Goal: Transaction & Acquisition: Book appointment/travel/reservation

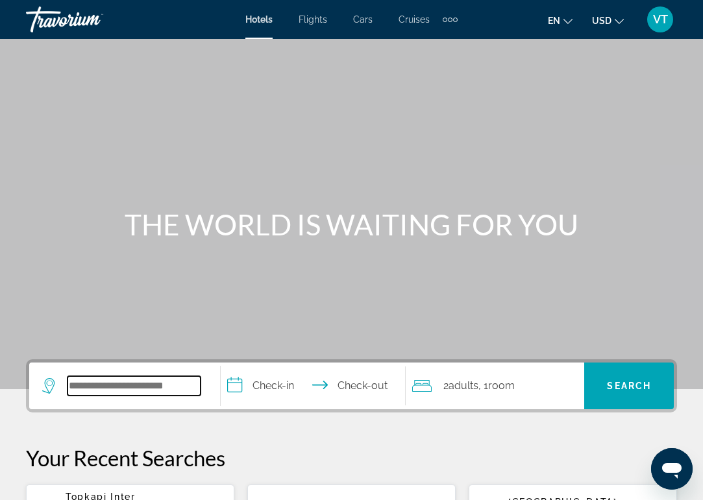
click at [151, 391] on input "Search widget" at bounding box center [134, 385] width 133 height 19
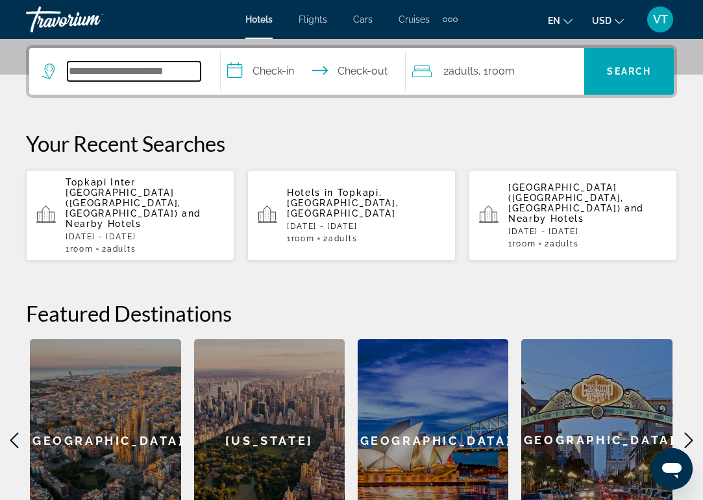
scroll to position [317, 0]
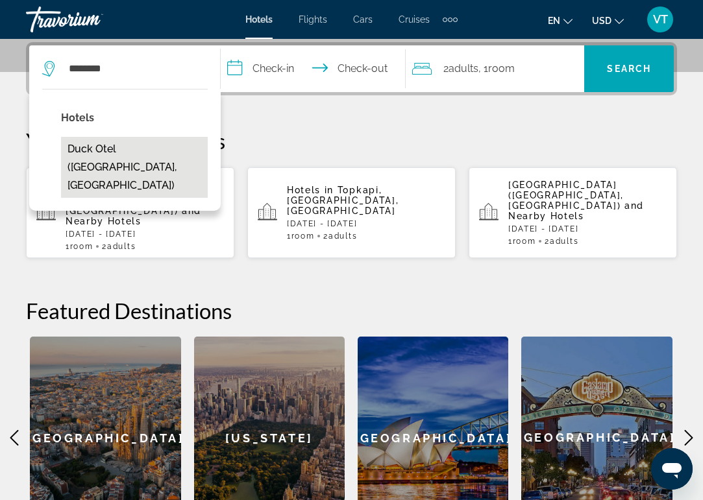
click at [149, 152] on button "Duck Otel ([GEOGRAPHIC_DATA], [GEOGRAPHIC_DATA])" at bounding box center [134, 167] width 147 height 61
type input "**********"
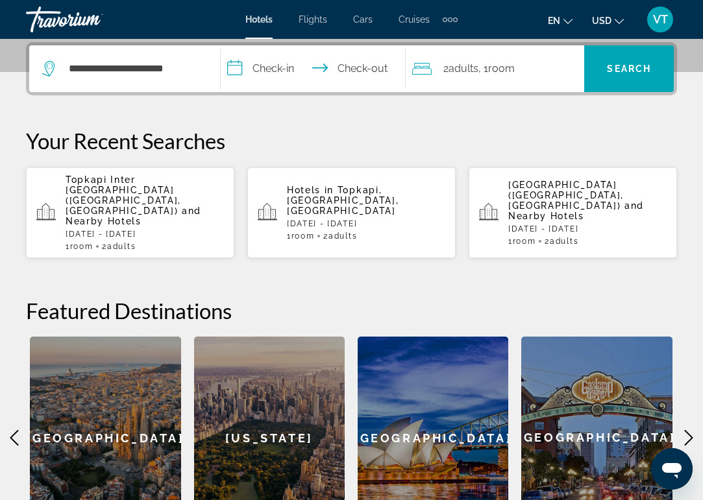
click at [276, 71] on input "**********" at bounding box center [316, 70] width 190 height 51
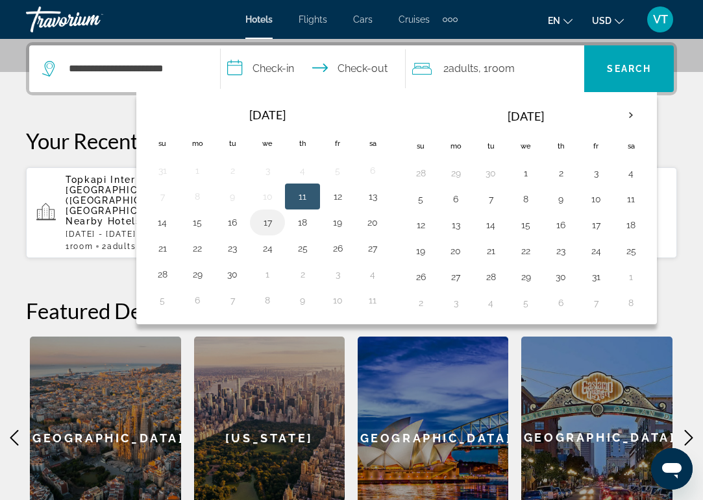
click at [271, 219] on button "17" at bounding box center [267, 223] width 21 height 18
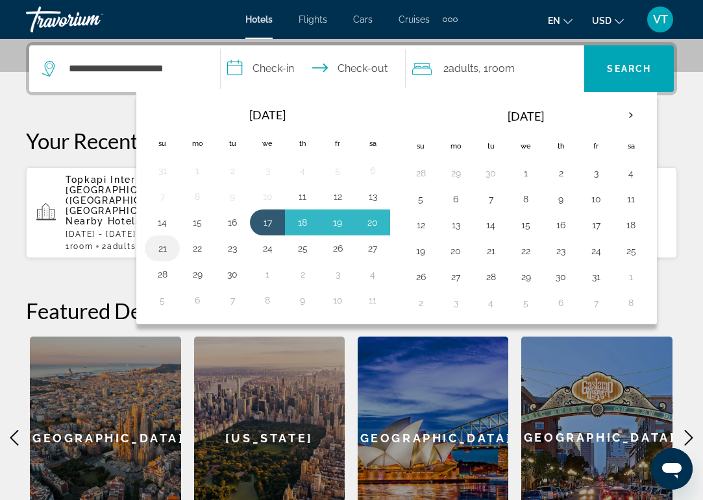
click at [175, 249] on td "21" at bounding box center [162, 249] width 35 height 26
click at [167, 245] on button "21" at bounding box center [162, 249] width 21 height 18
type input "**********"
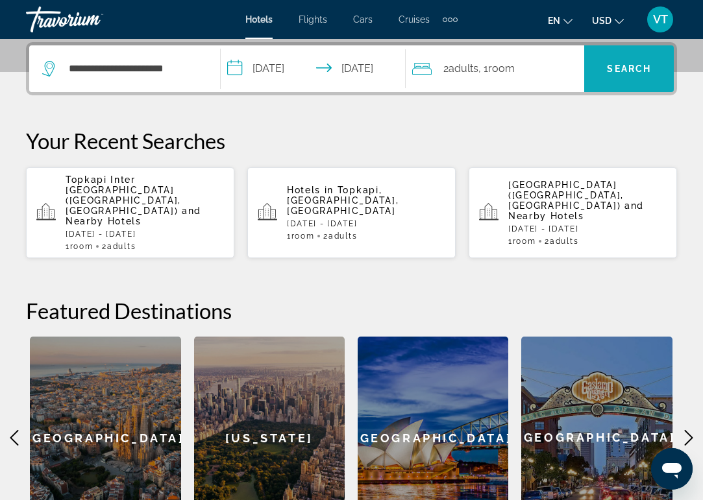
click at [647, 61] on span "Search widget" at bounding box center [629, 68] width 90 height 31
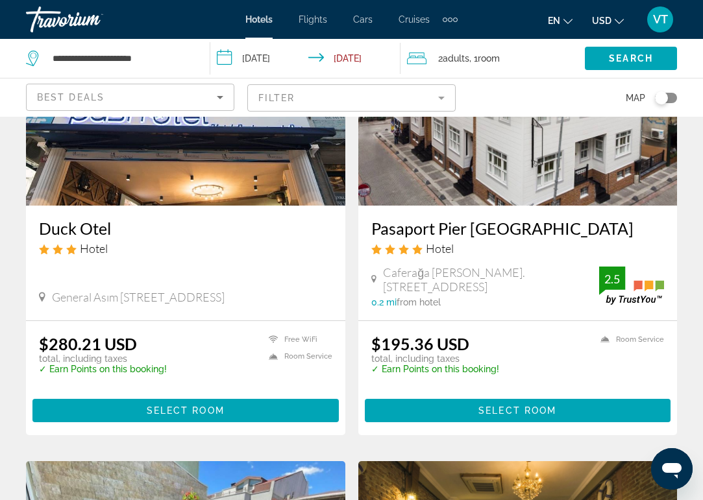
scroll to position [169, 0]
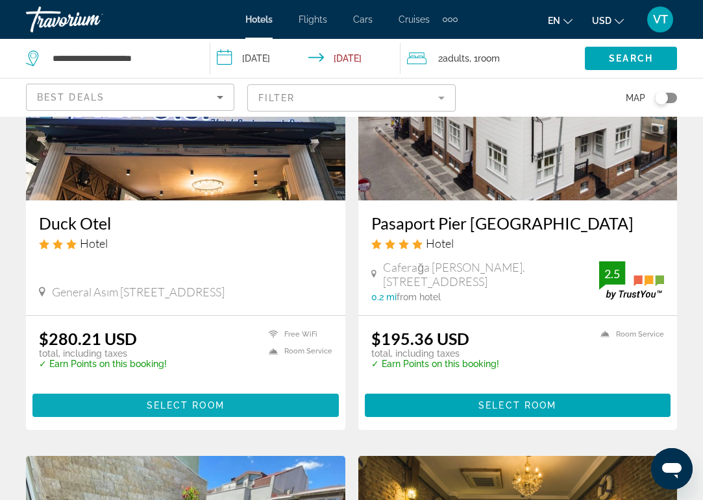
click at [225, 399] on span "Main content" at bounding box center [185, 405] width 306 height 31
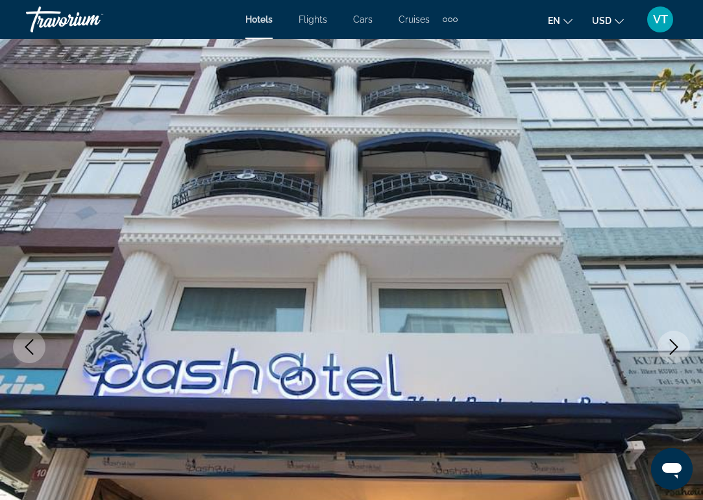
click at [680, 346] on icon "Next image" at bounding box center [674, 347] width 16 height 16
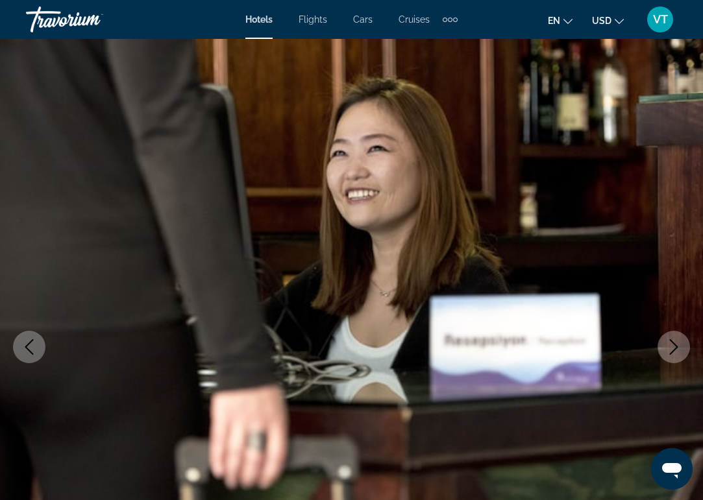
click at [680, 346] on icon "Next image" at bounding box center [674, 347] width 16 height 16
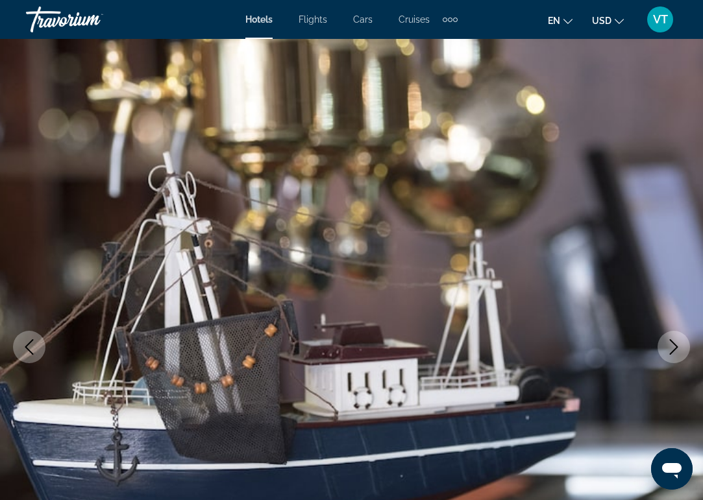
click at [680, 346] on icon "Next image" at bounding box center [674, 347] width 16 height 16
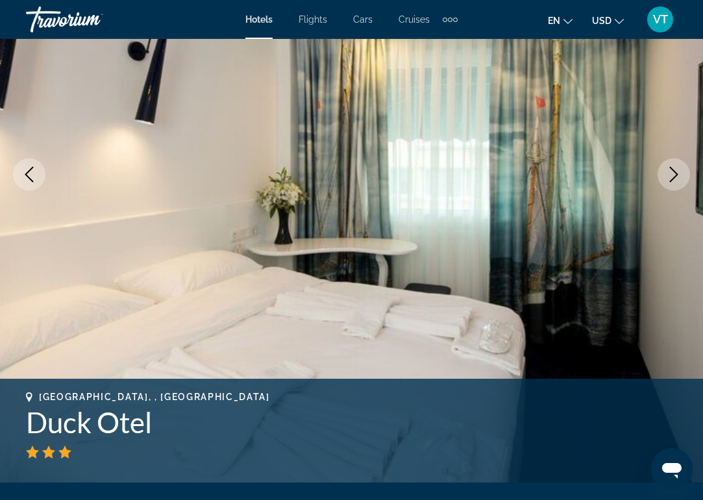
scroll to position [174, 0]
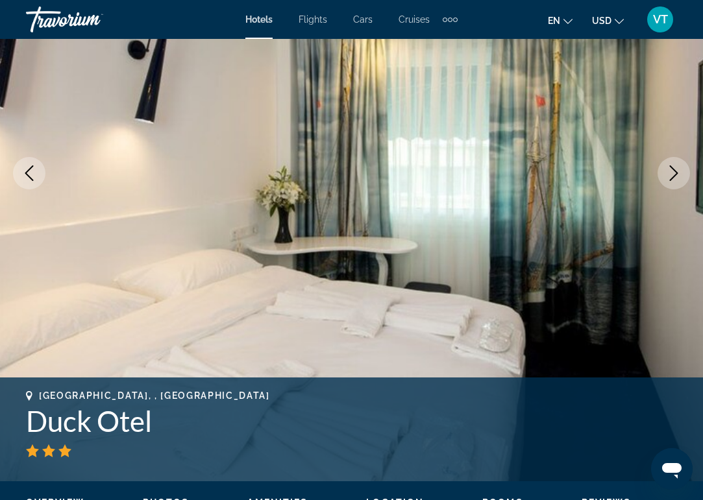
click at [669, 175] on icon "Next image" at bounding box center [674, 174] width 16 height 16
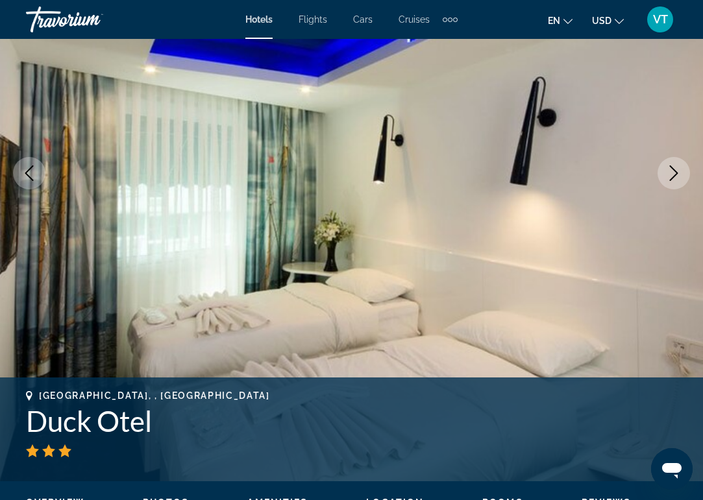
click at [669, 175] on icon "Next image" at bounding box center [674, 174] width 16 height 16
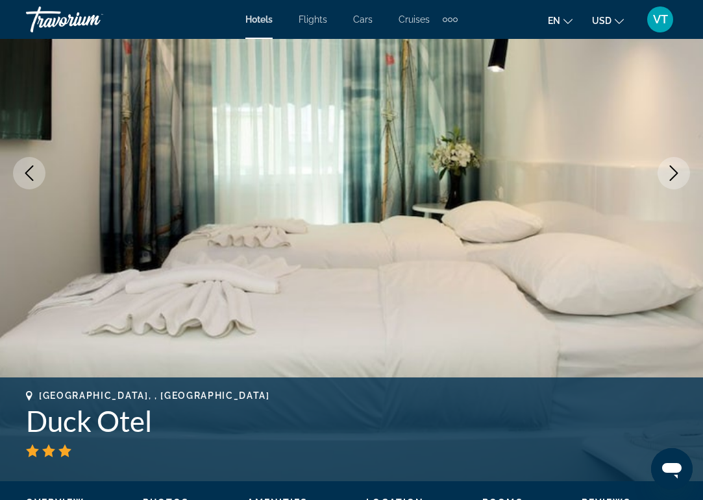
click at [669, 175] on icon "Next image" at bounding box center [674, 174] width 16 height 16
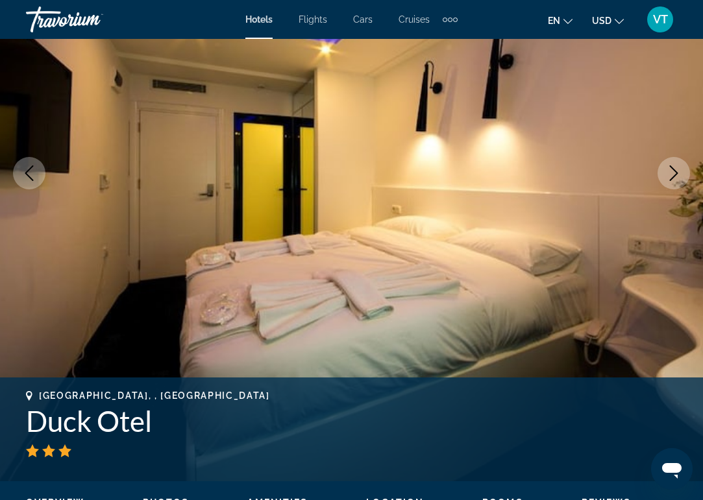
click at [669, 175] on icon "Next image" at bounding box center [674, 174] width 16 height 16
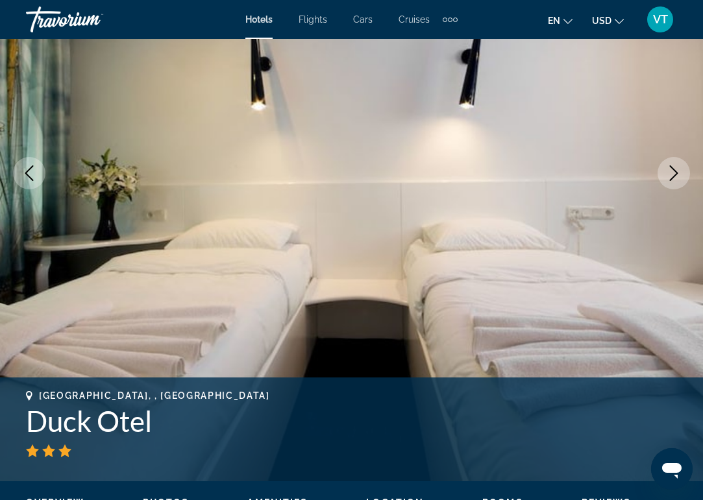
click at [669, 175] on icon "Next image" at bounding box center [674, 174] width 16 height 16
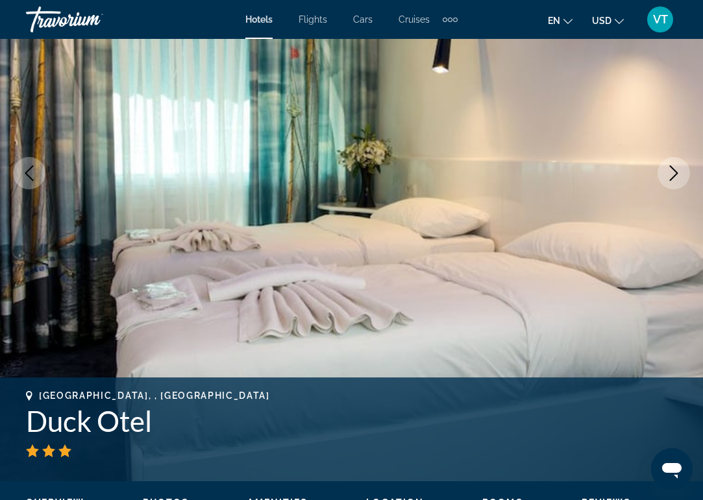
click at [669, 175] on icon "Next image" at bounding box center [674, 174] width 16 height 16
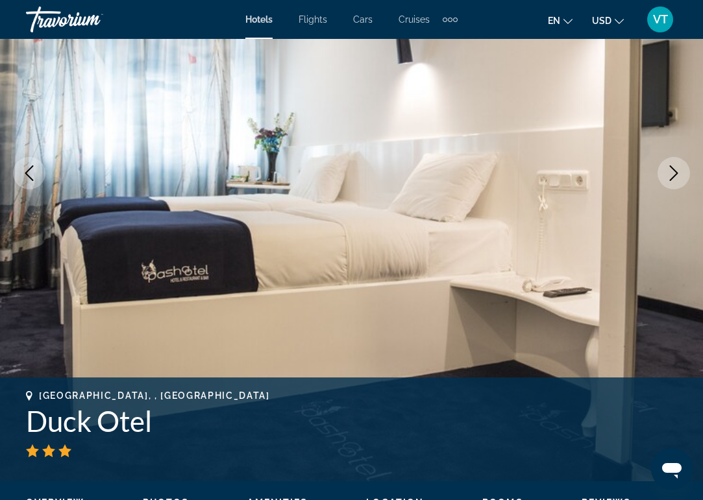
click at [669, 175] on icon "Next image" at bounding box center [674, 174] width 16 height 16
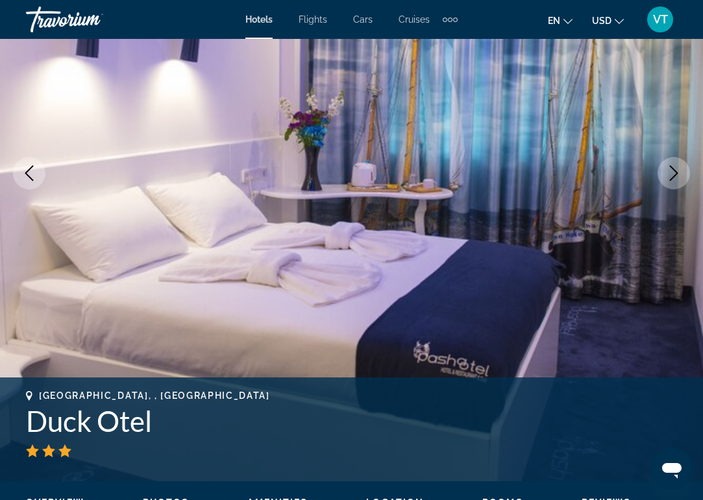
click at [669, 175] on icon "Next image" at bounding box center [674, 174] width 16 height 16
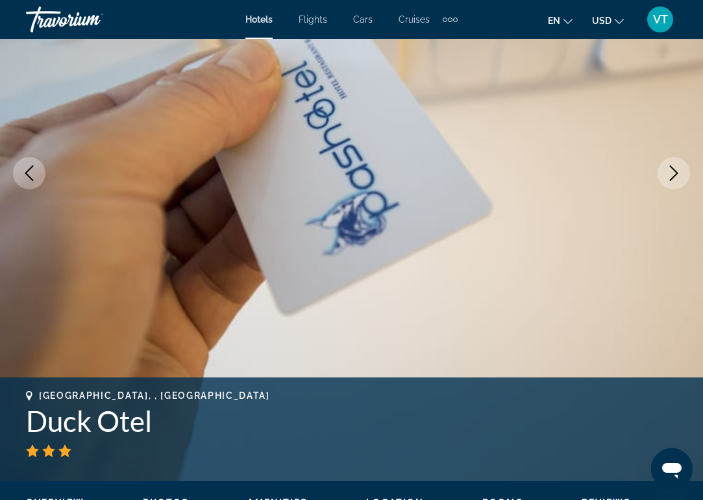
click at [669, 175] on icon "Next image" at bounding box center [674, 174] width 16 height 16
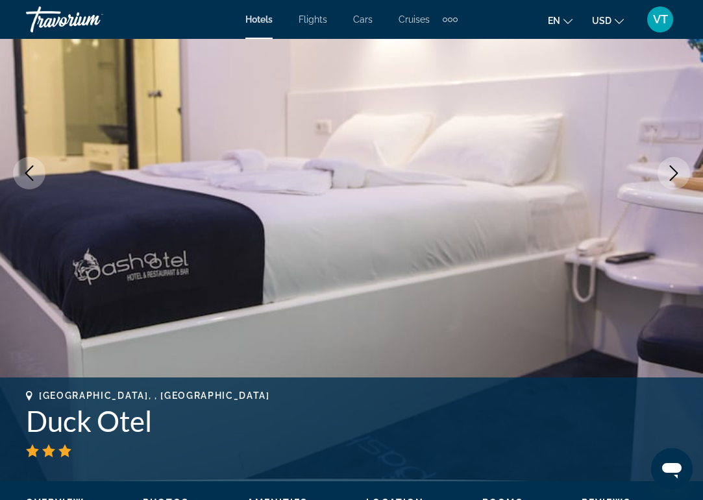
click at [669, 175] on icon "Next image" at bounding box center [674, 174] width 16 height 16
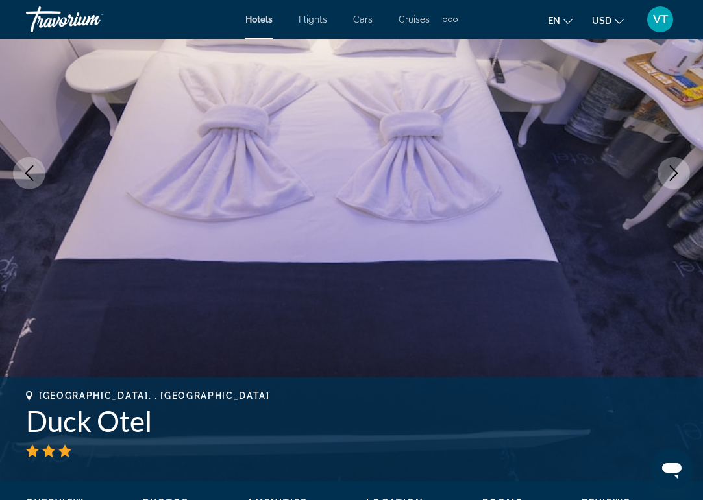
click at [669, 175] on icon "Next image" at bounding box center [674, 174] width 16 height 16
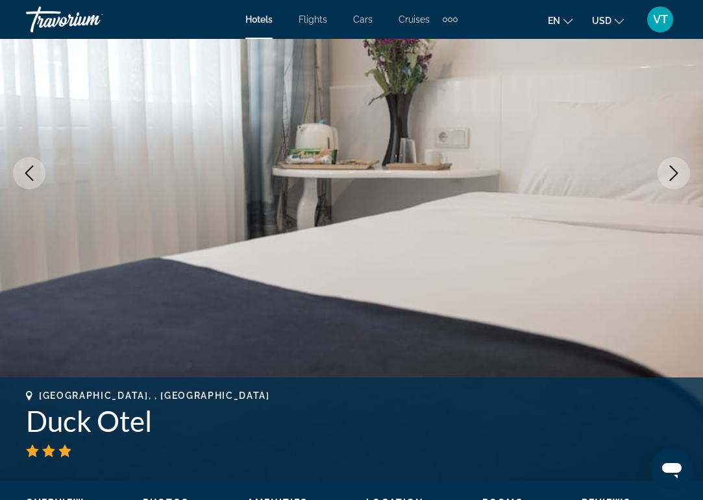
click at [669, 175] on icon "Next image" at bounding box center [674, 174] width 16 height 16
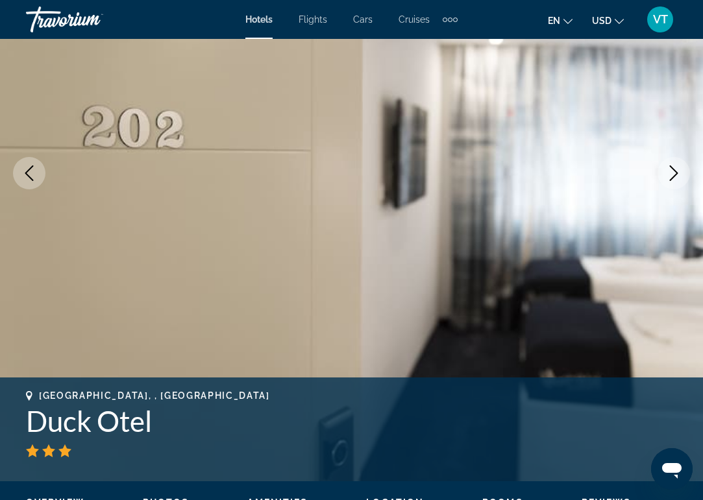
click at [669, 175] on icon "Next image" at bounding box center [674, 174] width 16 height 16
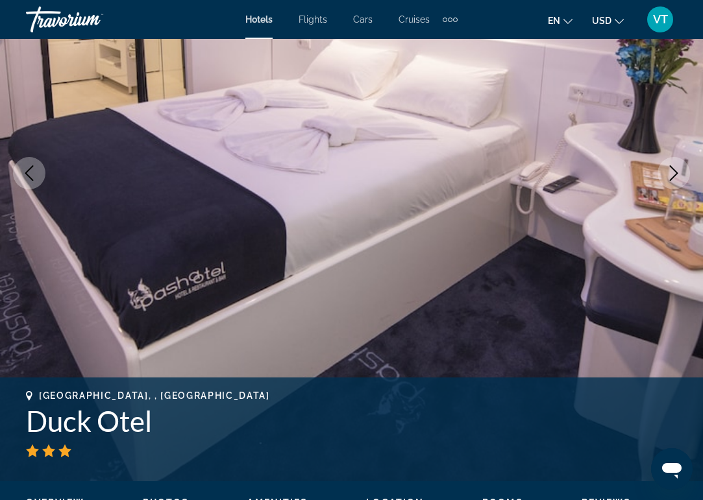
click at [669, 175] on icon "Next image" at bounding box center [674, 174] width 16 height 16
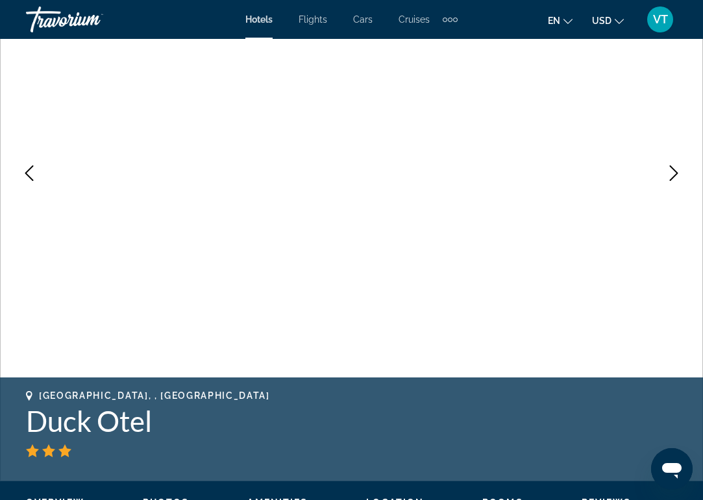
click at [669, 175] on icon "Next image" at bounding box center [674, 174] width 16 height 16
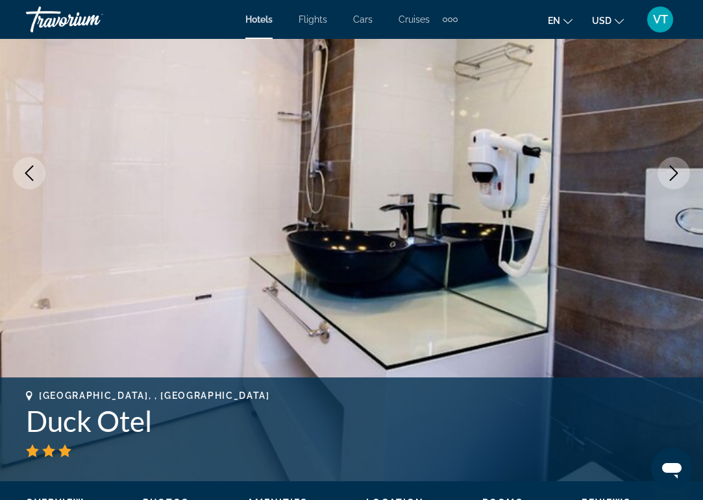
click at [669, 175] on icon "Next image" at bounding box center [674, 174] width 16 height 16
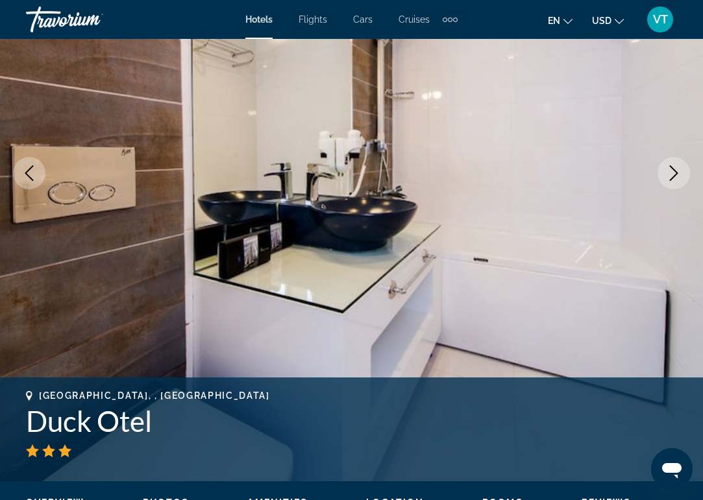
click at [669, 175] on icon "Next image" at bounding box center [674, 174] width 16 height 16
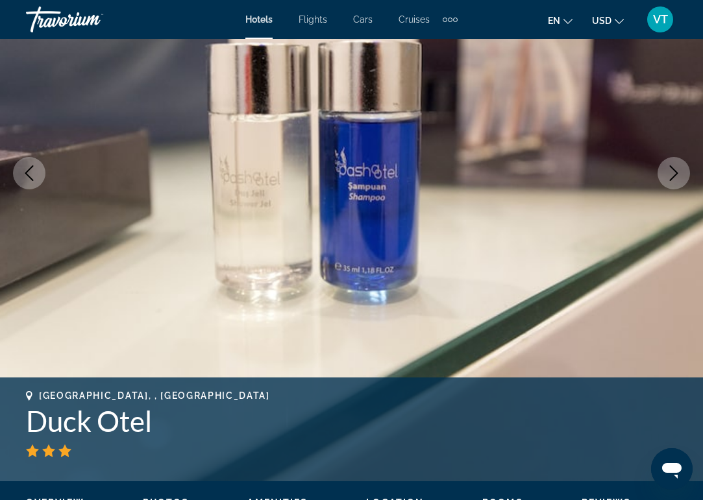
click at [669, 175] on icon "Next image" at bounding box center [674, 174] width 16 height 16
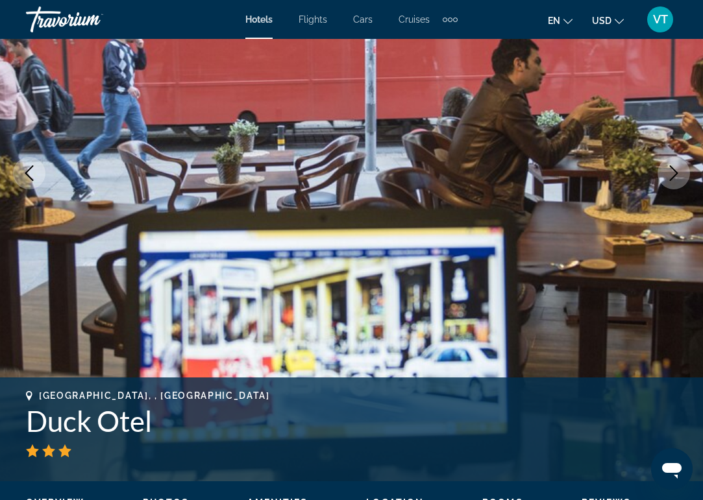
click at [669, 175] on icon "Next image" at bounding box center [674, 174] width 16 height 16
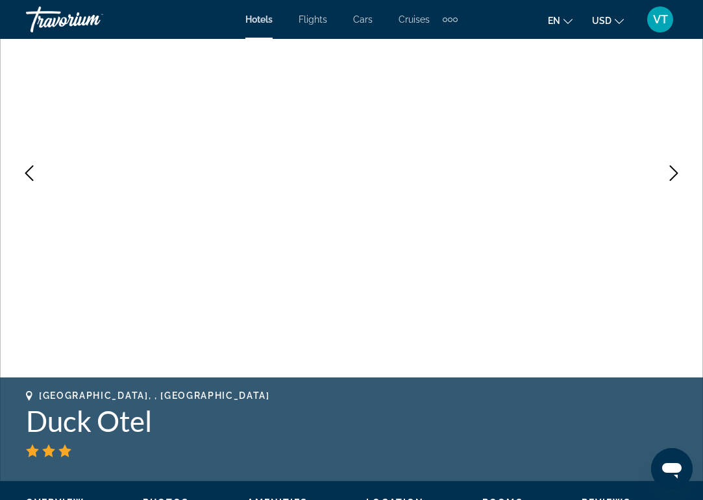
click at [669, 175] on icon "Next image" at bounding box center [674, 174] width 16 height 16
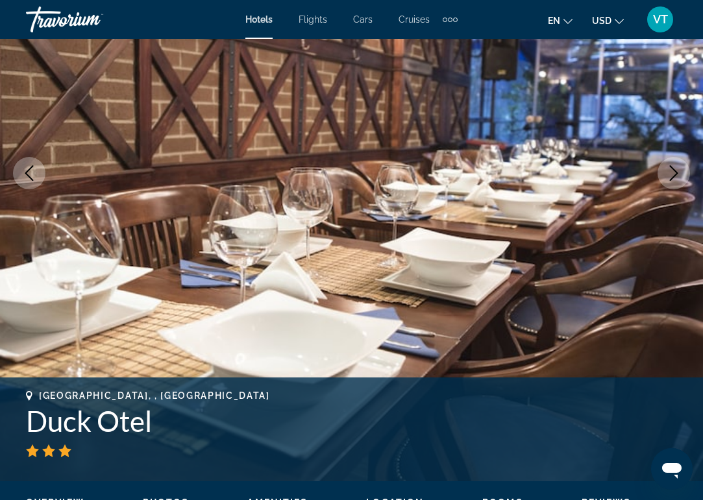
click at [669, 175] on icon "Next image" at bounding box center [674, 174] width 16 height 16
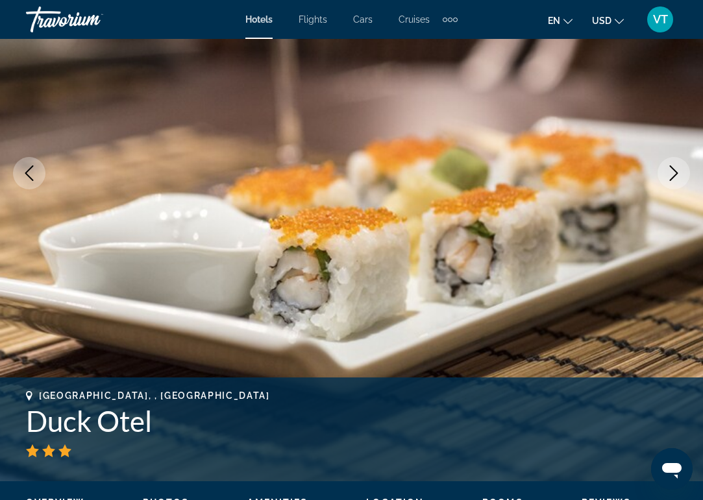
click at [669, 175] on icon "Next image" at bounding box center [674, 174] width 16 height 16
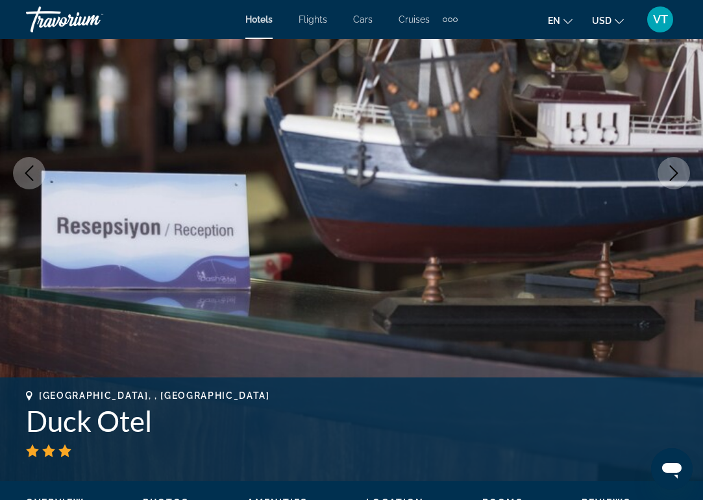
click at [669, 175] on icon "Next image" at bounding box center [674, 174] width 16 height 16
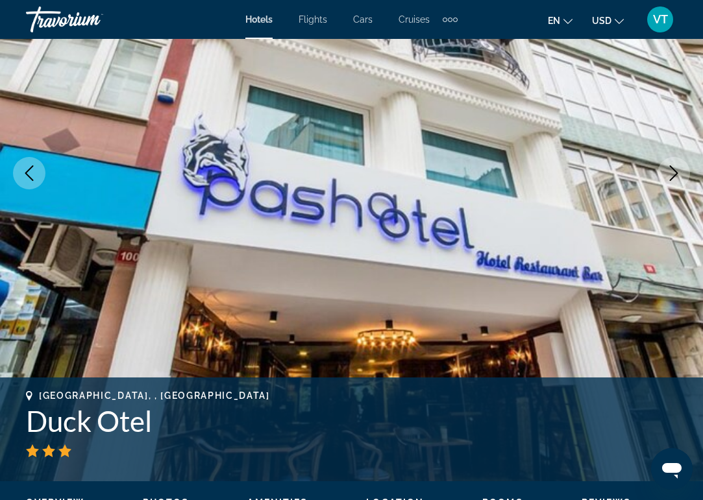
click at [669, 175] on icon "Next image" at bounding box center [674, 174] width 16 height 16
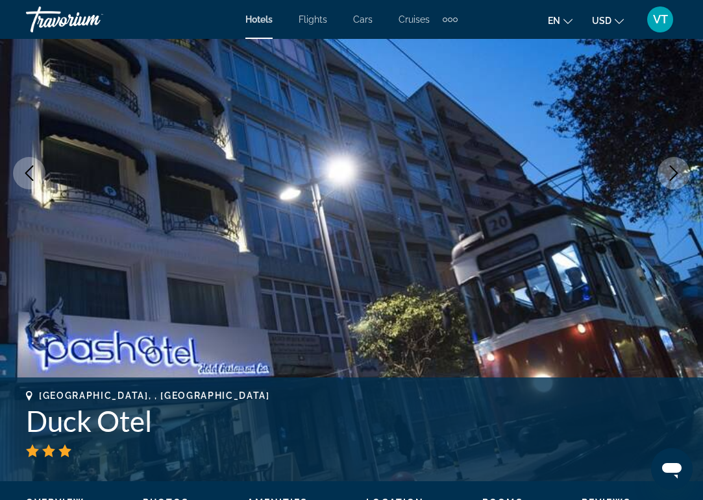
click at [669, 175] on icon "Next image" at bounding box center [674, 174] width 16 height 16
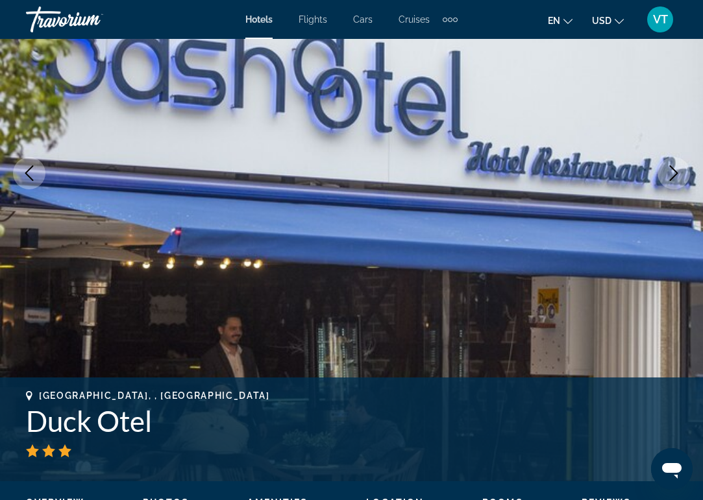
click at [669, 175] on icon "Next image" at bounding box center [674, 174] width 16 height 16
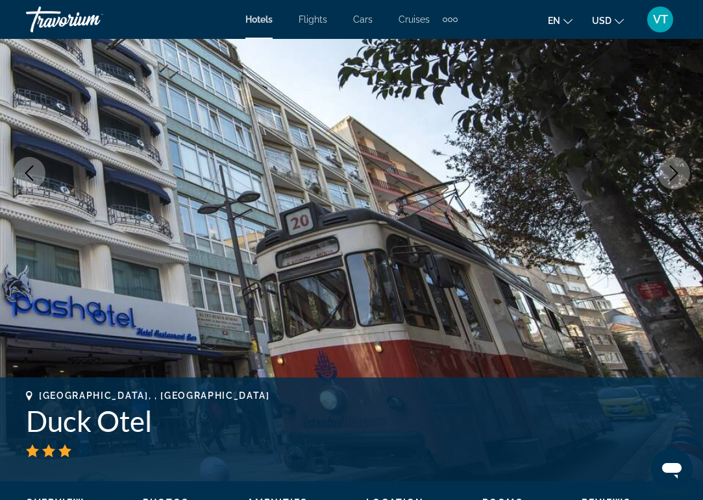
click at [669, 175] on icon "Next image" at bounding box center [674, 174] width 16 height 16
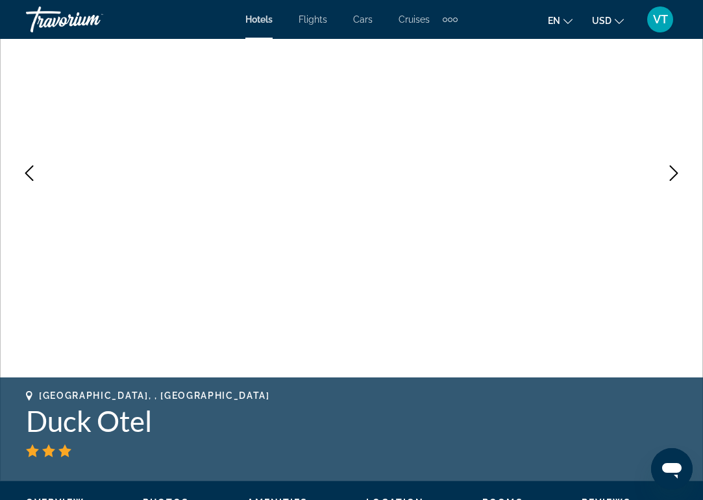
click at [669, 175] on icon "Next image" at bounding box center [674, 174] width 16 height 16
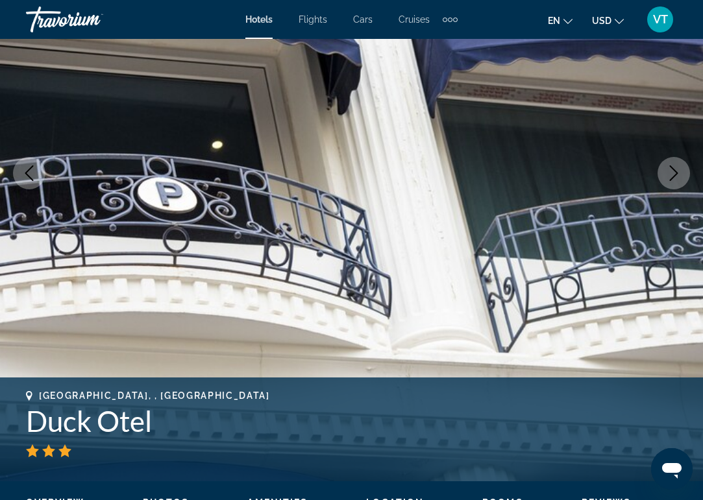
click at [669, 175] on icon "Next image" at bounding box center [674, 174] width 16 height 16
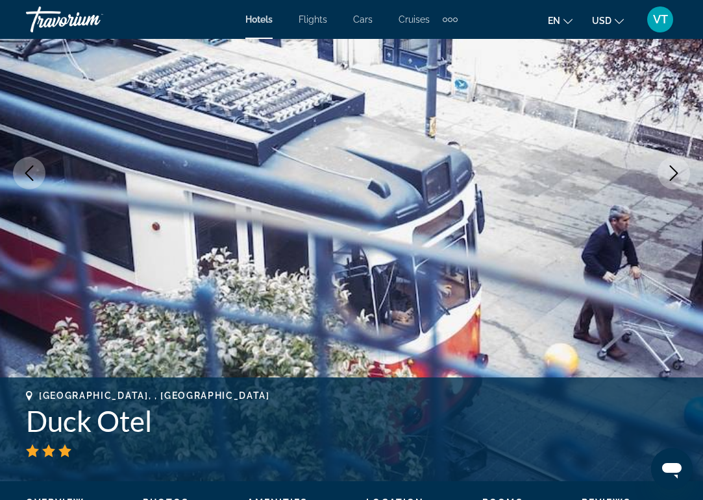
click at [669, 175] on icon "Next image" at bounding box center [674, 174] width 16 height 16
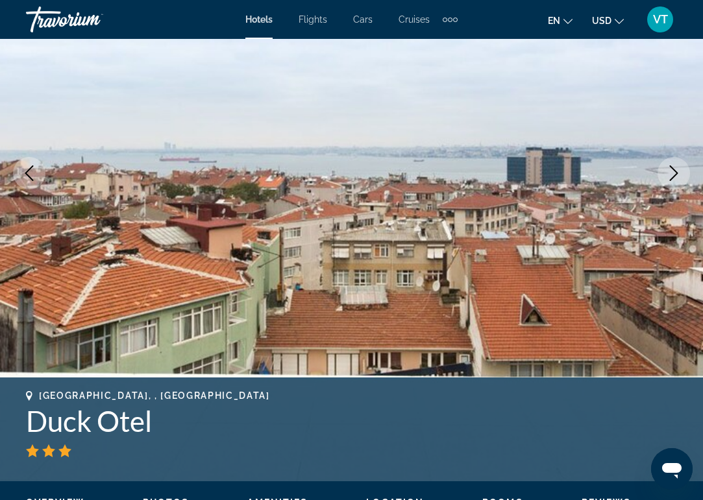
click at [669, 175] on icon "Next image" at bounding box center [674, 174] width 16 height 16
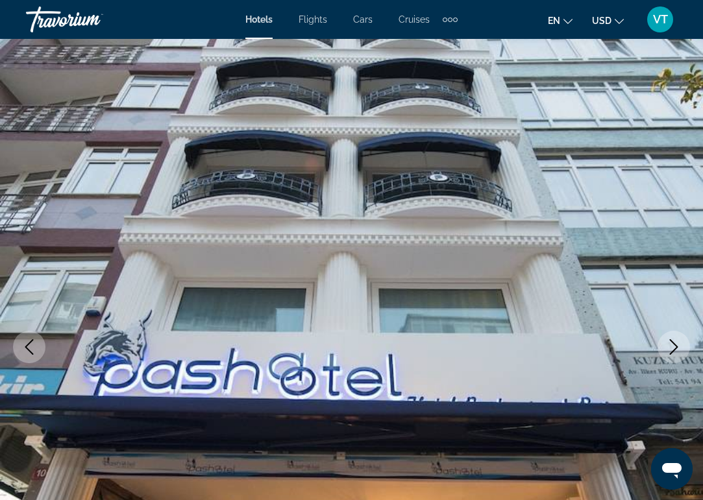
scroll to position [0, 0]
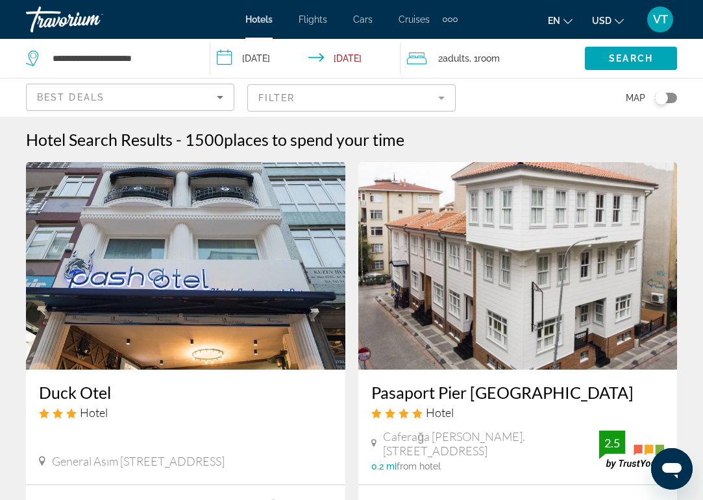
click at [31, 55] on icon "Search widget" at bounding box center [33, 56] width 6 height 6
click at [80, 58] on input "**********" at bounding box center [120, 58] width 139 height 19
click at [164, 58] on input "**********" at bounding box center [120, 58] width 139 height 19
type input "*"
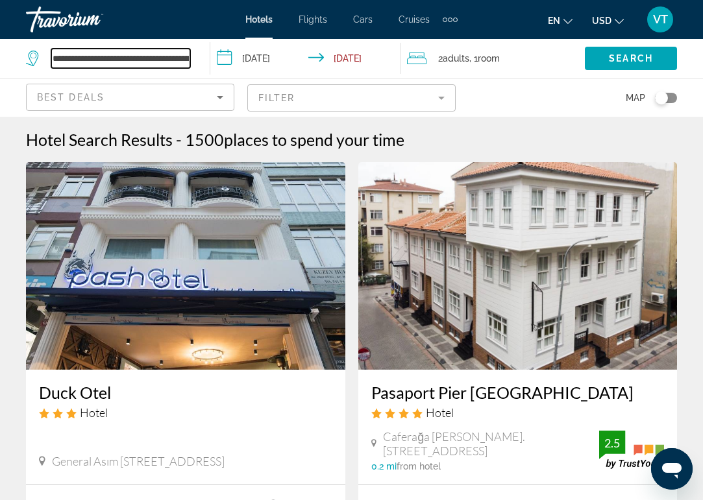
click at [186, 56] on input "**********" at bounding box center [120, 58] width 139 height 19
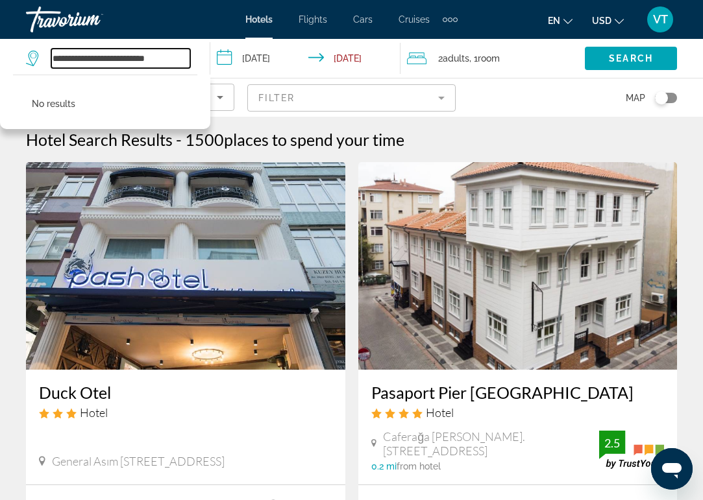
click at [183, 57] on input "**********" at bounding box center [120, 58] width 139 height 19
type input "*"
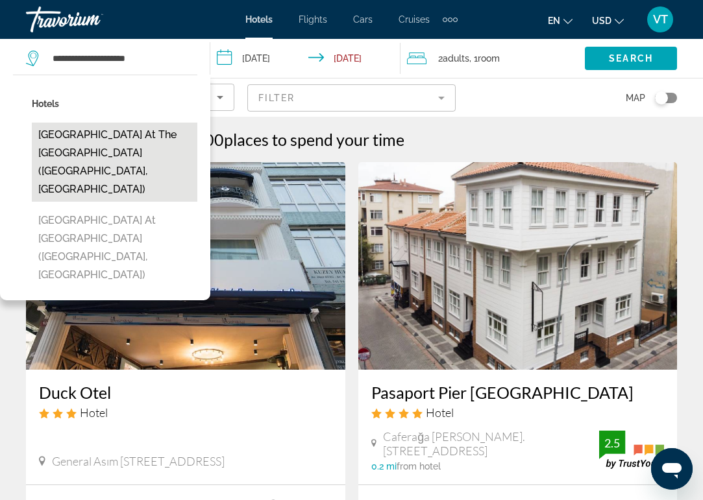
drag, startPoint x: 239, startPoint y: 8, endPoint x: 139, endPoint y: 148, distance: 172.2
click at [139, 148] on button "[GEOGRAPHIC_DATA] at the [GEOGRAPHIC_DATA] ([GEOGRAPHIC_DATA], [GEOGRAPHIC_DATA…" at bounding box center [115, 162] width 166 height 79
type input "**********"
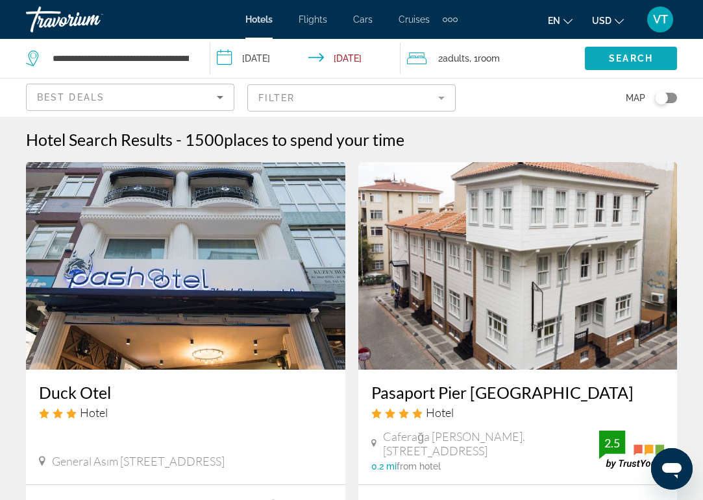
click at [639, 56] on span "Search" at bounding box center [631, 58] width 44 height 10
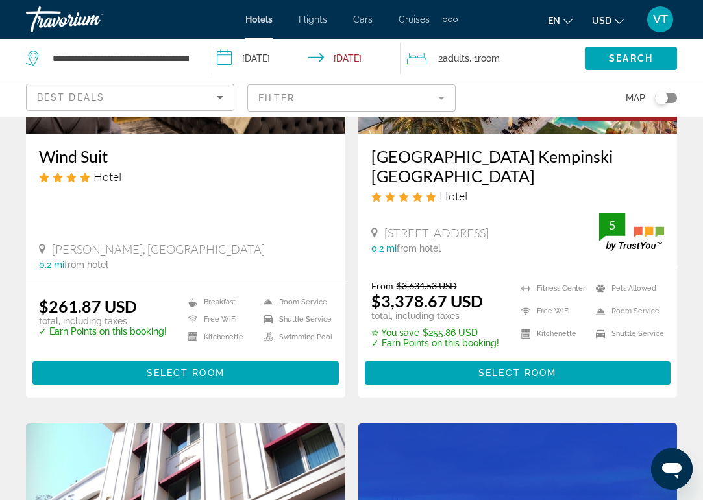
scroll to position [2110, 0]
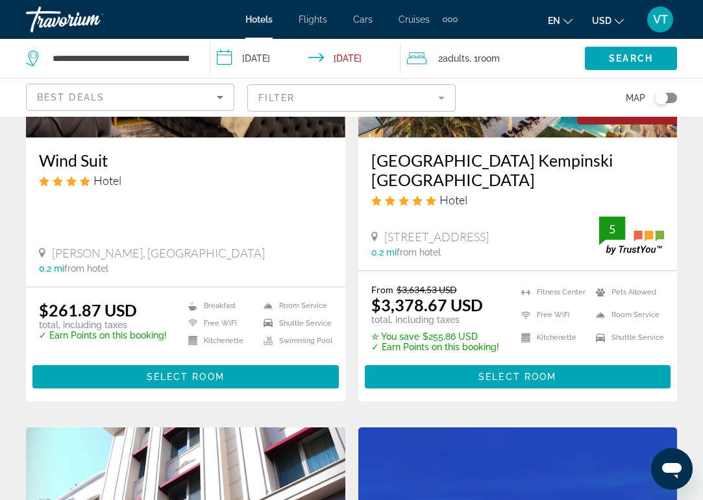
click at [218, 98] on icon "Sort by" at bounding box center [220, 98] width 16 height 16
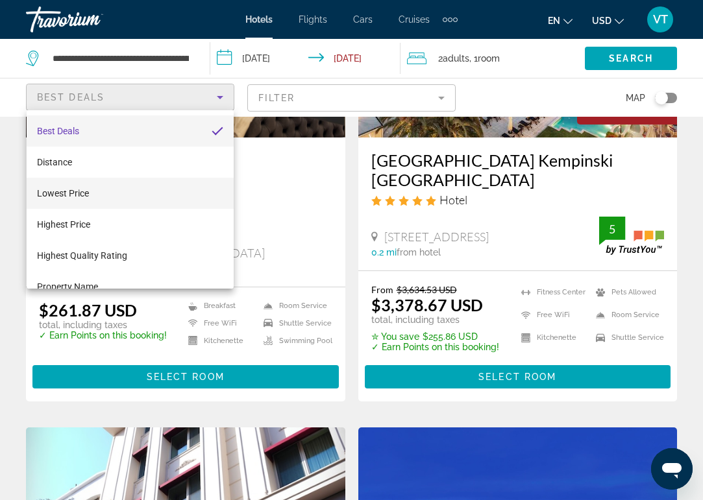
click at [138, 184] on mat-option "Lowest Price" at bounding box center [130, 193] width 207 height 31
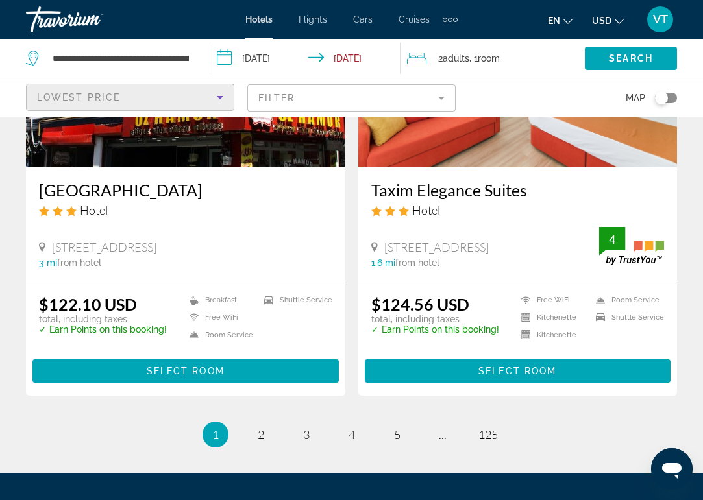
scroll to position [2506, 0]
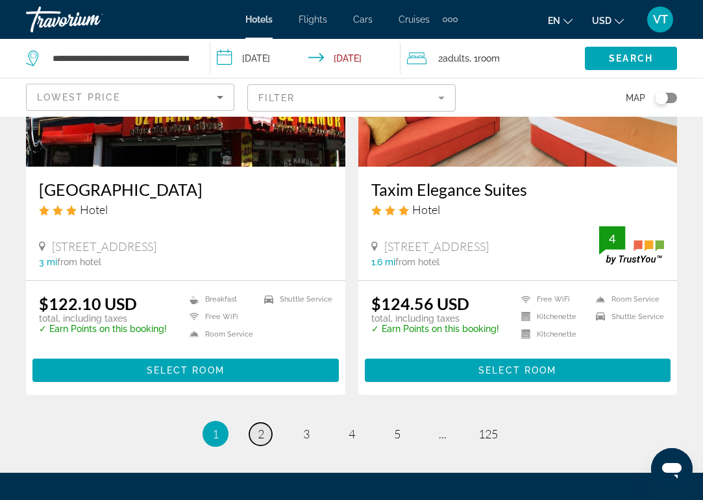
click at [262, 427] on span "2" at bounding box center [261, 434] width 6 height 14
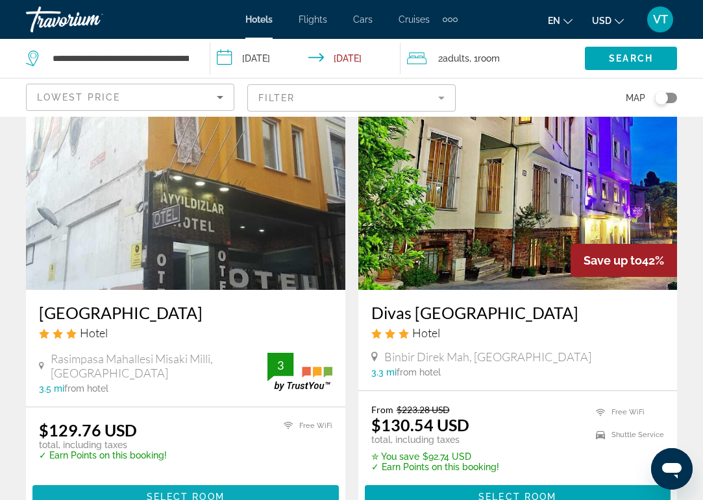
scroll to position [991, 0]
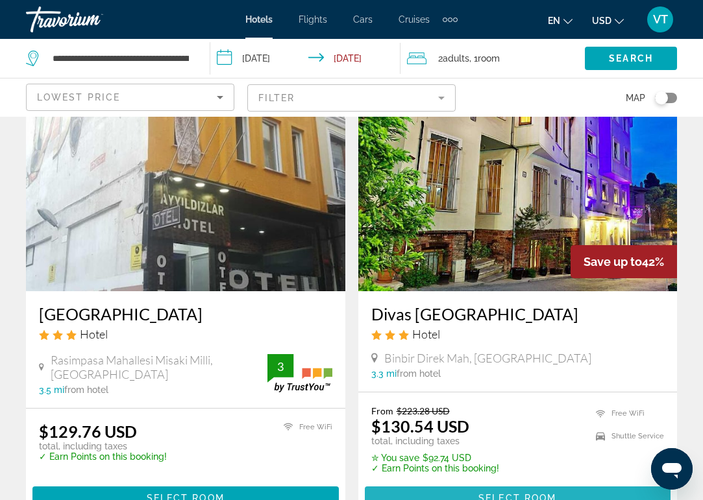
click at [488, 494] on span "Select Room" at bounding box center [517, 498] width 78 height 10
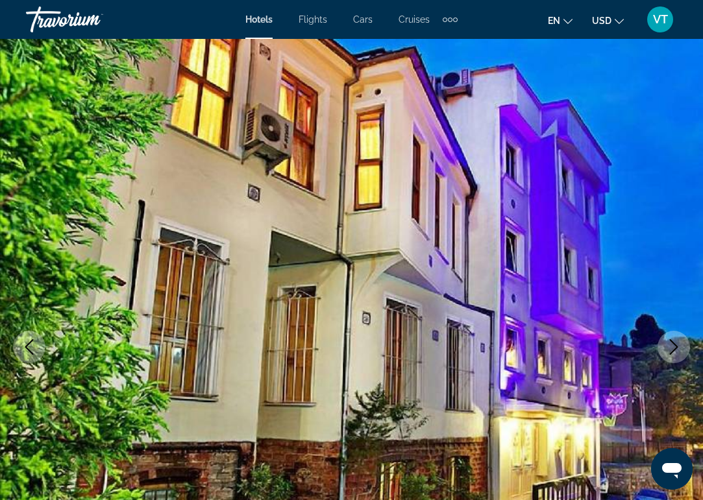
click at [676, 349] on icon "Next image" at bounding box center [674, 347] width 16 height 16
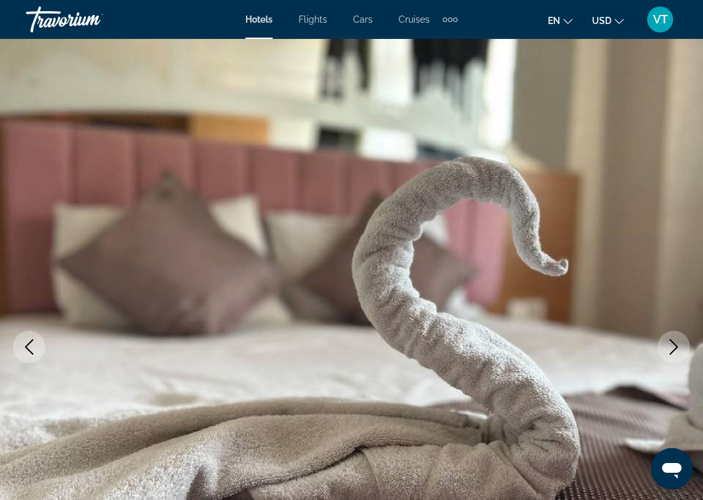
click at [676, 349] on icon "Next image" at bounding box center [674, 347] width 16 height 16
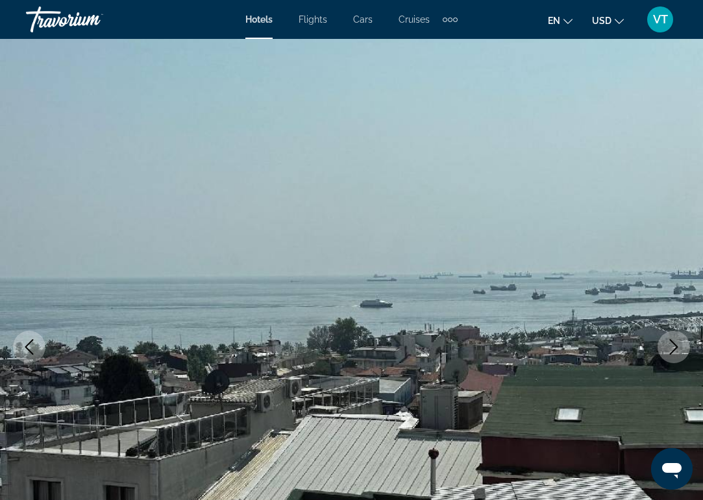
click at [676, 349] on icon "Next image" at bounding box center [674, 347] width 16 height 16
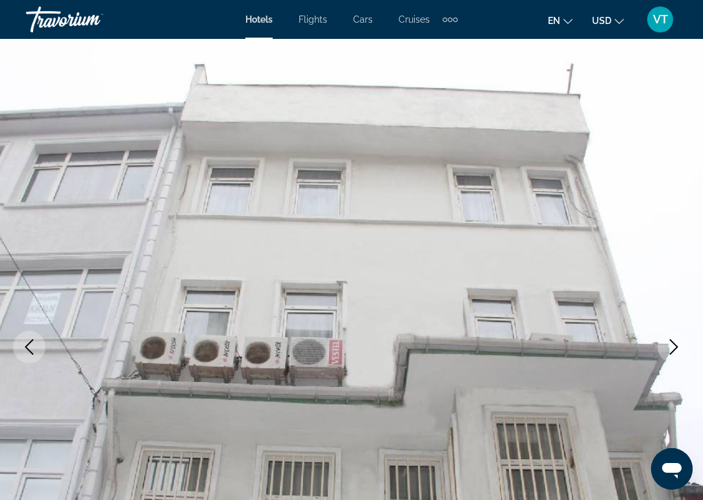
click at [676, 349] on icon "Next image" at bounding box center [674, 347] width 16 height 16
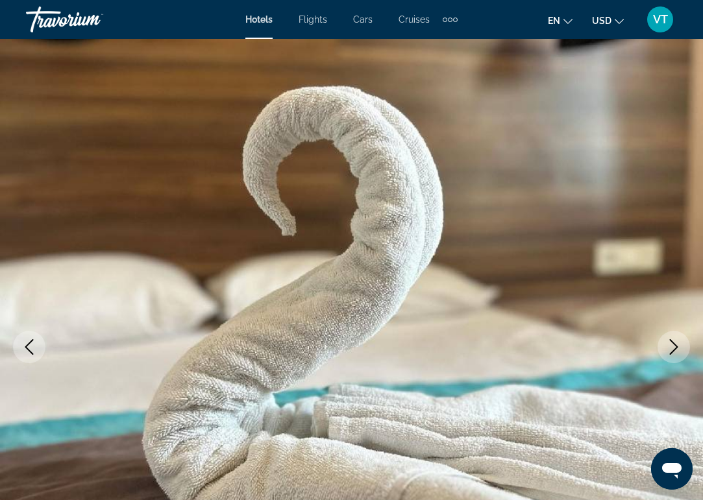
click at [676, 349] on icon "Next image" at bounding box center [674, 347] width 16 height 16
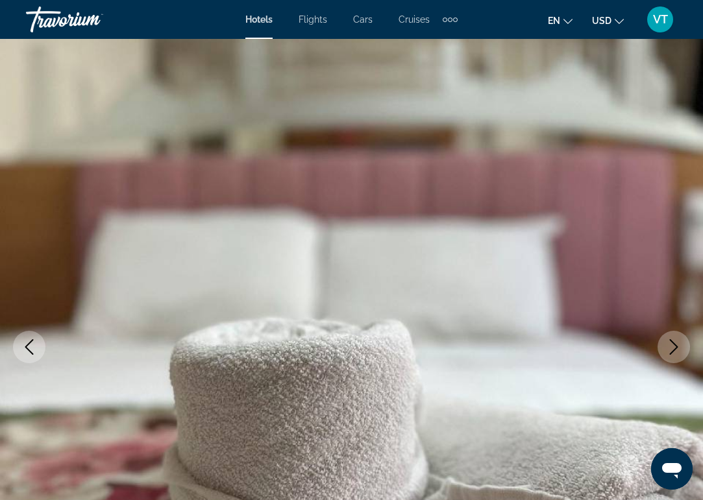
click at [676, 349] on icon "Next image" at bounding box center [674, 347] width 16 height 16
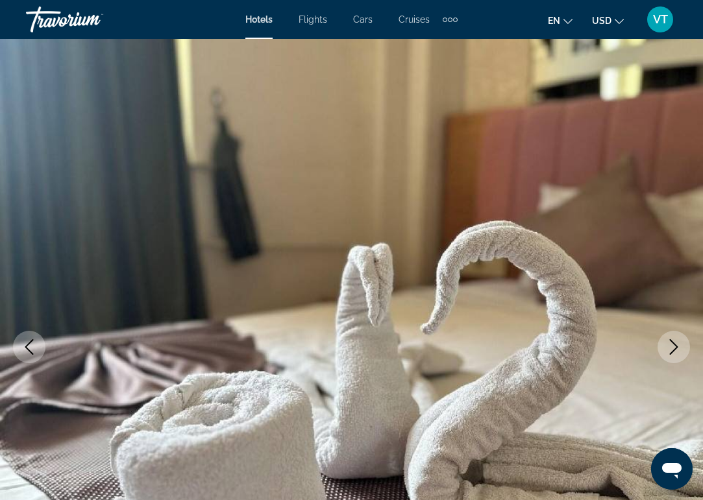
click at [676, 349] on icon "Next image" at bounding box center [674, 347] width 16 height 16
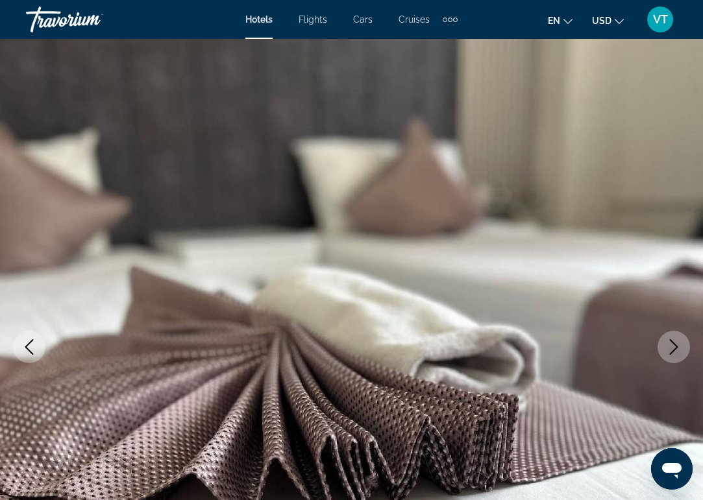
click at [676, 349] on icon "Next image" at bounding box center [674, 347] width 16 height 16
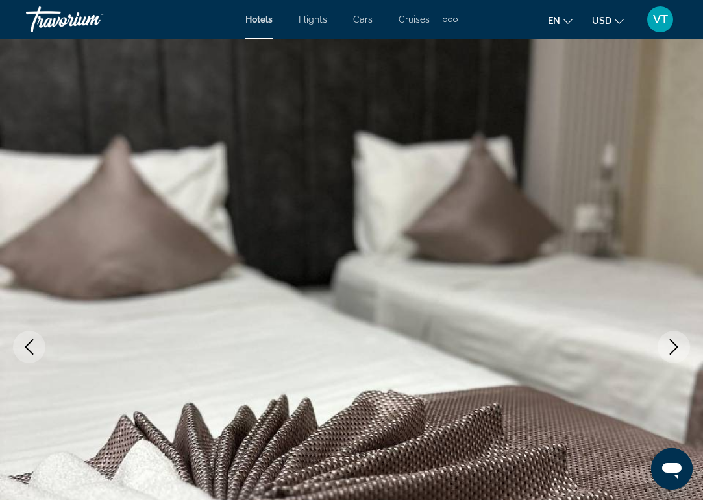
click at [676, 349] on icon "Next image" at bounding box center [674, 347] width 16 height 16
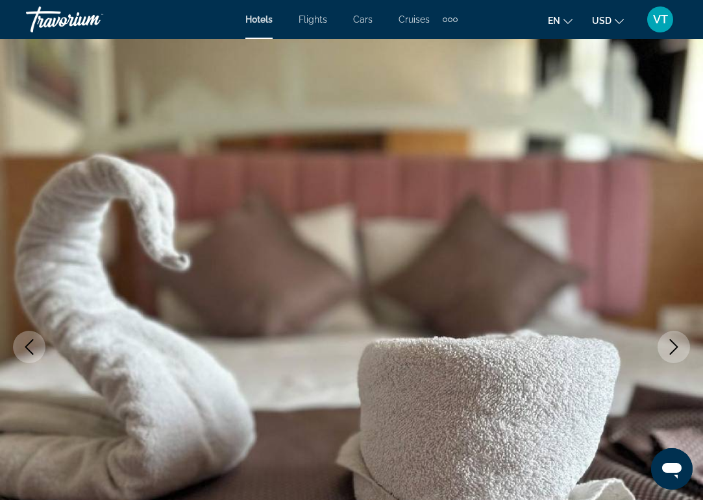
click at [676, 349] on icon "Next image" at bounding box center [674, 347] width 16 height 16
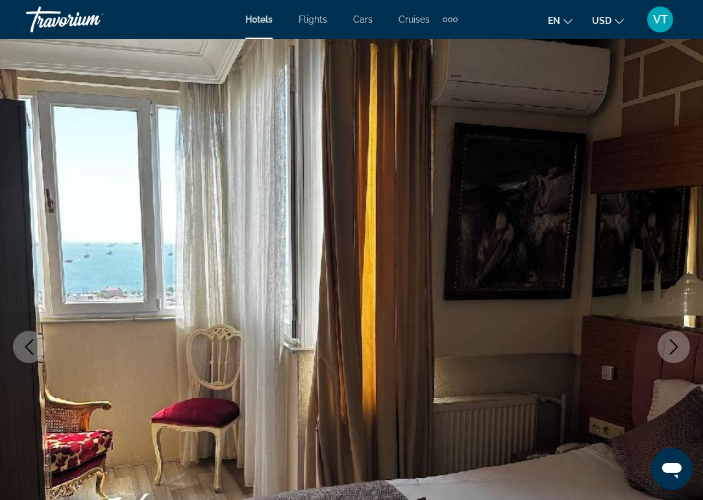
click at [676, 349] on icon "Next image" at bounding box center [674, 347] width 16 height 16
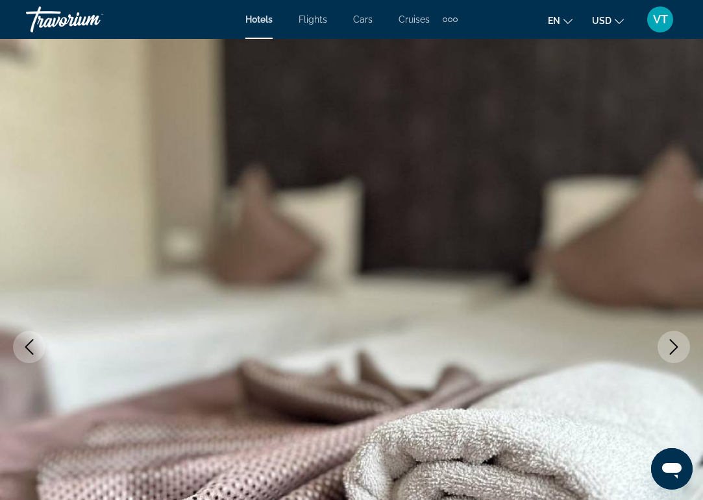
click at [29, 355] on button "Previous image" at bounding box center [29, 347] width 32 height 32
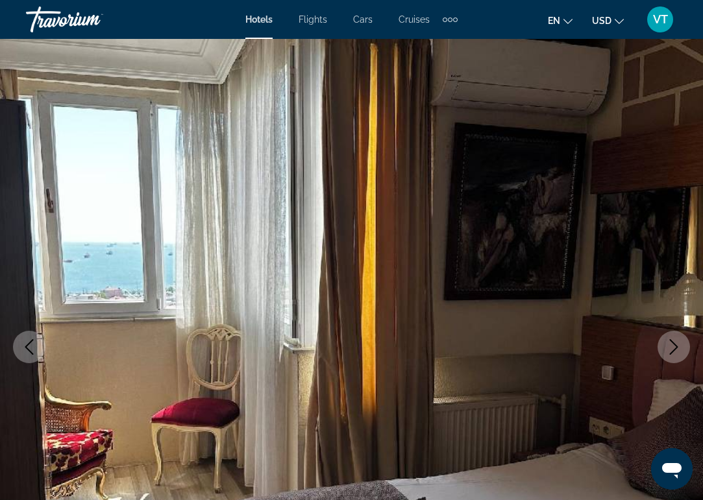
click at [678, 351] on icon "Next image" at bounding box center [674, 347] width 16 height 16
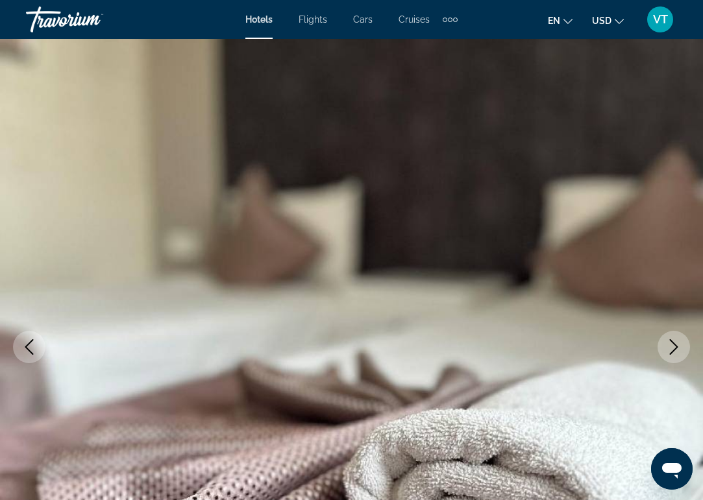
click at [678, 351] on icon "Next image" at bounding box center [674, 347] width 16 height 16
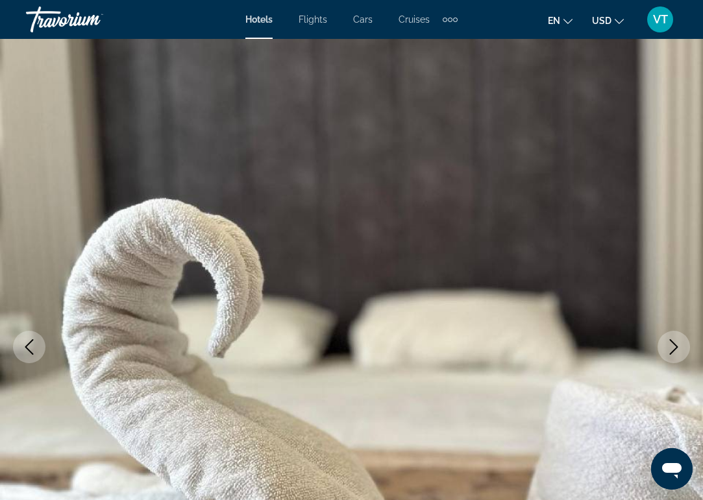
click at [678, 351] on icon "Next image" at bounding box center [674, 347] width 16 height 16
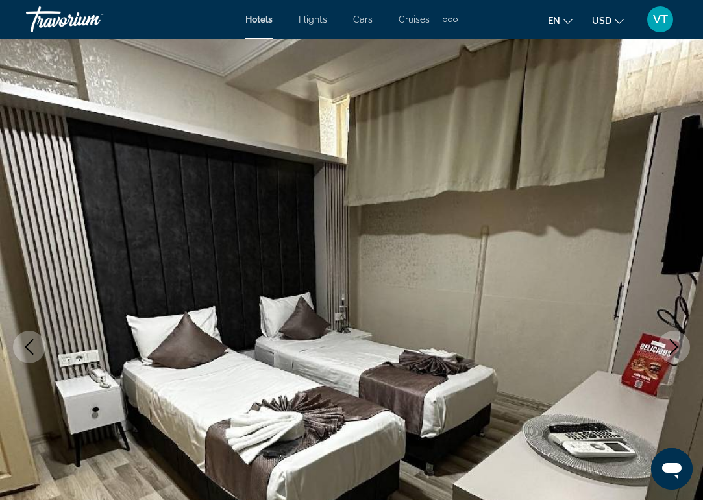
click at [678, 351] on icon "Next image" at bounding box center [674, 347] width 16 height 16
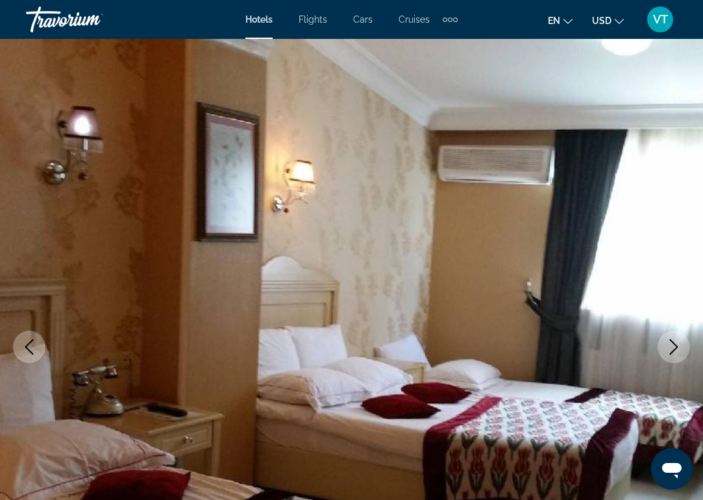
click at [678, 351] on icon "Next image" at bounding box center [674, 347] width 16 height 16
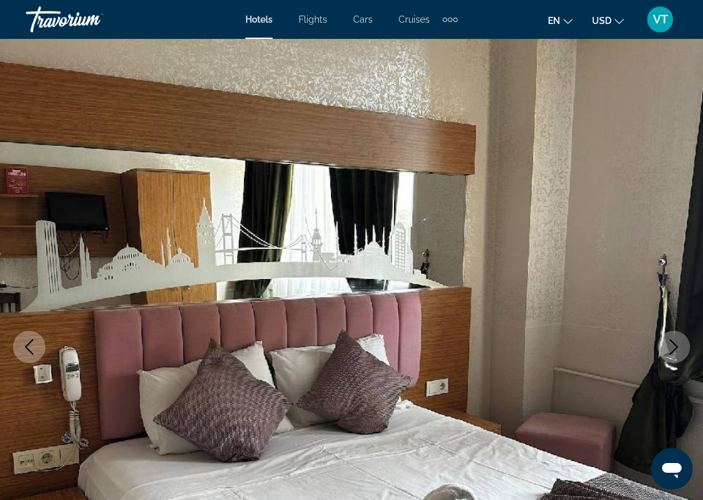
click at [678, 351] on icon "Next image" at bounding box center [674, 347] width 16 height 16
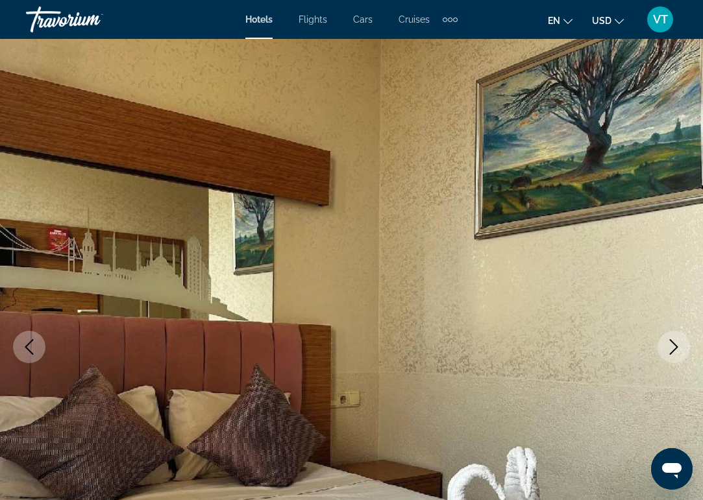
click at [678, 351] on icon "Next image" at bounding box center [674, 347] width 16 height 16
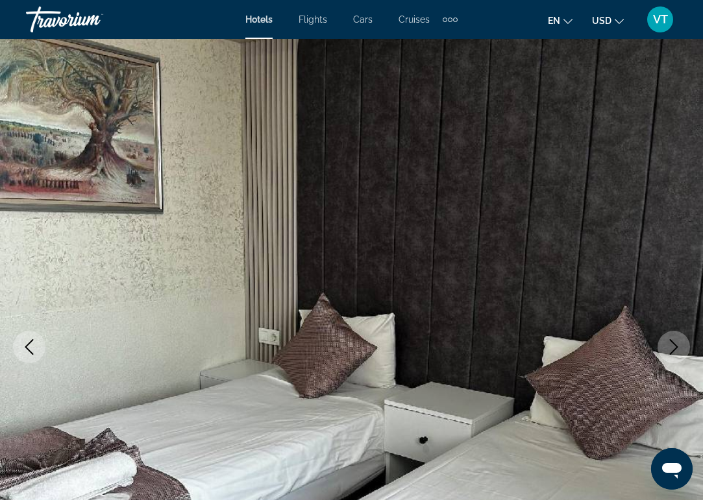
click at [678, 351] on icon "Next image" at bounding box center [674, 347] width 16 height 16
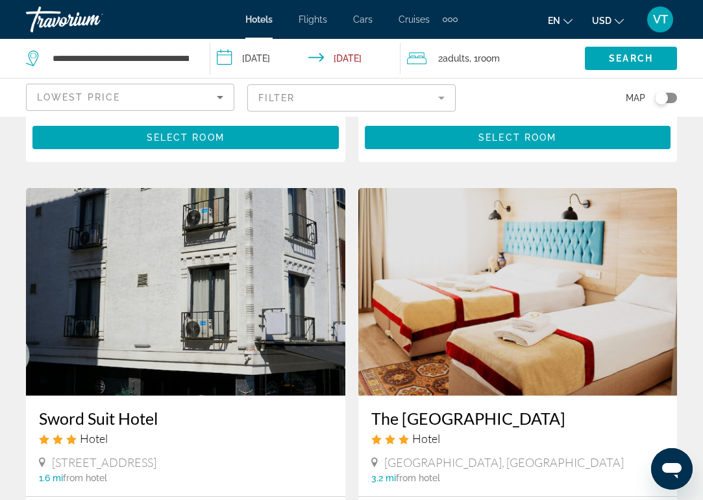
scroll to position [2274, 0]
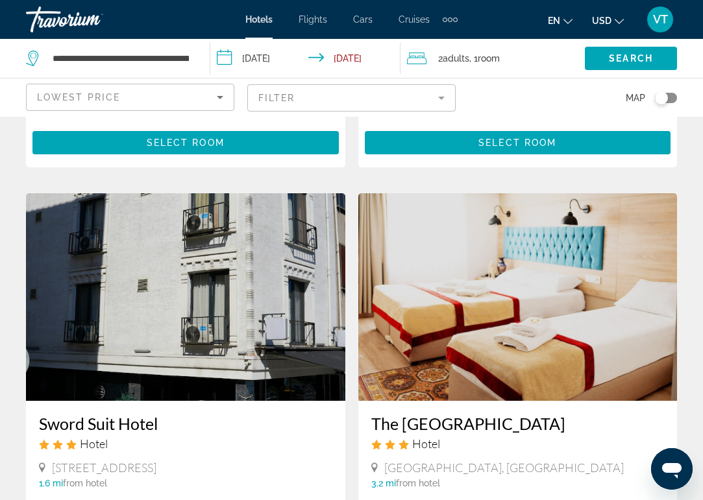
click at [446, 330] on img "Main content" at bounding box center [517, 297] width 319 height 208
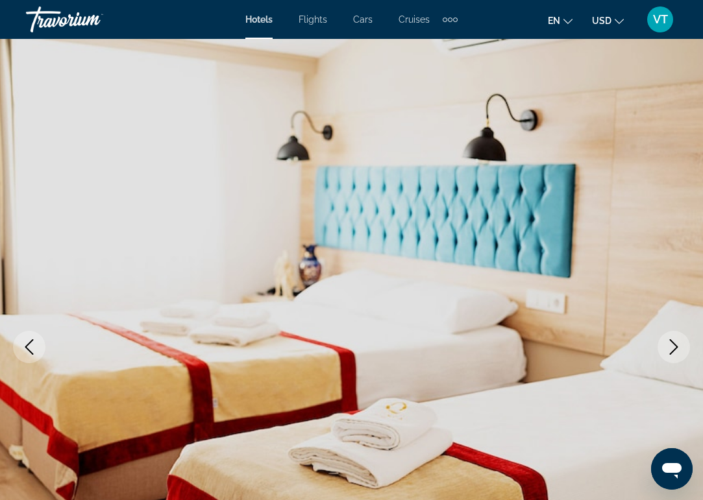
click at [672, 345] on icon "Next image" at bounding box center [674, 347] width 16 height 16
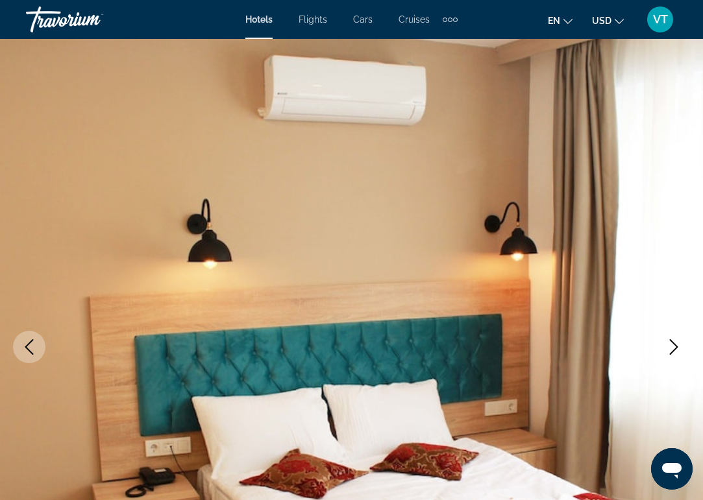
click at [672, 345] on icon "Next image" at bounding box center [674, 347] width 16 height 16
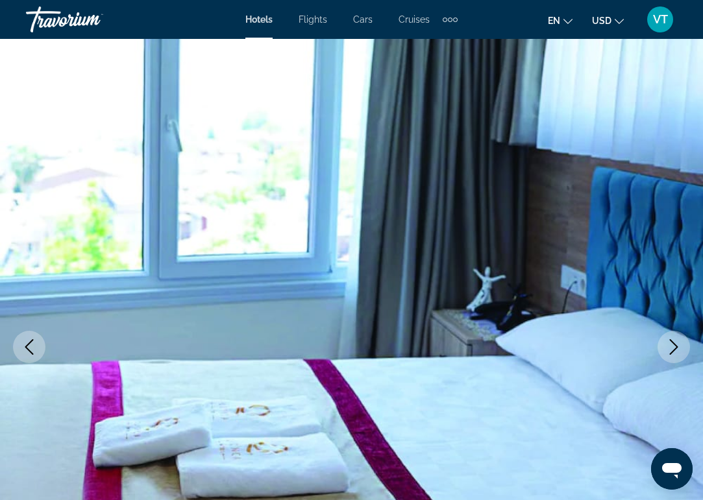
click at [672, 345] on icon "Next image" at bounding box center [674, 347] width 16 height 16
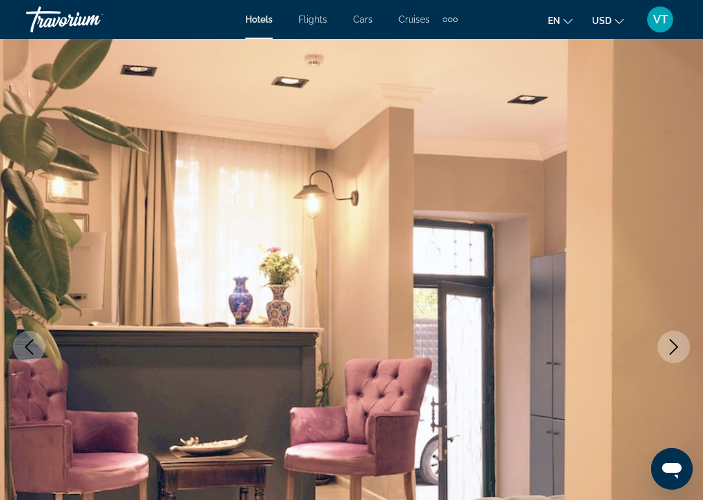
click at [672, 345] on icon "Next image" at bounding box center [674, 347] width 16 height 16
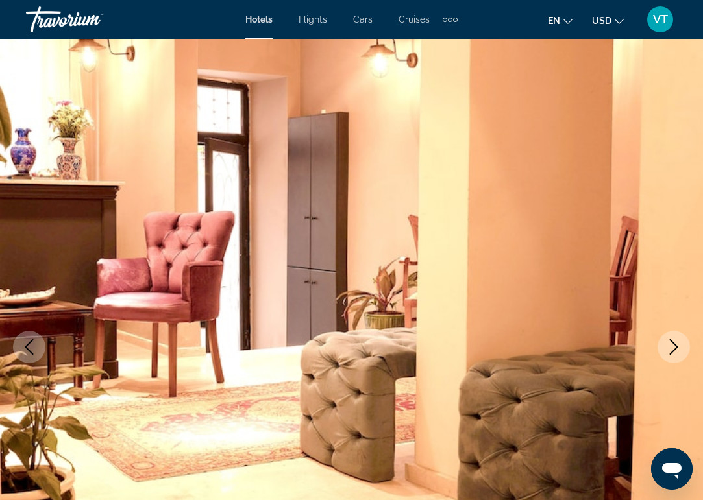
click at [672, 345] on icon "Next image" at bounding box center [674, 347] width 16 height 16
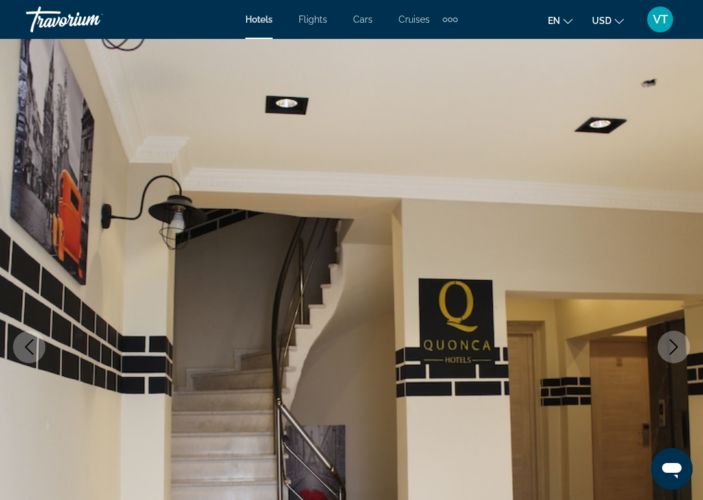
click at [672, 345] on icon "Next image" at bounding box center [674, 347] width 16 height 16
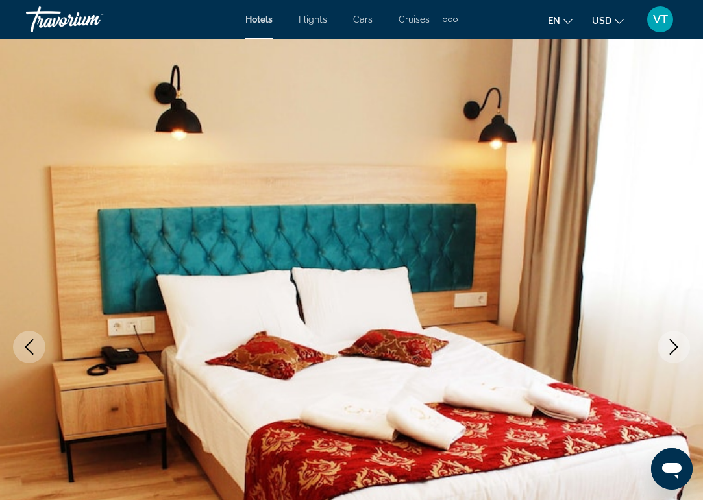
click at [672, 345] on icon "Next image" at bounding box center [674, 347] width 16 height 16
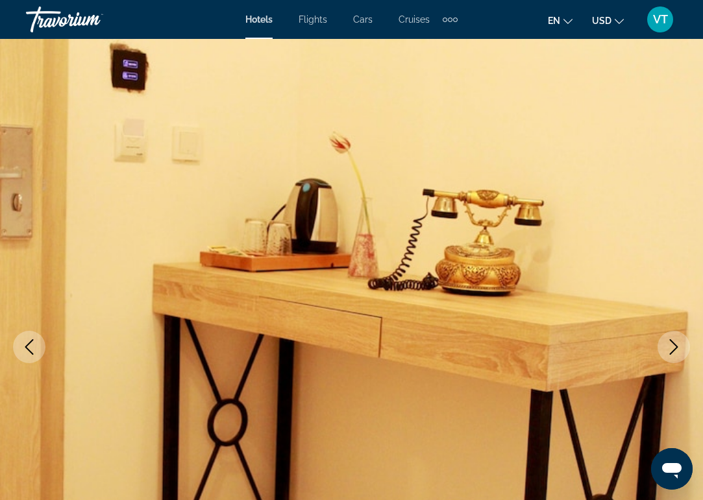
click at [672, 345] on icon "Next image" at bounding box center [674, 347] width 16 height 16
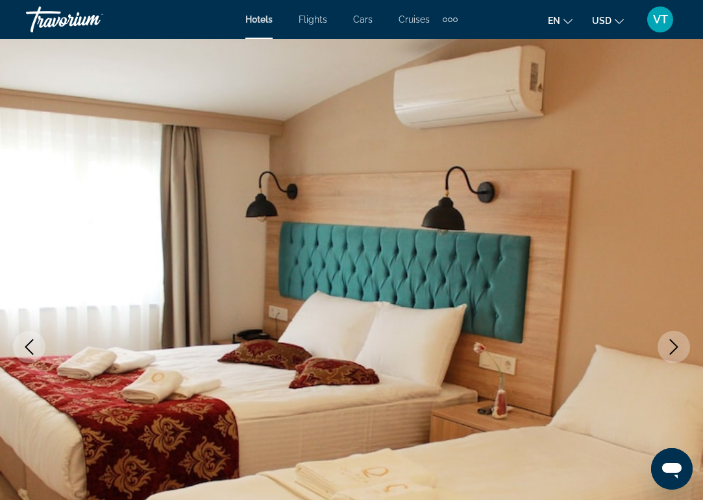
click at [672, 345] on icon "Next image" at bounding box center [674, 347] width 16 height 16
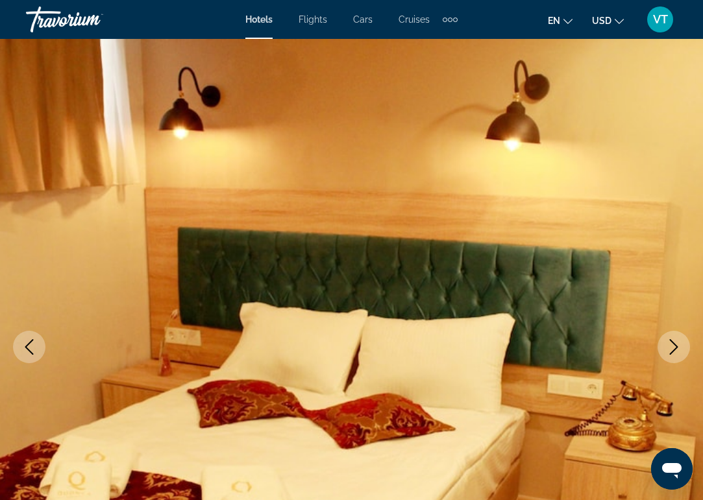
click at [672, 345] on icon "Next image" at bounding box center [674, 347] width 16 height 16
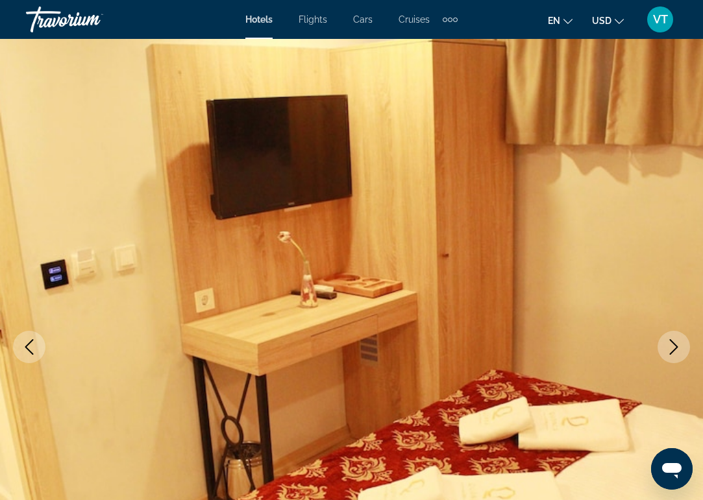
click at [672, 345] on icon "Next image" at bounding box center [674, 347] width 16 height 16
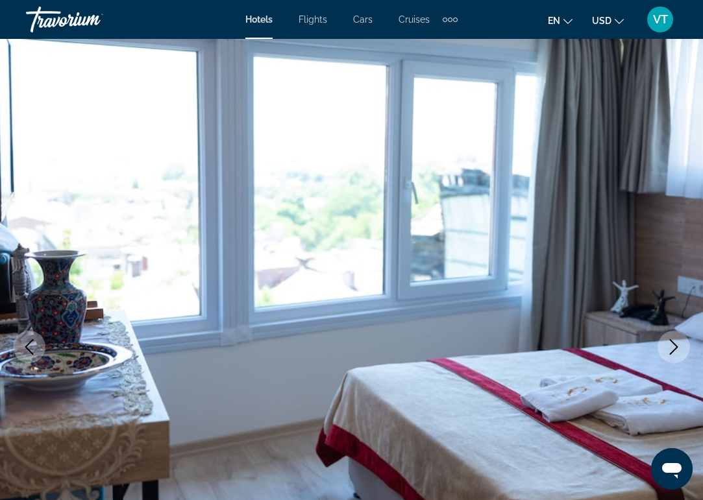
click at [672, 345] on icon "Next image" at bounding box center [674, 347] width 16 height 16
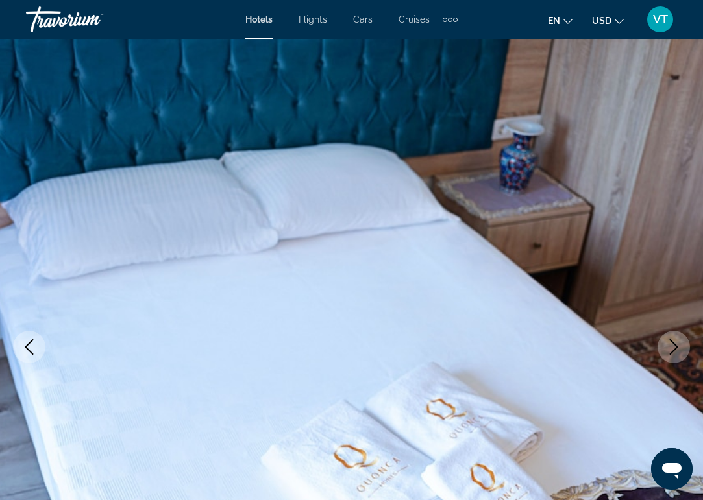
click at [672, 345] on icon "Next image" at bounding box center [674, 347] width 16 height 16
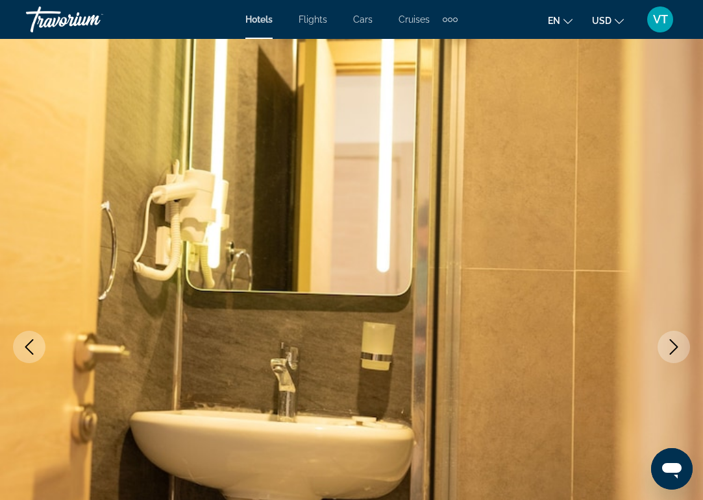
click at [672, 345] on icon "Next image" at bounding box center [674, 347] width 16 height 16
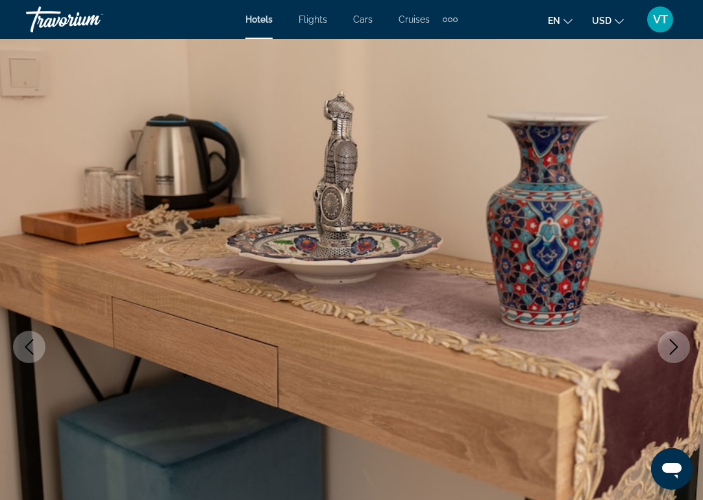
click at [672, 345] on icon "Next image" at bounding box center [674, 347] width 16 height 16
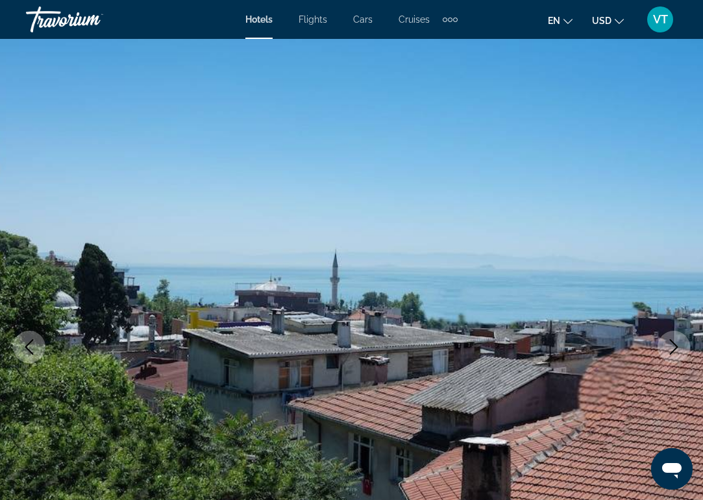
click at [672, 345] on icon "Next image" at bounding box center [674, 347] width 16 height 16
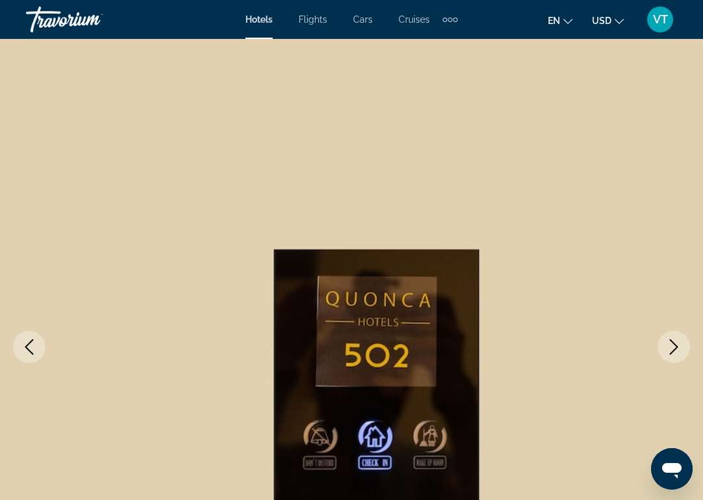
click at [672, 345] on icon "Next image" at bounding box center [674, 347] width 16 height 16
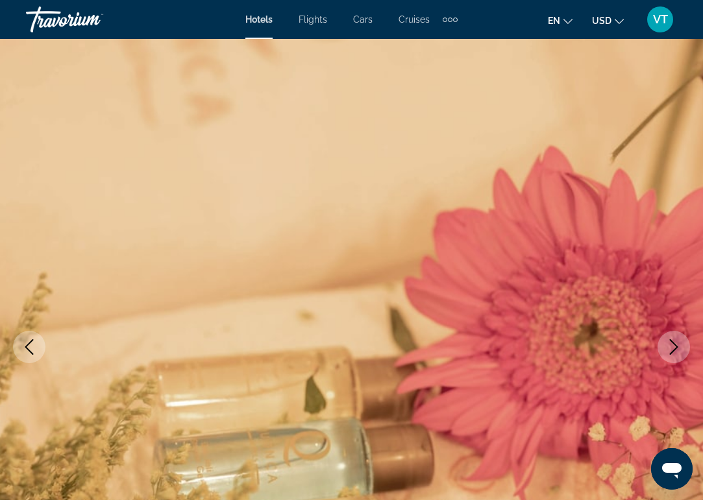
click at [672, 345] on icon "Next image" at bounding box center [674, 347] width 16 height 16
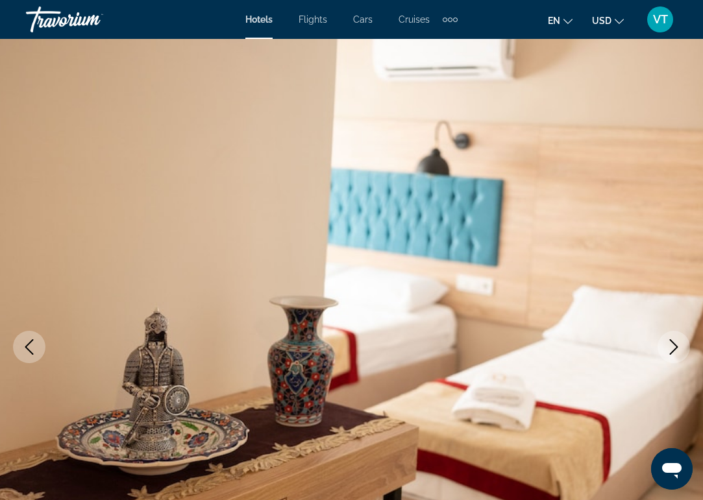
click at [672, 345] on icon "Next image" at bounding box center [674, 347] width 16 height 16
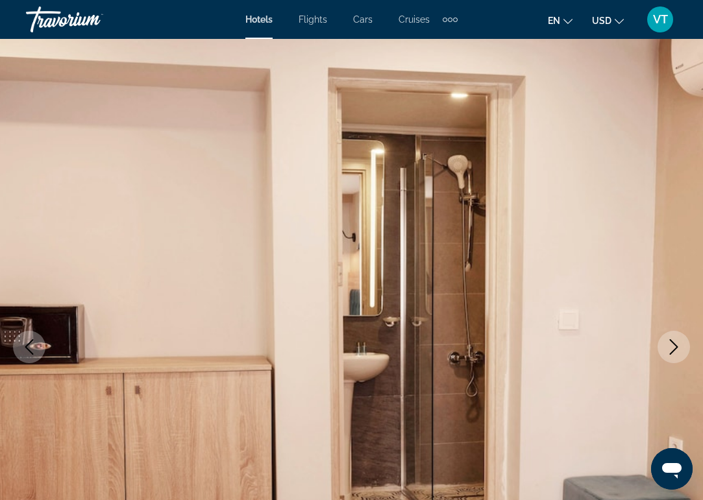
click at [672, 345] on icon "Next image" at bounding box center [674, 347] width 16 height 16
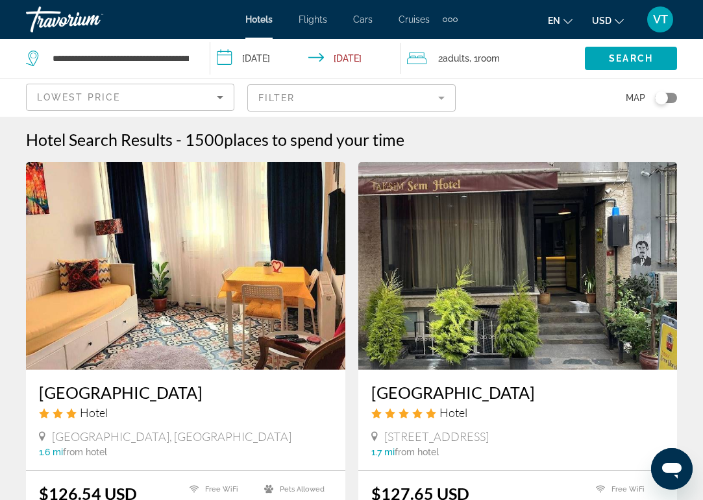
click at [338, 95] on mat-form-field "Filter" at bounding box center [351, 97] width 208 height 27
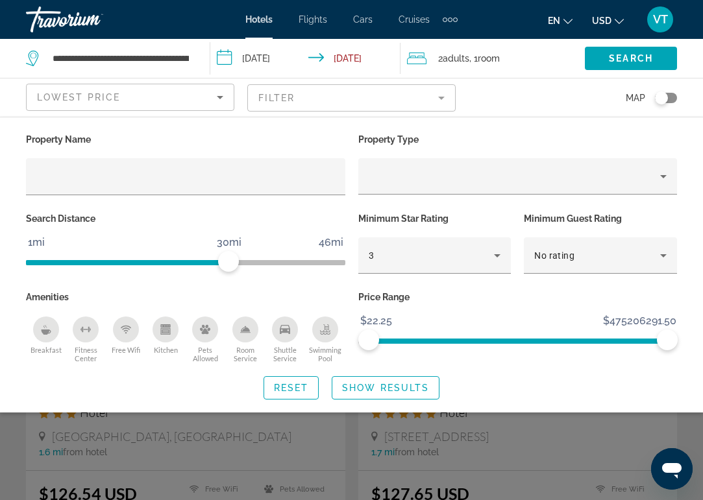
click at [327, 328] on icon "Swimming Pool" at bounding box center [325, 328] width 5 height 6
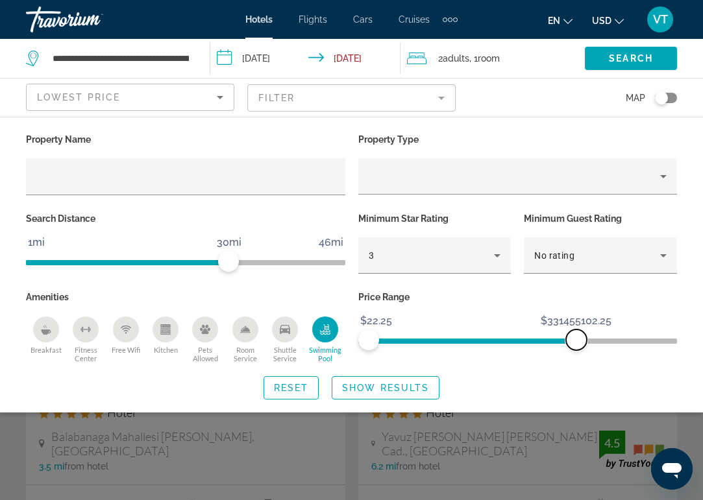
drag, startPoint x: 668, startPoint y: 341, endPoint x: 561, endPoint y: 352, distance: 107.0
click at [561, 352] on div "Price Range $22.25 $475206291.50 $22.25 $331455102.25" at bounding box center [518, 325] width 332 height 75
drag, startPoint x: 565, startPoint y: 341, endPoint x: 465, endPoint y: 351, distance: 99.7
click at [465, 351] on div "Price Range $22.25 $475206291.50 $22.25 $185635550.75" at bounding box center [518, 325] width 332 height 75
click at [125, 326] on icon "Free Wifi" at bounding box center [126, 327] width 10 height 3
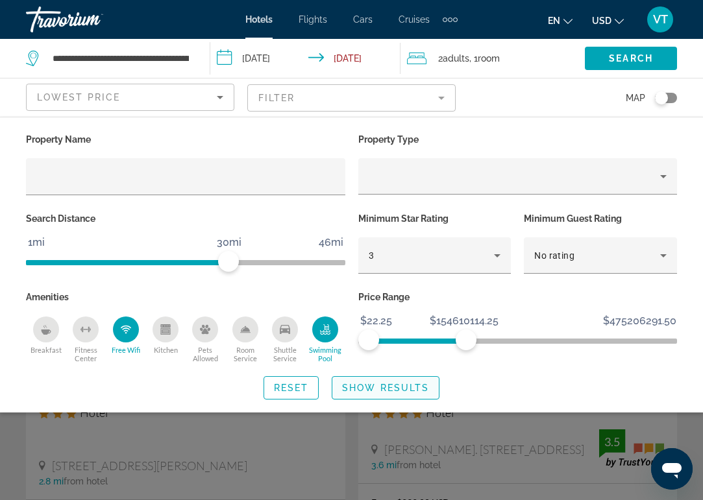
click at [369, 389] on span "Show Results" at bounding box center [385, 388] width 87 height 10
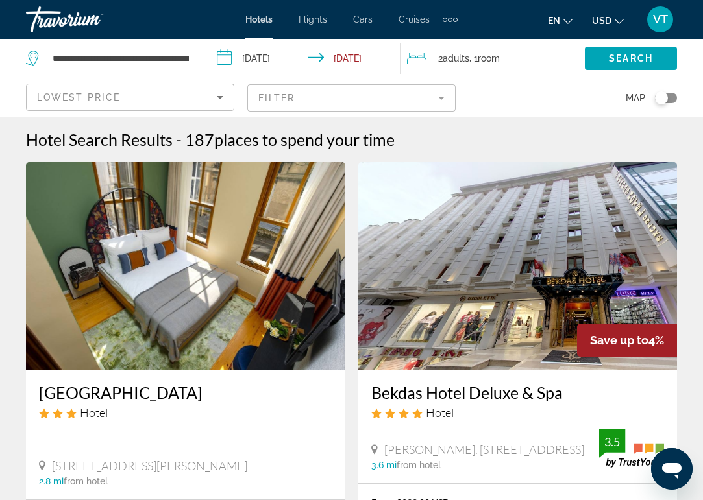
click at [388, 98] on mat-form-field "Filter" at bounding box center [351, 97] width 208 height 27
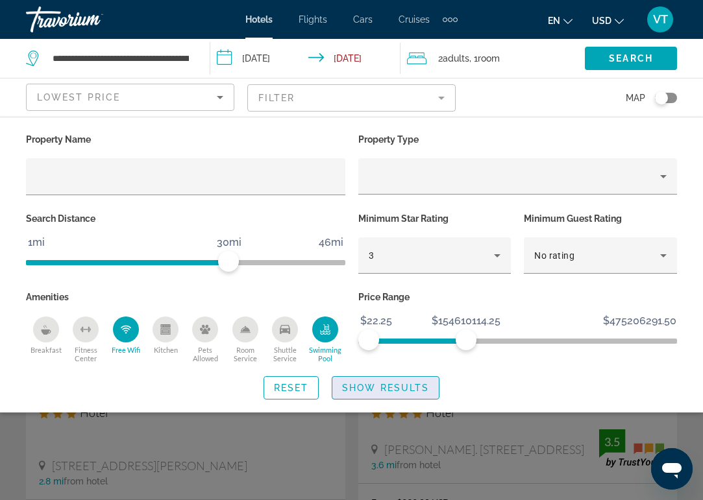
click at [375, 386] on span "Show Results" at bounding box center [385, 388] width 87 height 10
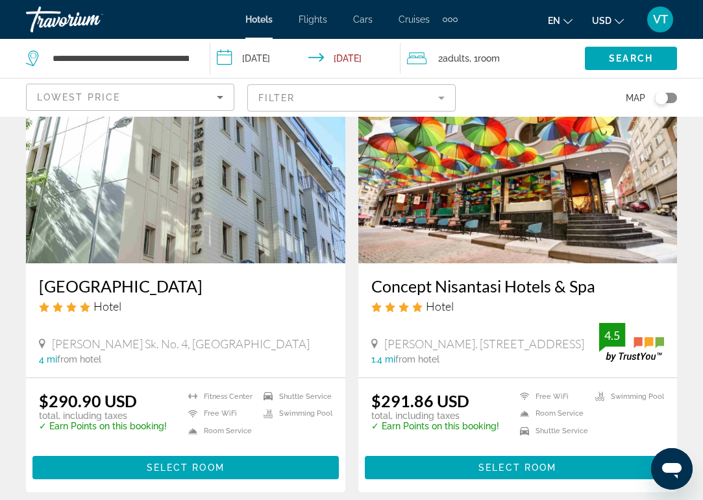
scroll to position [586, 0]
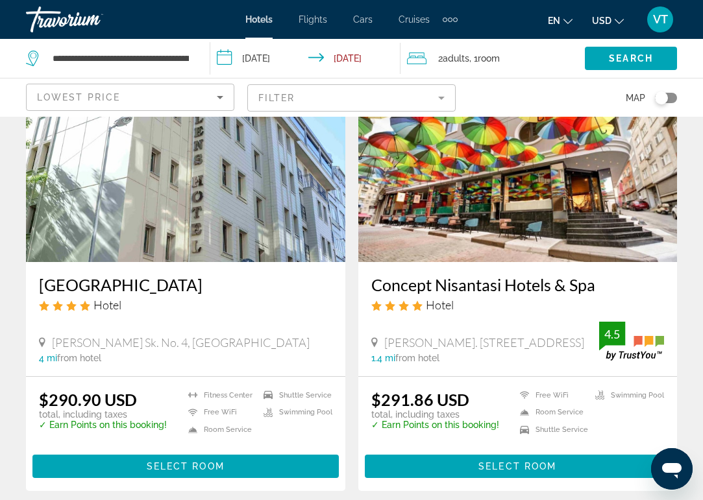
click at [513, 201] on img "Main content" at bounding box center [517, 159] width 319 height 208
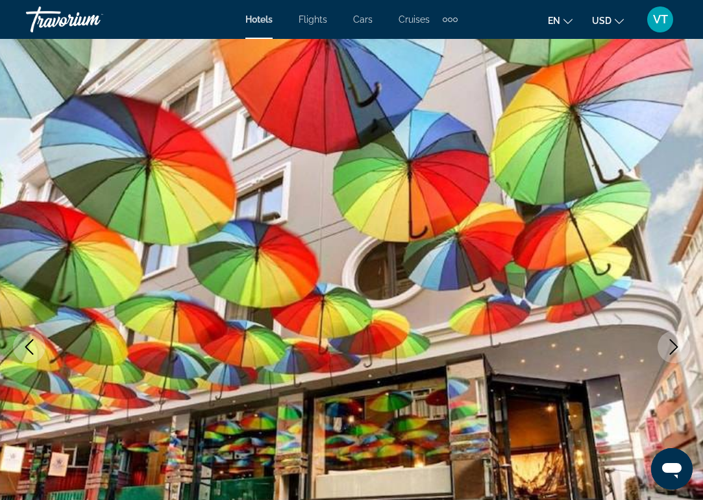
click at [677, 350] on icon "Next image" at bounding box center [674, 347] width 16 height 16
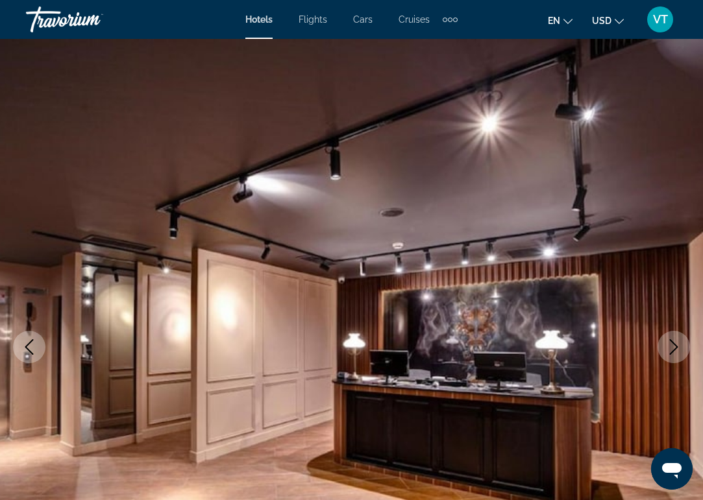
click at [677, 350] on icon "Next image" at bounding box center [674, 347] width 16 height 16
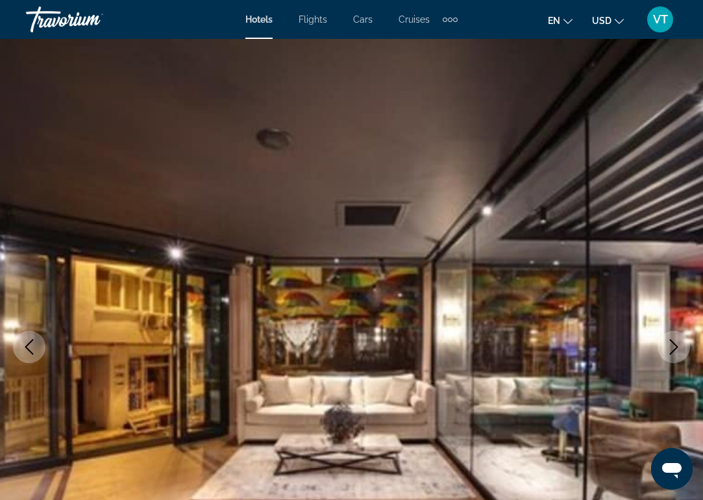
click at [677, 350] on icon "Next image" at bounding box center [674, 347] width 16 height 16
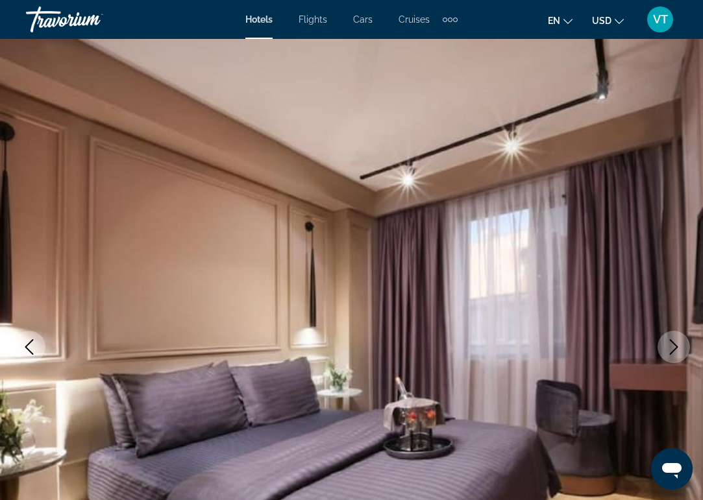
click at [677, 350] on icon "Next image" at bounding box center [674, 347] width 16 height 16
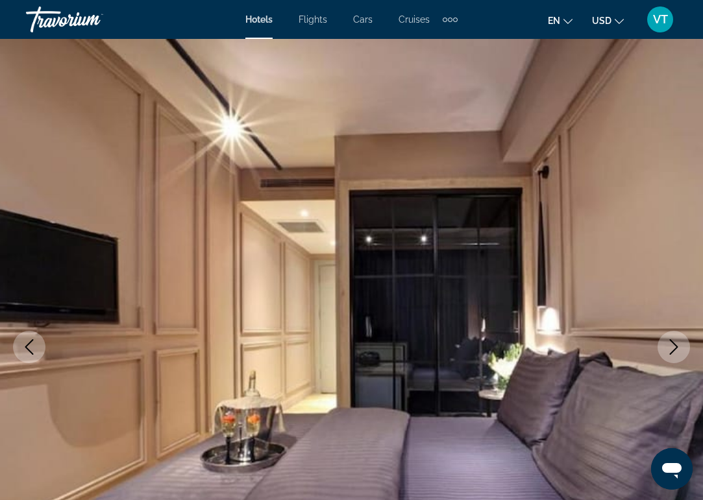
click at [677, 350] on icon "Next image" at bounding box center [674, 347] width 16 height 16
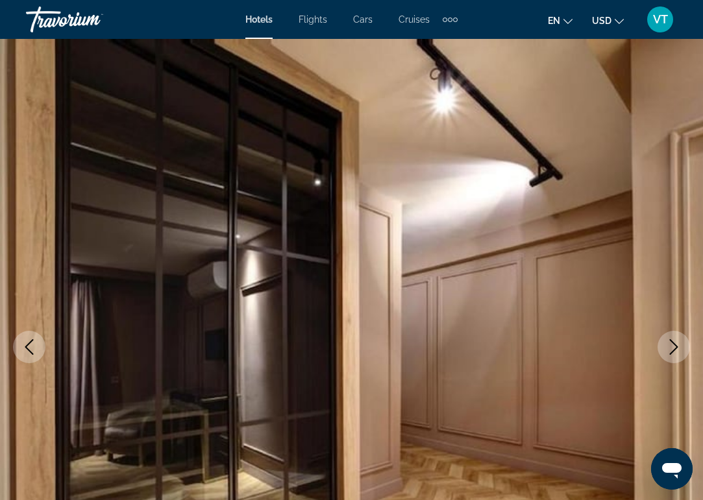
click at [677, 350] on icon "Next image" at bounding box center [674, 347] width 16 height 16
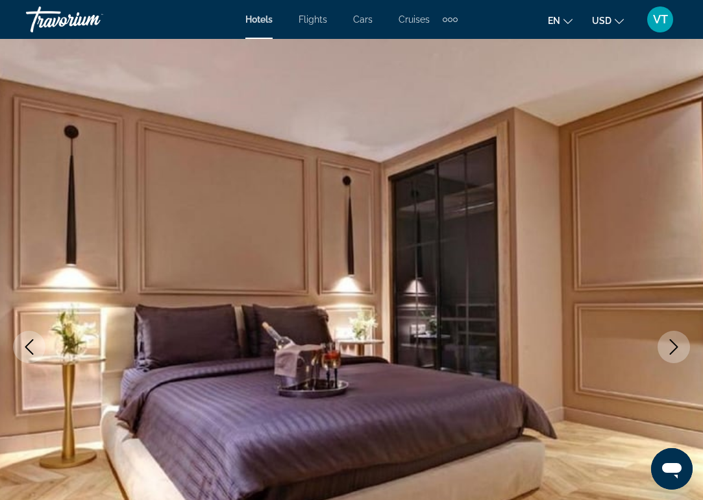
click at [677, 350] on icon "Next image" at bounding box center [674, 347] width 16 height 16
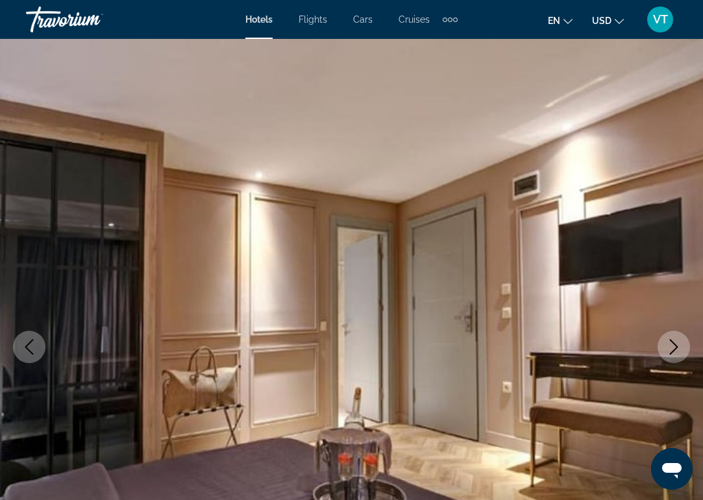
click at [677, 350] on icon "Next image" at bounding box center [674, 347] width 16 height 16
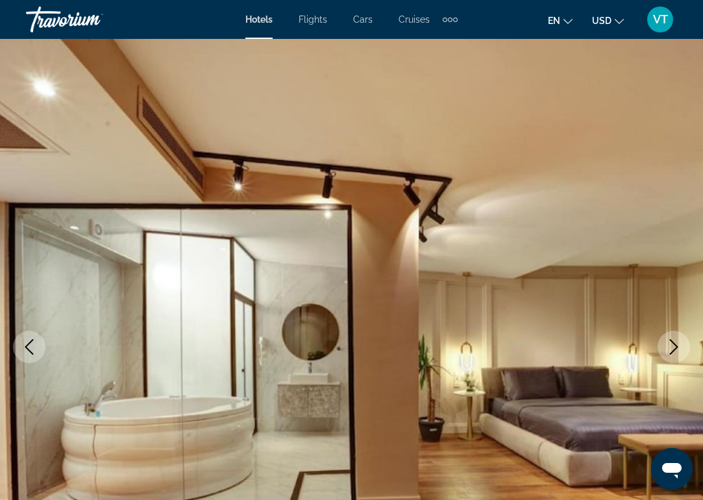
click at [677, 350] on icon "Next image" at bounding box center [674, 347] width 16 height 16
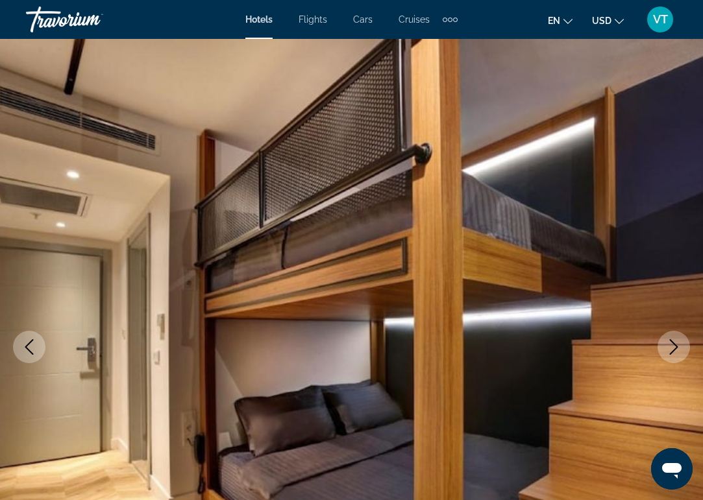
click at [677, 350] on icon "Next image" at bounding box center [674, 347] width 16 height 16
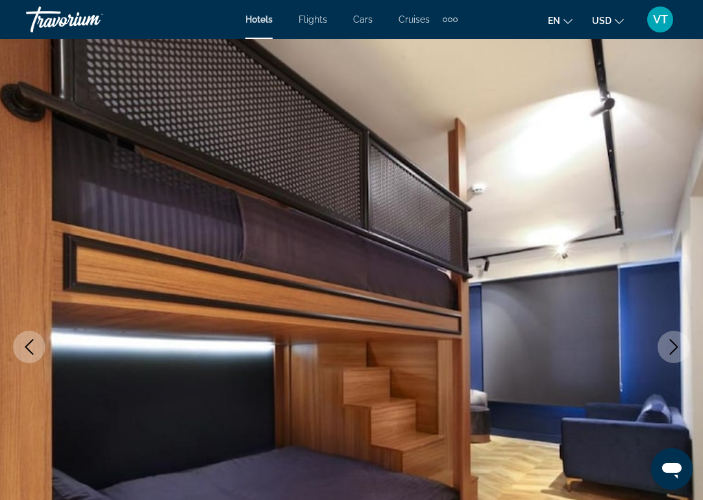
click at [677, 350] on icon "Next image" at bounding box center [674, 347] width 16 height 16
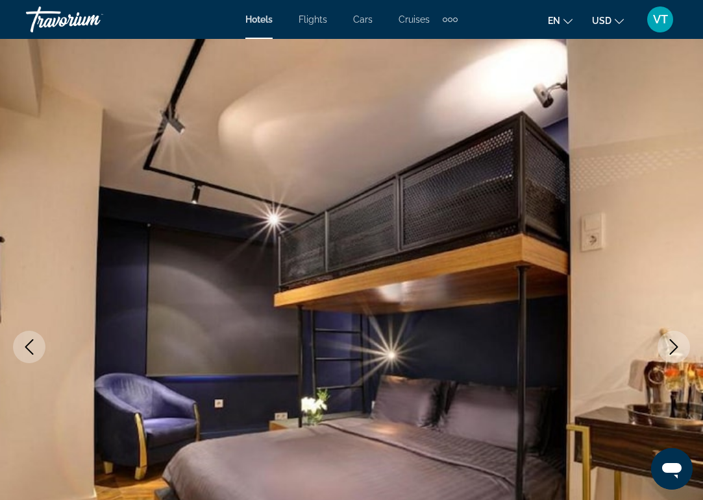
click at [677, 350] on icon "Next image" at bounding box center [674, 347] width 16 height 16
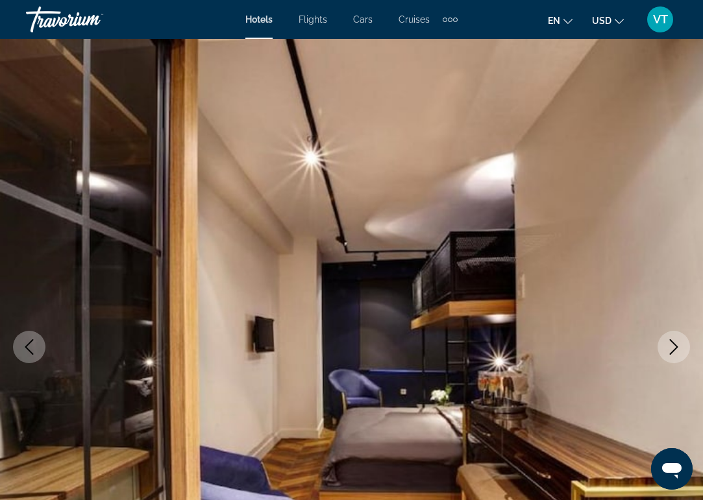
click at [677, 350] on icon "Next image" at bounding box center [674, 347] width 16 height 16
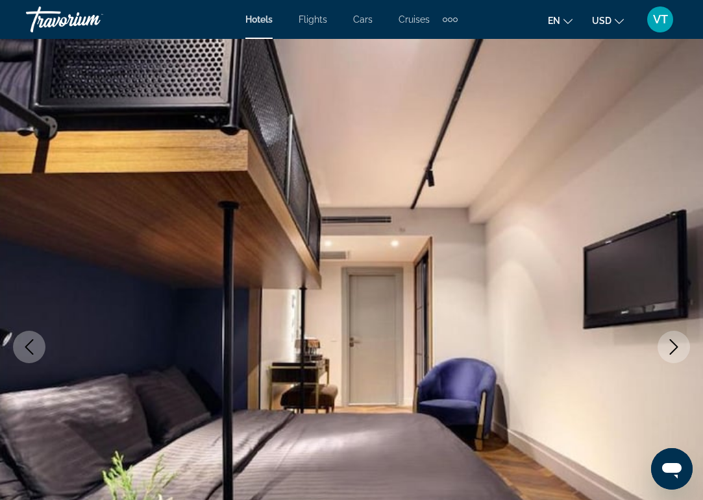
click at [677, 350] on icon "Next image" at bounding box center [674, 347] width 16 height 16
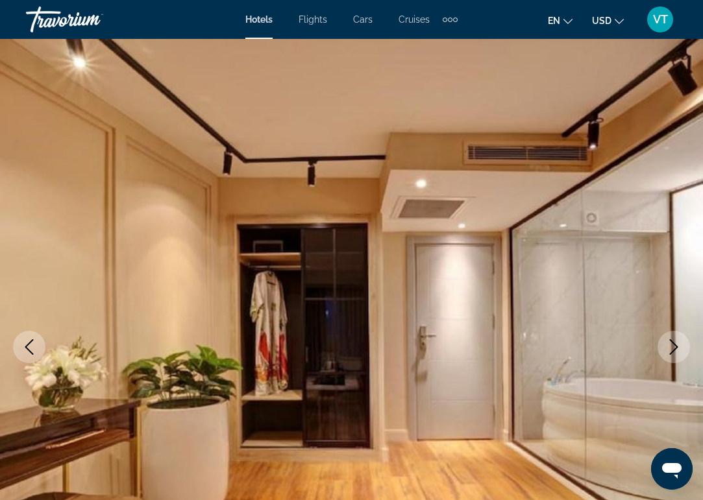
click at [677, 350] on icon "Next image" at bounding box center [674, 347] width 16 height 16
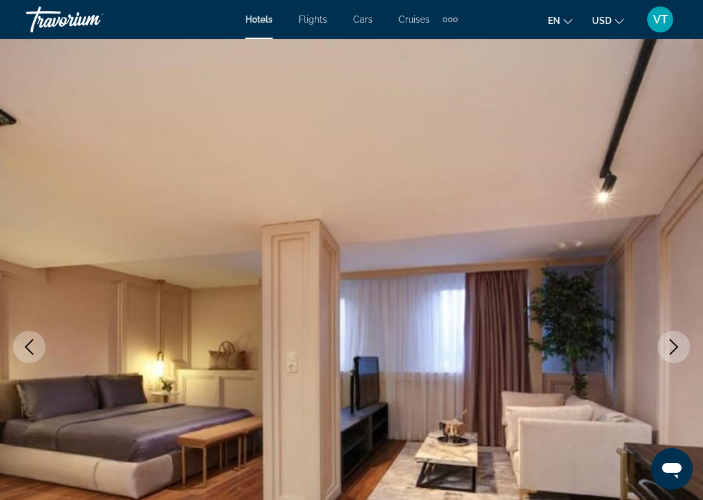
click at [677, 350] on icon "Next image" at bounding box center [674, 347] width 16 height 16
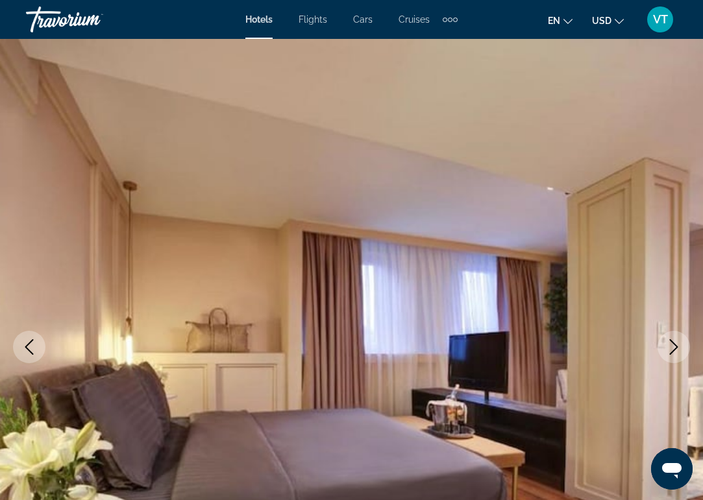
click at [677, 350] on icon "Next image" at bounding box center [674, 347] width 16 height 16
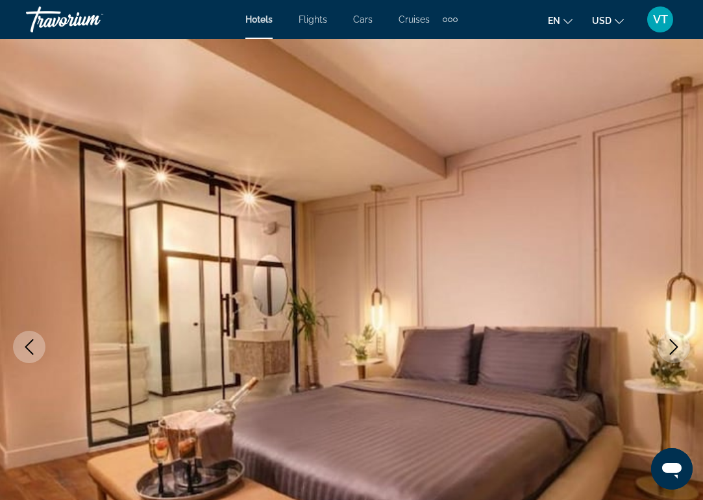
click at [677, 350] on icon "Next image" at bounding box center [674, 347] width 16 height 16
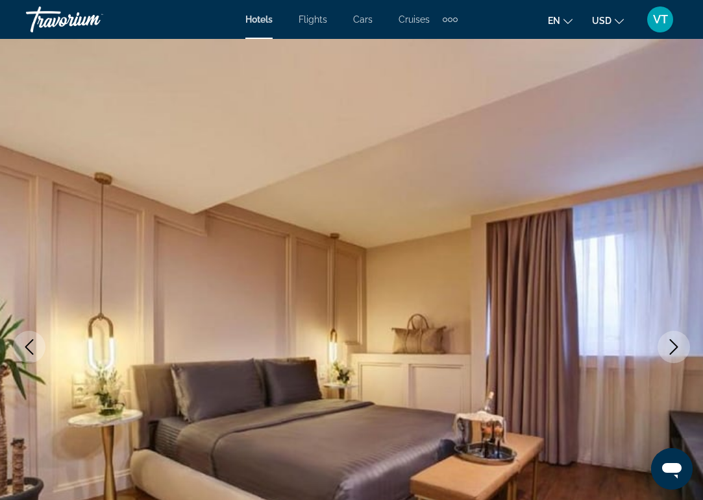
click at [677, 350] on icon "Next image" at bounding box center [674, 347] width 16 height 16
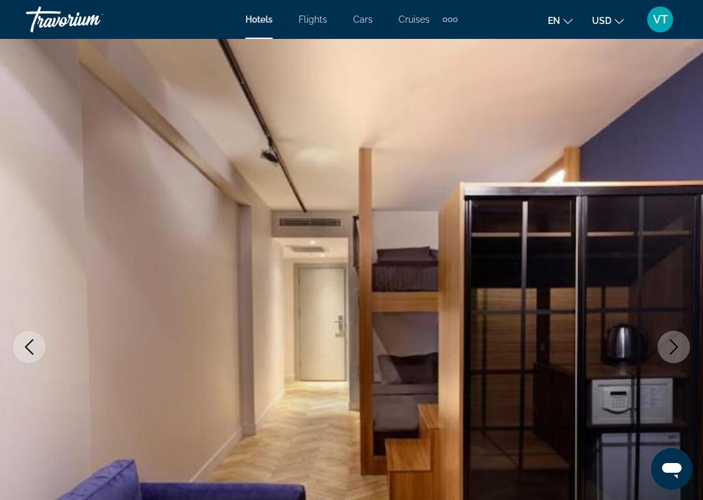
click at [677, 350] on icon "Next image" at bounding box center [674, 347] width 16 height 16
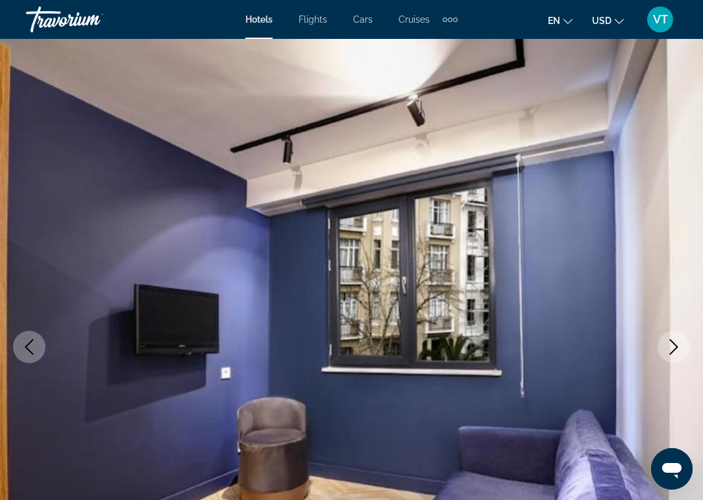
click at [677, 350] on icon "Next image" at bounding box center [674, 347] width 16 height 16
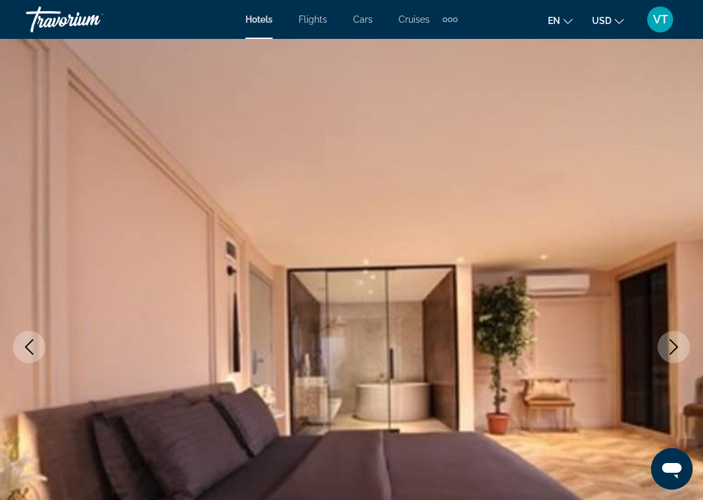
click at [677, 350] on icon "Next image" at bounding box center [674, 347] width 16 height 16
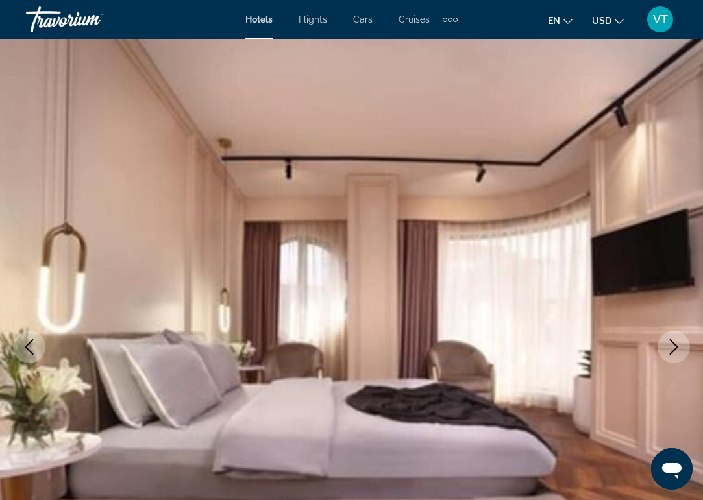
click at [677, 350] on icon "Next image" at bounding box center [674, 347] width 16 height 16
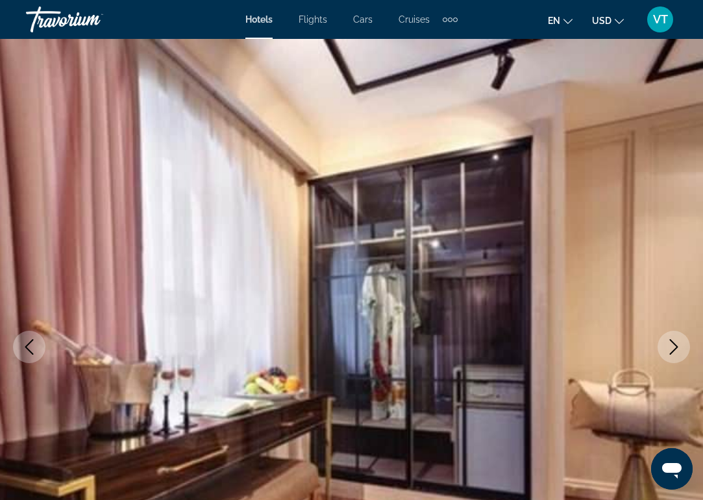
click at [677, 350] on icon "Next image" at bounding box center [674, 347] width 16 height 16
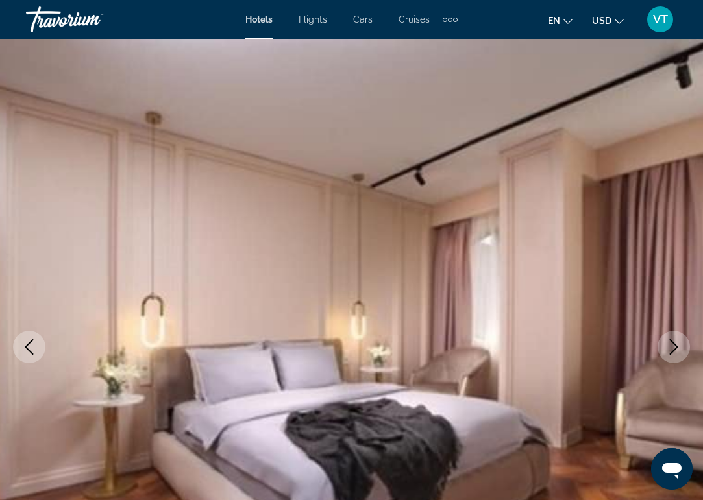
click at [677, 350] on icon "Next image" at bounding box center [674, 347] width 16 height 16
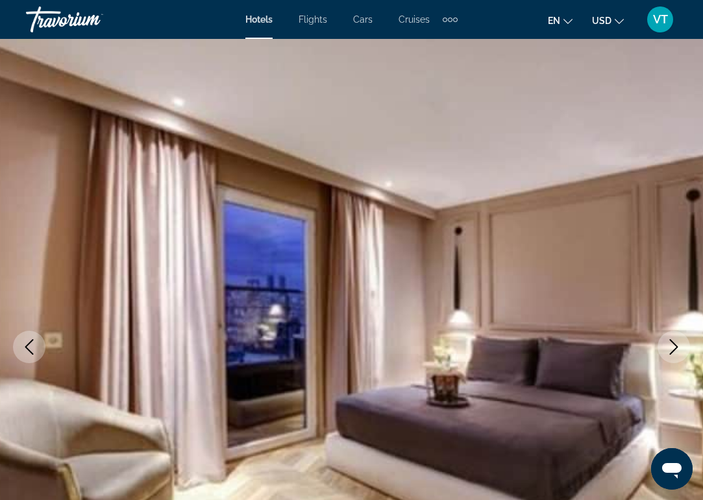
click at [677, 350] on icon "Next image" at bounding box center [674, 347] width 16 height 16
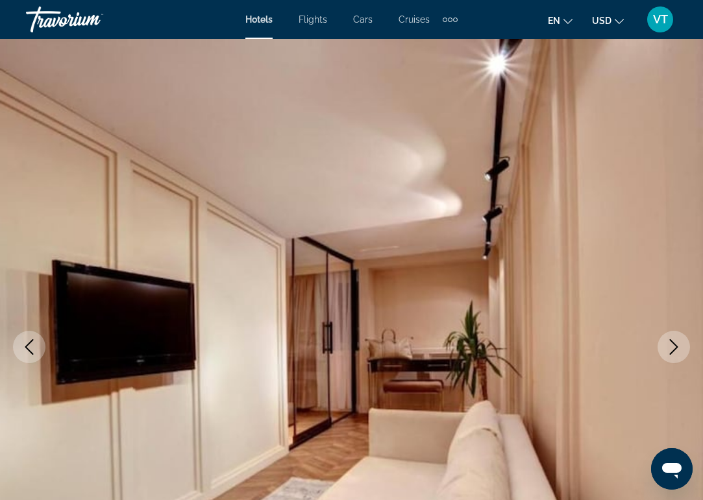
click at [677, 350] on icon "Next image" at bounding box center [674, 347] width 16 height 16
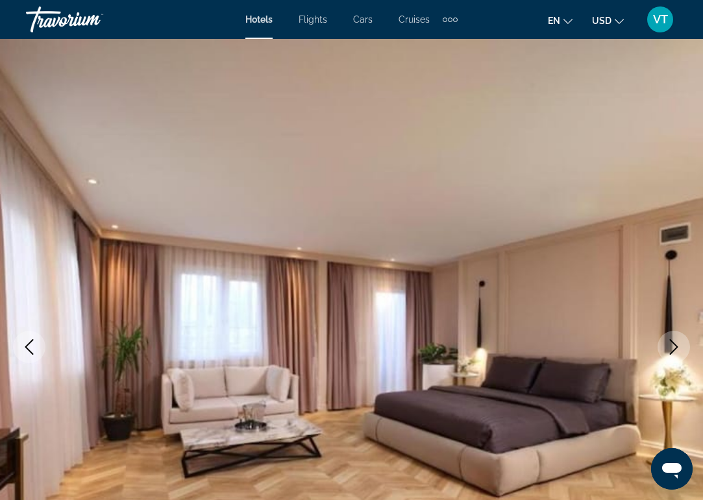
click at [677, 350] on icon "Next image" at bounding box center [674, 347] width 16 height 16
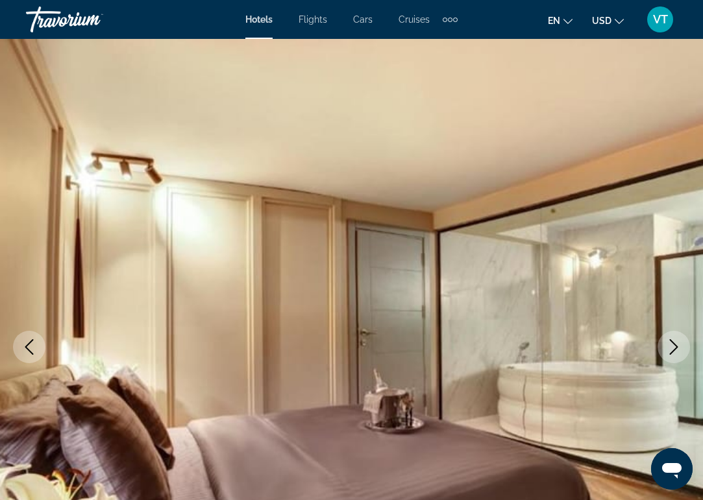
click at [677, 350] on icon "Next image" at bounding box center [674, 347] width 16 height 16
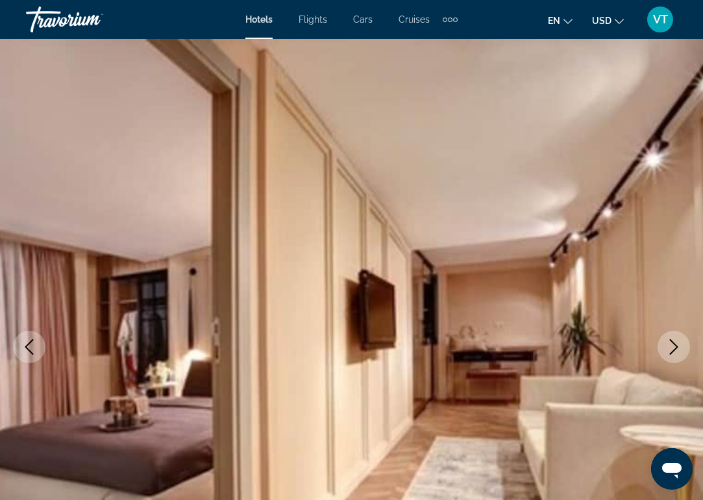
click at [677, 350] on icon "Next image" at bounding box center [674, 347] width 16 height 16
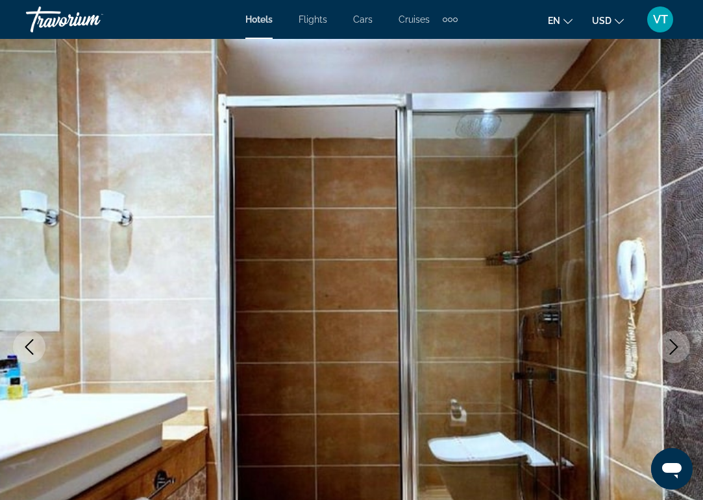
click at [677, 350] on icon "Next image" at bounding box center [674, 347] width 16 height 16
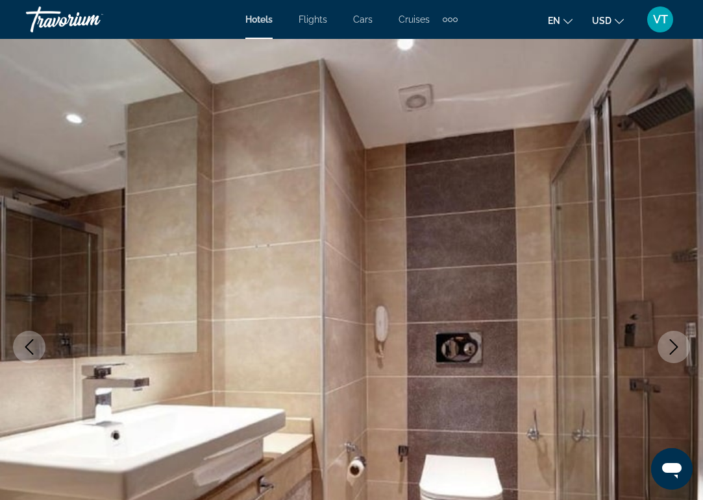
click at [677, 350] on icon "Next image" at bounding box center [674, 347] width 16 height 16
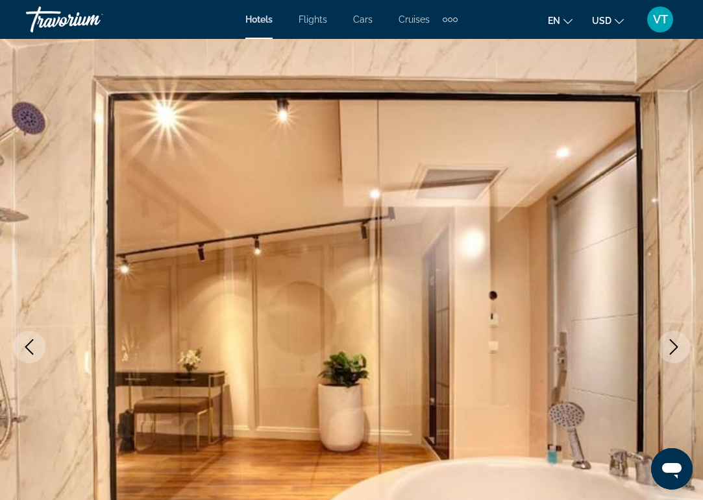
click at [677, 350] on icon "Next image" at bounding box center [674, 347] width 16 height 16
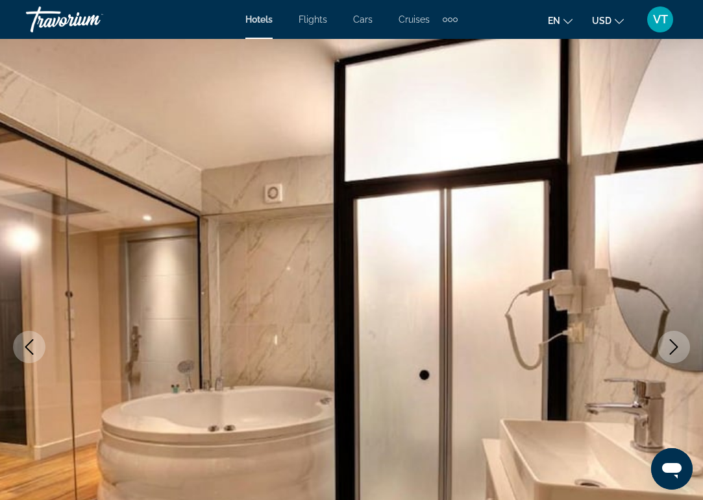
click at [677, 350] on icon "Next image" at bounding box center [674, 347] width 16 height 16
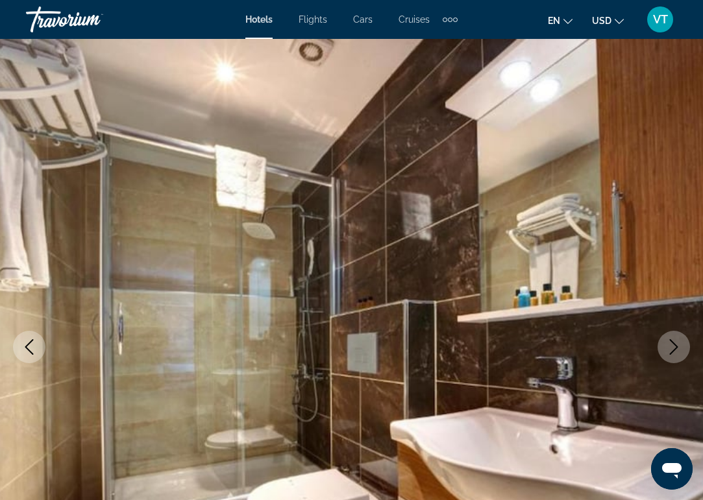
click at [677, 350] on icon "Next image" at bounding box center [674, 347] width 16 height 16
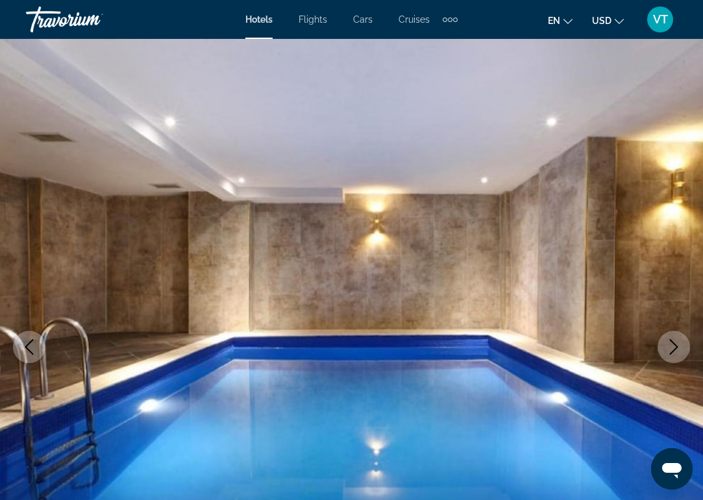
click at [677, 350] on icon "Next image" at bounding box center [674, 347] width 16 height 16
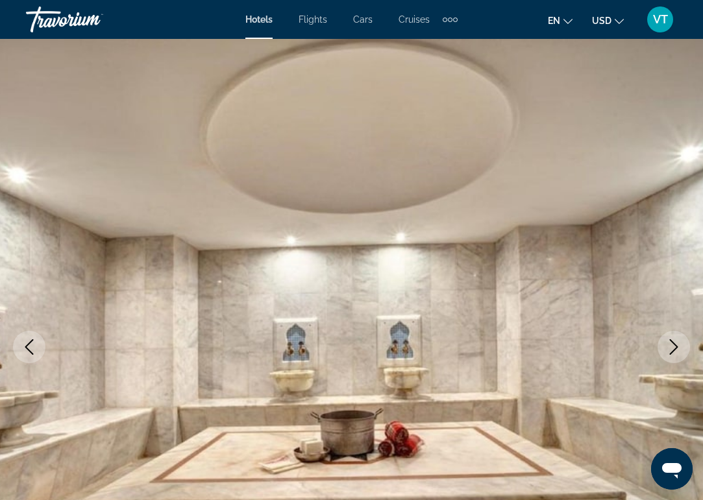
click at [677, 350] on icon "Next image" at bounding box center [674, 347] width 16 height 16
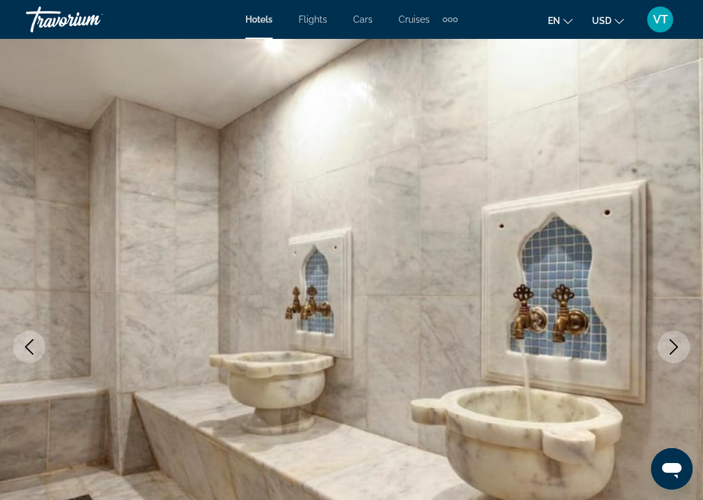
click at [677, 350] on icon "Next image" at bounding box center [674, 347] width 16 height 16
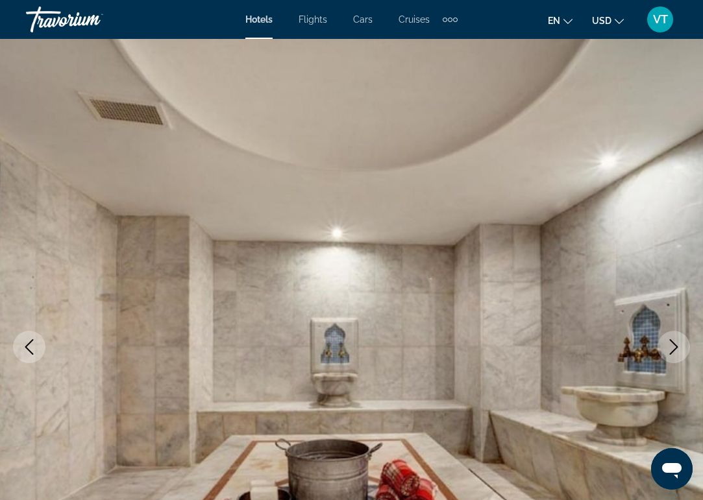
click at [677, 350] on icon "Next image" at bounding box center [674, 347] width 16 height 16
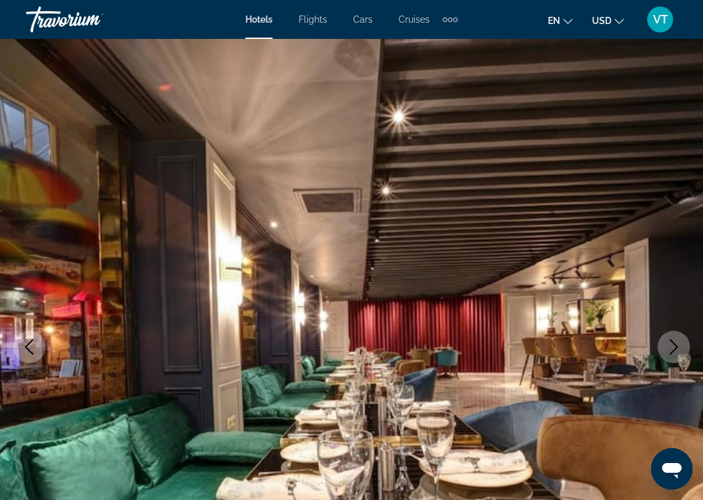
click at [677, 350] on icon "Next image" at bounding box center [674, 347] width 16 height 16
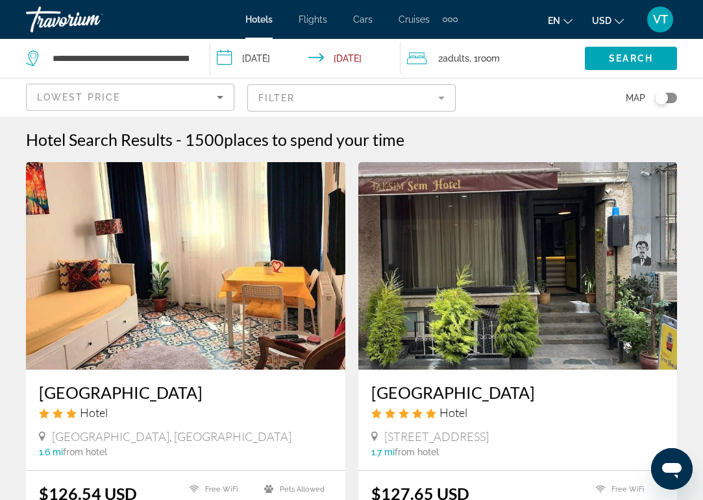
click at [346, 97] on mat-form-field "Filter" at bounding box center [351, 97] width 208 height 27
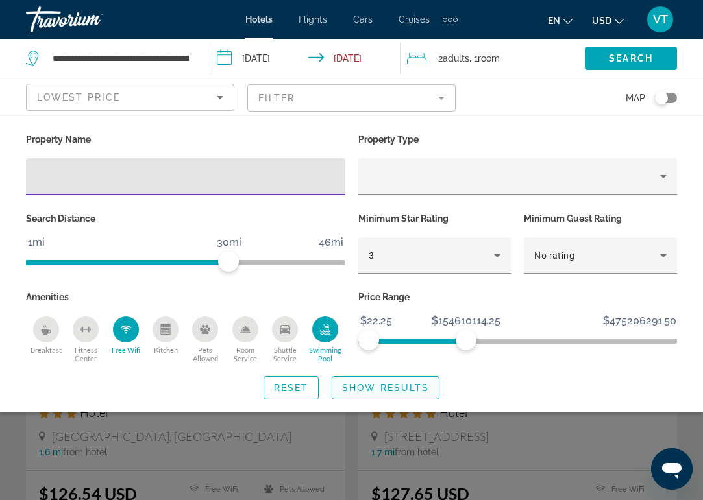
click at [365, 386] on span "Show Results" at bounding box center [385, 388] width 87 height 10
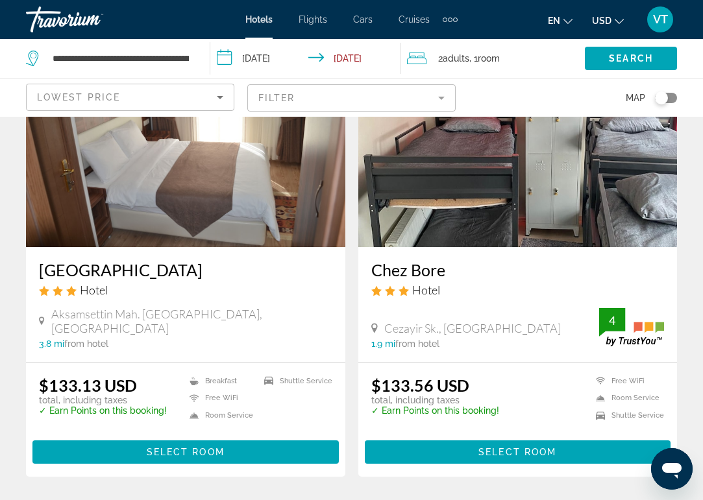
scroll to position [1957, 0]
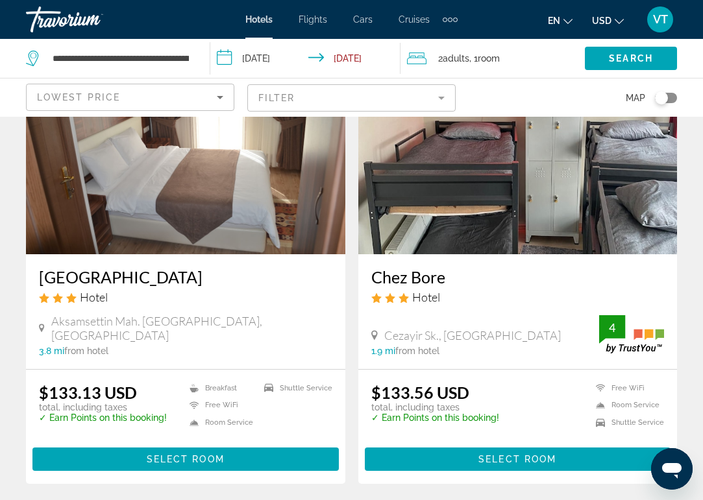
click at [351, 95] on mat-form-field "Filter" at bounding box center [351, 97] width 208 height 27
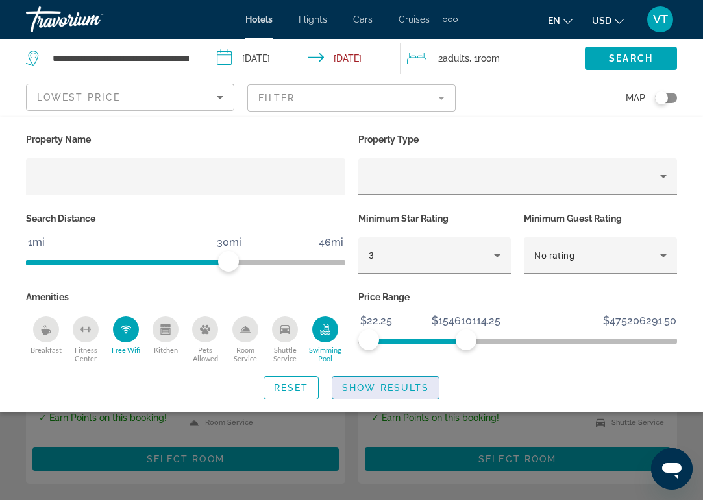
click at [391, 389] on span "Show Results" at bounding box center [385, 388] width 87 height 10
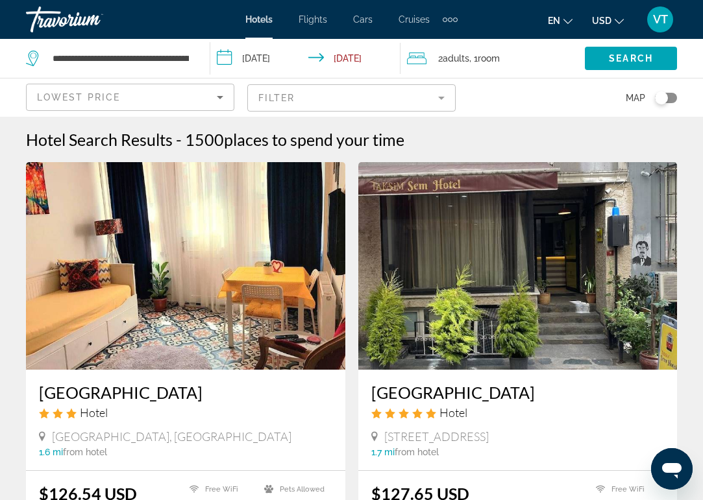
scroll to position [0, 0]
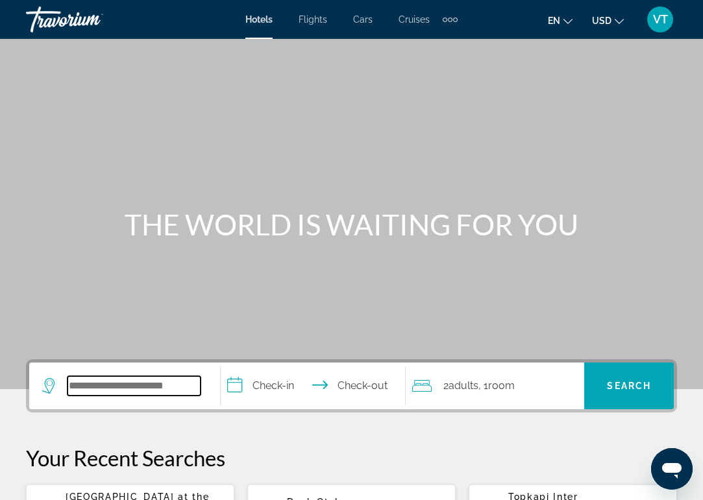
click at [99, 385] on input "Search widget" at bounding box center [134, 385] width 133 height 19
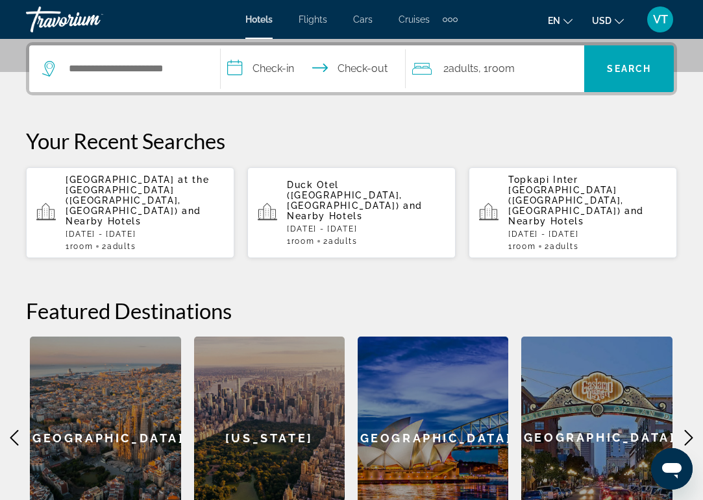
click at [154, 190] on span "[GEOGRAPHIC_DATA] at the [GEOGRAPHIC_DATA] ([GEOGRAPHIC_DATA], [GEOGRAPHIC_DATA…" at bounding box center [137, 196] width 143 height 42
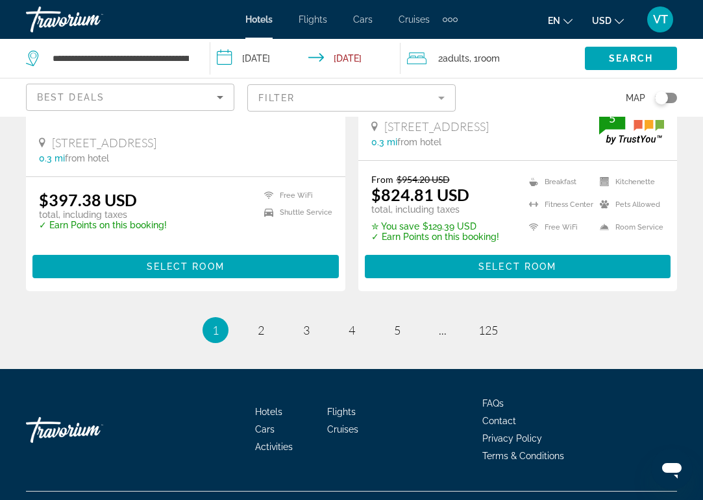
scroll to position [2698, 0]
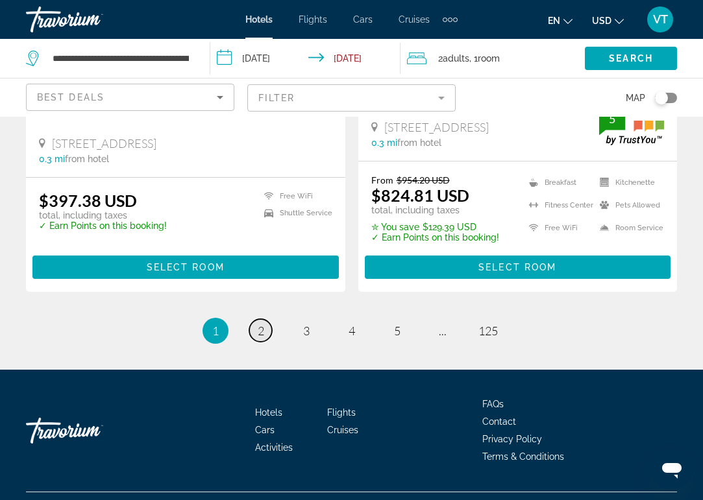
click at [255, 319] on link "page 2" at bounding box center [260, 330] width 23 height 23
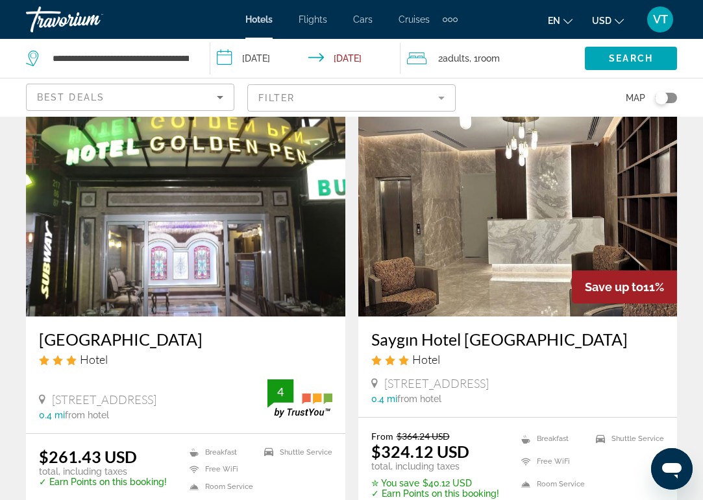
scroll to position [1511, 0]
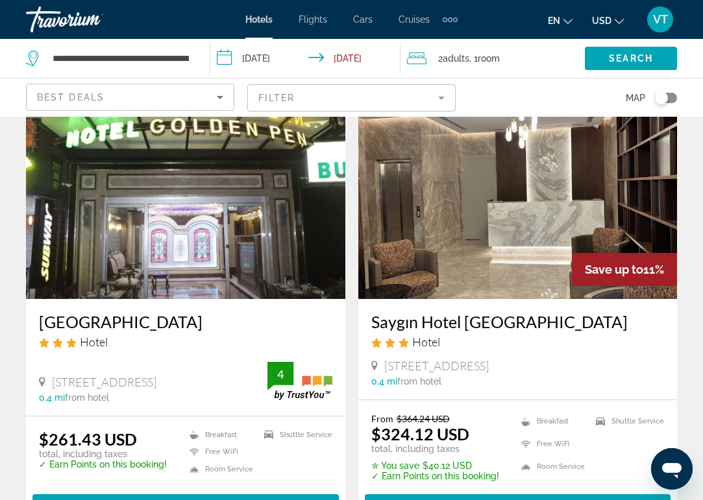
click at [372, 101] on mat-form-field "Filter" at bounding box center [351, 97] width 208 height 27
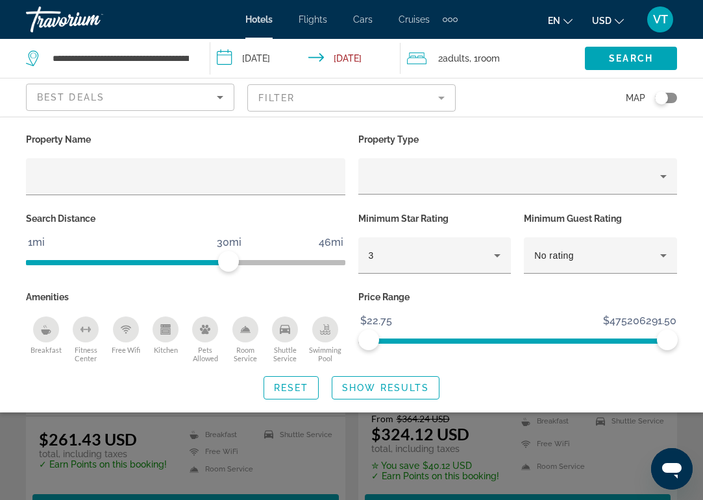
click at [326, 329] on icon "Swimming Pool" at bounding box center [325, 330] width 10 height 10
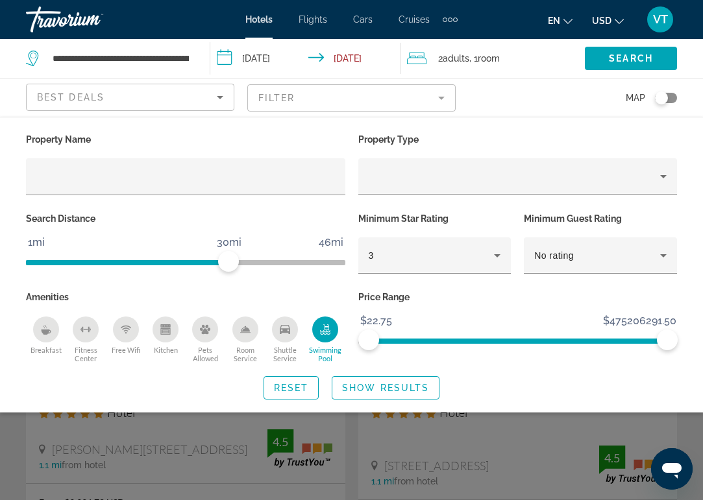
click at [129, 334] on icon "Free Wifi" at bounding box center [126, 330] width 10 height 10
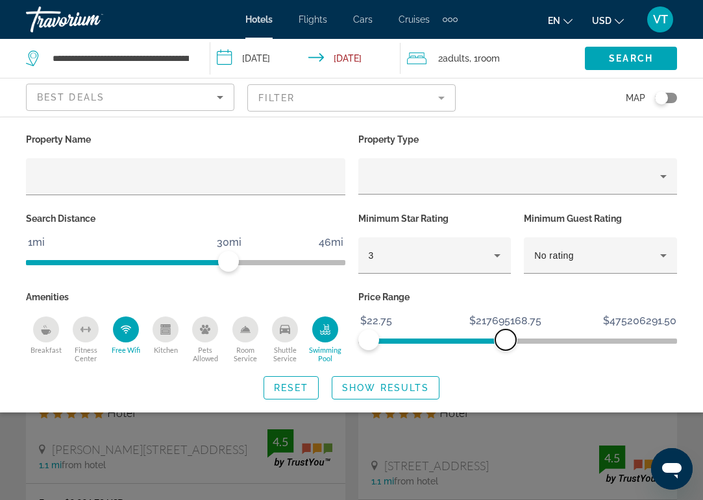
drag, startPoint x: 670, startPoint y: 340, endPoint x: 478, endPoint y: 347, distance: 192.3
click at [495, 347] on span "ngx-slider-max" at bounding box center [505, 340] width 21 height 21
click at [390, 391] on span "Show Results" at bounding box center [385, 388] width 87 height 10
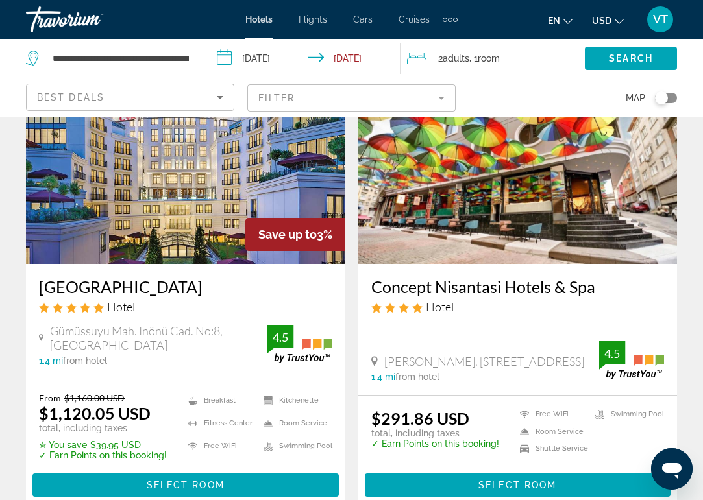
scroll to position [2019, 0]
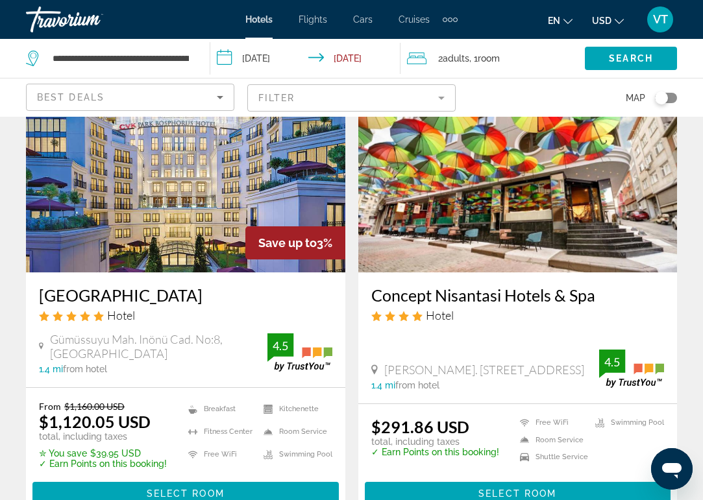
click at [555, 193] on img "Main content" at bounding box center [517, 169] width 319 height 208
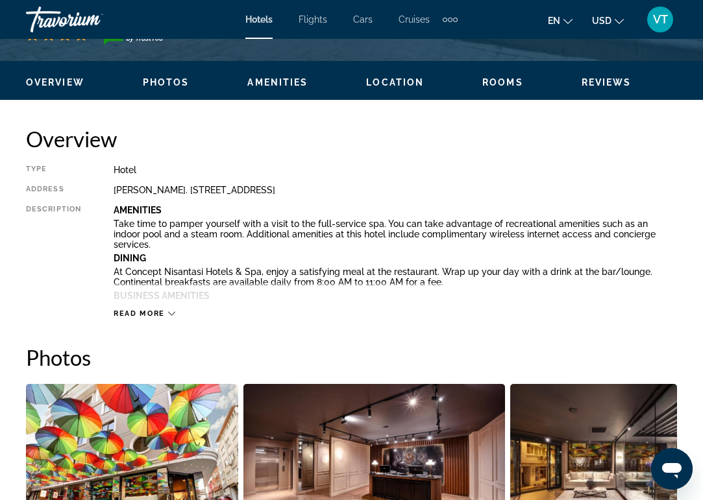
scroll to position [601, 0]
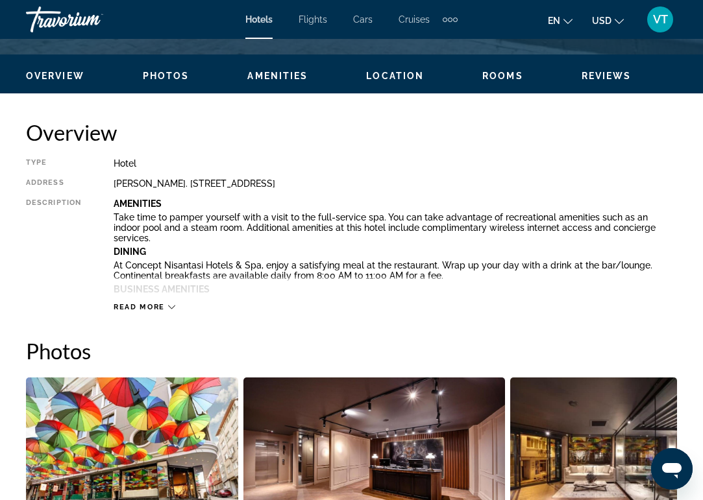
click at [161, 307] on span "Read more" at bounding box center [139, 307] width 51 height 8
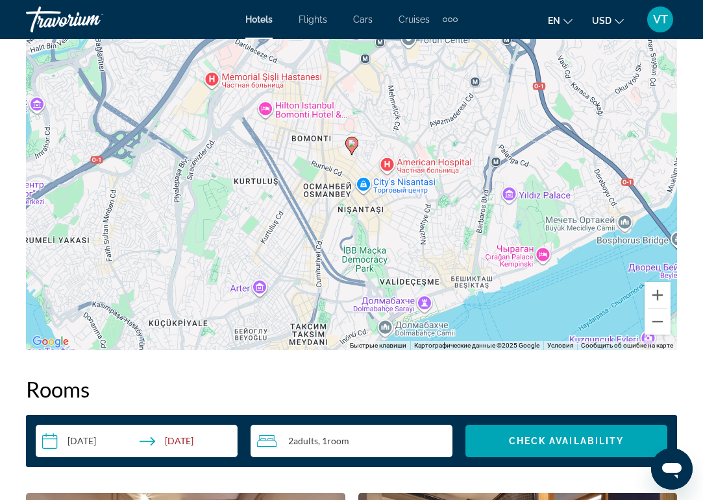
scroll to position [2352, 0]
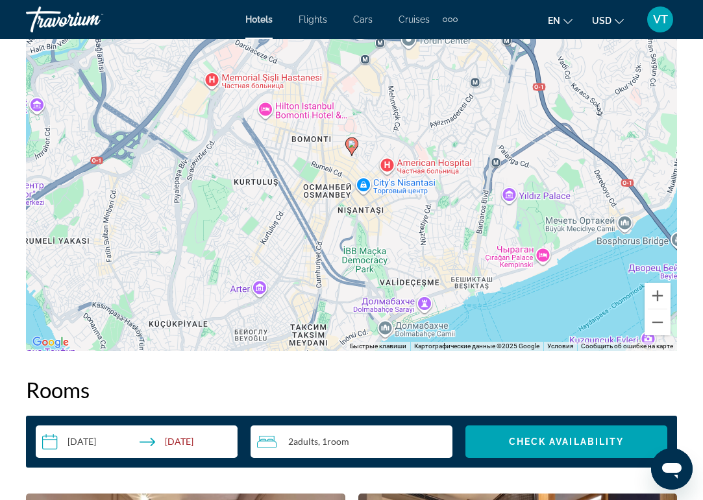
click at [608, 262] on div "Чтобы активировать перетаскивание с помощью клавиатуры, нажмите Alt + Ввод. Пос…" at bounding box center [351, 156] width 651 height 389
click at [660, 283] on button "Увеличить" at bounding box center [658, 296] width 26 height 26
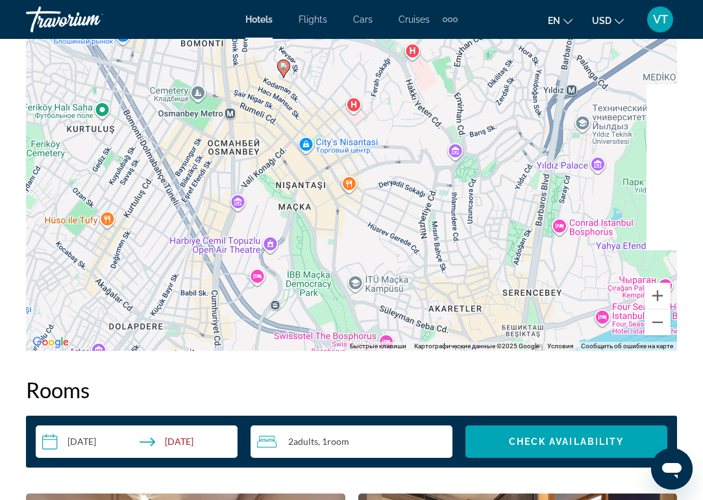
drag, startPoint x: 515, startPoint y: 238, endPoint x: 417, endPoint y: 136, distance: 141.4
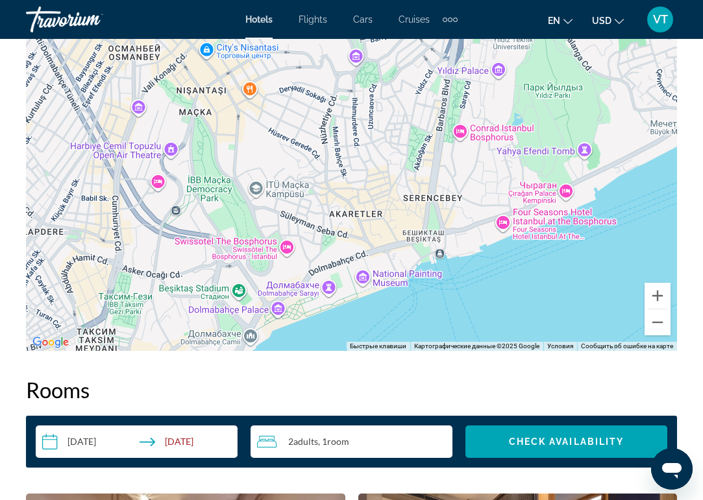
drag, startPoint x: 482, startPoint y: 206, endPoint x: 437, endPoint y: 143, distance: 77.3
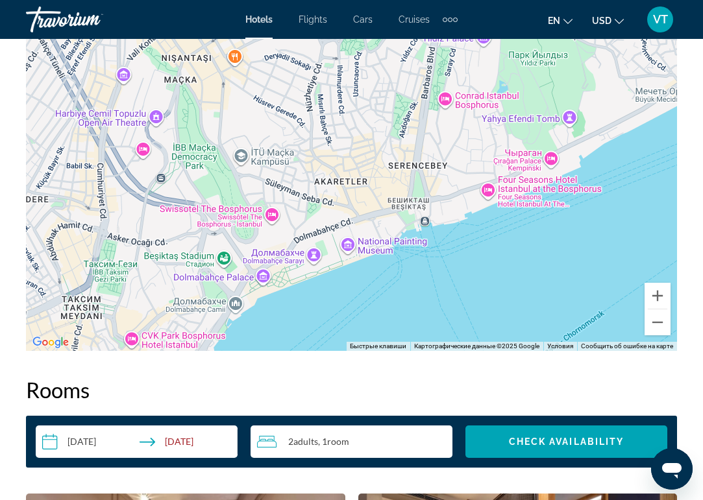
drag, startPoint x: 493, startPoint y: 216, endPoint x: 482, endPoint y: 182, distance: 36.1
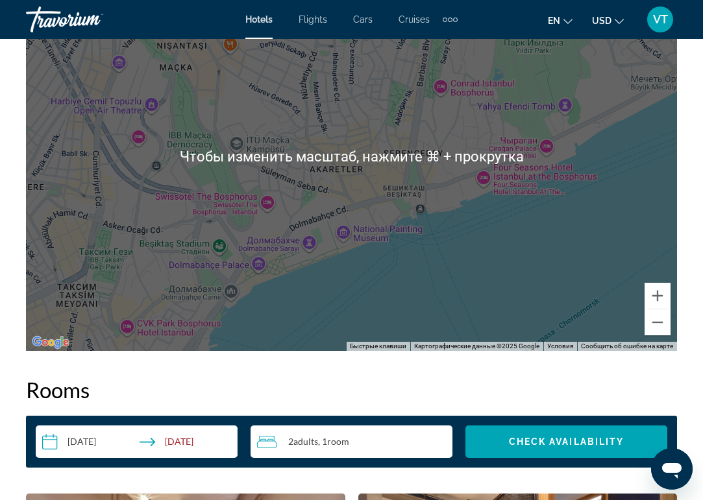
scroll to position [2353, 0]
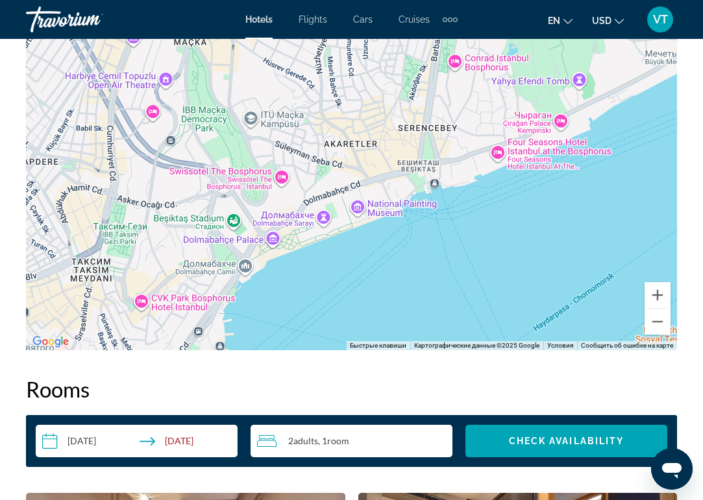
drag, startPoint x: 482, startPoint y: 182, endPoint x: 496, endPoint y: 151, distance: 34.3
click at [496, 151] on div "Чтобы активировать перетаскивание с помощью клавиатуры, нажмите Alt + Ввод. Пос…" at bounding box center [351, 155] width 651 height 389
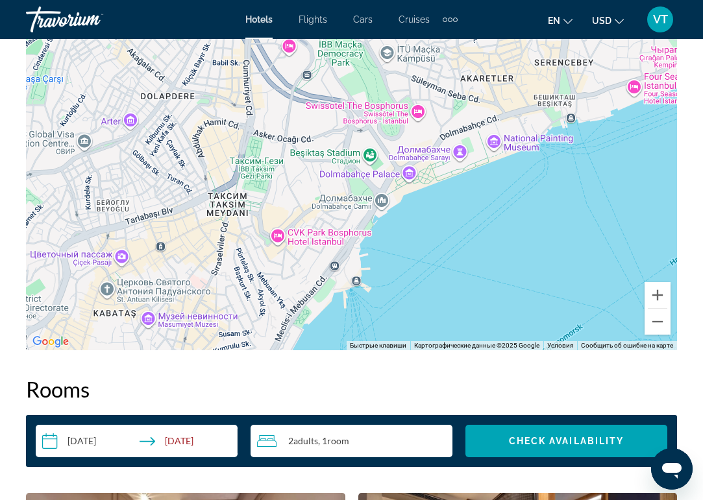
drag, startPoint x: 496, startPoint y: 151, endPoint x: 641, endPoint y: 91, distance: 157.2
click at [641, 91] on div "Чтобы активировать перетаскивание с помощью клавиатуры, нажмите Alt + Ввод. Пос…" at bounding box center [351, 155] width 651 height 389
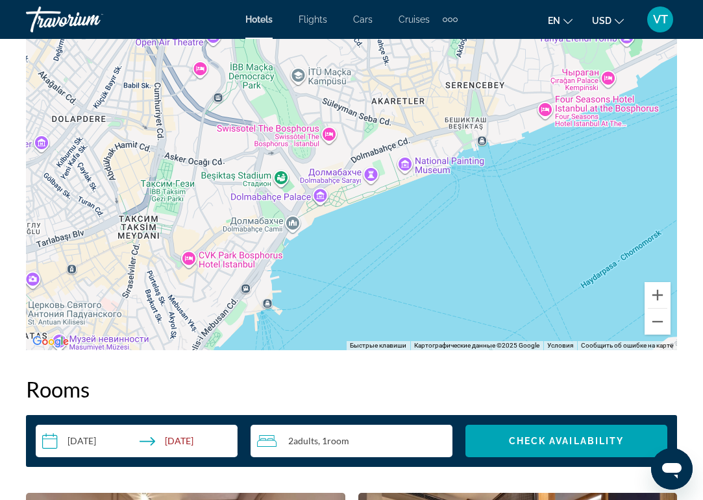
drag, startPoint x: 626, startPoint y: 101, endPoint x: 512, endPoint y: 125, distance: 116.7
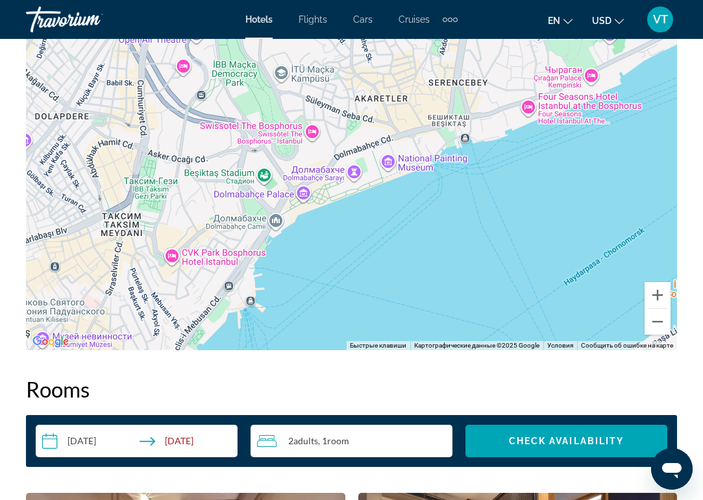
drag, startPoint x: 512, startPoint y: 125, endPoint x: 516, endPoint y: 110, distance: 15.0
click at [516, 110] on div "Чтобы активировать перетаскивание с помощью клавиатуры, нажмите Alt + Ввод. Пос…" at bounding box center [351, 155] width 651 height 389
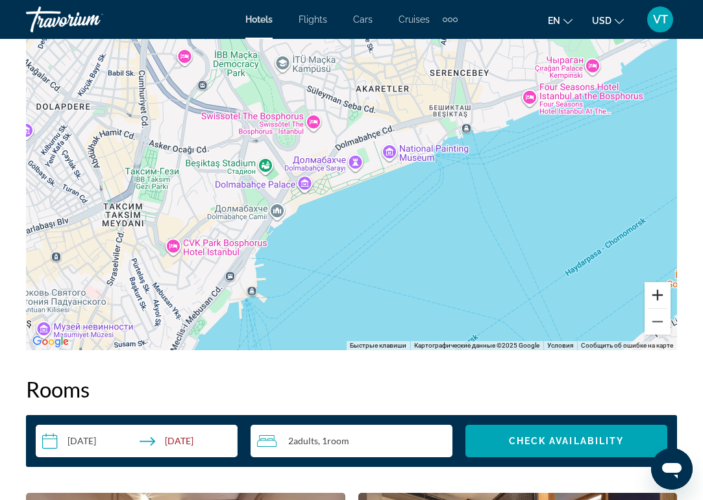
click at [667, 282] on button "Увеличить" at bounding box center [658, 295] width 26 height 26
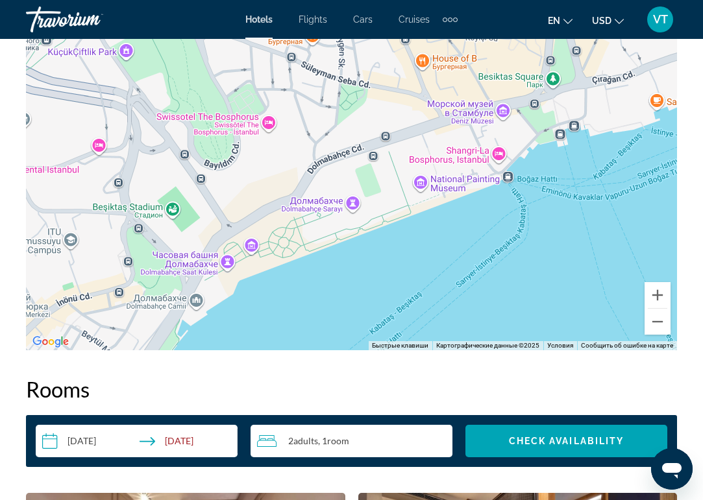
drag, startPoint x: 535, startPoint y: 241, endPoint x: 528, endPoint y: 273, distance: 33.1
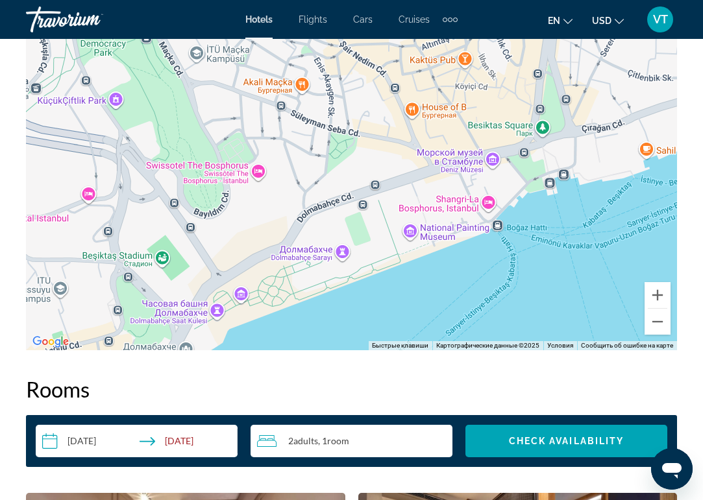
drag, startPoint x: 599, startPoint y: 160, endPoint x: 589, endPoint y: 202, distance: 42.7
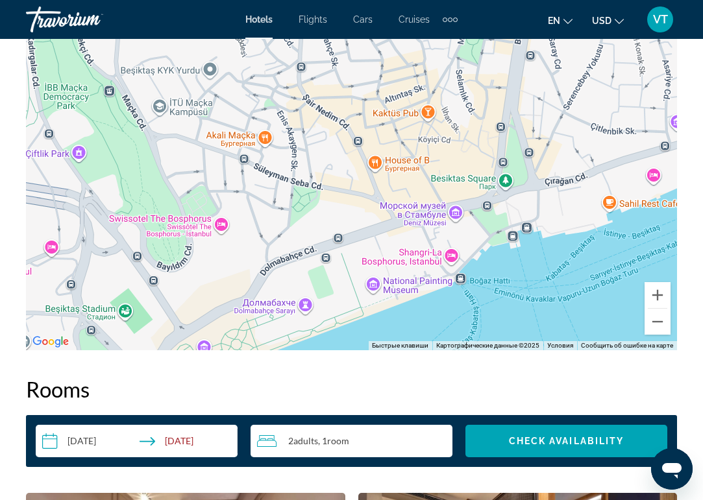
drag, startPoint x: 630, startPoint y: 157, endPoint x: 590, endPoint y: 206, distance: 62.8
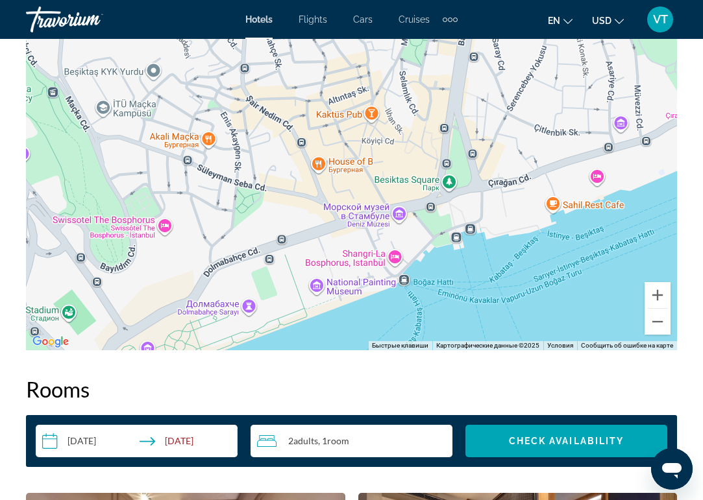
drag, startPoint x: 586, startPoint y: 249, endPoint x: 482, endPoint y: 258, distance: 104.8
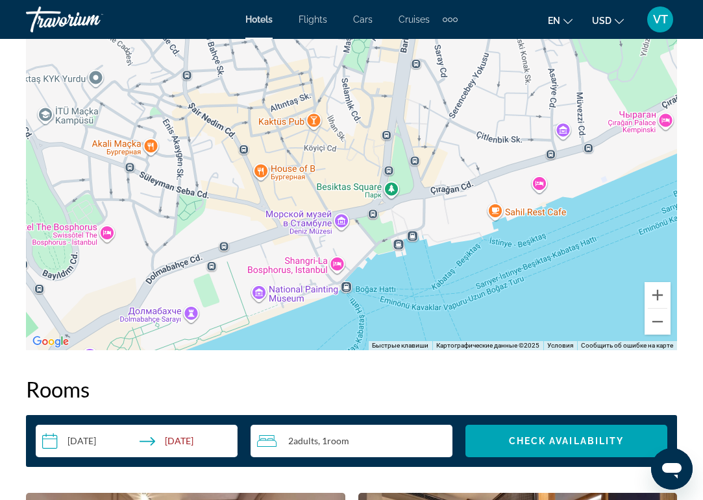
click at [541, 156] on div "Main content" at bounding box center [351, 155] width 651 height 389
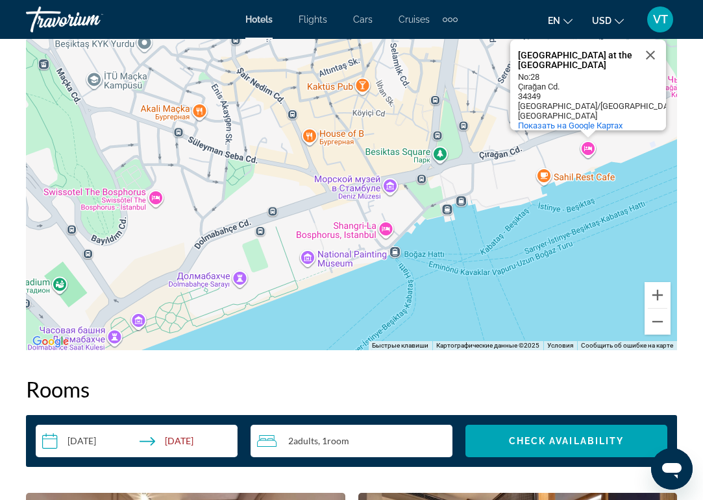
drag, startPoint x: 466, startPoint y: 267, endPoint x: 523, endPoint y: 224, distance: 70.9
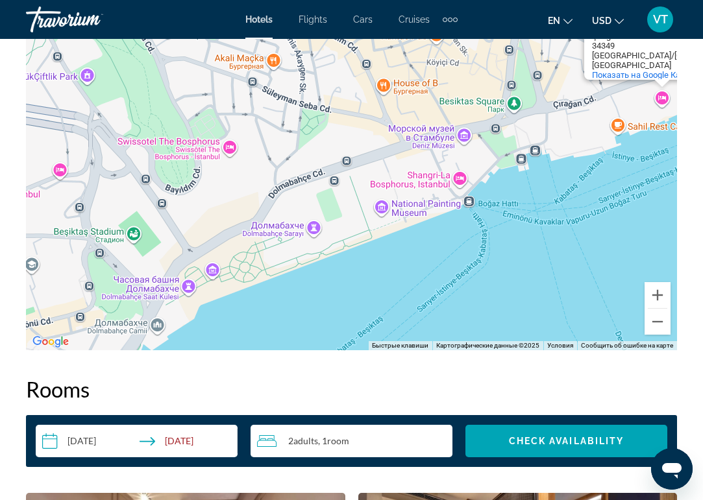
drag, startPoint x: 378, startPoint y: 257, endPoint x: 450, endPoint y: 208, distance: 86.4
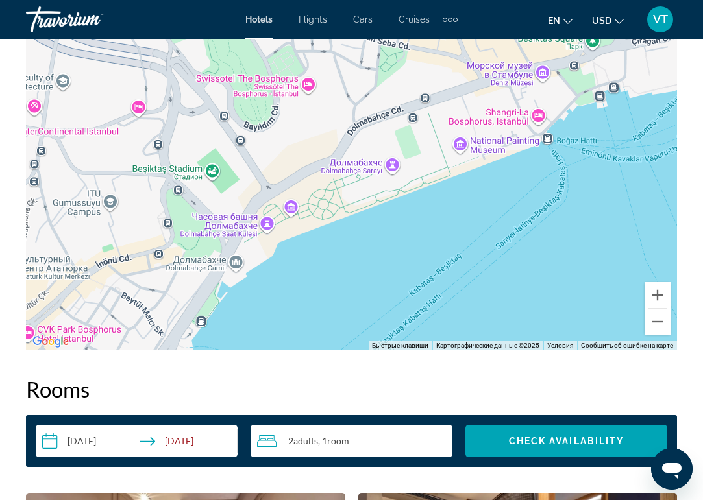
drag, startPoint x: 351, startPoint y: 277, endPoint x: 449, endPoint y: 202, distance: 123.6
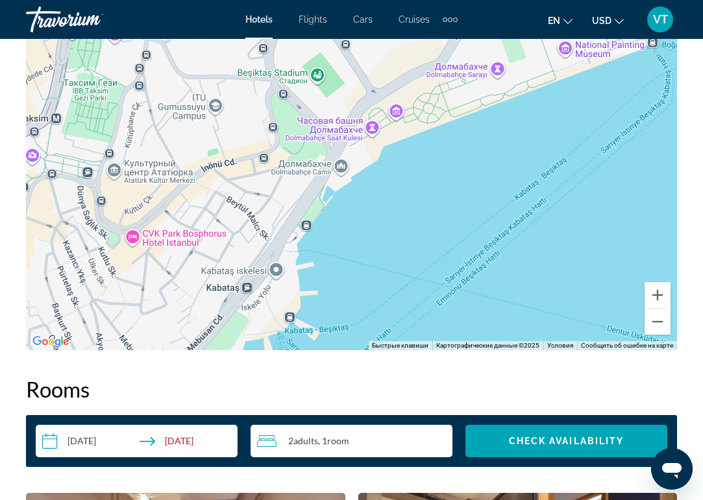
drag, startPoint x: 349, startPoint y: 263, endPoint x: 396, endPoint y: 203, distance: 76.7
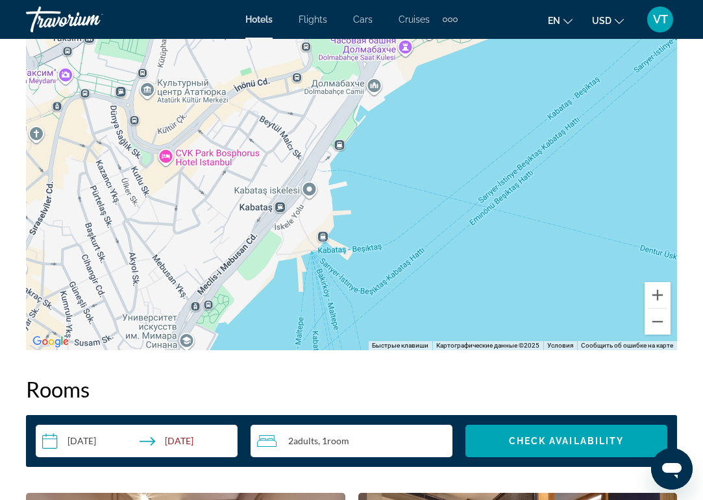
drag, startPoint x: 356, startPoint y: 282, endPoint x: 367, endPoint y: 219, distance: 63.3
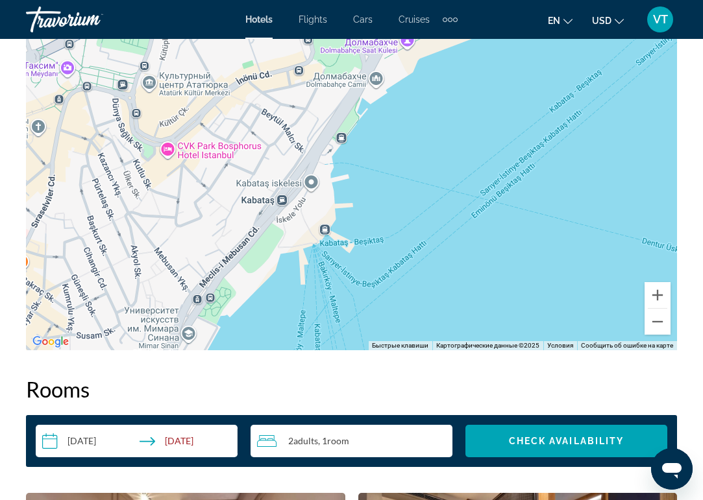
click at [169, 127] on div "[GEOGRAPHIC_DATA] at the [GEOGRAPHIC_DATA] at the [STREET_ADDRESS] [GEOGRAPHIC_…" at bounding box center [351, 155] width 651 height 389
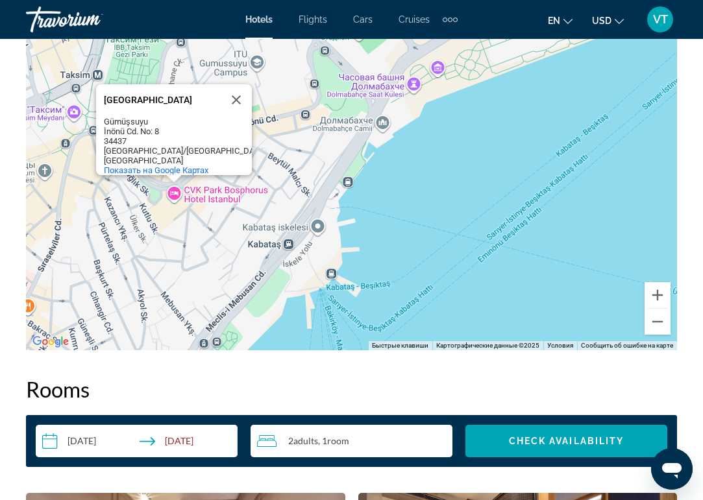
drag, startPoint x: 419, startPoint y: 140, endPoint x: 426, endPoint y: 186, distance: 45.9
click at [426, 186] on div "[GEOGRAPHIC_DATA] [GEOGRAPHIC_DATA] [GEOGRAPHIC_DATA] [GEOGRAPHIC_DATA] [GEOGRA…" at bounding box center [351, 155] width 651 height 389
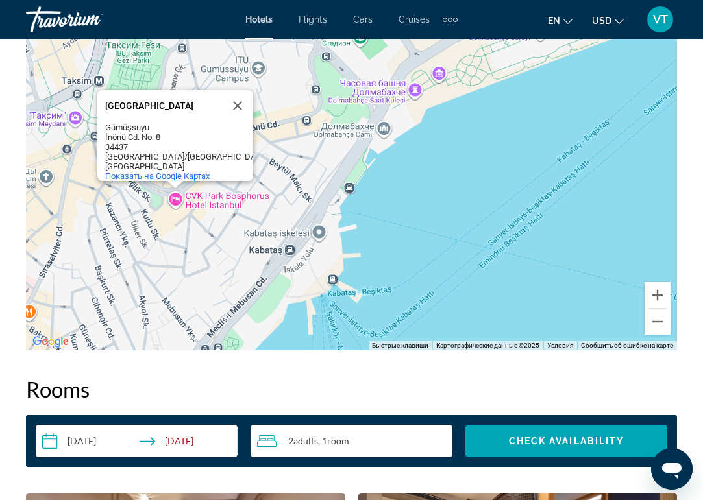
click at [426, 186] on div "[GEOGRAPHIC_DATA] [GEOGRAPHIC_DATA] [GEOGRAPHIC_DATA] [GEOGRAPHIC_DATA] [GEOGRA…" at bounding box center [351, 155] width 651 height 389
click at [241, 90] on button "Закрыть" at bounding box center [237, 105] width 31 height 31
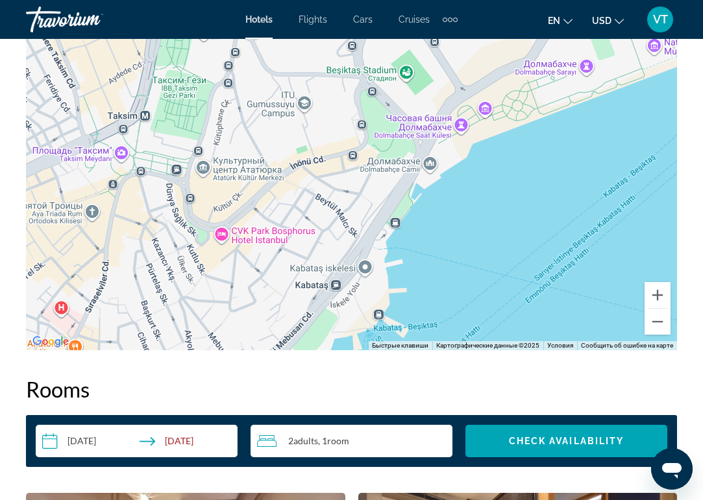
drag, startPoint x: 487, startPoint y: 155, endPoint x: 536, endPoint y: 191, distance: 59.8
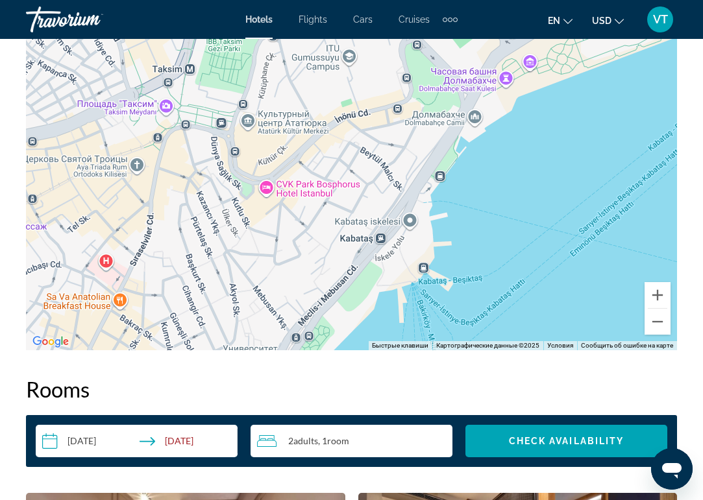
drag, startPoint x: 467, startPoint y: 234, endPoint x: 549, endPoint y: 141, distance: 123.7
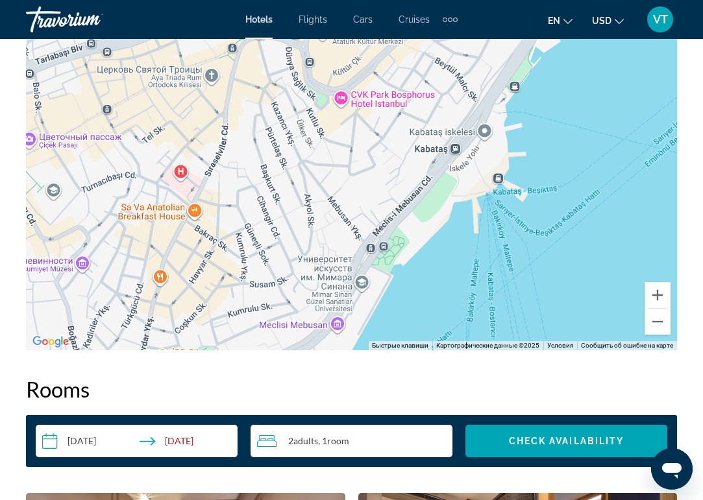
click at [180, 143] on div "Main content" at bounding box center [351, 155] width 651 height 389
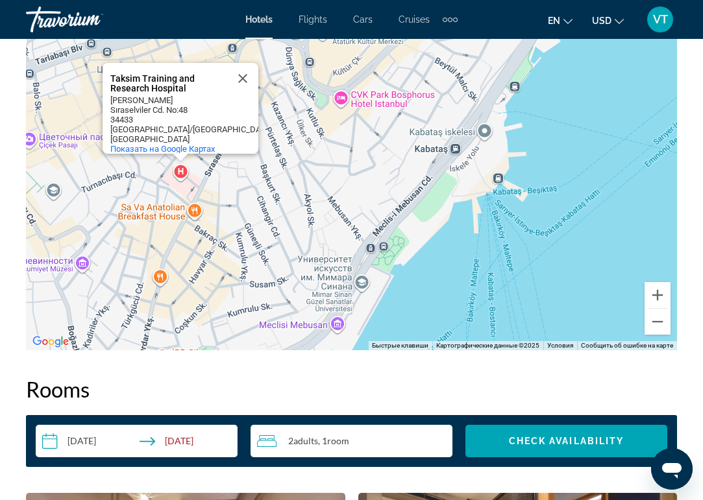
click at [460, 238] on div "Taksim Training and Research Hospital Taksim Training and Research Hospital [PE…" at bounding box center [351, 155] width 651 height 389
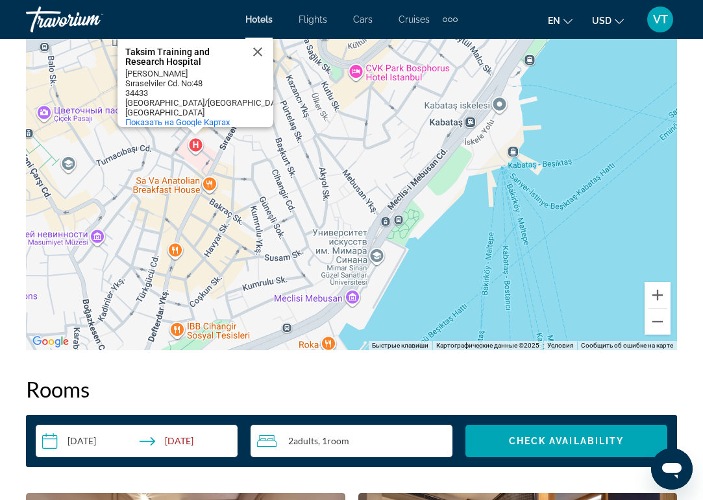
drag, startPoint x: 460, startPoint y: 238, endPoint x: 481, endPoint y: 203, distance: 40.7
click at [481, 203] on div "Taksim Training and Research Hospital Taksim Training and Research Hospital [PE…" at bounding box center [351, 155] width 651 height 389
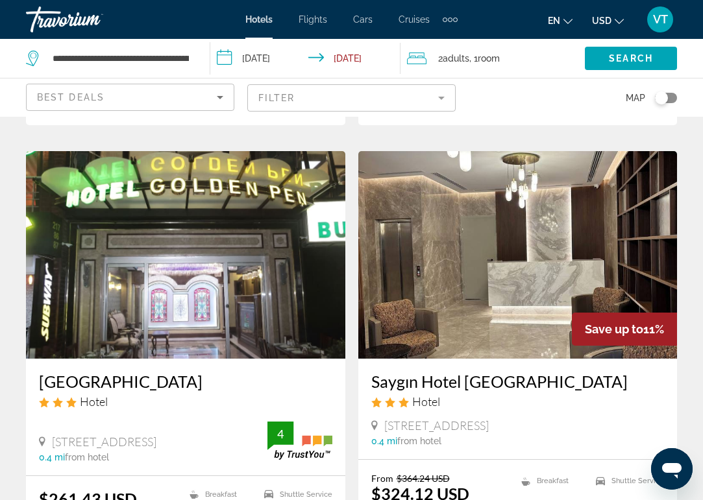
scroll to position [1451, 0]
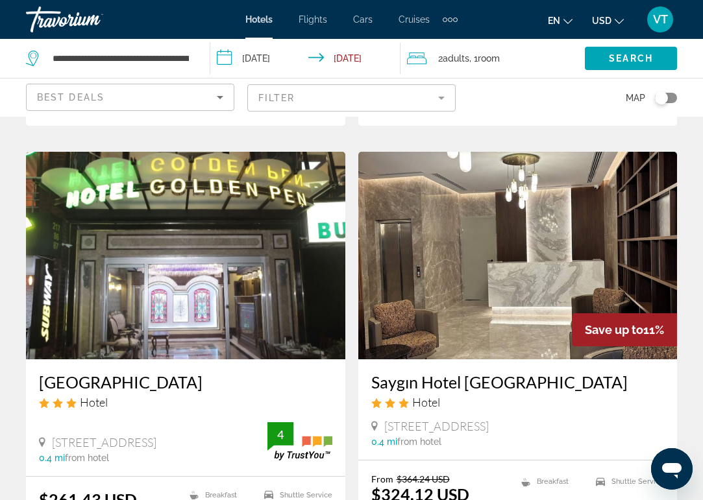
click at [239, 250] on img "Main content" at bounding box center [185, 256] width 319 height 208
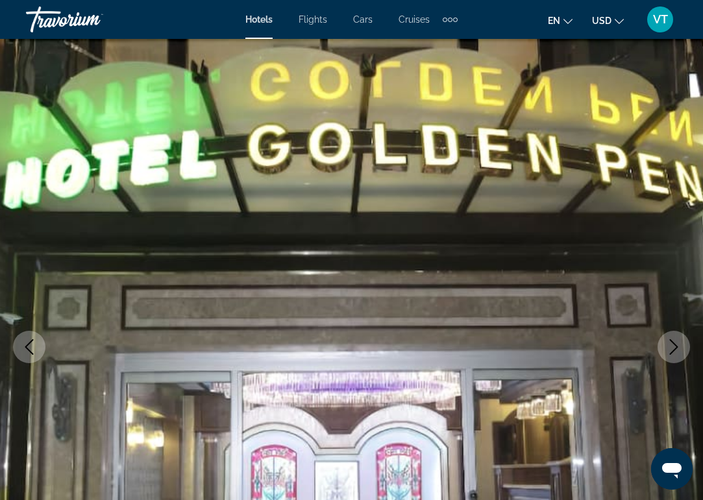
click at [669, 344] on icon "Next image" at bounding box center [674, 347] width 16 height 16
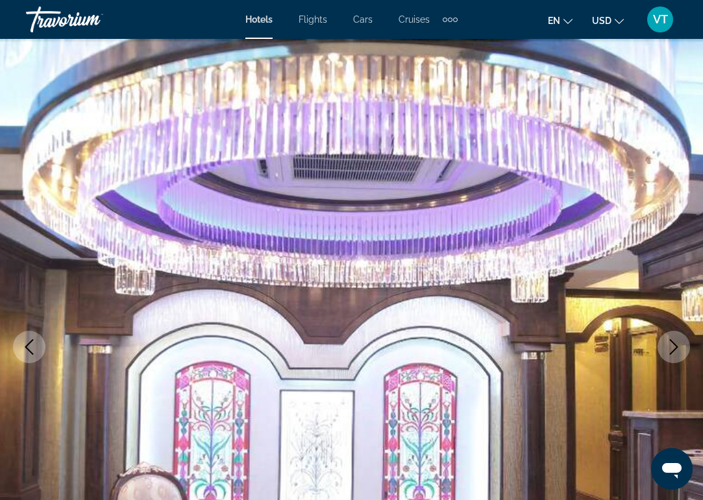
click at [669, 344] on icon "Next image" at bounding box center [674, 347] width 16 height 16
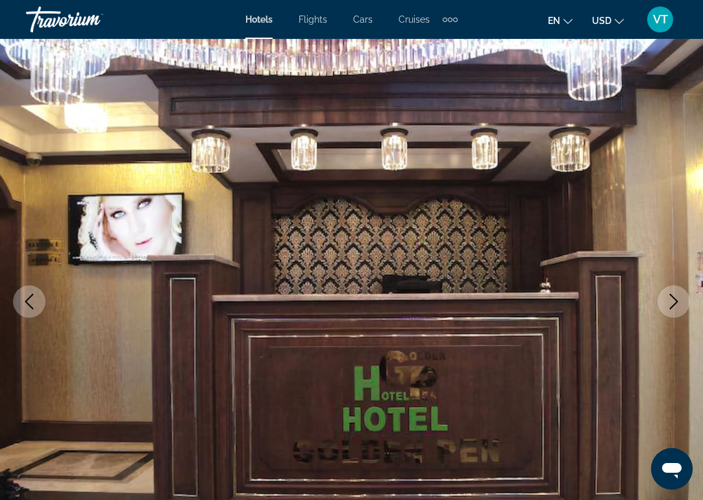
scroll to position [59, 0]
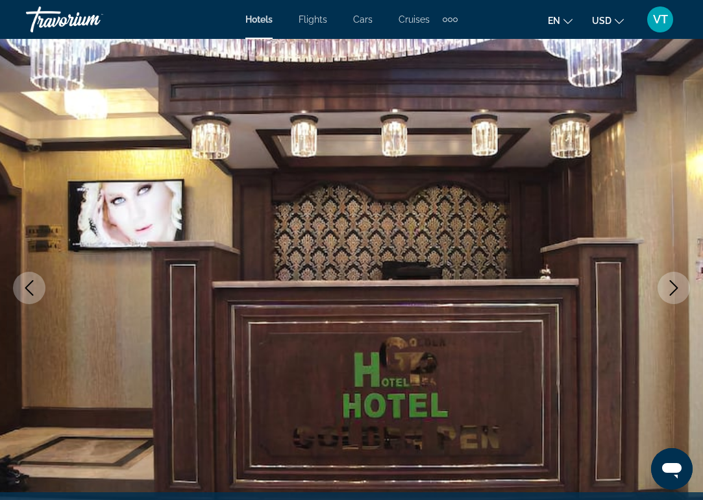
click at [680, 285] on icon "Next image" at bounding box center [674, 288] width 16 height 16
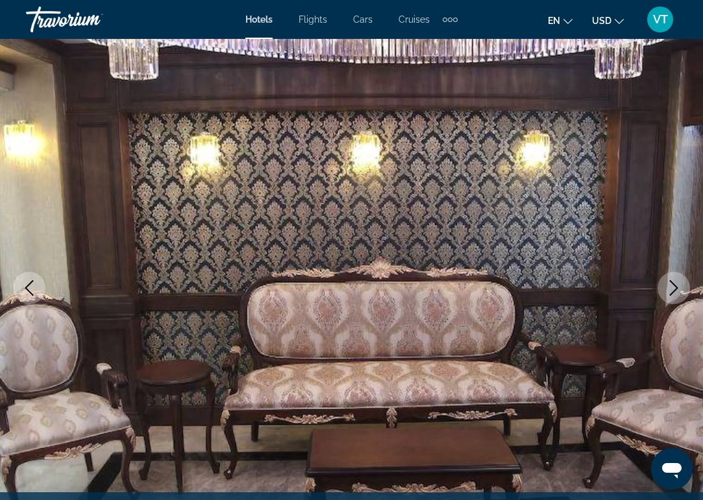
click at [680, 285] on icon "Next image" at bounding box center [674, 288] width 16 height 16
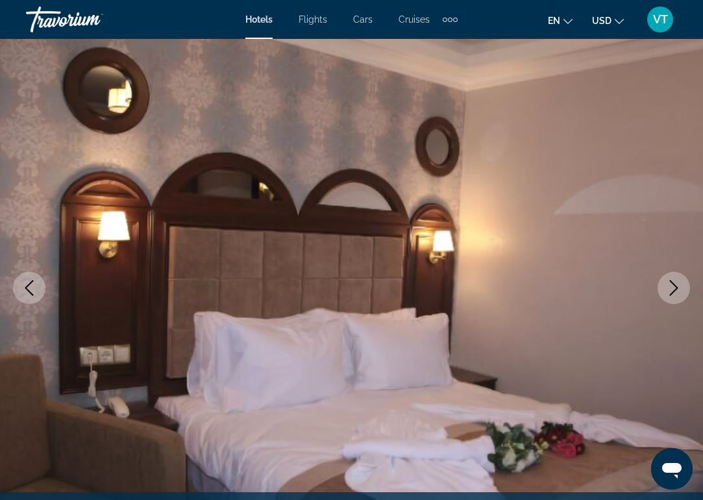
click at [680, 285] on icon "Next image" at bounding box center [674, 288] width 16 height 16
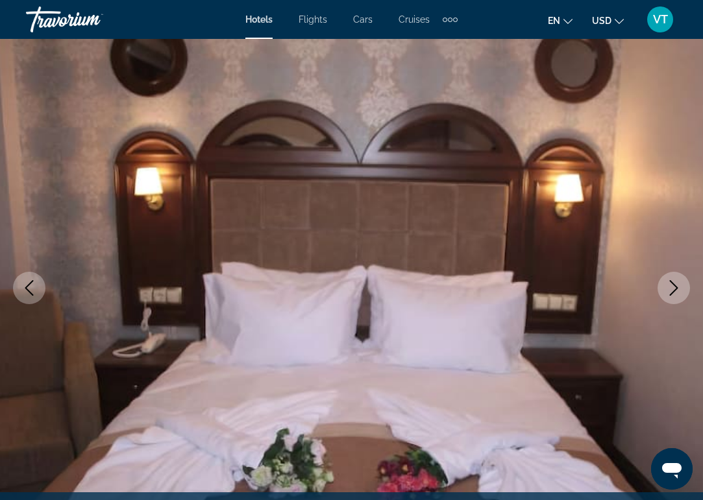
click at [680, 285] on icon "Next image" at bounding box center [674, 288] width 16 height 16
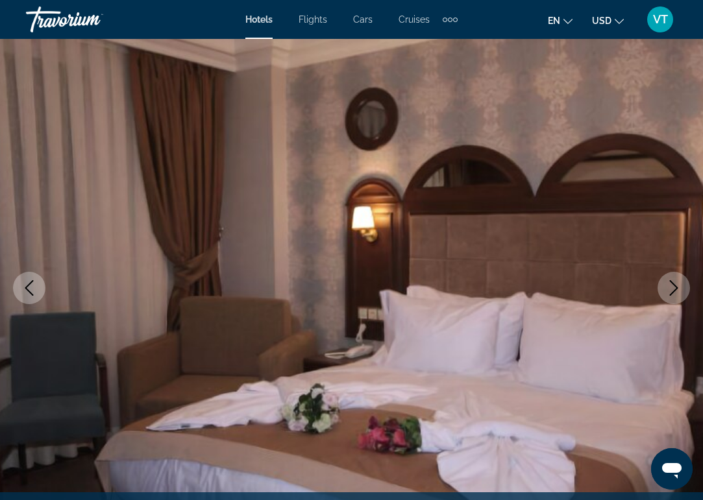
click at [680, 285] on icon "Next image" at bounding box center [674, 288] width 16 height 16
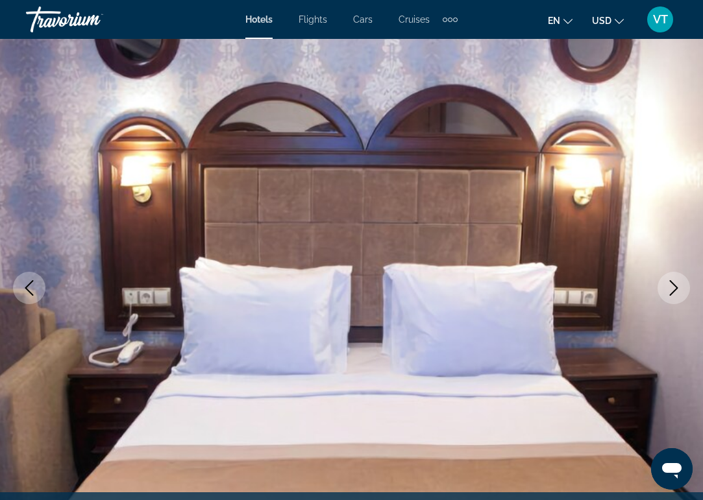
click at [680, 285] on icon "Next image" at bounding box center [674, 288] width 16 height 16
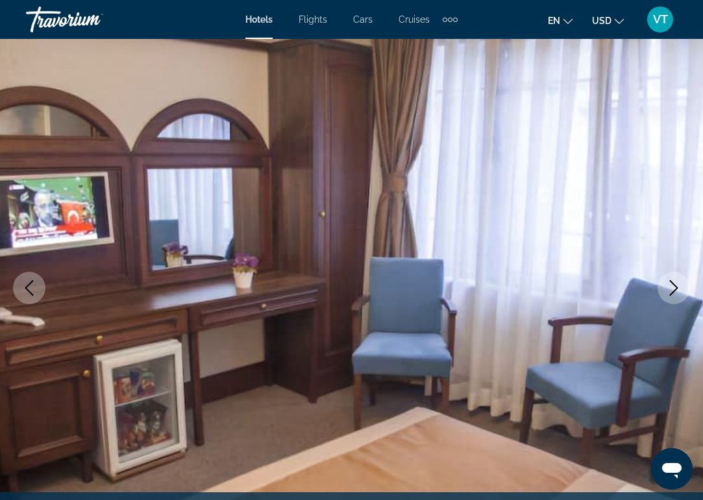
click at [680, 285] on icon "Next image" at bounding box center [674, 288] width 16 height 16
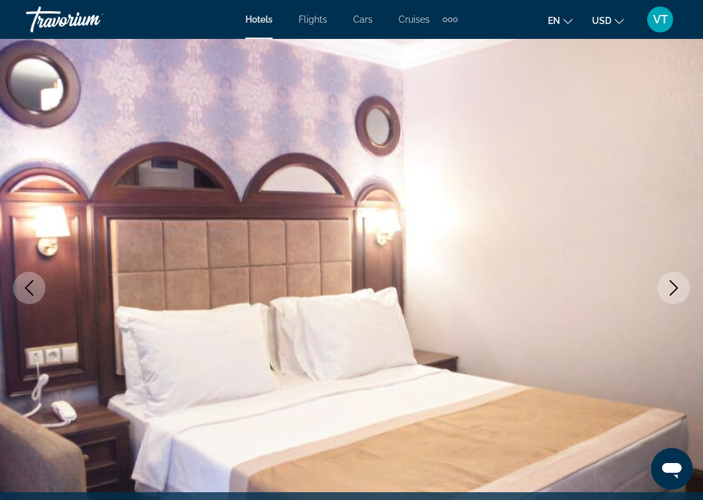
click at [680, 285] on icon "Next image" at bounding box center [674, 288] width 16 height 16
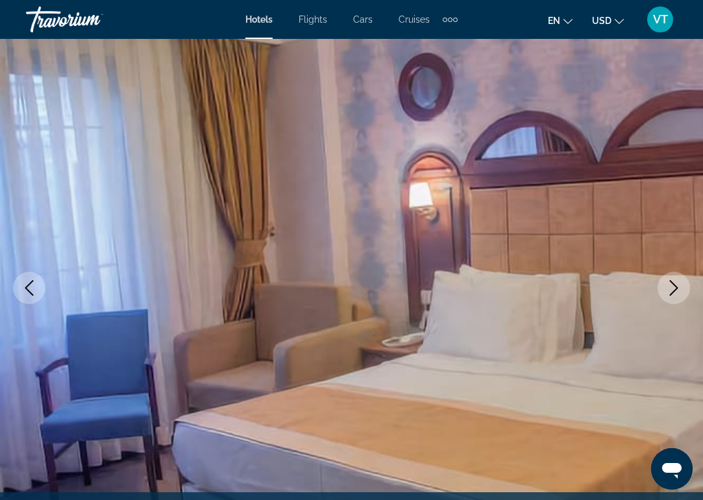
click at [680, 285] on icon "Next image" at bounding box center [674, 288] width 16 height 16
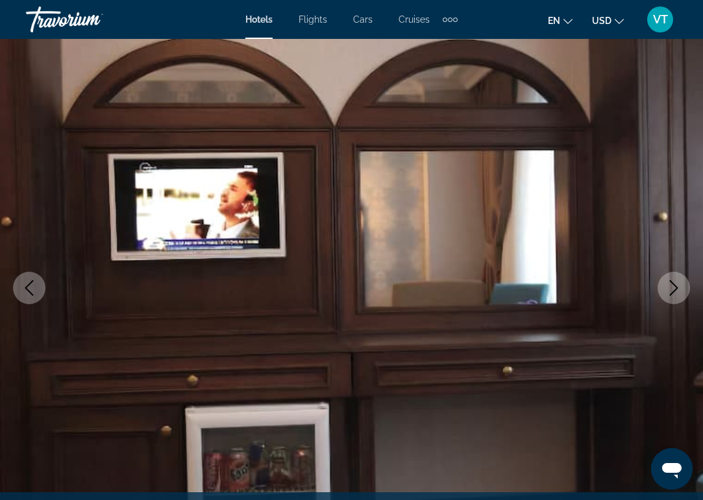
click at [680, 285] on icon "Next image" at bounding box center [674, 288] width 16 height 16
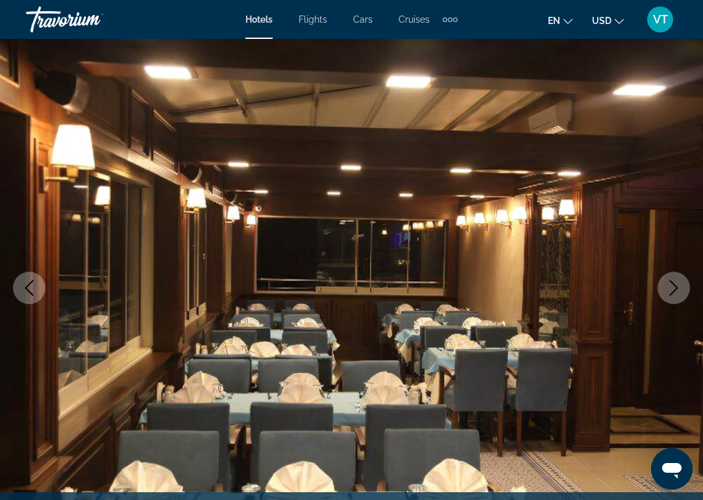
click at [680, 285] on icon "Next image" at bounding box center [674, 288] width 16 height 16
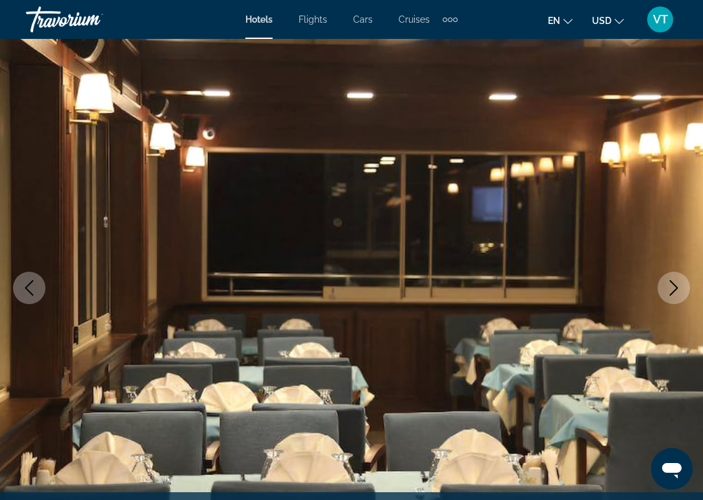
click at [680, 285] on icon "Next image" at bounding box center [674, 288] width 16 height 16
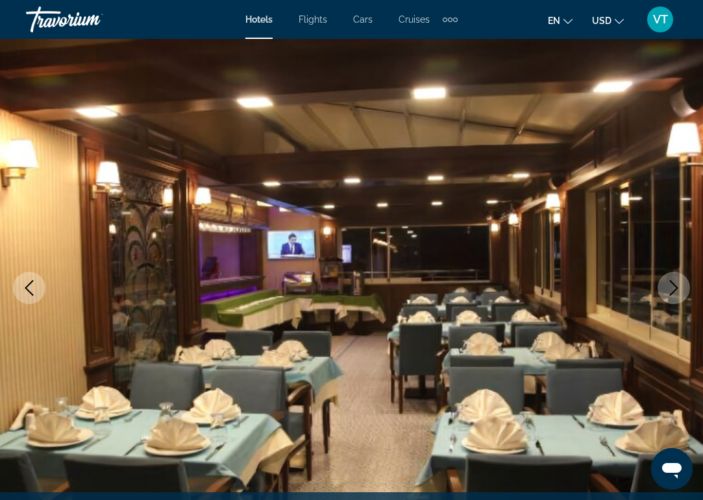
click at [680, 285] on icon "Next image" at bounding box center [674, 288] width 16 height 16
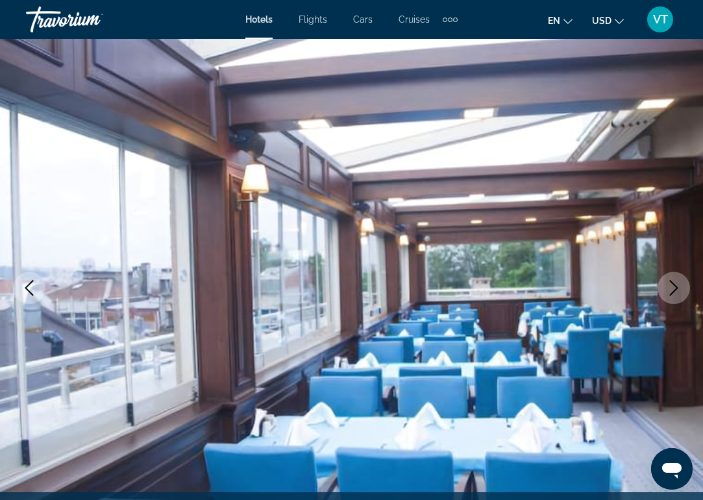
click at [680, 285] on icon "Next image" at bounding box center [674, 288] width 16 height 16
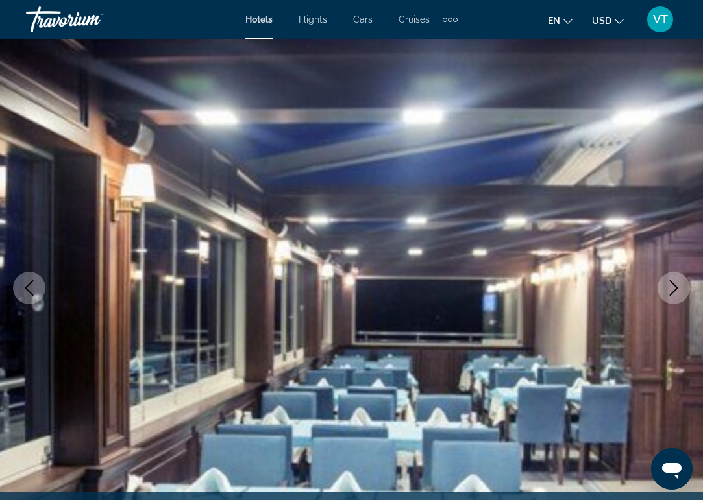
click at [680, 285] on icon "Next image" at bounding box center [674, 288] width 16 height 16
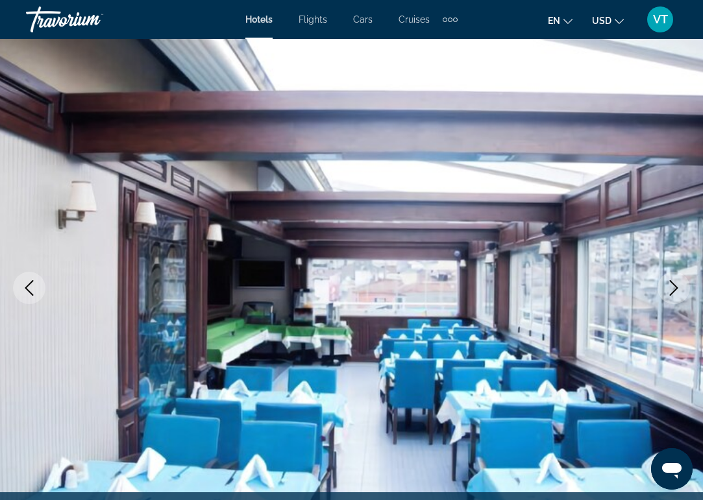
click at [680, 285] on icon "Next image" at bounding box center [674, 288] width 16 height 16
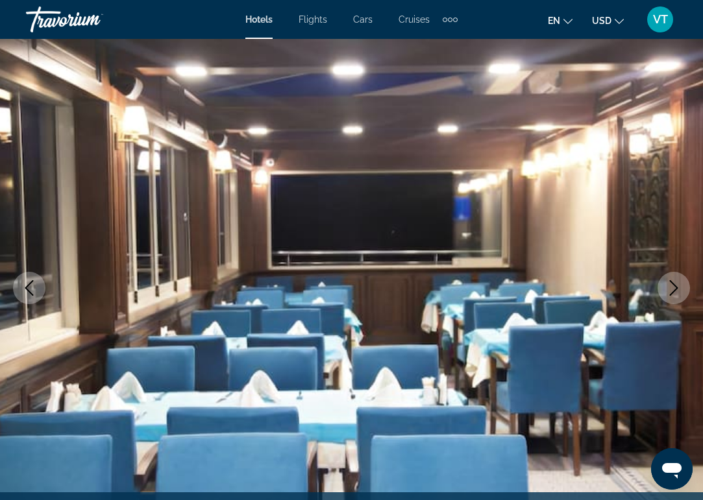
click at [680, 285] on icon "Next image" at bounding box center [674, 288] width 16 height 16
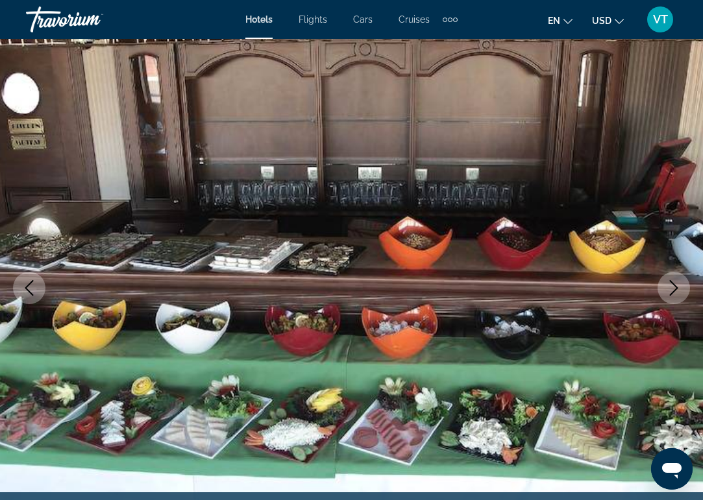
click at [680, 285] on icon "Next image" at bounding box center [674, 288] width 16 height 16
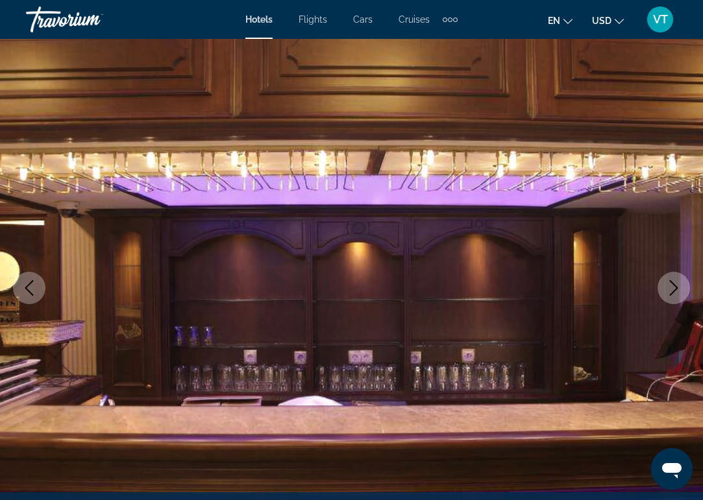
click at [680, 285] on icon "Next image" at bounding box center [674, 288] width 16 height 16
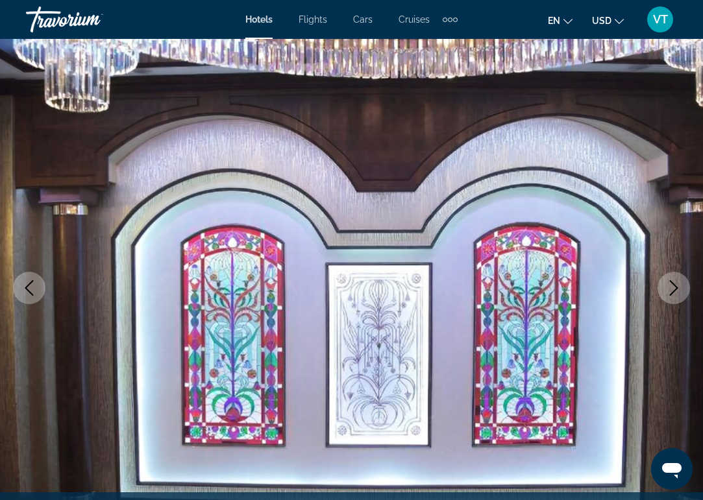
click at [680, 285] on icon "Next image" at bounding box center [674, 288] width 16 height 16
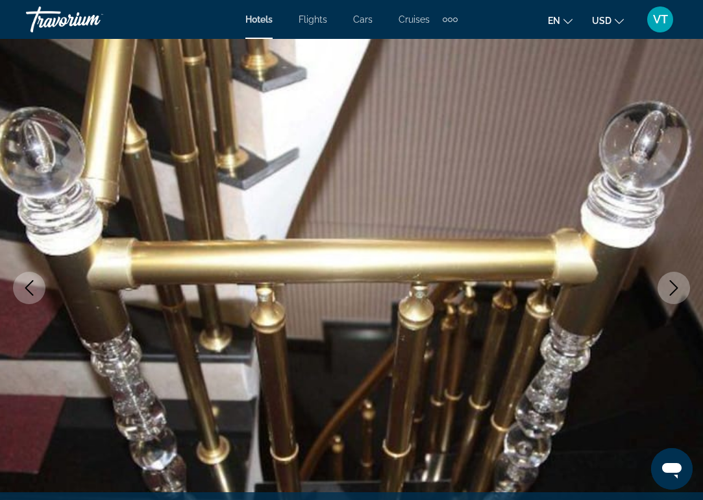
click at [680, 285] on icon "Next image" at bounding box center [674, 288] width 16 height 16
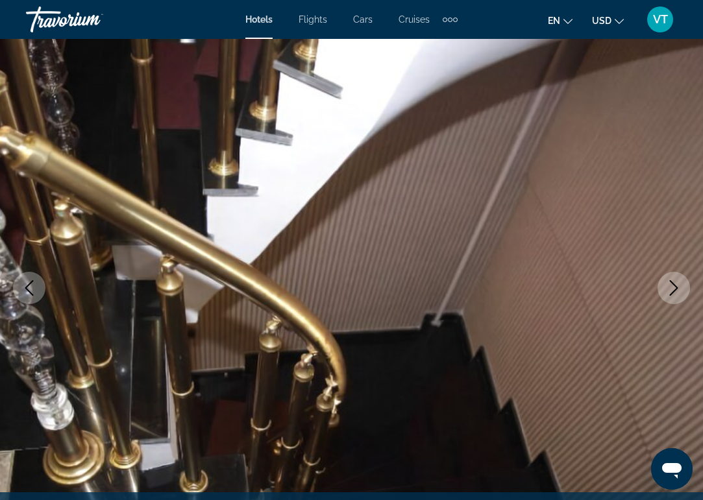
click at [680, 285] on icon "Next image" at bounding box center [674, 288] width 16 height 16
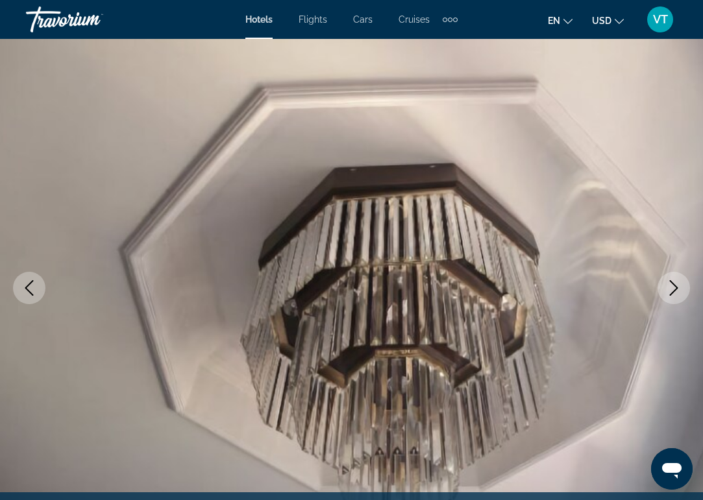
click at [680, 285] on icon "Next image" at bounding box center [674, 288] width 16 height 16
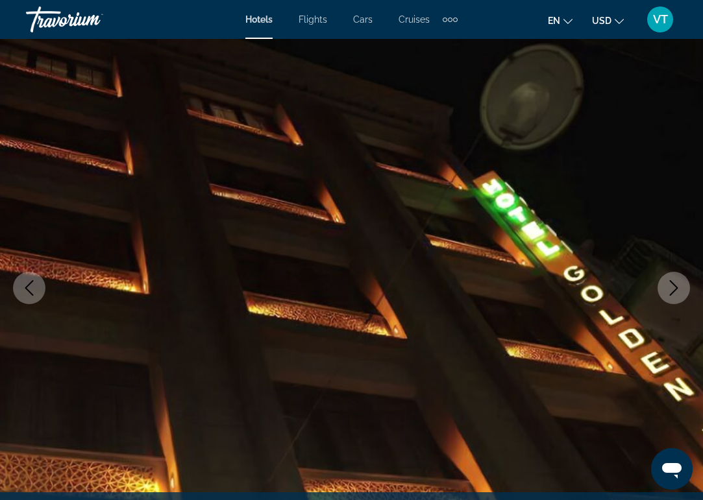
click at [680, 285] on icon "Next image" at bounding box center [674, 288] width 16 height 16
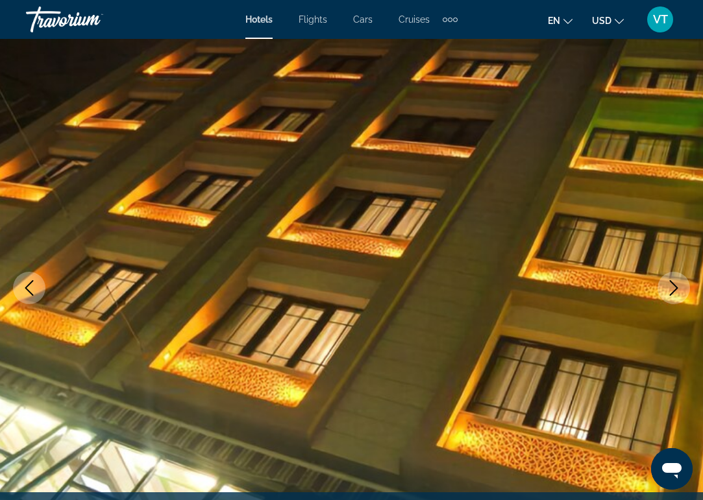
click at [680, 285] on icon "Next image" at bounding box center [674, 288] width 16 height 16
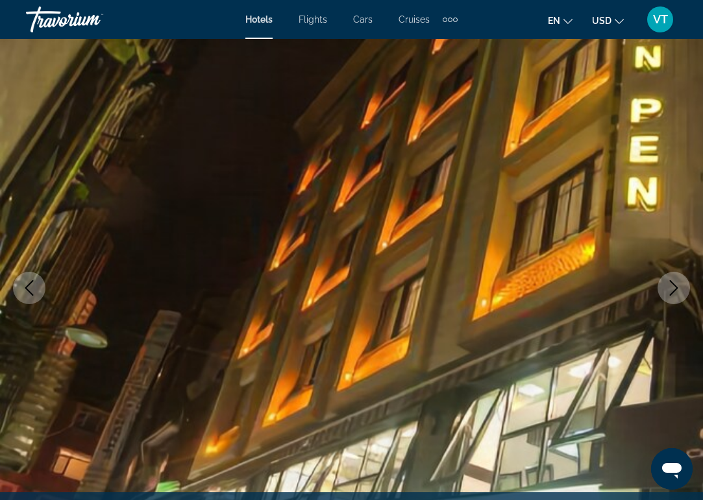
click at [680, 285] on icon "Next image" at bounding box center [674, 288] width 16 height 16
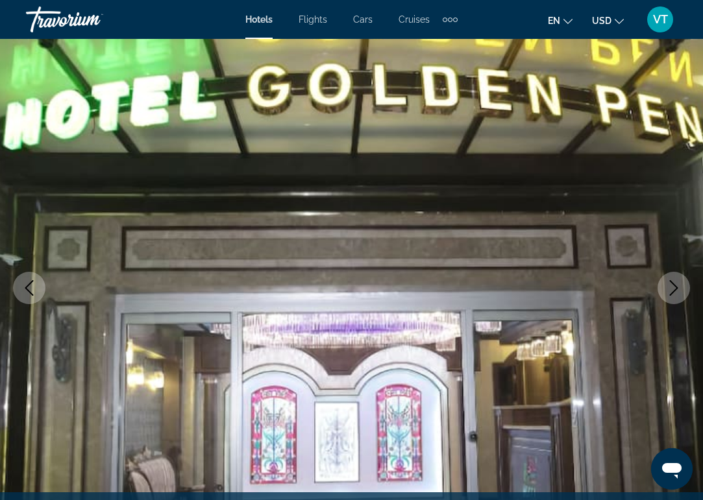
click at [680, 285] on icon "Next image" at bounding box center [674, 288] width 16 height 16
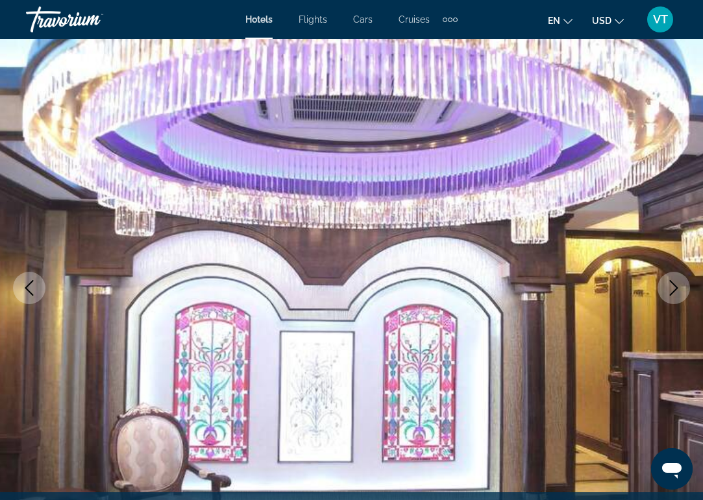
click at [680, 285] on icon "Next image" at bounding box center [674, 288] width 16 height 16
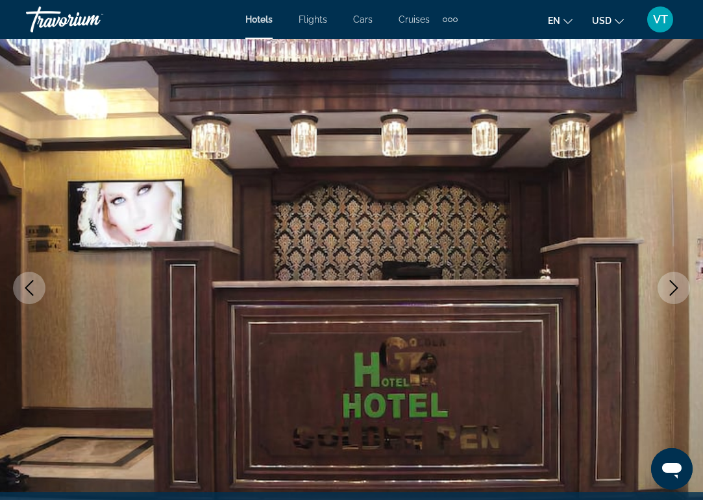
click at [680, 285] on icon "Next image" at bounding box center [674, 288] width 16 height 16
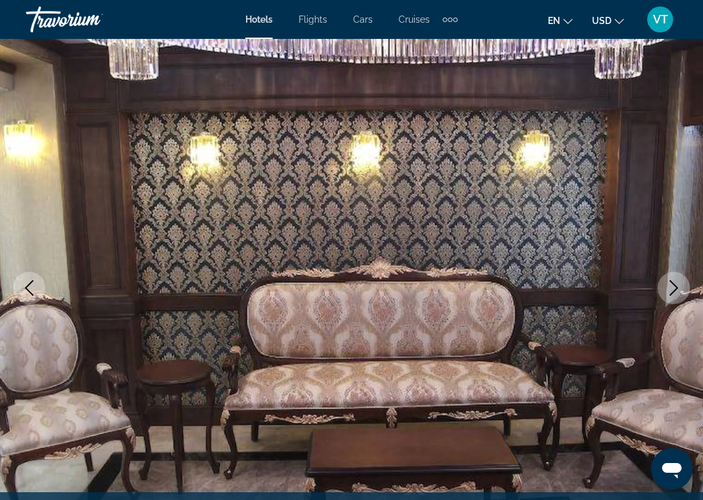
click at [680, 285] on icon "Next image" at bounding box center [674, 288] width 16 height 16
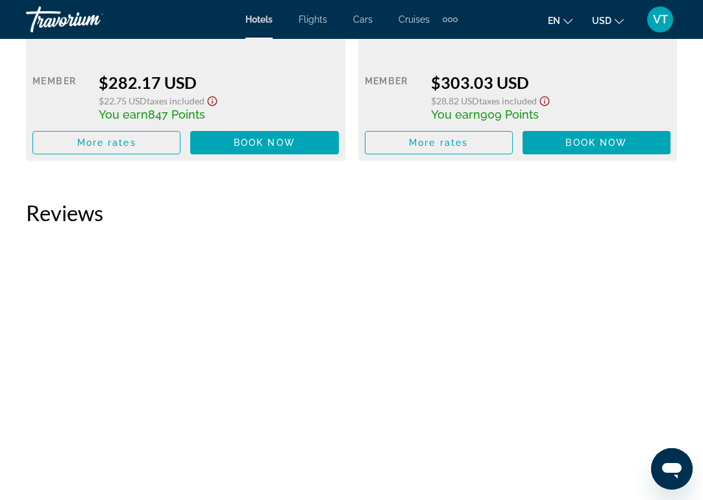
scroll to position [2792, 0]
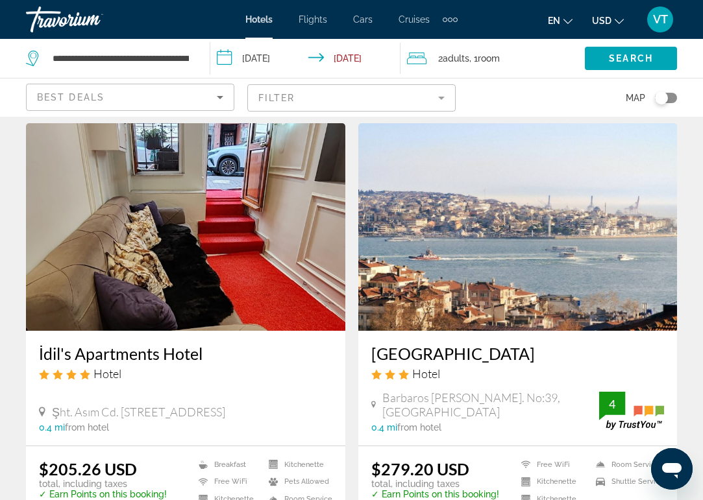
scroll to position [1011, 0]
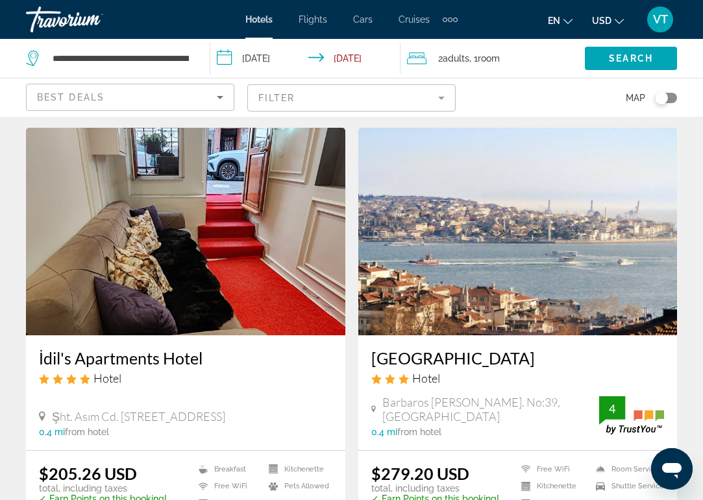
click at [413, 259] on img "Main content" at bounding box center [517, 232] width 319 height 208
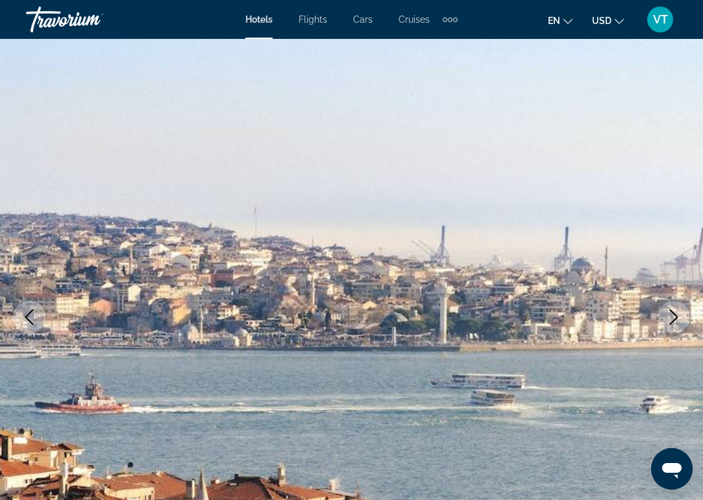
scroll to position [37, 0]
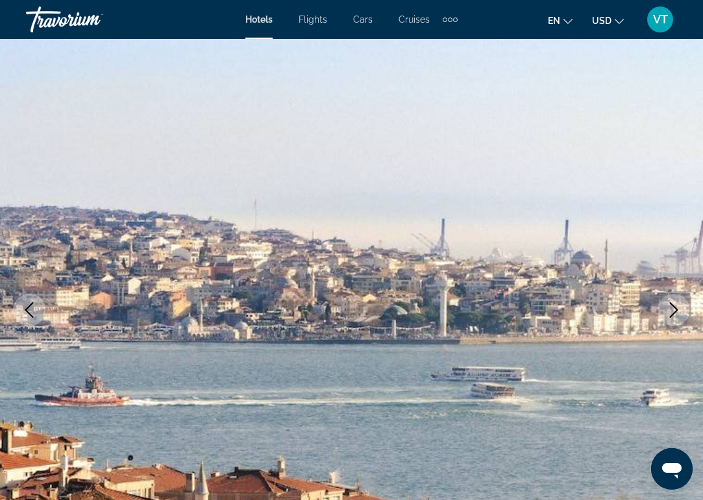
click at [671, 310] on icon "Next image" at bounding box center [674, 310] width 16 height 16
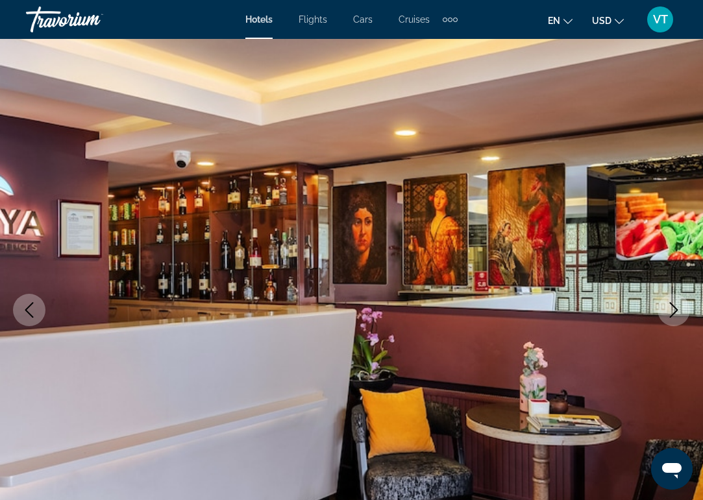
click at [671, 310] on icon "Next image" at bounding box center [674, 310] width 16 height 16
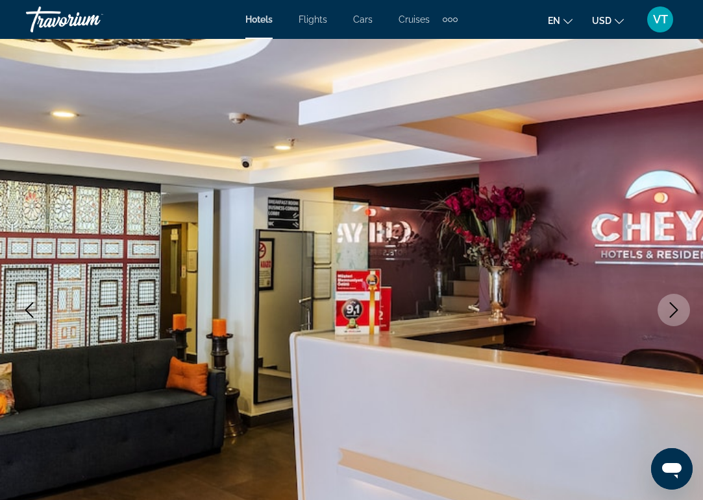
click at [671, 310] on icon "Next image" at bounding box center [674, 310] width 16 height 16
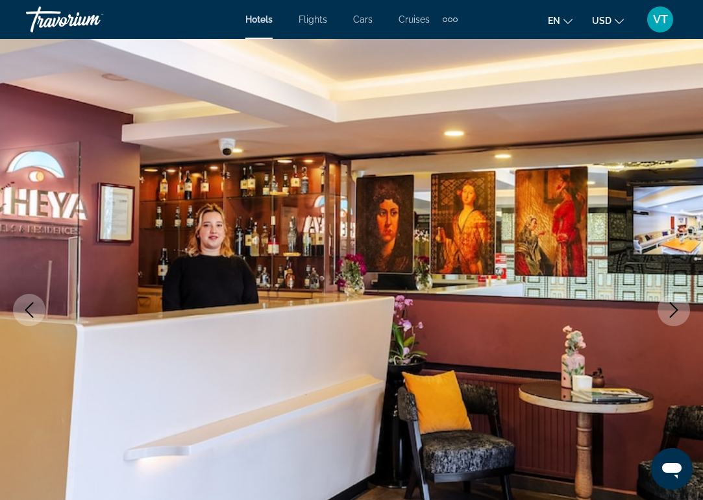
click at [671, 310] on icon "Next image" at bounding box center [674, 310] width 16 height 16
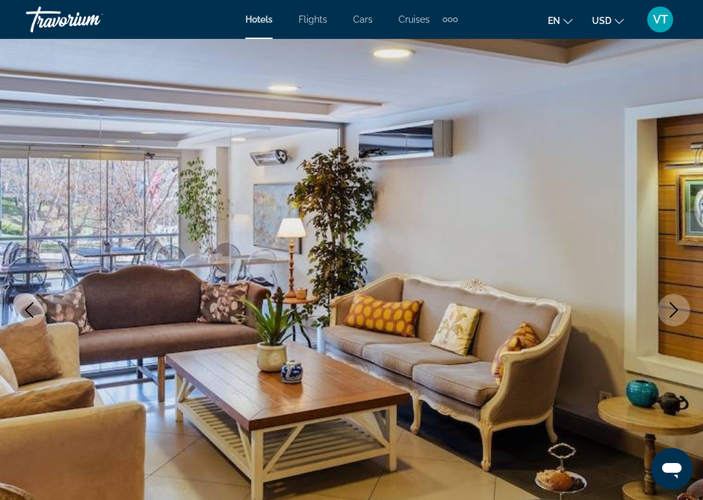
click at [671, 310] on icon "Next image" at bounding box center [674, 310] width 16 height 16
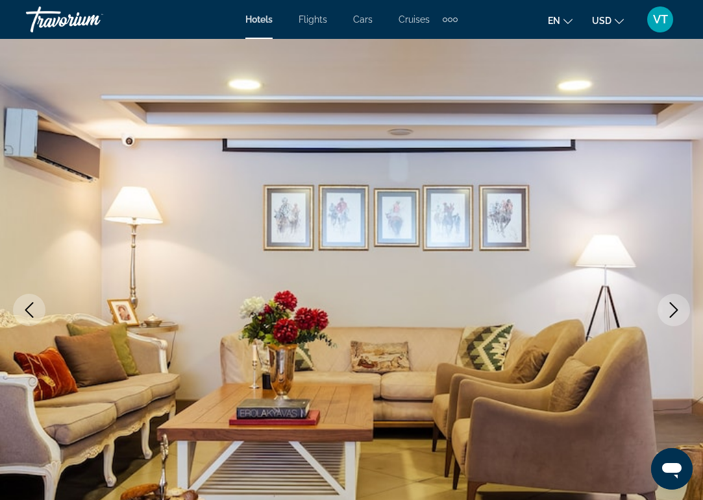
click at [671, 310] on icon "Next image" at bounding box center [674, 310] width 16 height 16
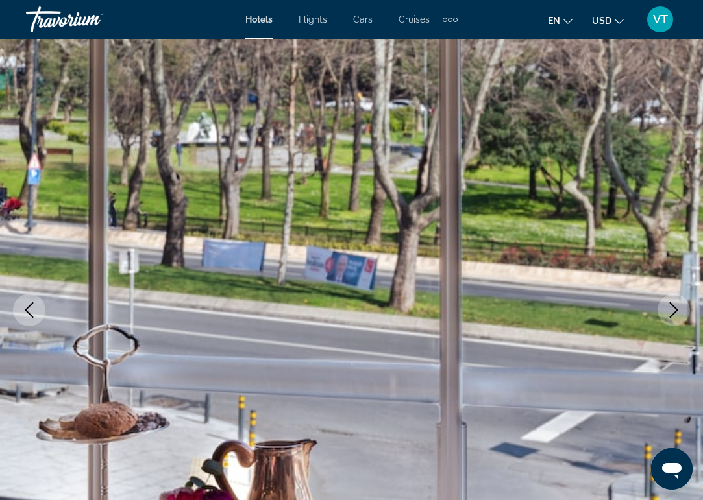
click at [671, 310] on icon "Next image" at bounding box center [674, 310] width 16 height 16
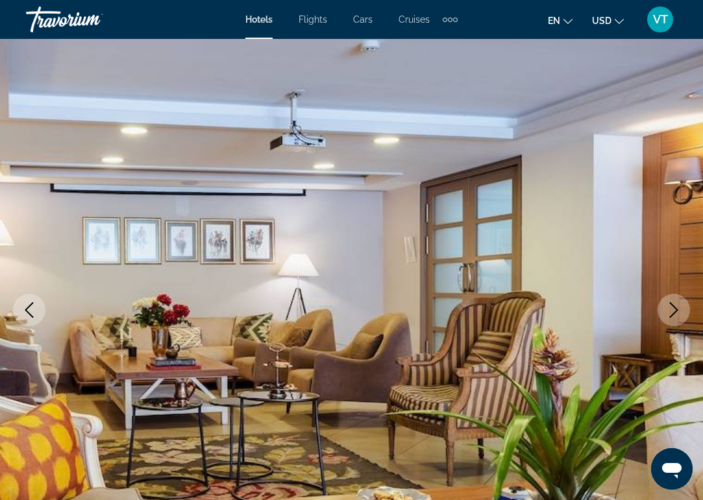
click at [671, 310] on icon "Next image" at bounding box center [674, 310] width 16 height 16
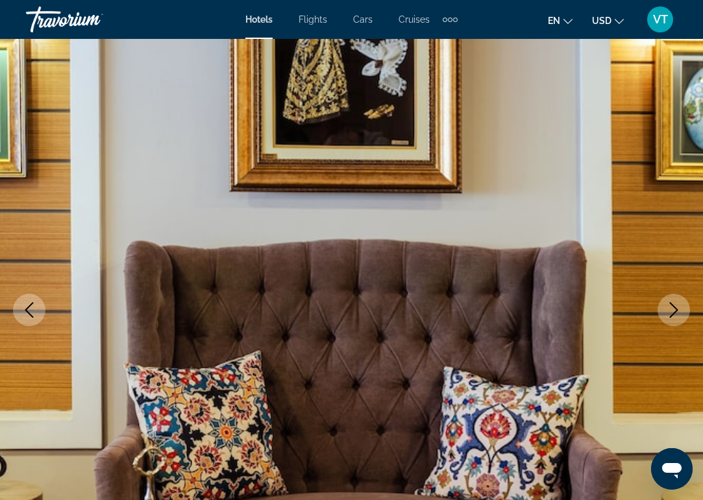
click at [671, 310] on icon "Next image" at bounding box center [674, 310] width 16 height 16
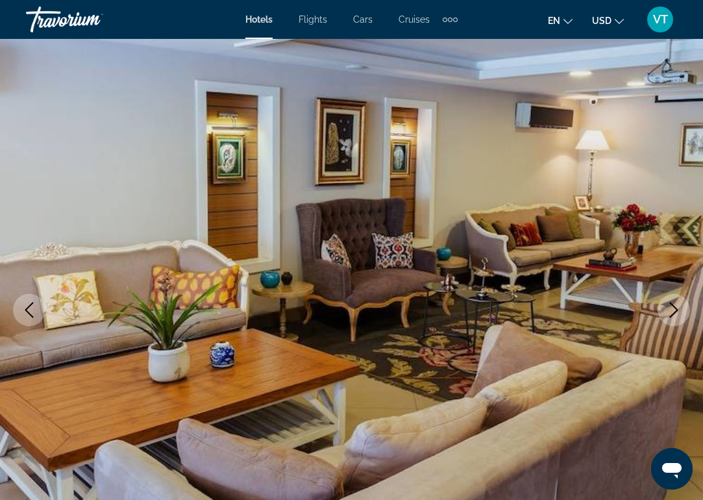
click at [671, 310] on icon "Next image" at bounding box center [674, 310] width 16 height 16
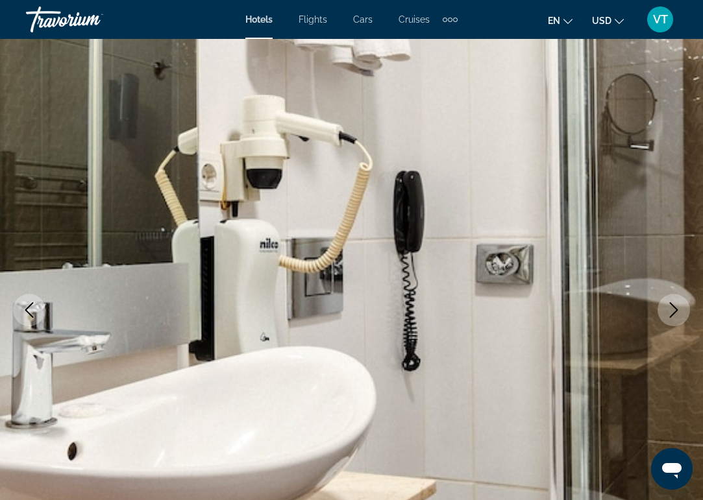
click at [671, 310] on icon "Next image" at bounding box center [674, 310] width 16 height 16
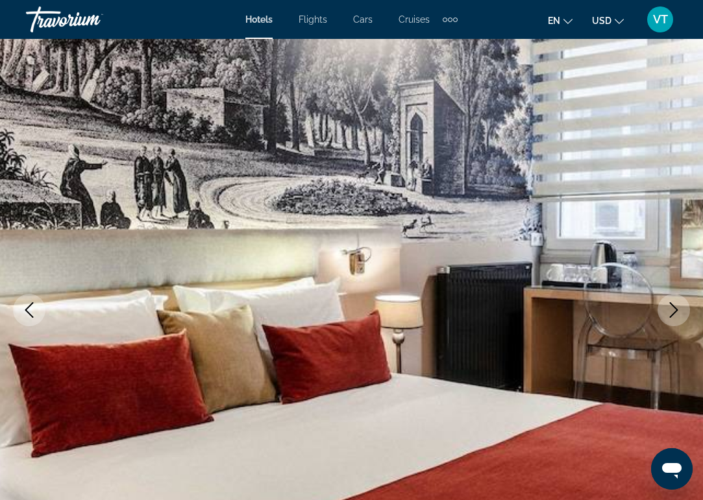
click at [671, 310] on icon "Next image" at bounding box center [674, 310] width 16 height 16
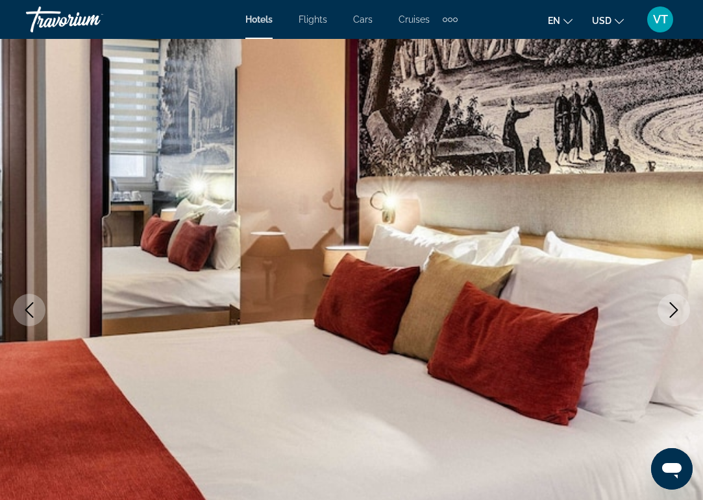
click at [671, 310] on icon "Next image" at bounding box center [674, 310] width 16 height 16
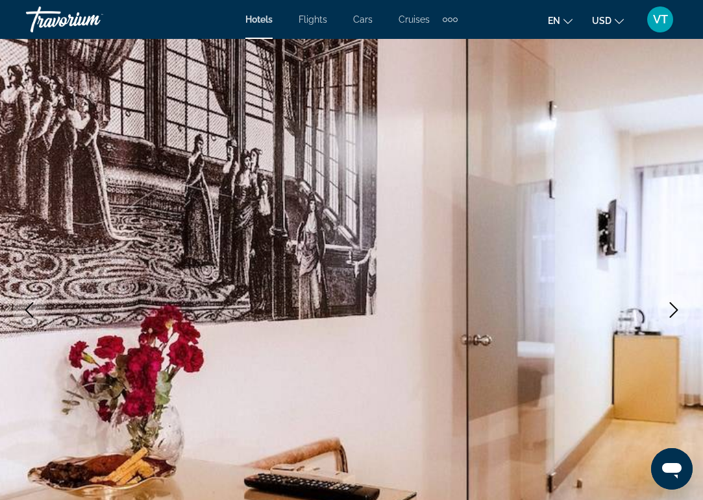
click at [671, 310] on icon "Next image" at bounding box center [674, 310] width 16 height 16
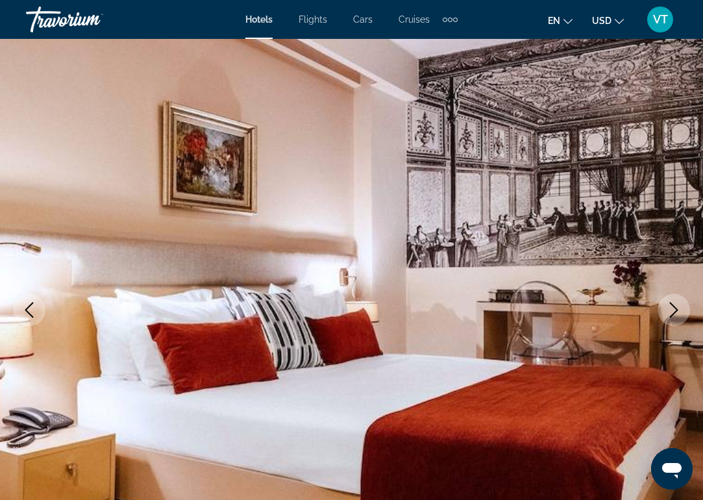
click at [671, 310] on icon "Next image" at bounding box center [674, 310] width 16 height 16
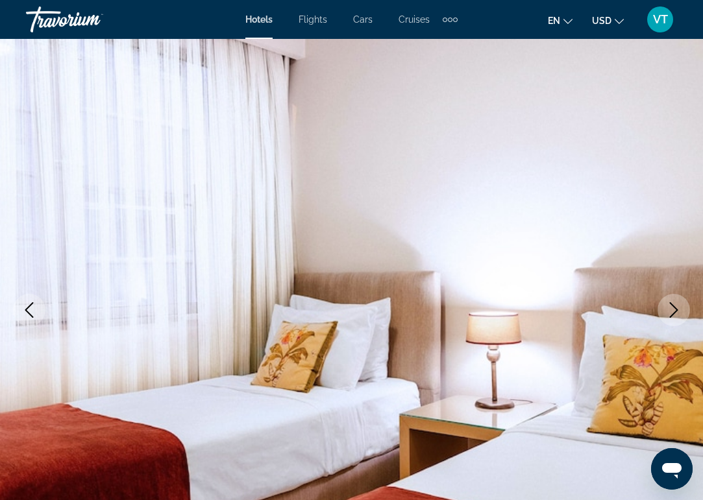
click at [671, 310] on icon "Next image" at bounding box center [674, 310] width 16 height 16
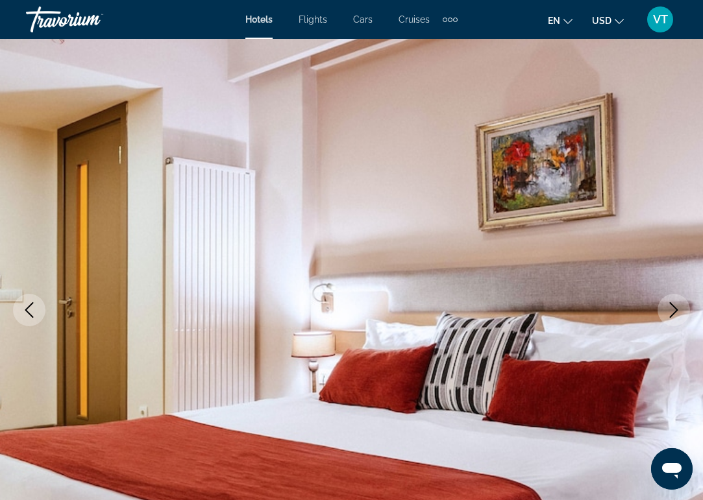
click at [671, 310] on icon "Next image" at bounding box center [674, 310] width 16 height 16
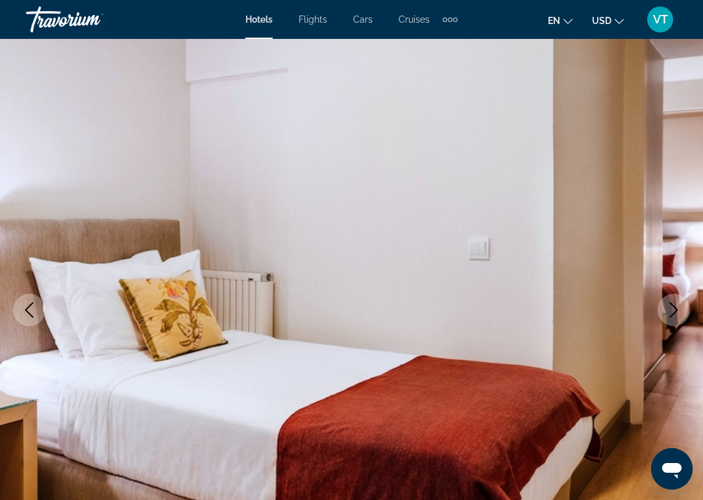
click at [671, 310] on icon "Next image" at bounding box center [674, 310] width 16 height 16
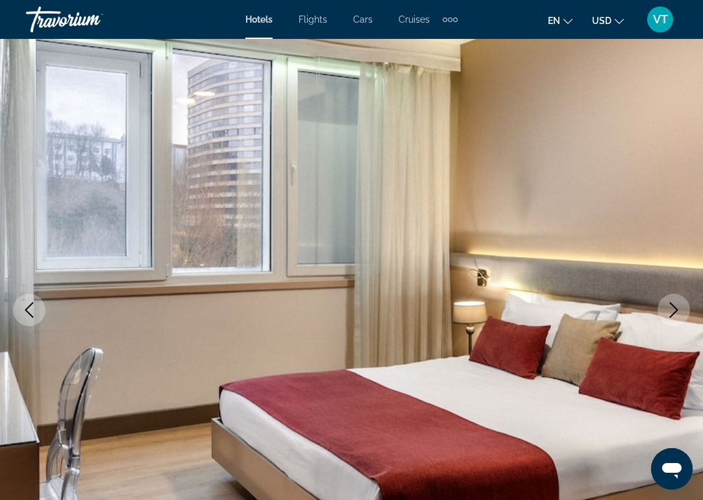
click at [671, 310] on icon "Next image" at bounding box center [674, 310] width 16 height 16
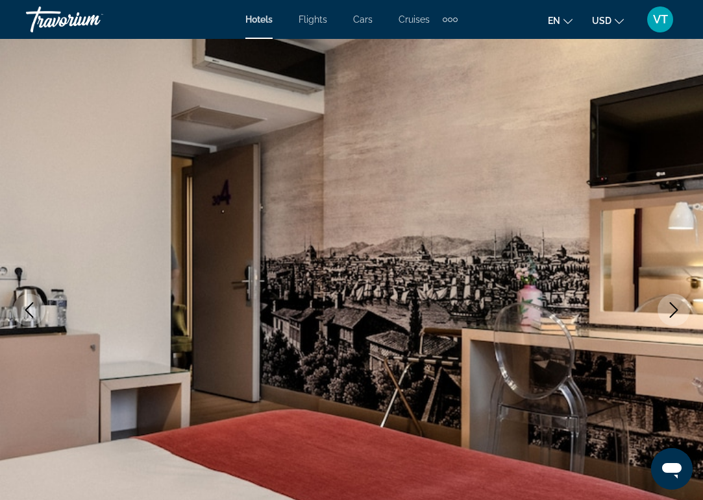
click at [671, 310] on icon "Next image" at bounding box center [674, 310] width 16 height 16
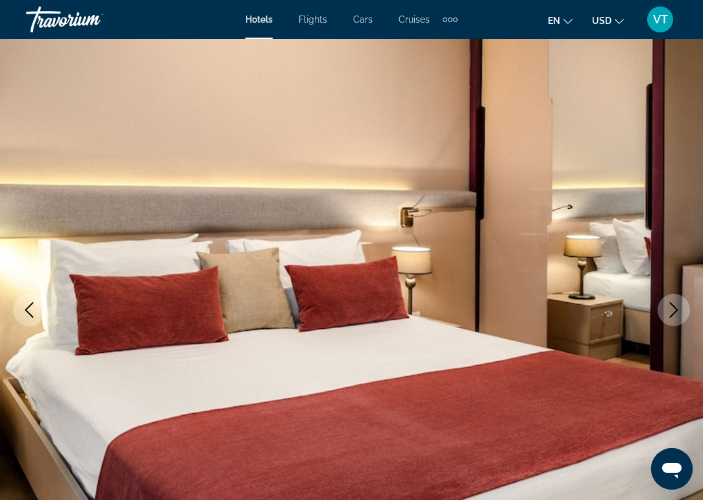
click at [671, 310] on icon "Next image" at bounding box center [674, 310] width 16 height 16
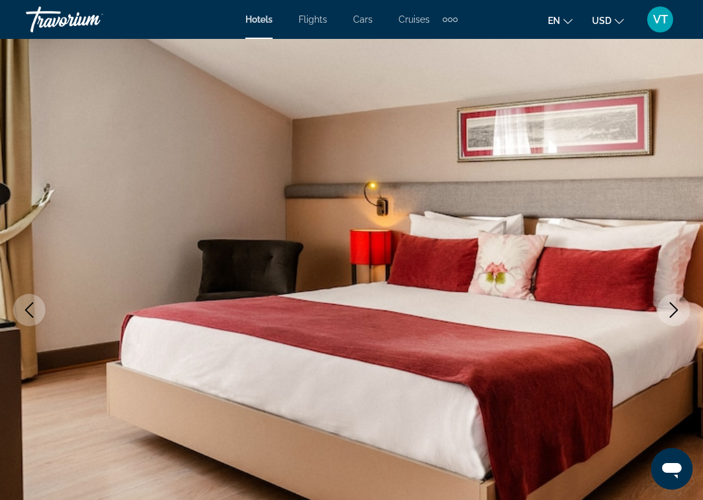
click at [671, 310] on icon "Next image" at bounding box center [674, 310] width 16 height 16
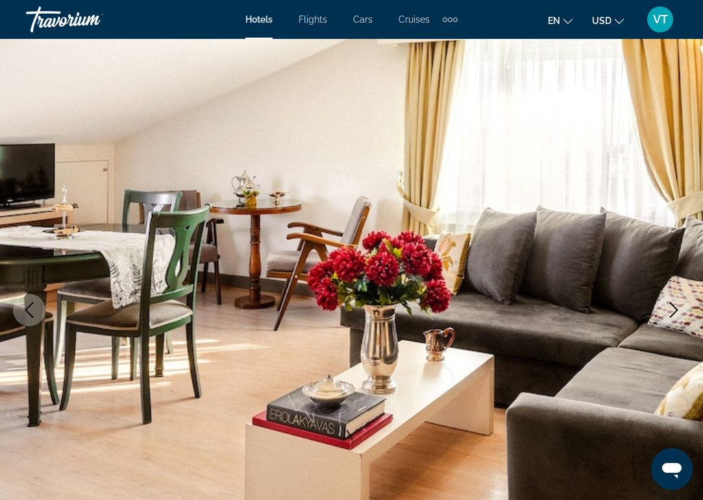
click at [671, 310] on icon "Next image" at bounding box center [674, 310] width 16 height 16
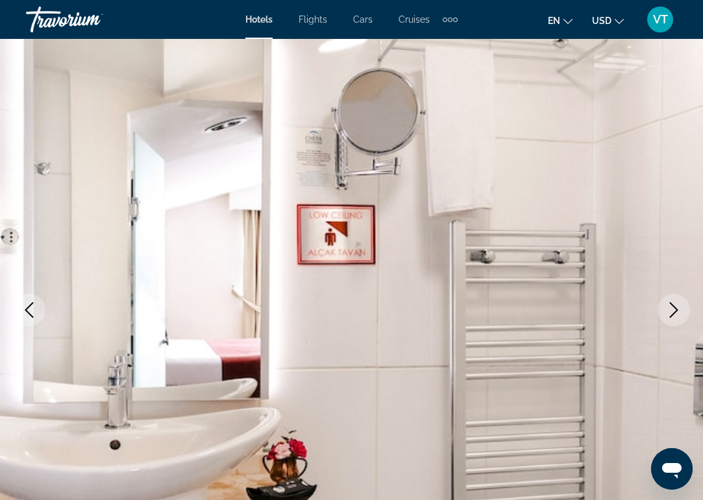
click at [671, 310] on icon "Next image" at bounding box center [674, 310] width 16 height 16
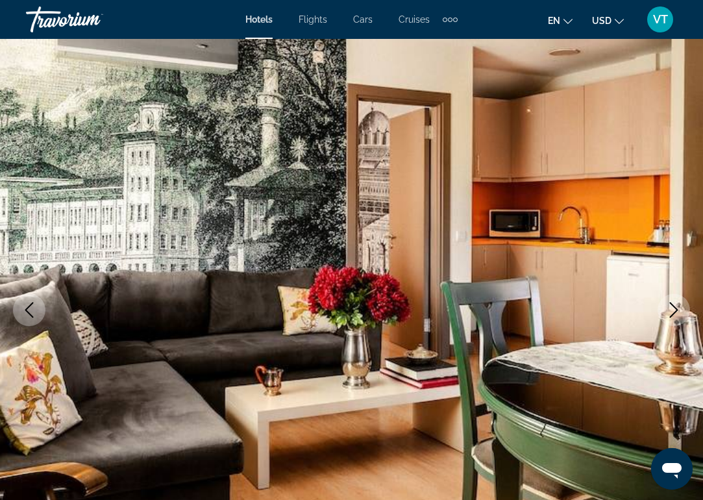
click at [671, 310] on icon "Next image" at bounding box center [674, 310] width 16 height 16
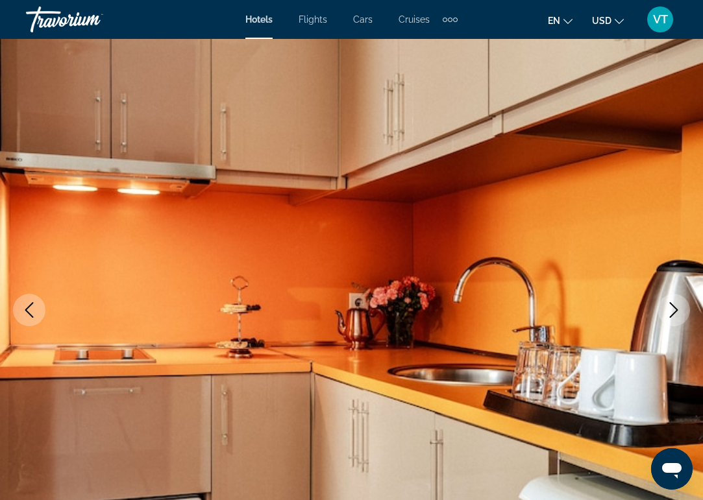
click at [671, 310] on icon "Next image" at bounding box center [674, 310] width 16 height 16
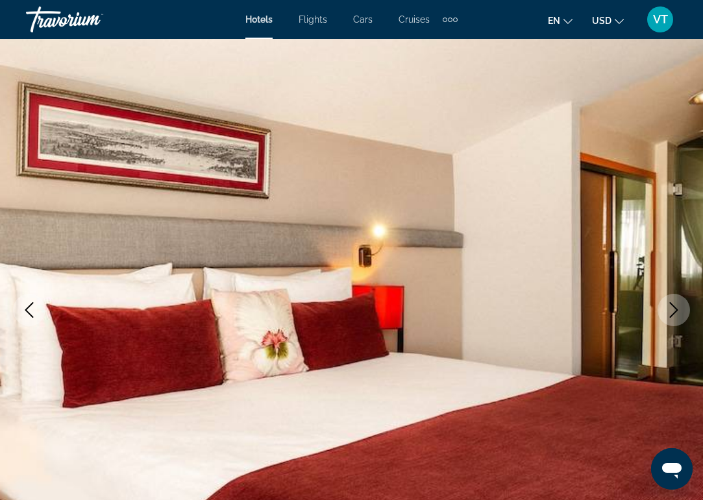
click at [671, 310] on icon "Next image" at bounding box center [674, 310] width 16 height 16
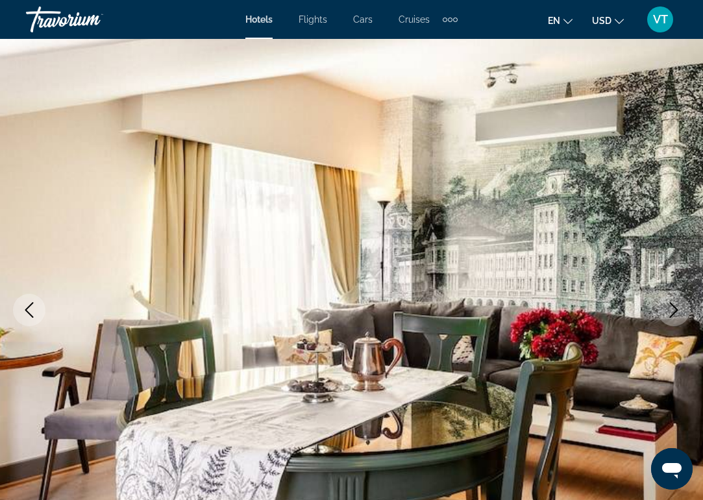
click at [671, 310] on icon "Next image" at bounding box center [674, 310] width 16 height 16
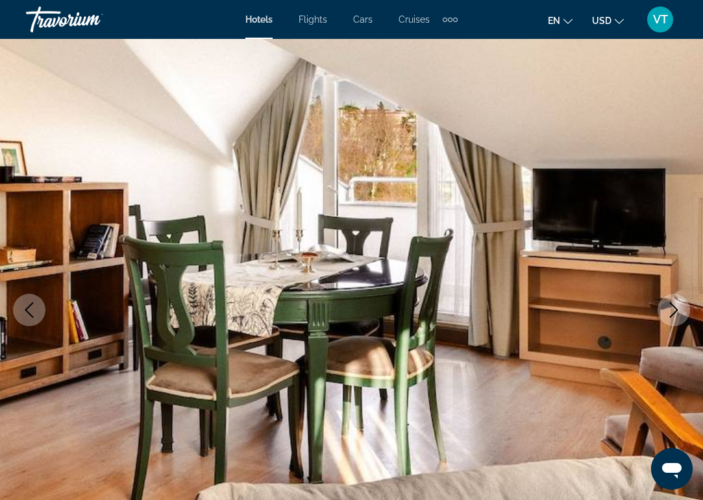
click at [671, 310] on icon "Next image" at bounding box center [674, 310] width 16 height 16
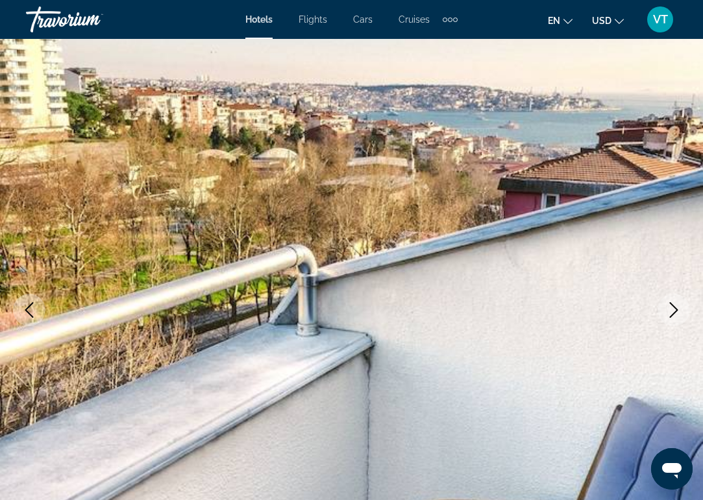
click at [671, 310] on icon "Next image" at bounding box center [674, 310] width 16 height 16
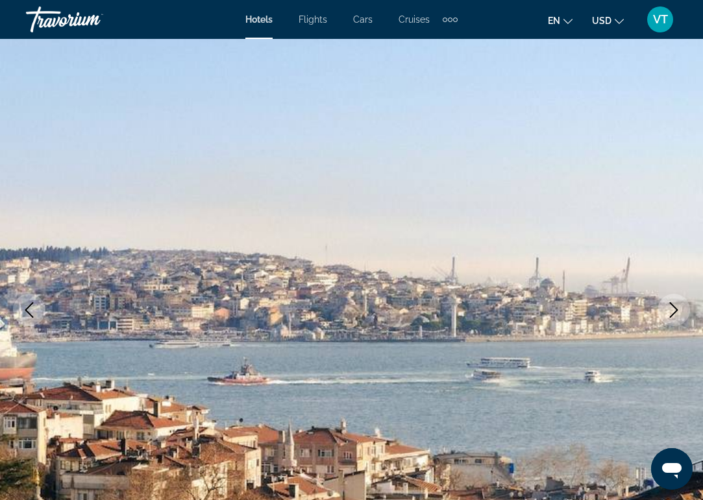
click at [671, 310] on icon "Next image" at bounding box center [674, 310] width 16 height 16
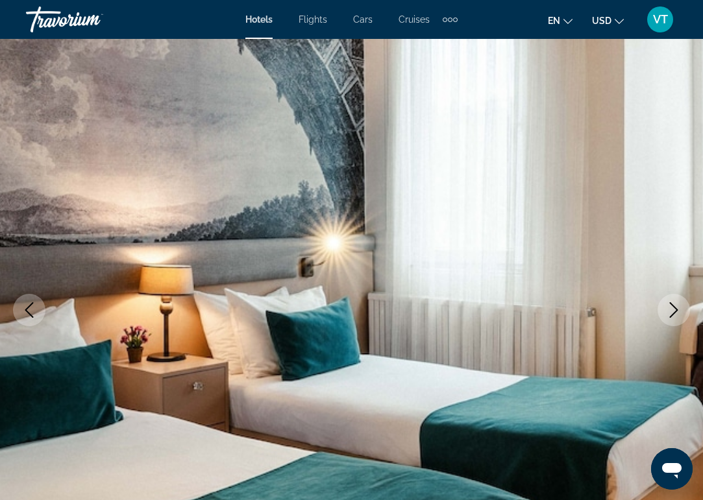
click at [671, 310] on icon "Next image" at bounding box center [674, 310] width 16 height 16
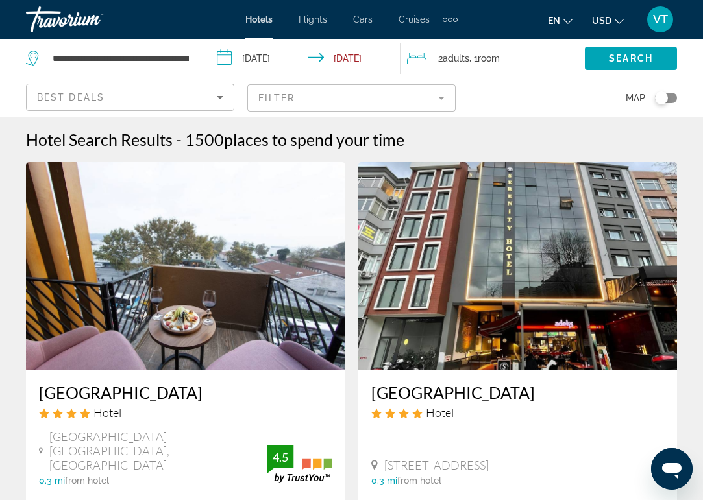
click at [280, 94] on mat-form-field "Filter" at bounding box center [351, 97] width 208 height 27
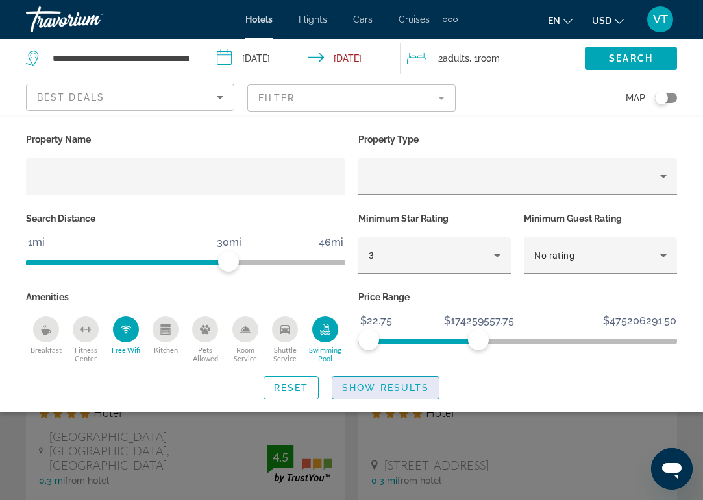
click at [393, 389] on span "Show Results" at bounding box center [385, 388] width 87 height 10
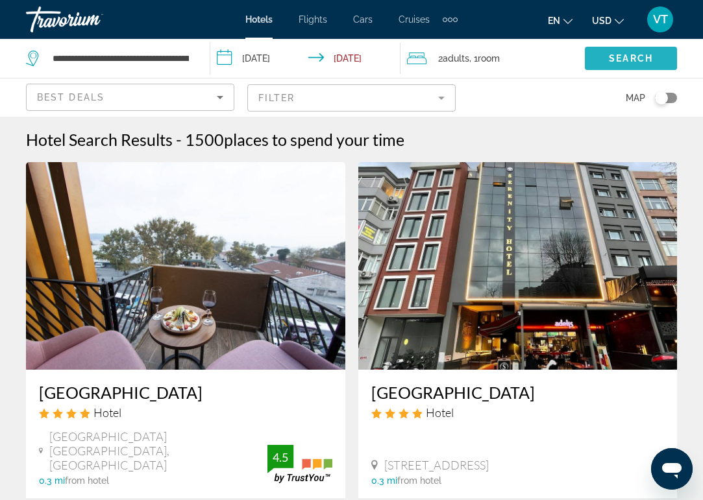
click at [611, 58] on span "Search" at bounding box center [631, 58] width 44 height 10
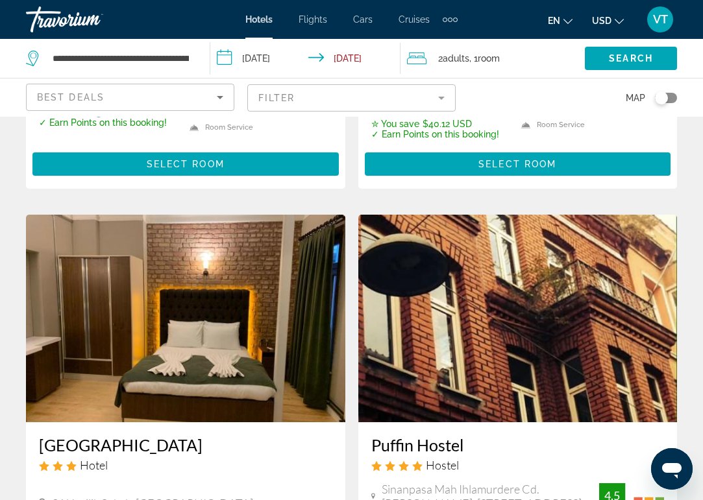
scroll to position [1852, 0]
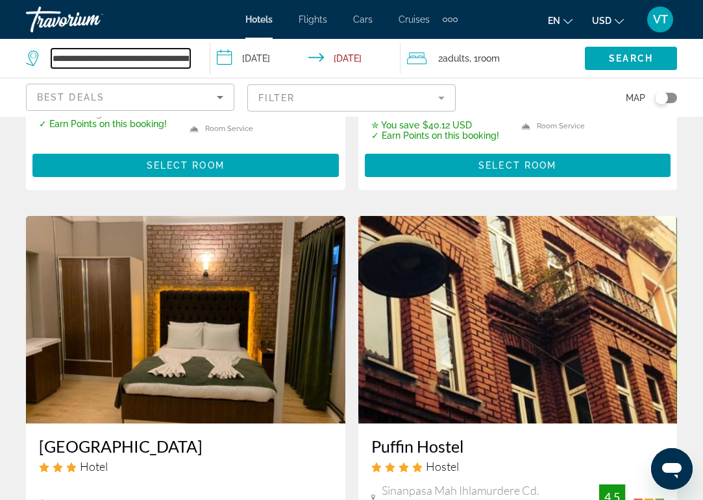
click at [190, 59] on input "**********" at bounding box center [120, 58] width 139 height 19
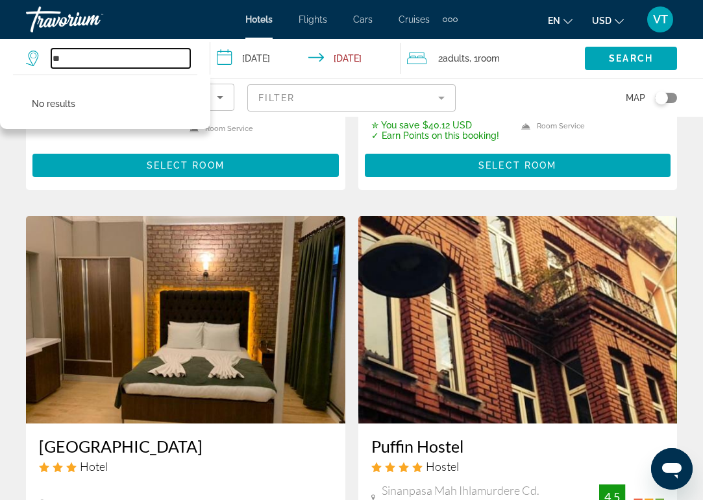
type input "*"
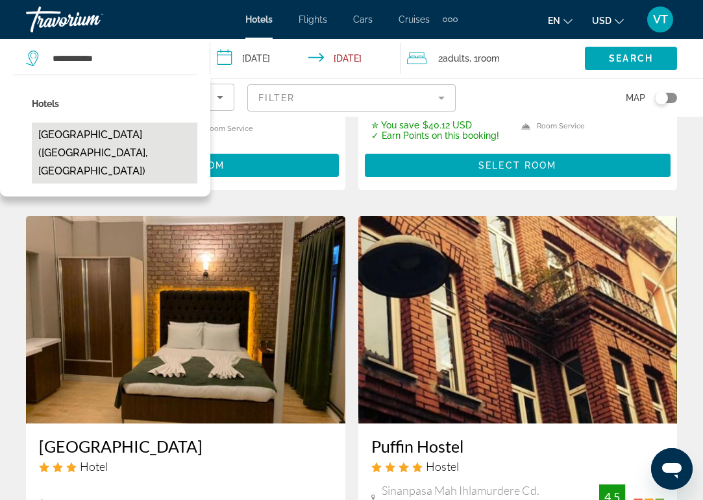
click at [90, 134] on button "[GEOGRAPHIC_DATA] ([GEOGRAPHIC_DATA], [GEOGRAPHIC_DATA])" at bounding box center [115, 153] width 166 height 61
type input "**********"
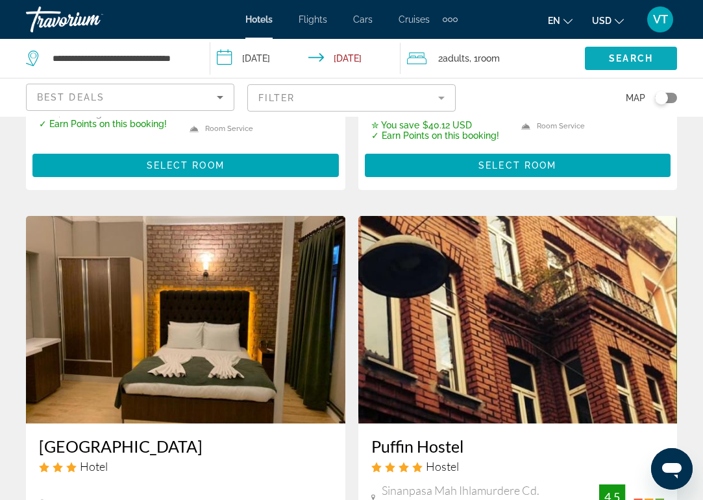
click at [617, 49] on span "Search widget" at bounding box center [631, 58] width 92 height 31
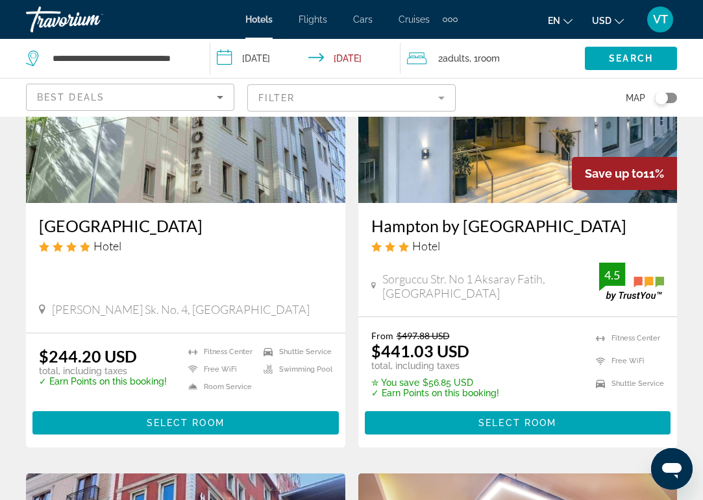
scroll to position [168, 0]
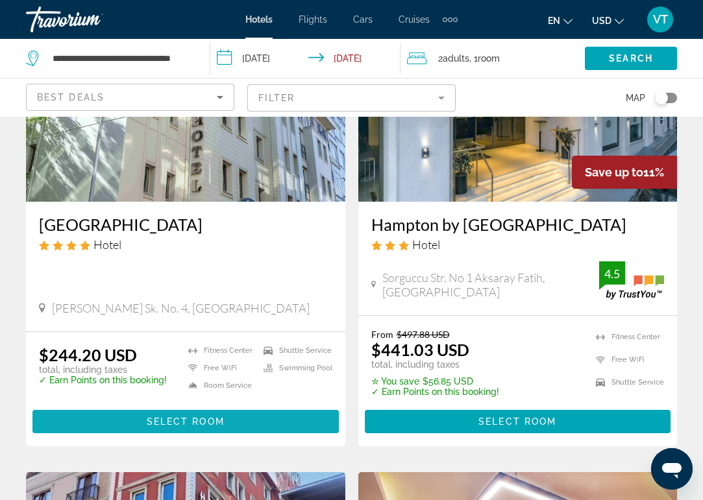
click at [252, 424] on span "Main content" at bounding box center [185, 421] width 306 height 31
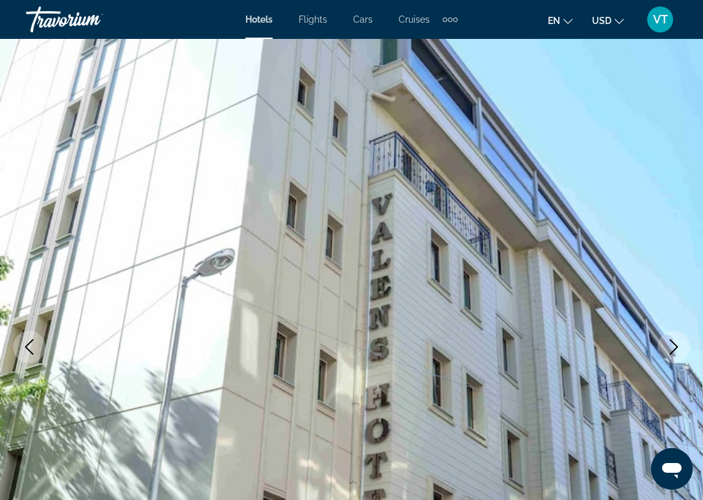
click at [667, 338] on button "Next image" at bounding box center [674, 347] width 32 height 32
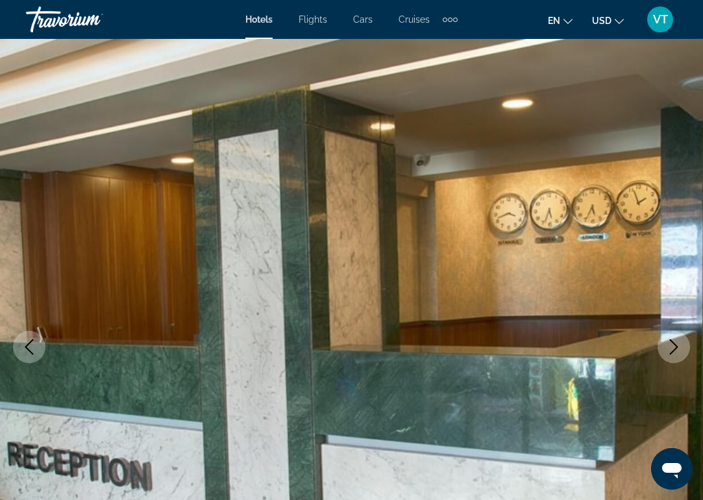
click at [667, 338] on button "Next image" at bounding box center [674, 347] width 32 height 32
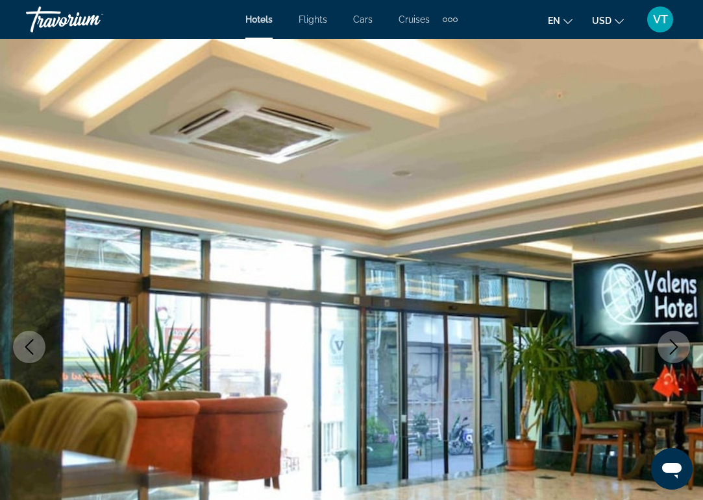
click at [667, 338] on button "Next image" at bounding box center [674, 347] width 32 height 32
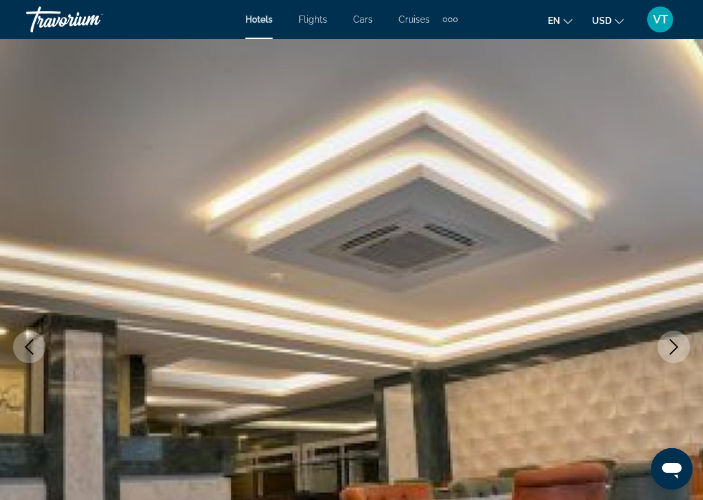
click at [667, 338] on button "Next image" at bounding box center [674, 347] width 32 height 32
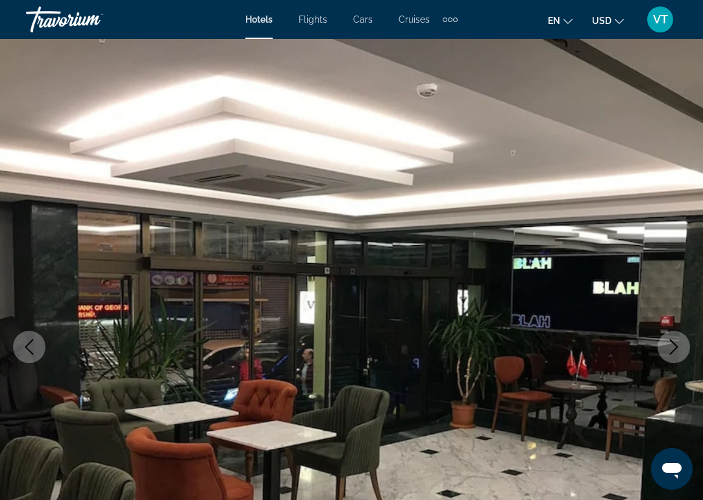
click at [667, 338] on button "Next image" at bounding box center [674, 347] width 32 height 32
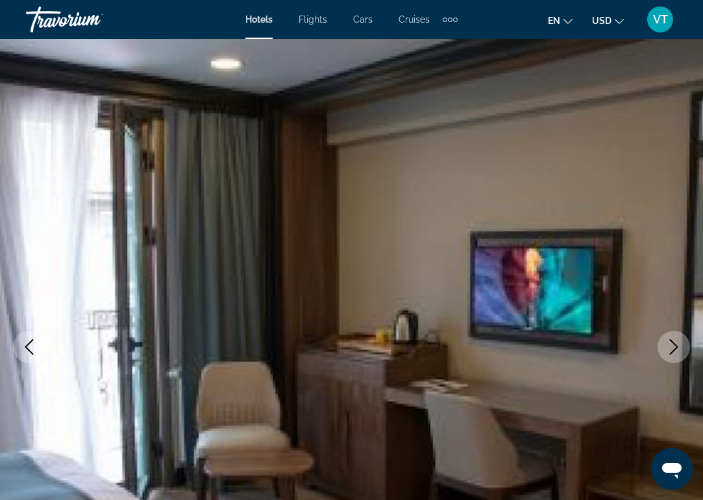
click at [667, 338] on button "Next image" at bounding box center [674, 347] width 32 height 32
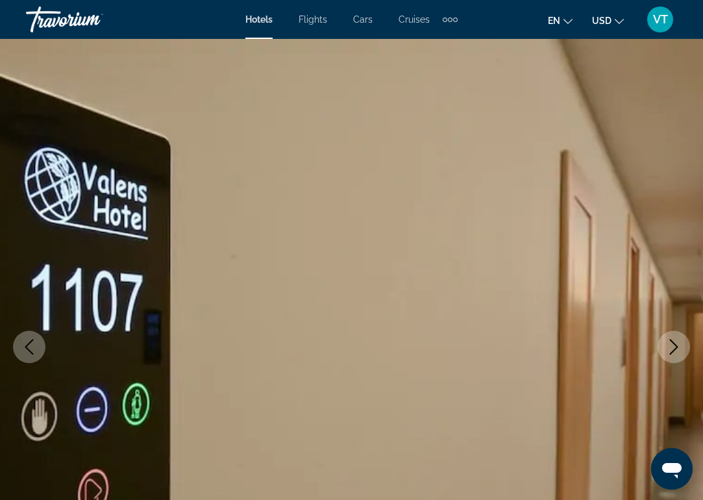
click at [667, 338] on button "Next image" at bounding box center [674, 347] width 32 height 32
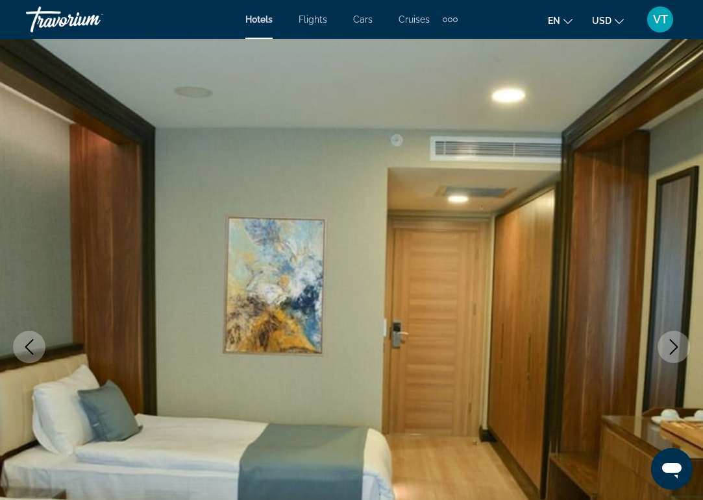
click at [667, 338] on button "Next image" at bounding box center [674, 347] width 32 height 32
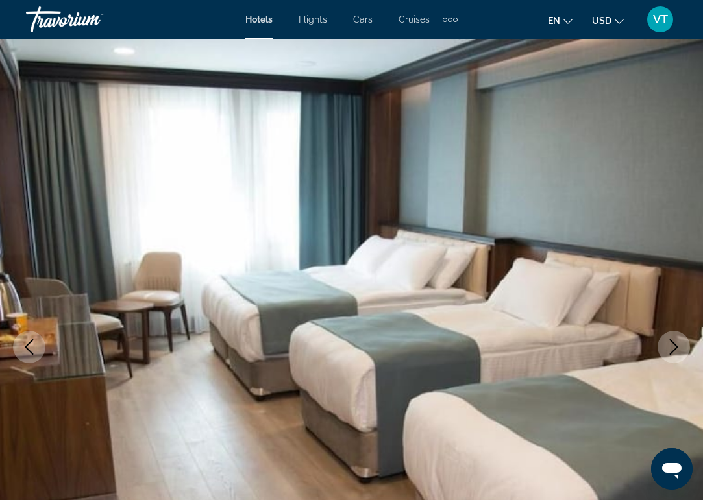
click at [667, 338] on button "Next image" at bounding box center [674, 347] width 32 height 32
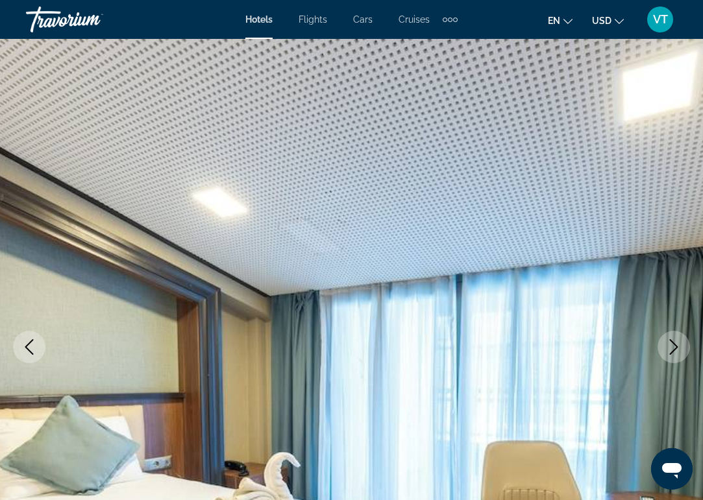
click at [667, 338] on button "Next image" at bounding box center [674, 347] width 32 height 32
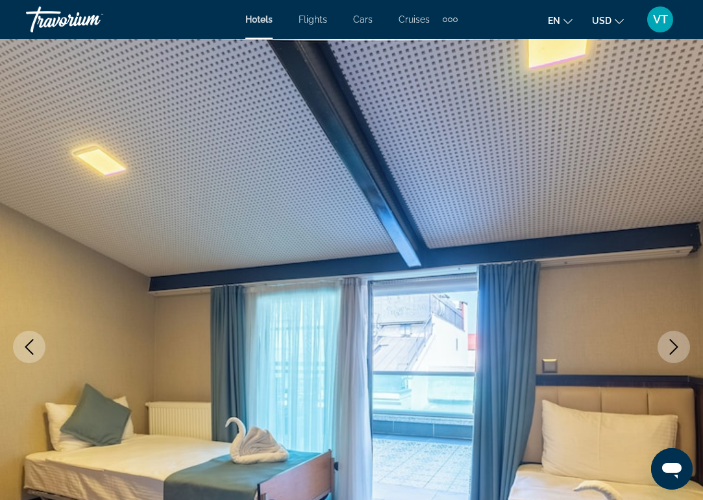
click at [667, 338] on button "Next image" at bounding box center [674, 347] width 32 height 32
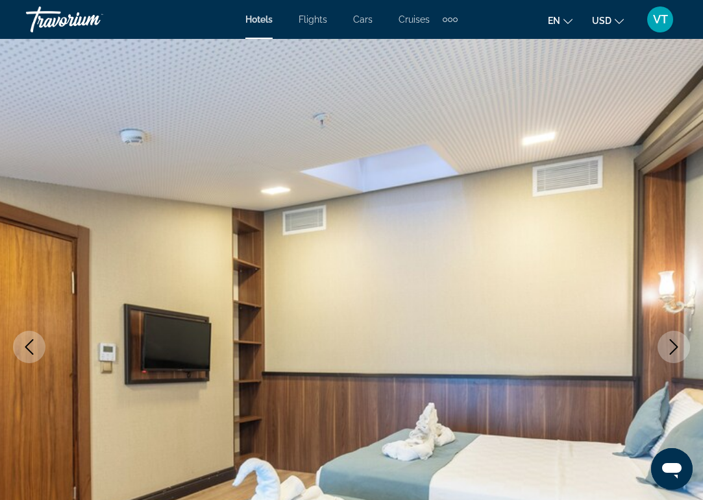
click at [667, 338] on button "Next image" at bounding box center [674, 347] width 32 height 32
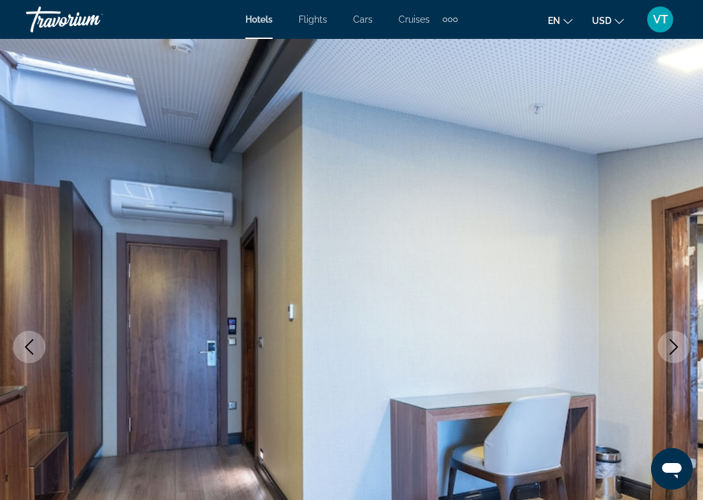
click at [667, 338] on button "Next image" at bounding box center [674, 347] width 32 height 32
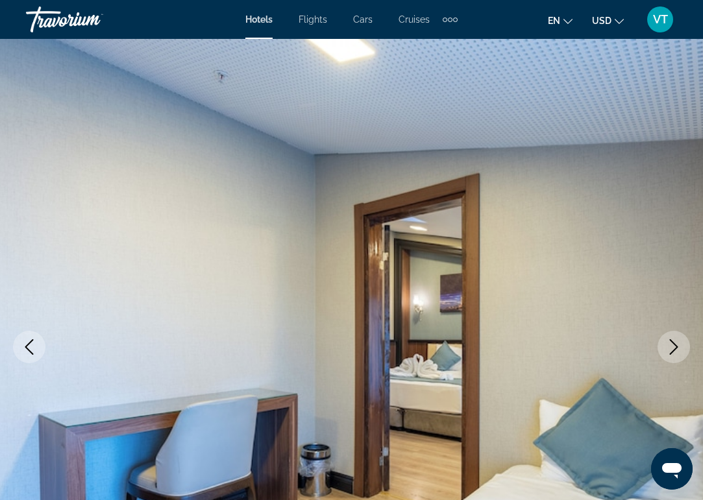
click at [667, 338] on button "Next image" at bounding box center [674, 347] width 32 height 32
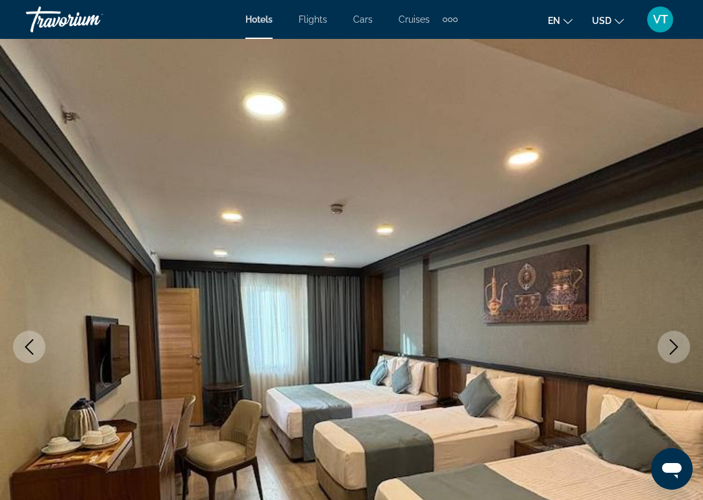
click at [667, 338] on button "Next image" at bounding box center [674, 347] width 32 height 32
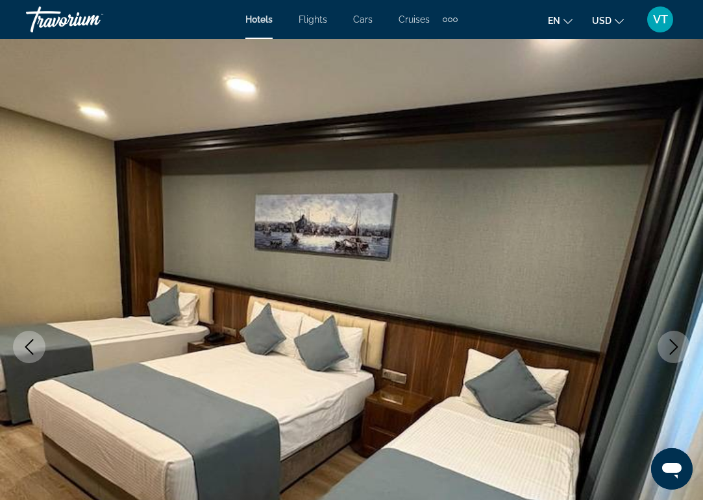
click at [667, 338] on button "Next image" at bounding box center [674, 347] width 32 height 32
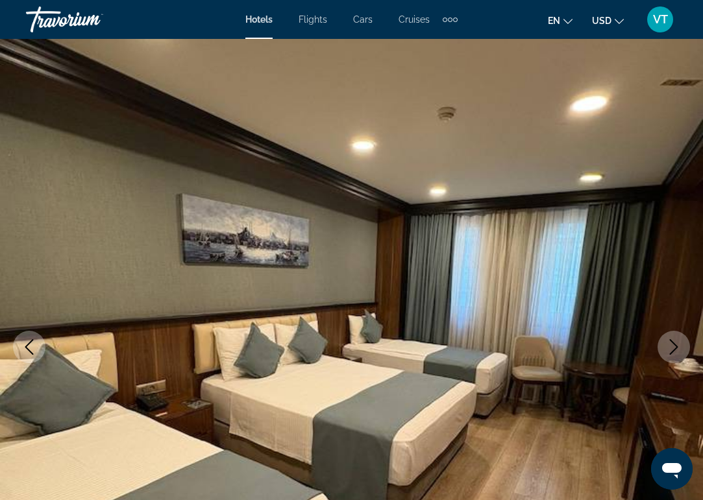
click at [667, 338] on button "Next image" at bounding box center [674, 347] width 32 height 32
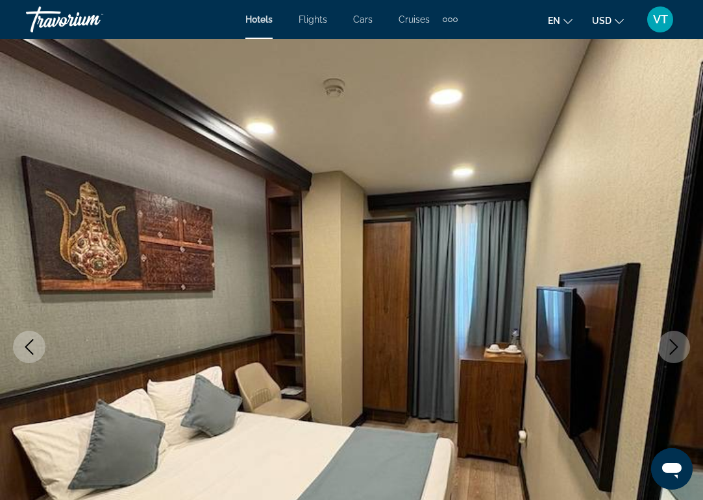
click at [667, 338] on button "Next image" at bounding box center [674, 347] width 32 height 32
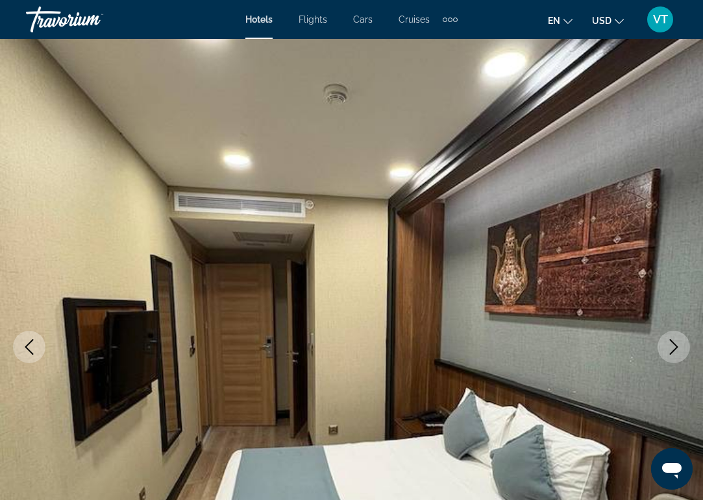
click at [667, 338] on button "Next image" at bounding box center [674, 347] width 32 height 32
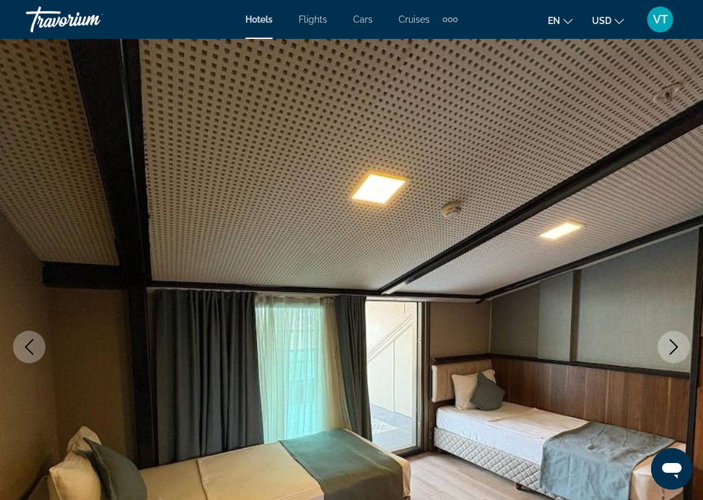
click at [667, 338] on button "Next image" at bounding box center [674, 347] width 32 height 32
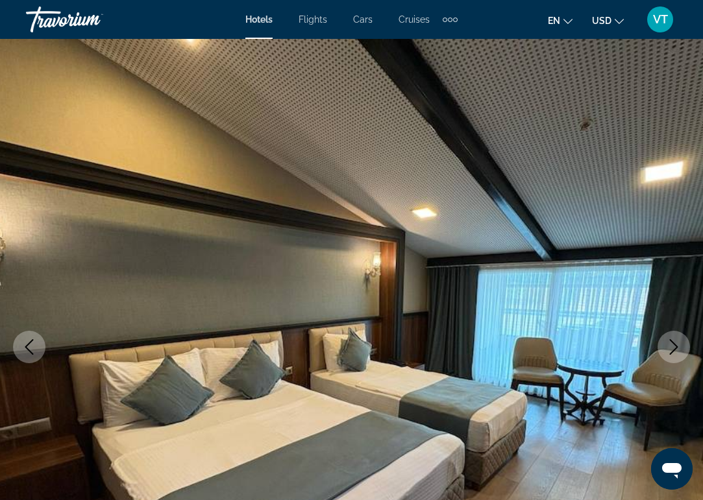
click at [667, 338] on button "Next image" at bounding box center [674, 347] width 32 height 32
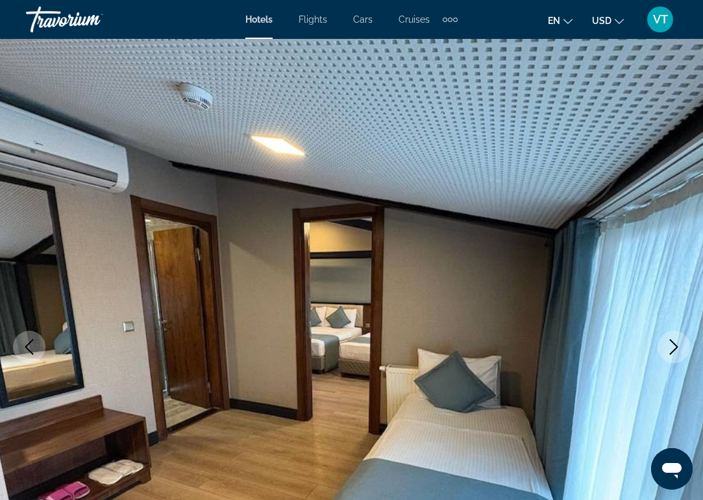
click at [667, 338] on button "Next image" at bounding box center [674, 347] width 32 height 32
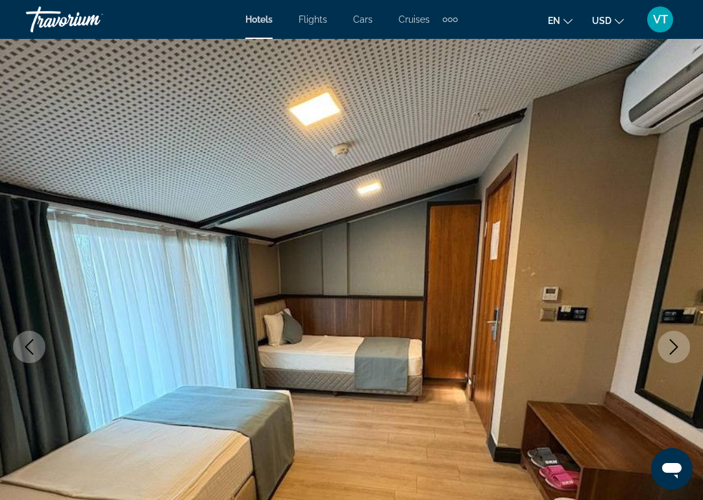
click at [667, 338] on button "Next image" at bounding box center [674, 347] width 32 height 32
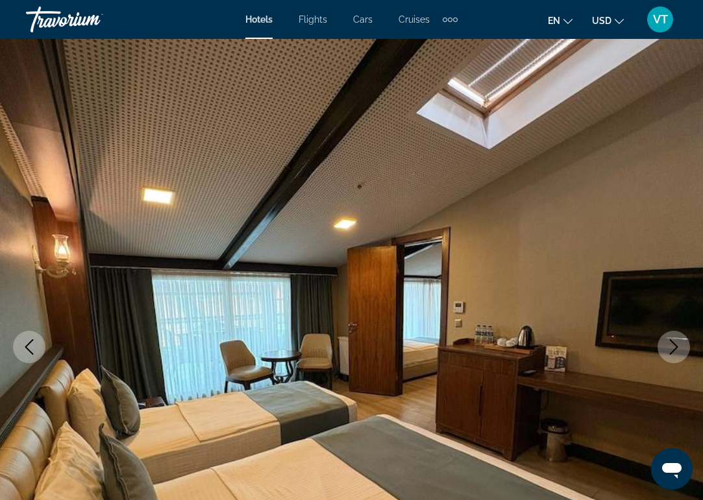
click at [667, 338] on button "Next image" at bounding box center [674, 347] width 32 height 32
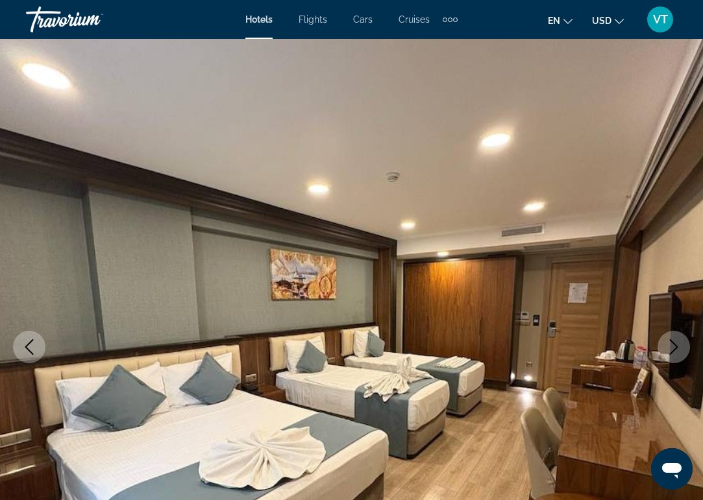
click at [667, 338] on button "Next image" at bounding box center [674, 347] width 32 height 32
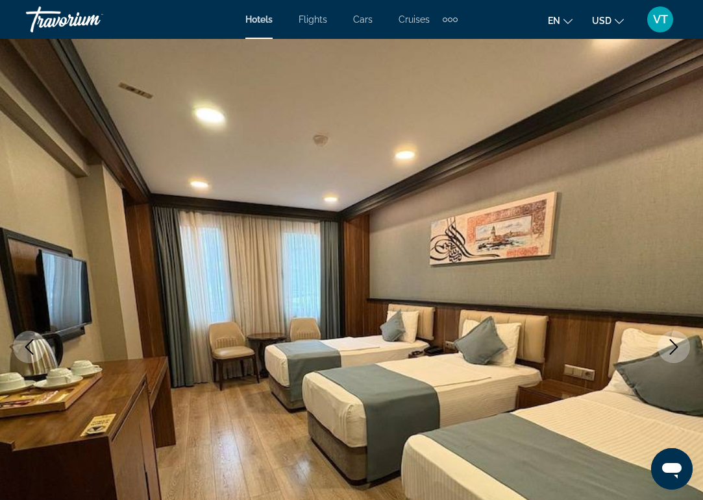
click at [667, 338] on button "Next image" at bounding box center [674, 347] width 32 height 32
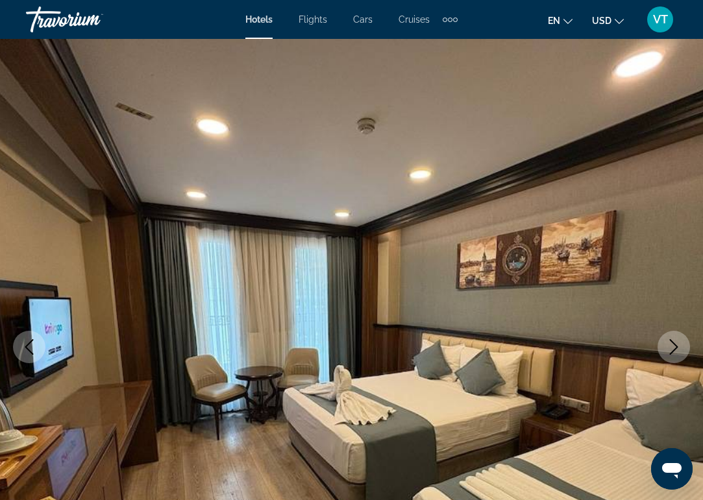
click at [667, 338] on button "Next image" at bounding box center [674, 347] width 32 height 32
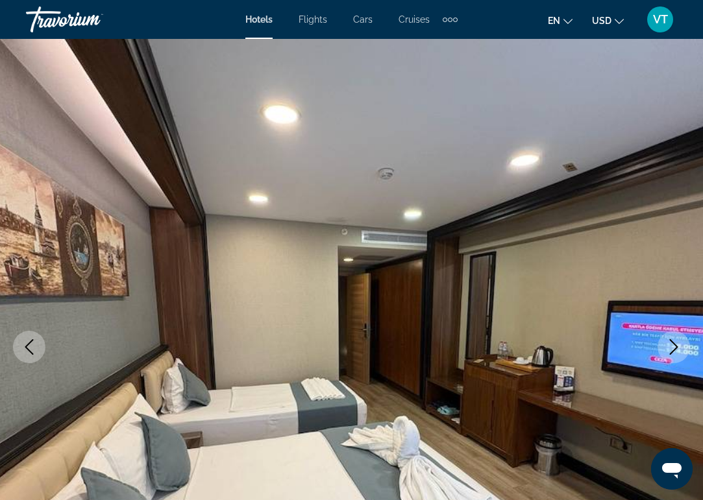
click at [667, 338] on button "Next image" at bounding box center [674, 347] width 32 height 32
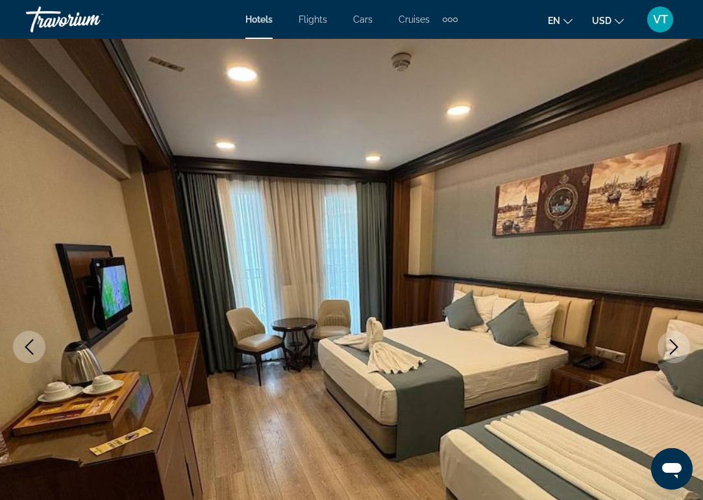
click at [667, 338] on button "Next image" at bounding box center [674, 347] width 32 height 32
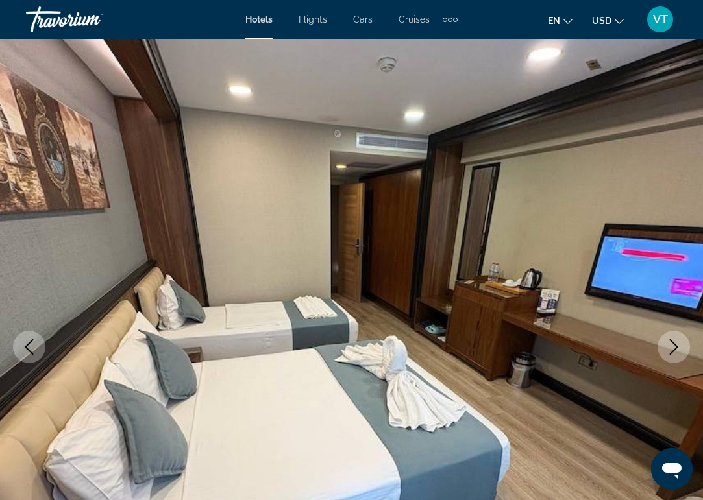
click at [667, 338] on button "Next image" at bounding box center [674, 347] width 32 height 32
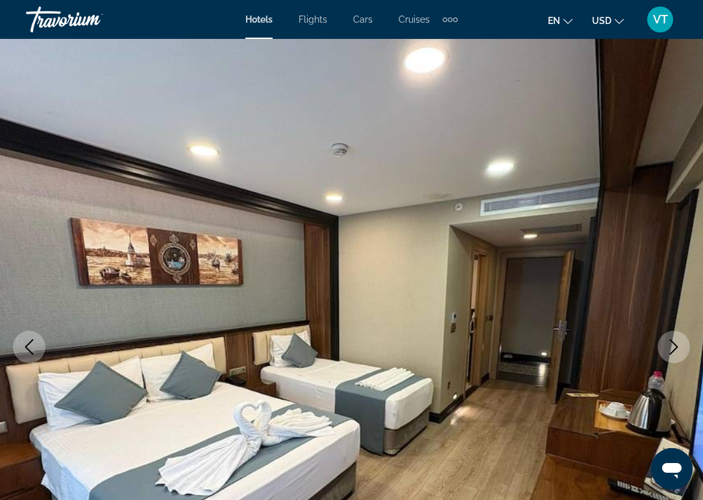
click at [667, 338] on button "Next image" at bounding box center [674, 347] width 32 height 32
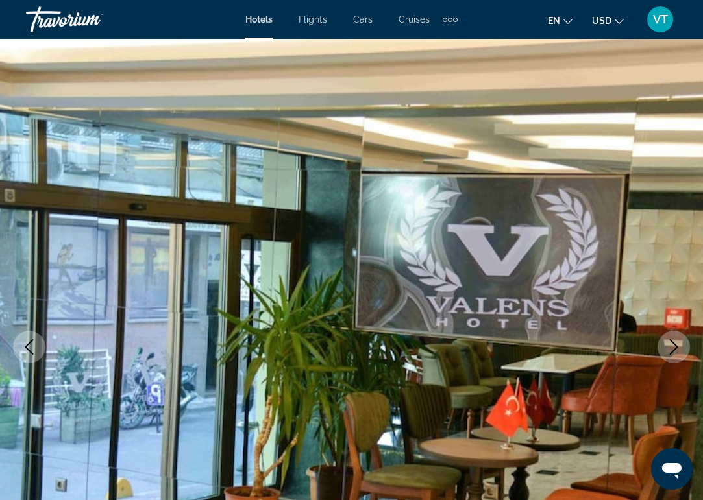
click at [667, 338] on button "Next image" at bounding box center [674, 347] width 32 height 32
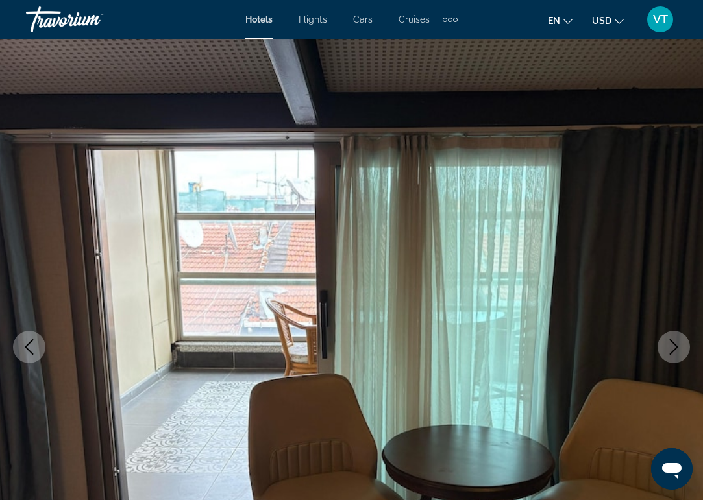
click at [667, 338] on button "Next image" at bounding box center [674, 347] width 32 height 32
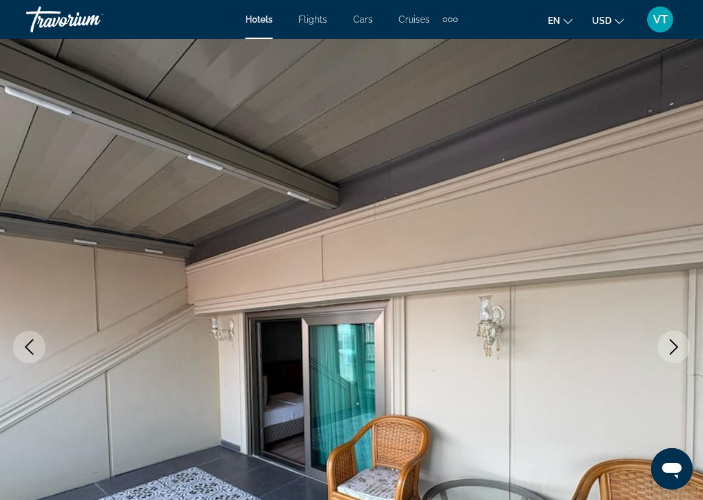
click at [667, 338] on button "Next image" at bounding box center [674, 347] width 32 height 32
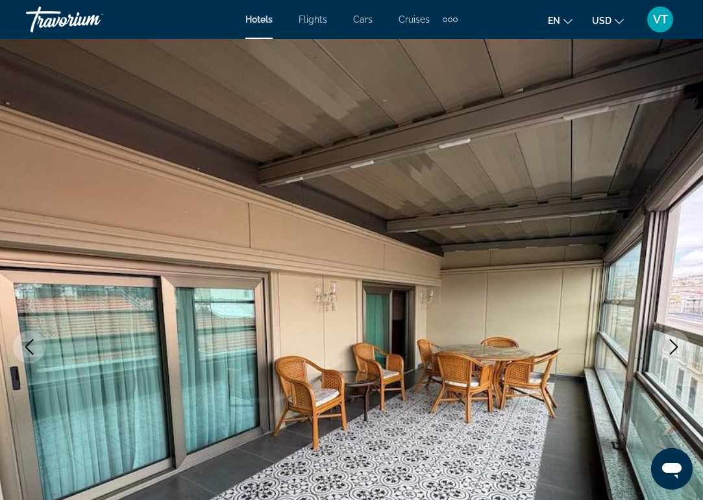
click at [667, 338] on button "Next image" at bounding box center [674, 347] width 32 height 32
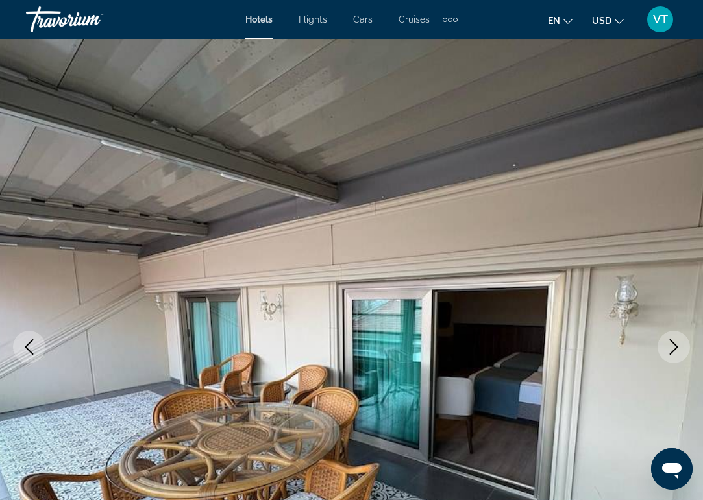
click at [667, 338] on button "Next image" at bounding box center [674, 347] width 32 height 32
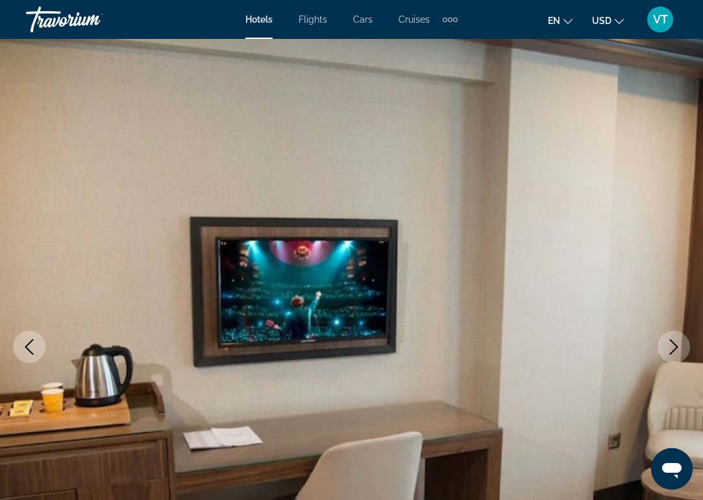
click at [667, 338] on button "Next image" at bounding box center [674, 347] width 32 height 32
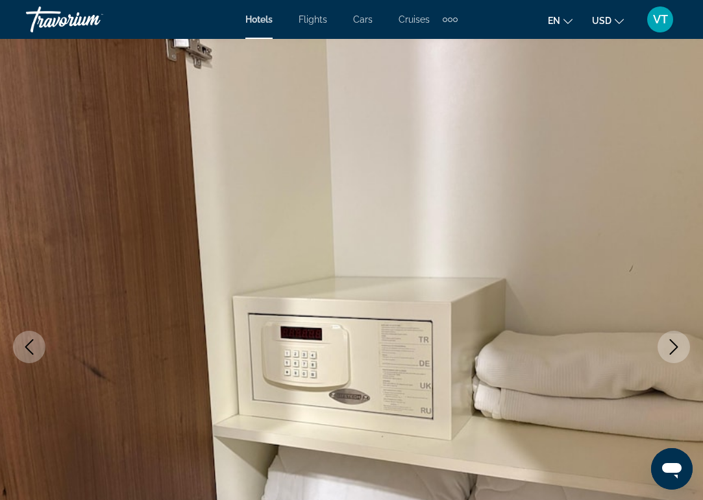
click at [667, 338] on button "Next image" at bounding box center [674, 347] width 32 height 32
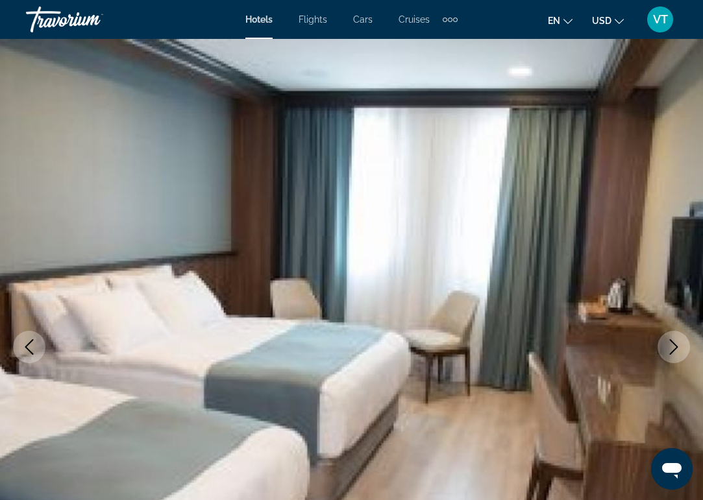
click at [667, 338] on button "Next image" at bounding box center [674, 347] width 32 height 32
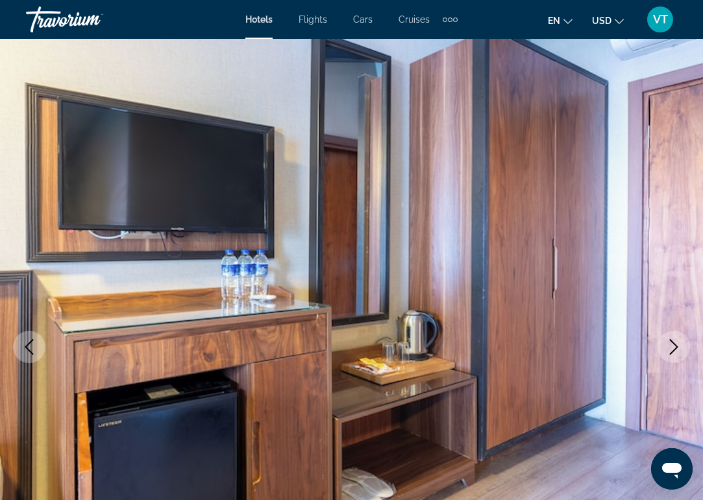
click at [667, 338] on button "Next image" at bounding box center [674, 347] width 32 height 32
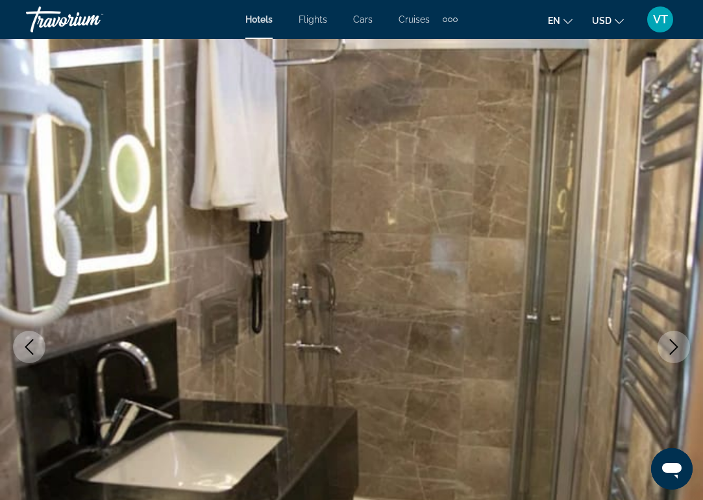
click at [667, 338] on button "Next image" at bounding box center [674, 347] width 32 height 32
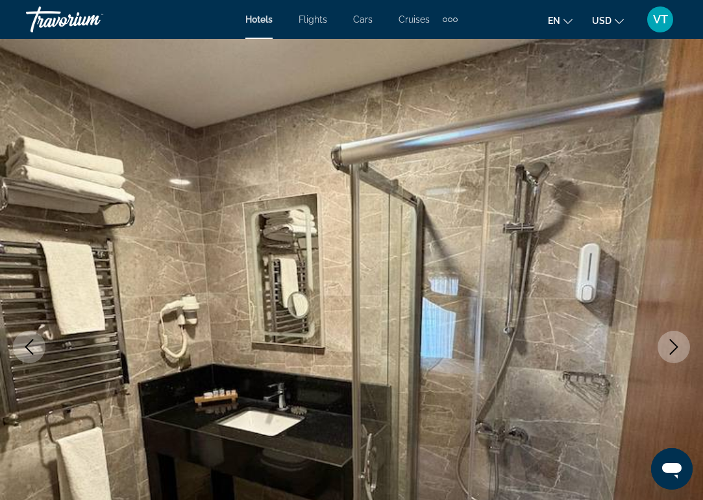
click at [667, 338] on button "Next image" at bounding box center [674, 347] width 32 height 32
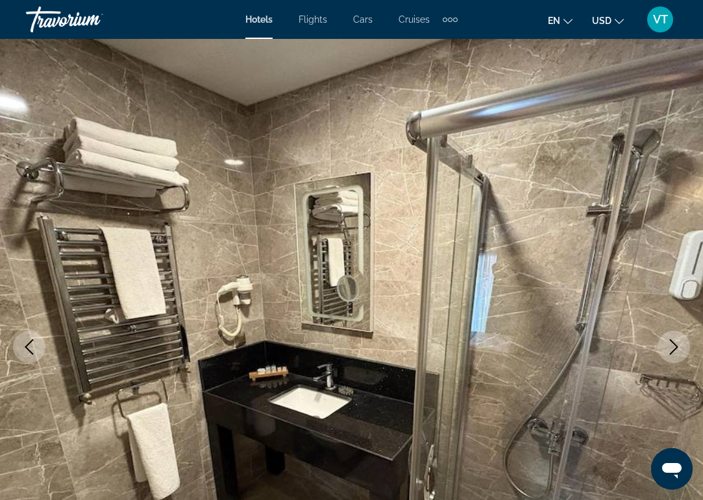
click at [667, 338] on button "Next image" at bounding box center [674, 347] width 32 height 32
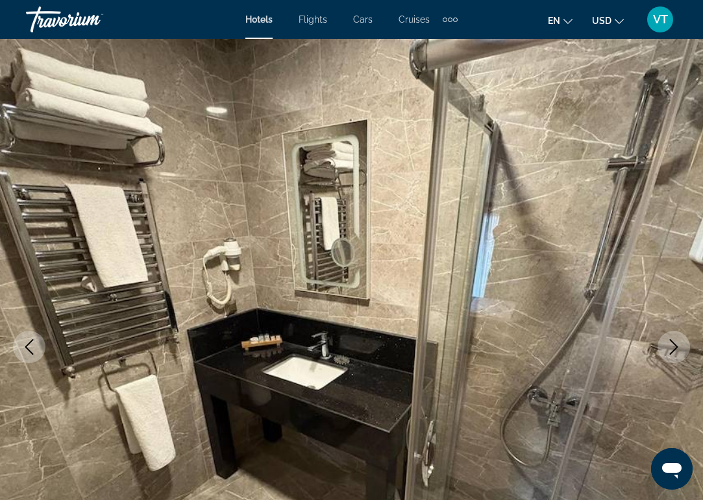
click at [667, 338] on button "Next image" at bounding box center [674, 347] width 32 height 32
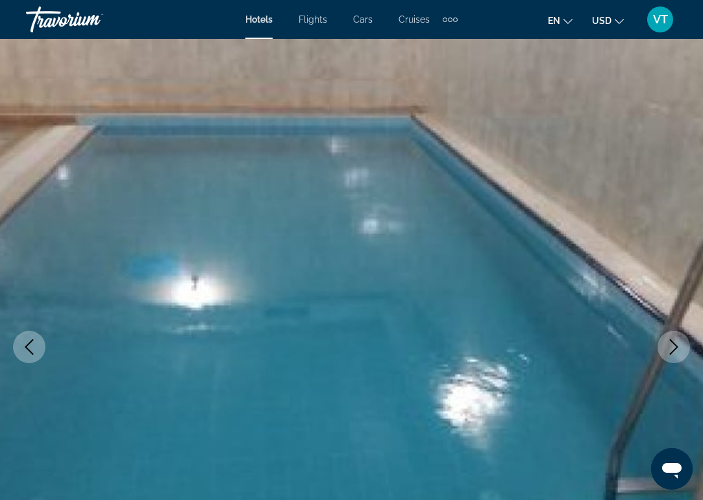
click at [667, 338] on button "Next image" at bounding box center [674, 347] width 32 height 32
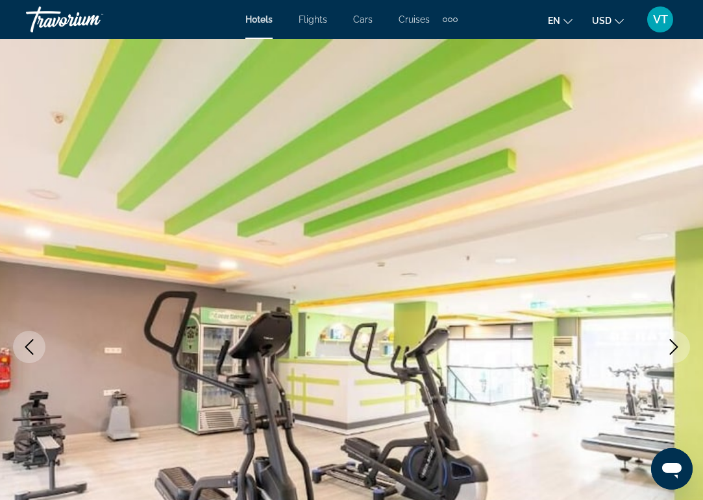
click at [667, 338] on button "Next image" at bounding box center [674, 347] width 32 height 32
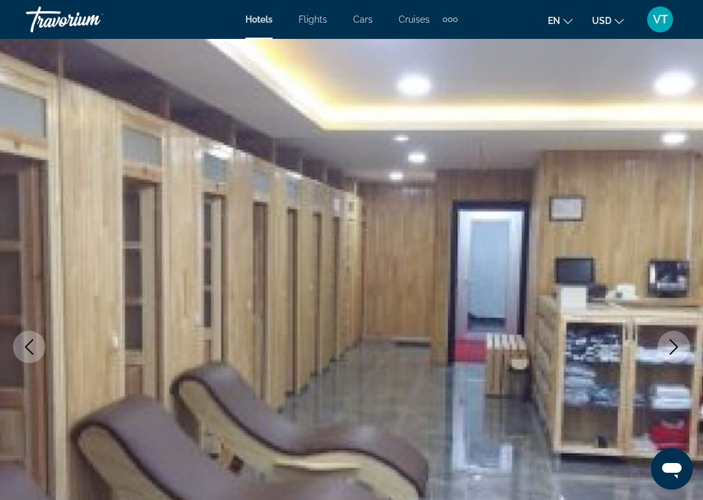
click at [31, 356] on button "Previous image" at bounding box center [29, 347] width 32 height 32
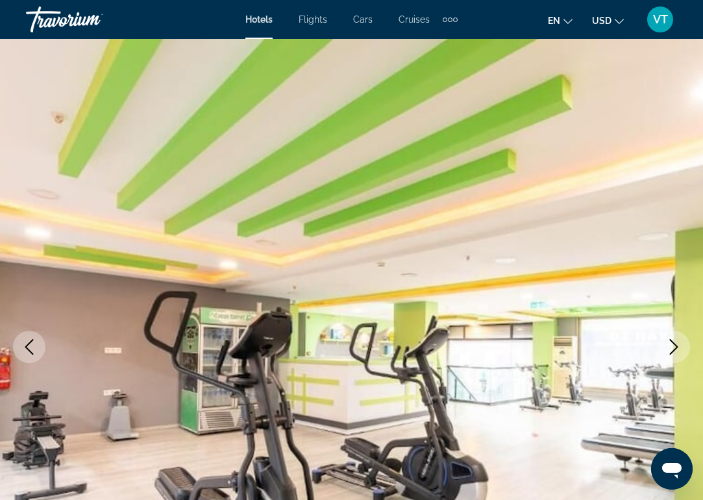
click at [31, 356] on button "Previous image" at bounding box center [29, 347] width 32 height 32
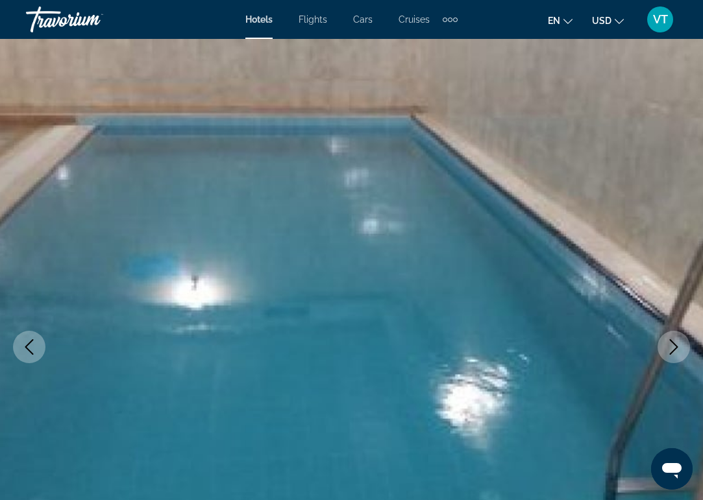
click at [31, 356] on button "Previous image" at bounding box center [29, 347] width 32 height 32
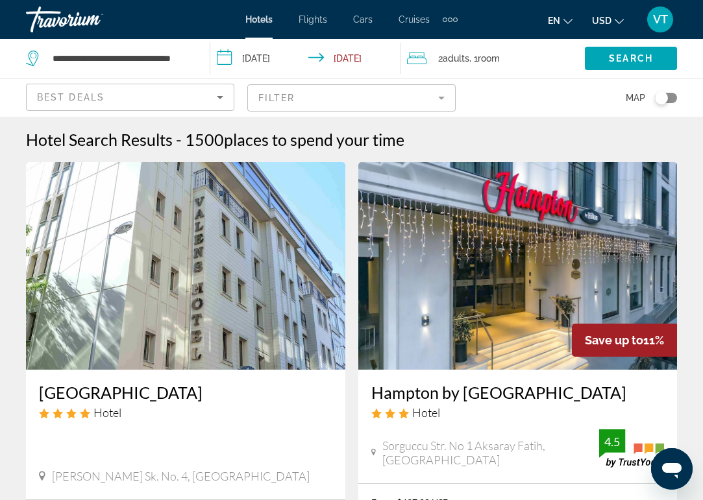
click at [197, 56] on app-destination-search "**********" at bounding box center [105, 58] width 210 height 39
click at [189, 56] on input "**********" at bounding box center [120, 58] width 139 height 19
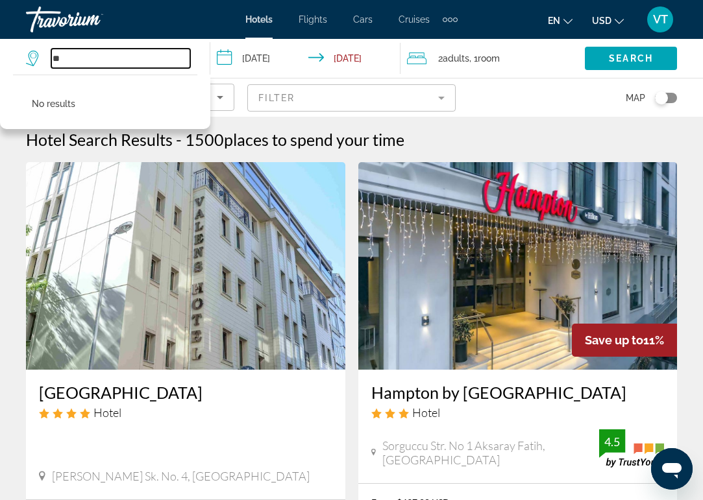
type input "*"
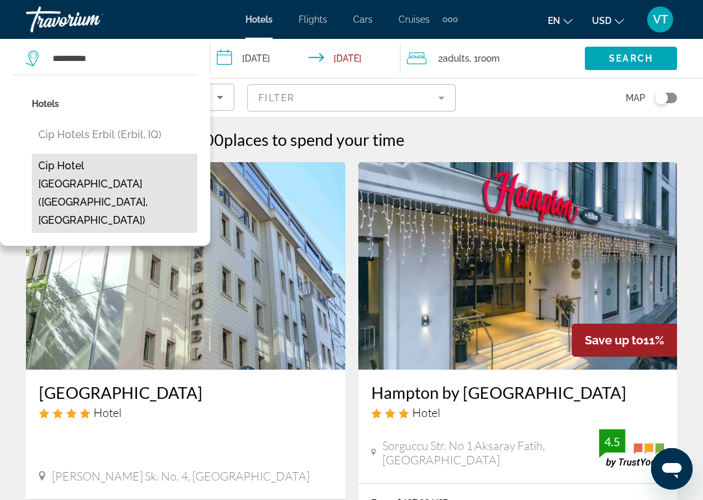
click at [96, 167] on button "Cip hotel [GEOGRAPHIC_DATA] ([GEOGRAPHIC_DATA], [GEOGRAPHIC_DATA])" at bounding box center [115, 193] width 166 height 79
type input "**********"
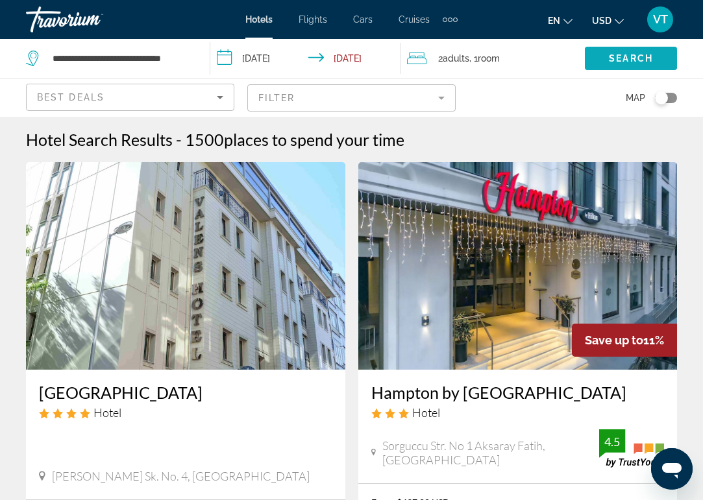
click at [624, 57] on span "Search" at bounding box center [631, 58] width 44 height 10
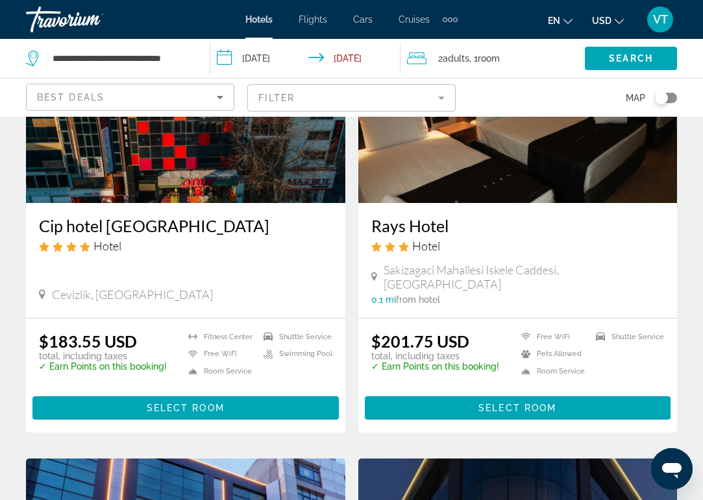
scroll to position [169, 0]
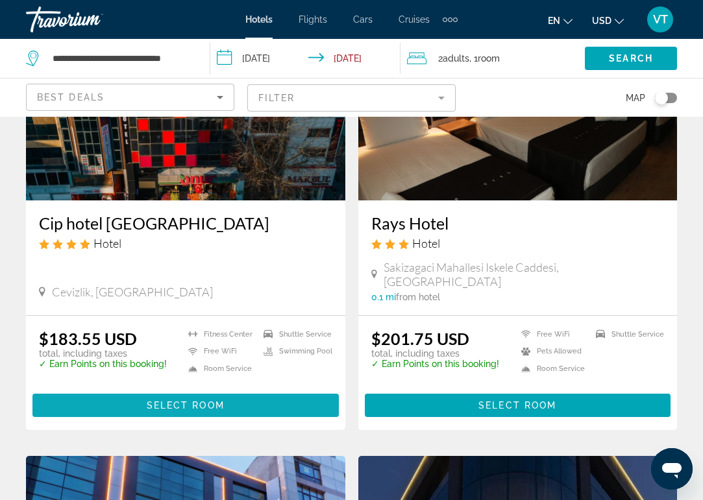
click at [244, 391] on span "Main content" at bounding box center [185, 405] width 306 height 31
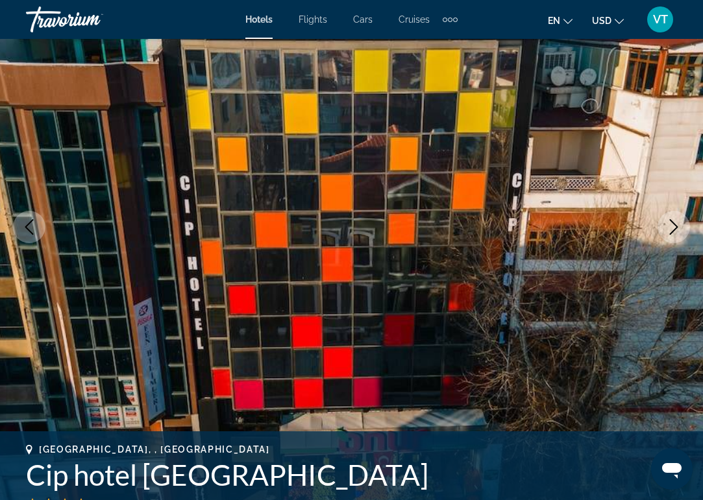
scroll to position [122, 0]
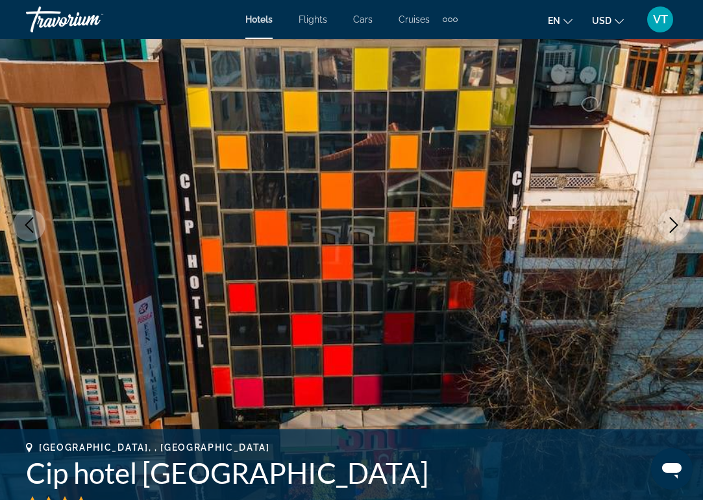
click at [680, 225] on icon "Next image" at bounding box center [674, 225] width 16 height 16
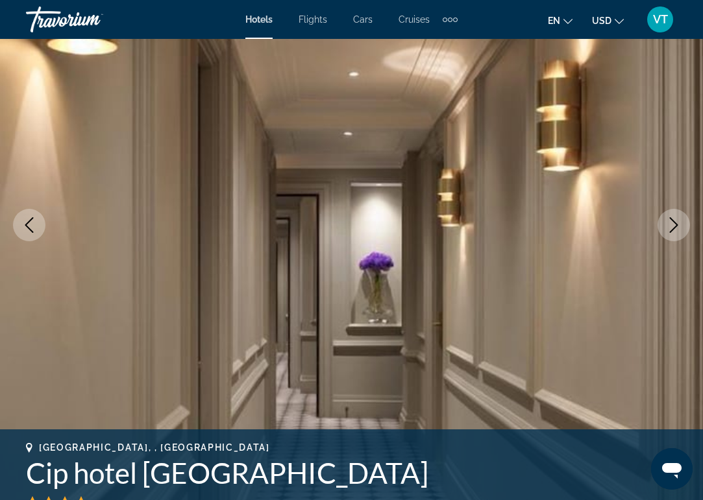
click at [680, 225] on icon "Next image" at bounding box center [674, 225] width 16 height 16
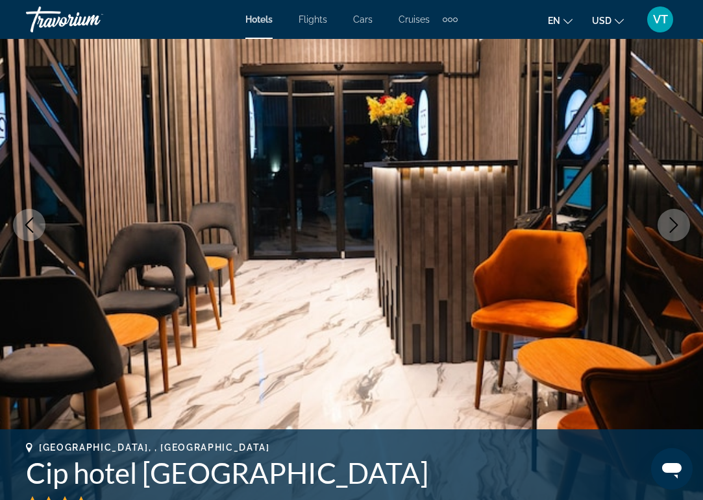
click at [680, 225] on icon "Next image" at bounding box center [674, 225] width 16 height 16
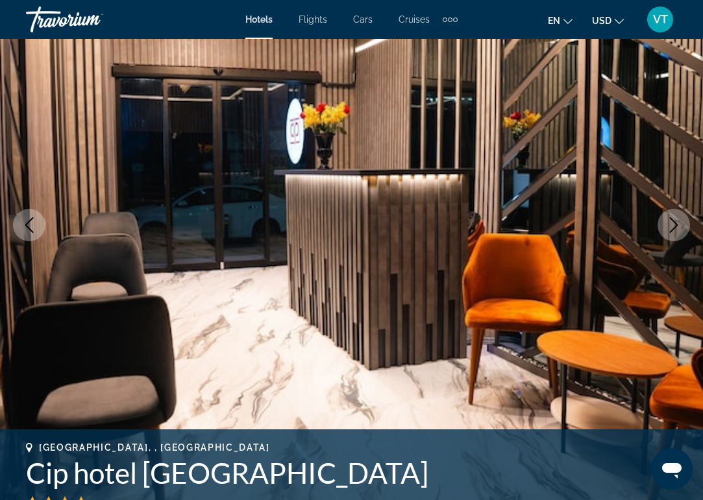
click at [680, 225] on icon "Next image" at bounding box center [674, 225] width 16 height 16
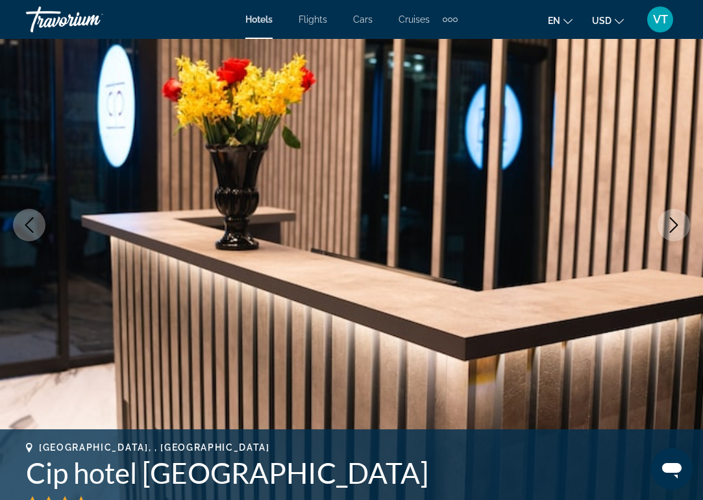
click at [680, 225] on icon "Next image" at bounding box center [674, 225] width 16 height 16
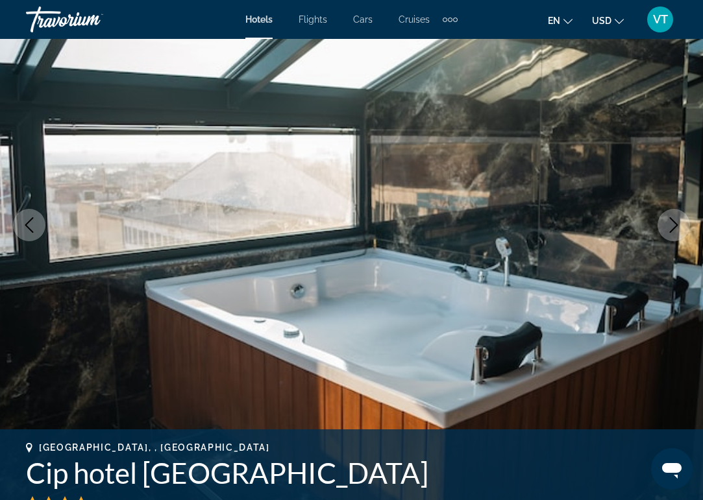
click at [680, 225] on icon "Next image" at bounding box center [674, 225] width 16 height 16
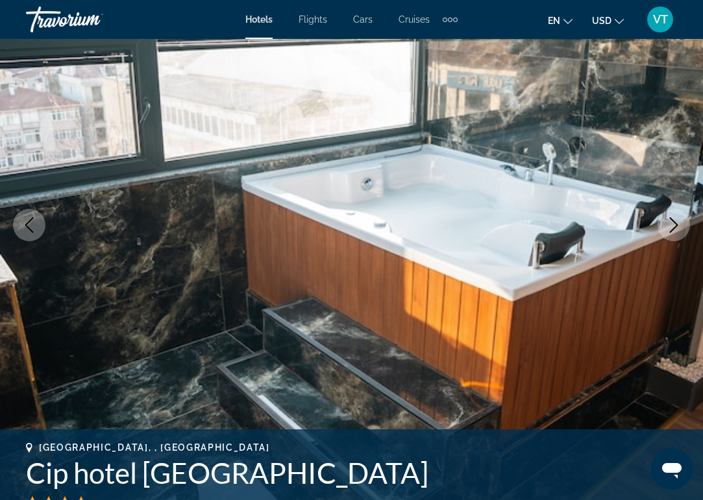
click at [680, 225] on icon "Next image" at bounding box center [674, 225] width 16 height 16
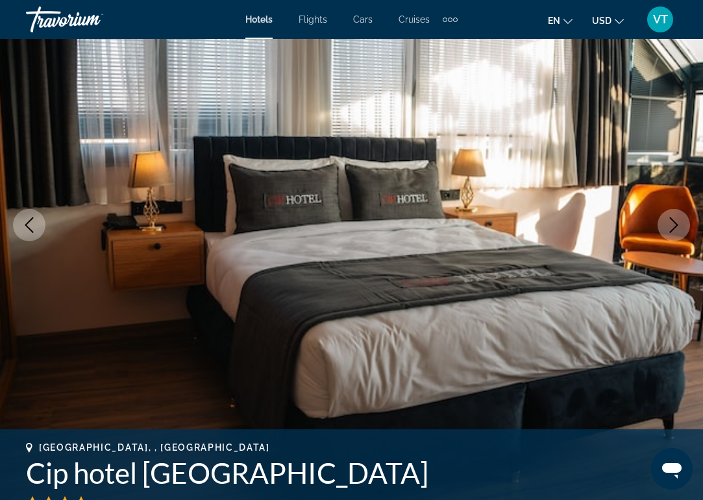
click at [680, 225] on icon "Next image" at bounding box center [674, 225] width 16 height 16
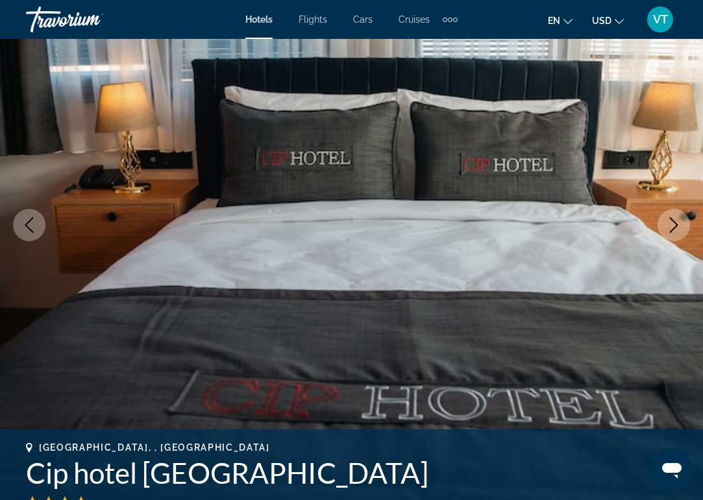
click at [680, 225] on icon "Next image" at bounding box center [674, 225] width 16 height 16
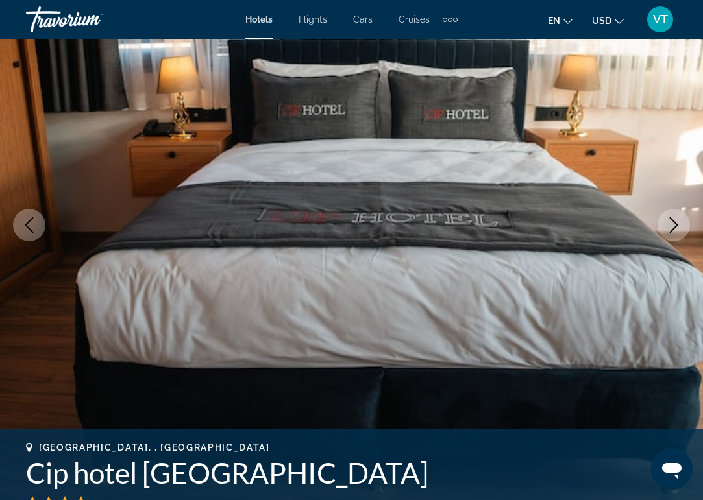
click at [680, 225] on icon "Next image" at bounding box center [674, 225] width 16 height 16
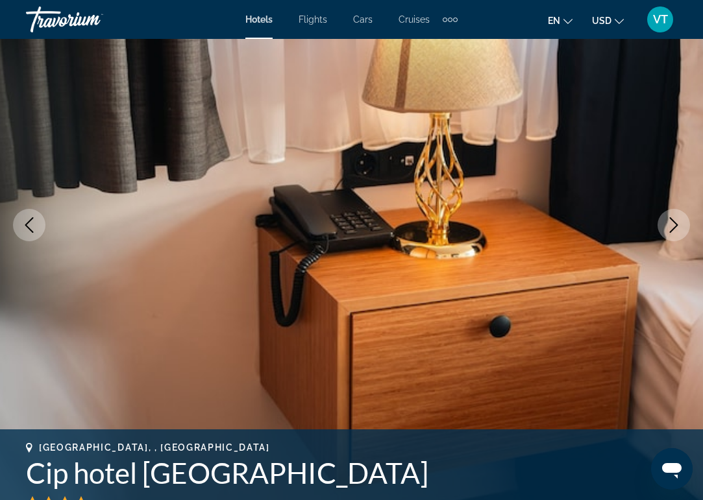
click at [680, 225] on icon "Next image" at bounding box center [674, 225] width 16 height 16
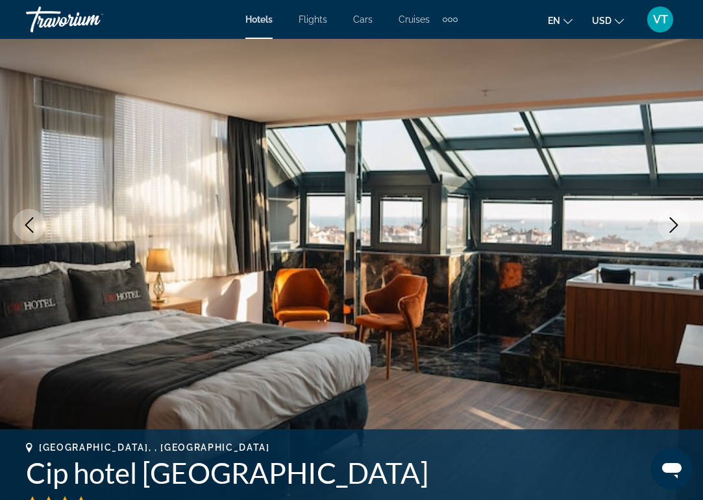
click at [680, 225] on icon "Next image" at bounding box center [674, 225] width 16 height 16
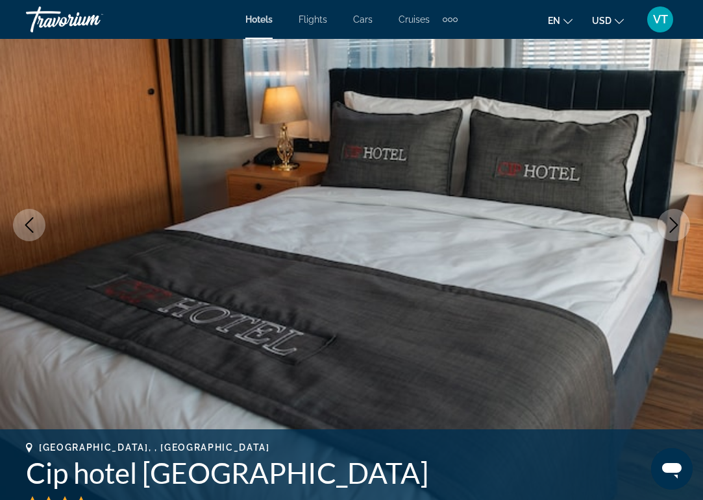
click at [680, 225] on icon "Next image" at bounding box center [674, 225] width 16 height 16
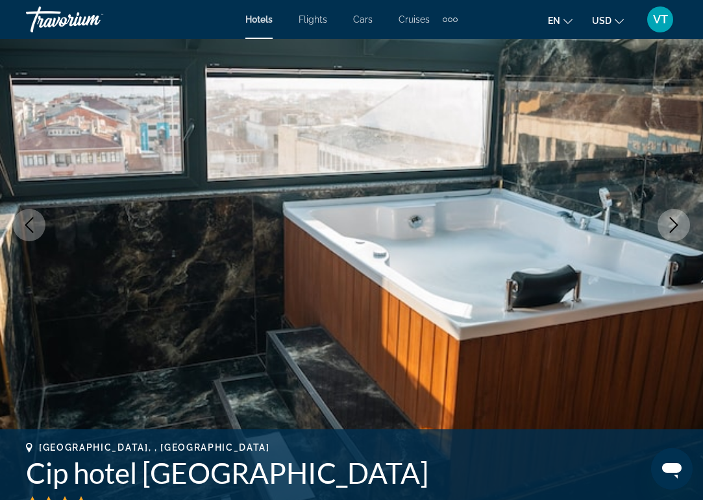
click at [680, 225] on icon "Next image" at bounding box center [674, 225] width 16 height 16
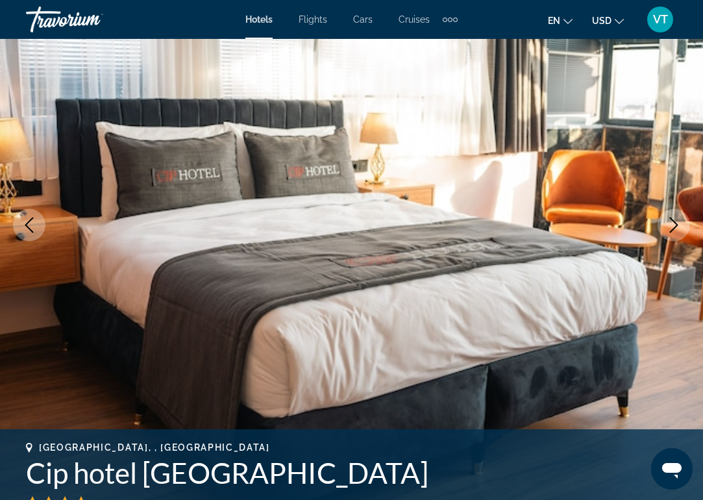
click at [680, 225] on icon "Next image" at bounding box center [674, 225] width 16 height 16
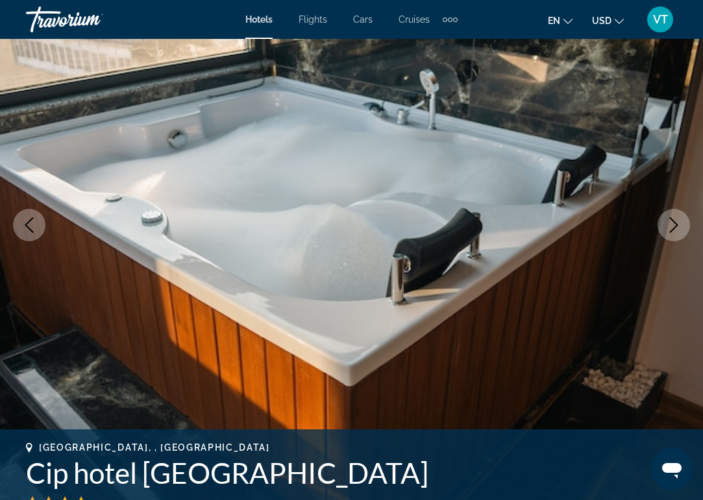
click at [680, 225] on icon "Next image" at bounding box center [674, 225] width 16 height 16
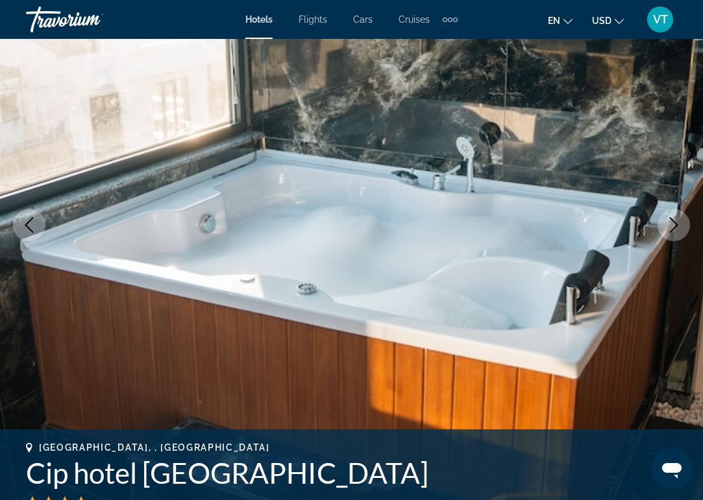
click at [680, 225] on icon "Next image" at bounding box center [674, 225] width 16 height 16
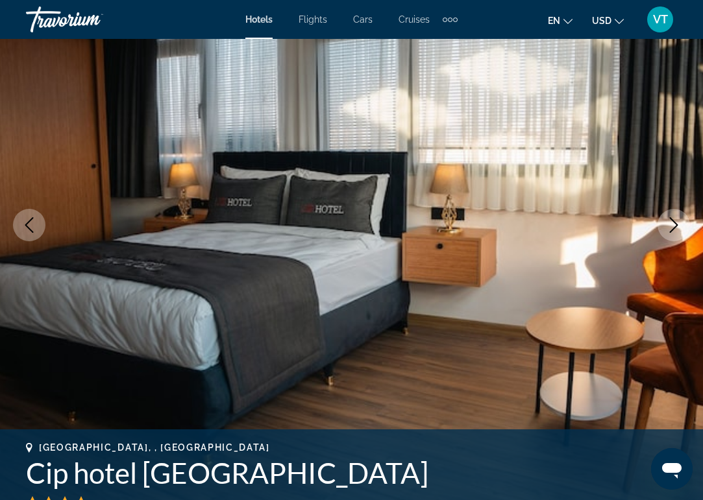
click at [680, 225] on icon "Next image" at bounding box center [674, 225] width 16 height 16
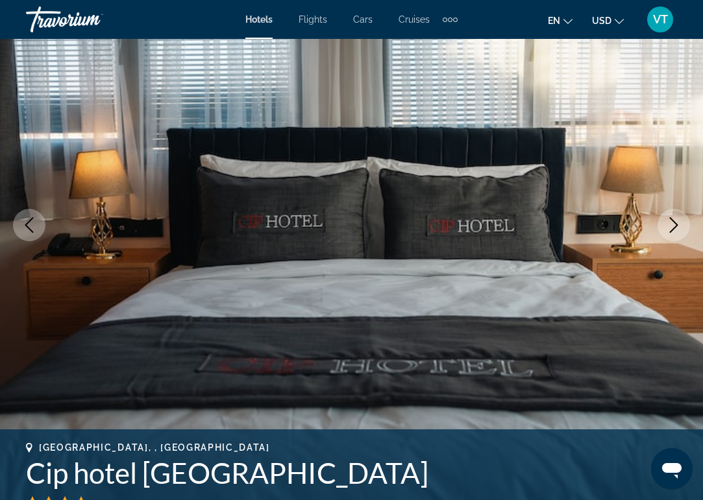
click at [680, 225] on icon "Next image" at bounding box center [674, 225] width 16 height 16
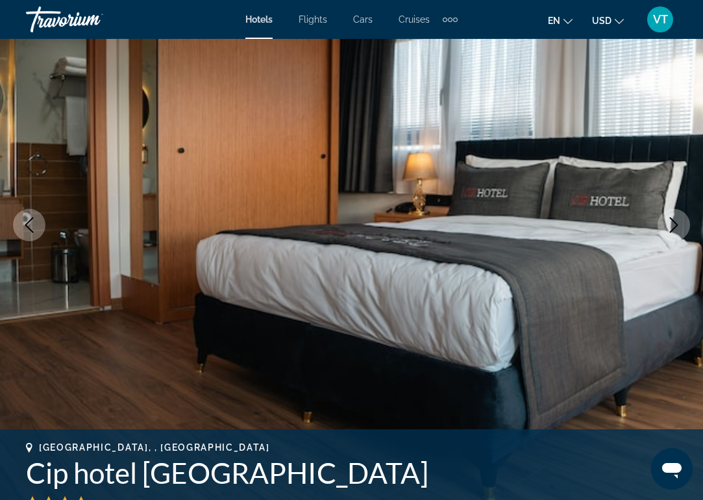
click at [680, 225] on icon "Next image" at bounding box center [674, 225] width 16 height 16
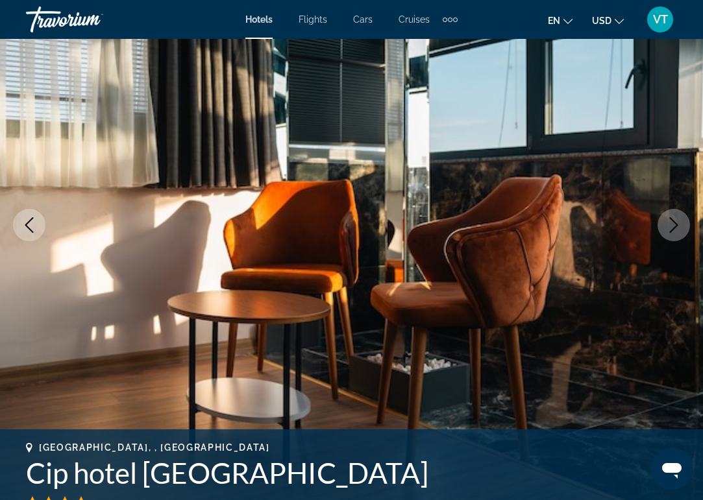
click at [680, 225] on icon "Next image" at bounding box center [674, 225] width 16 height 16
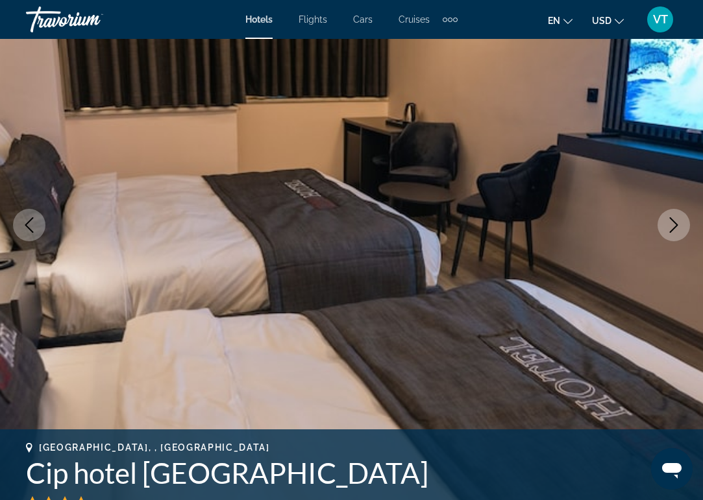
click at [680, 225] on icon "Next image" at bounding box center [674, 225] width 16 height 16
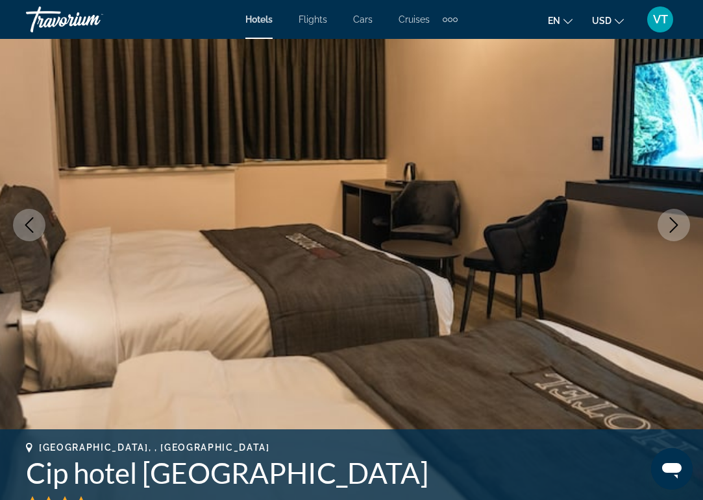
click at [680, 225] on icon "Next image" at bounding box center [674, 225] width 16 height 16
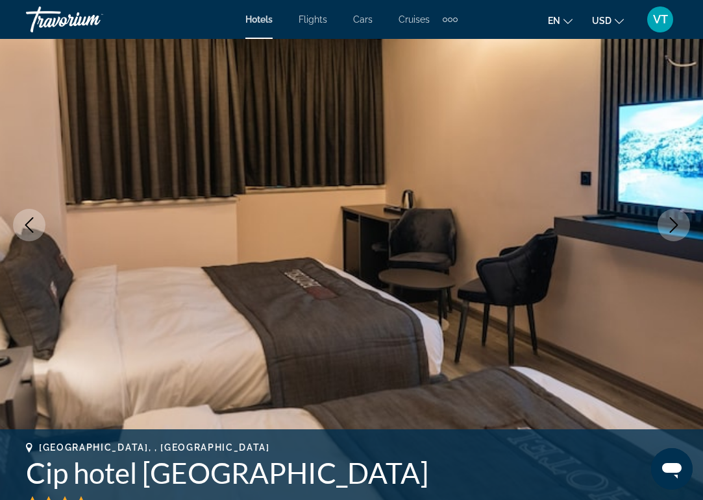
click at [680, 225] on icon "Next image" at bounding box center [674, 225] width 16 height 16
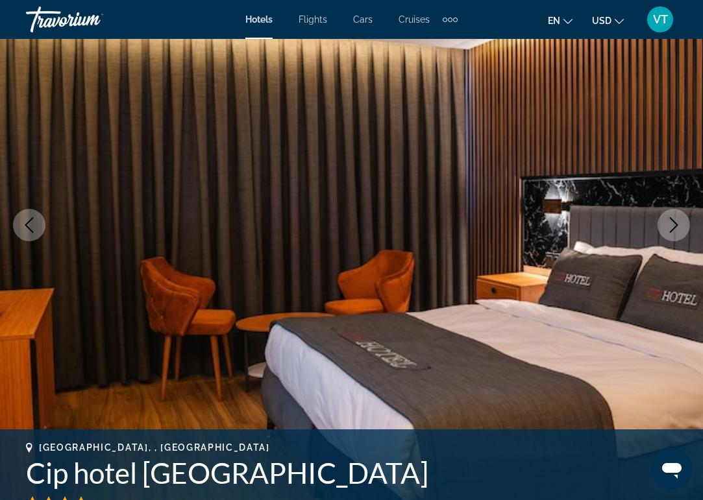
click at [680, 225] on icon "Next image" at bounding box center [674, 225] width 16 height 16
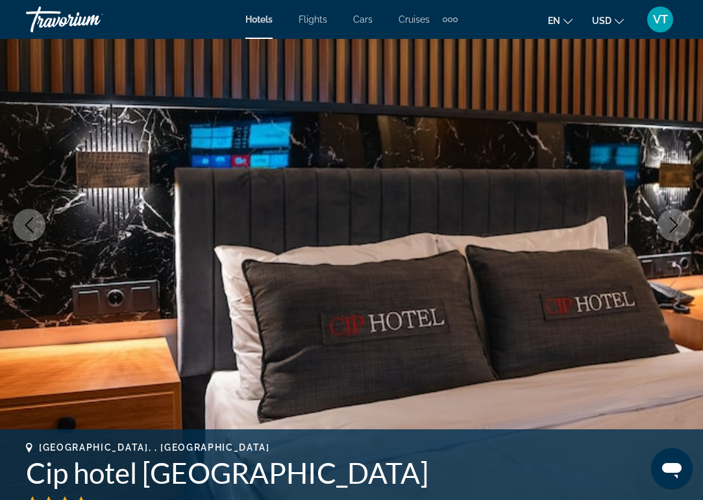
click at [680, 225] on icon "Next image" at bounding box center [674, 225] width 16 height 16
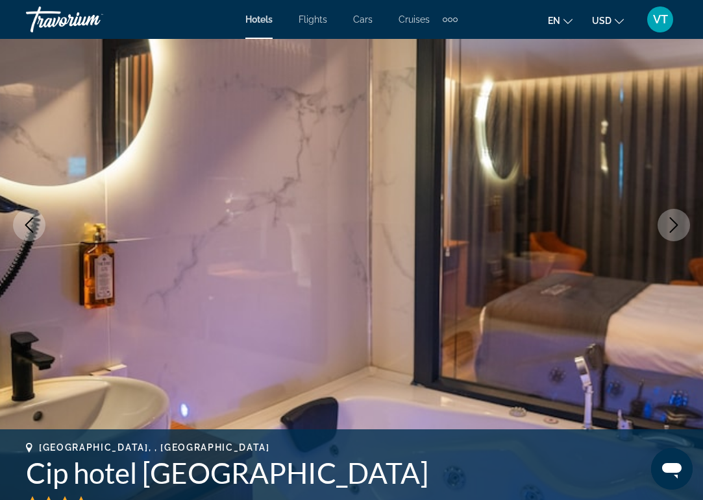
click at [680, 225] on icon "Next image" at bounding box center [674, 225] width 16 height 16
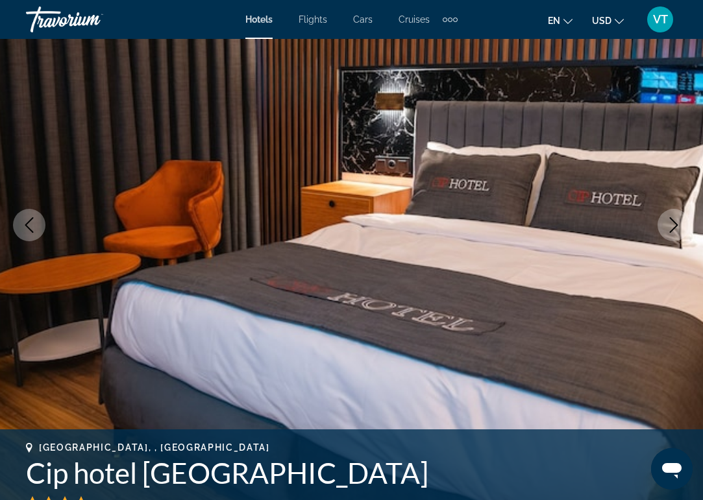
click at [680, 225] on icon "Next image" at bounding box center [674, 225] width 16 height 16
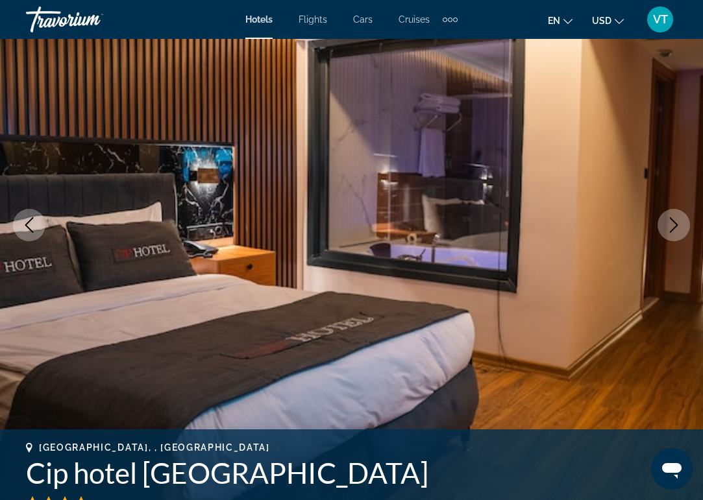
click at [680, 225] on icon "Next image" at bounding box center [674, 225] width 16 height 16
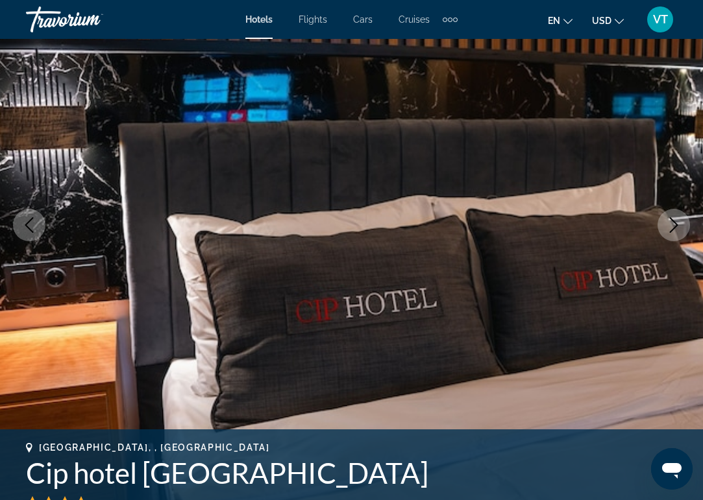
click at [680, 225] on icon "Next image" at bounding box center [674, 225] width 16 height 16
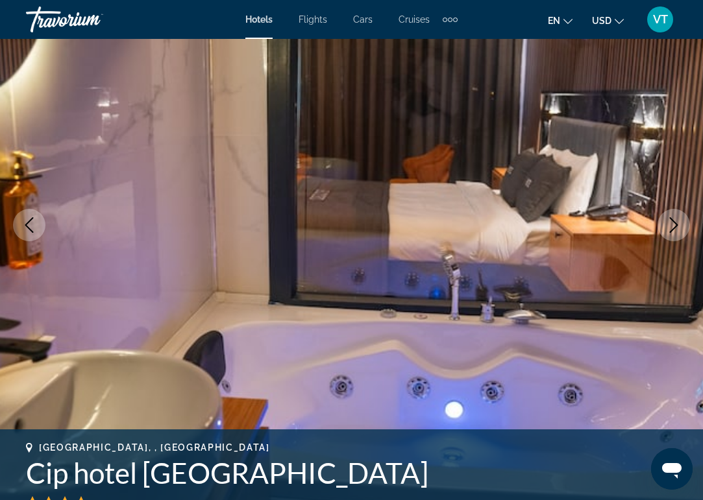
click at [680, 225] on icon "Next image" at bounding box center [674, 225] width 16 height 16
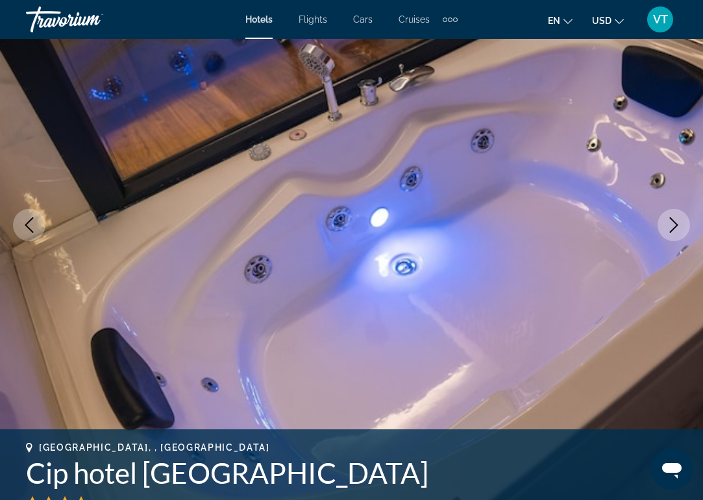
click at [680, 225] on icon "Next image" at bounding box center [674, 225] width 16 height 16
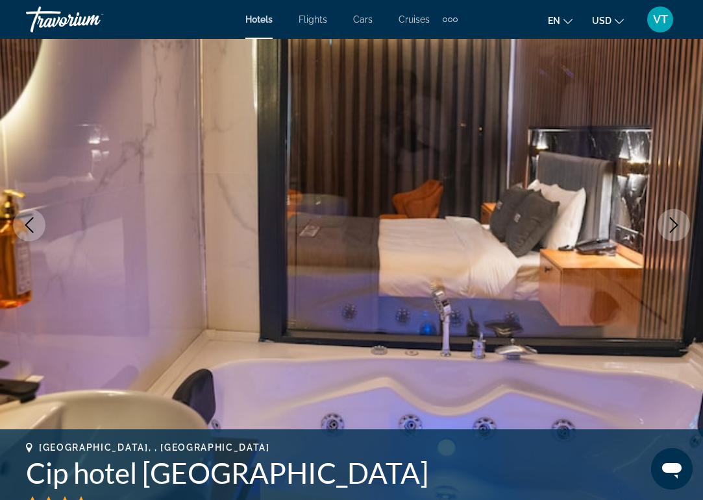
click at [680, 225] on icon "Next image" at bounding box center [674, 225] width 16 height 16
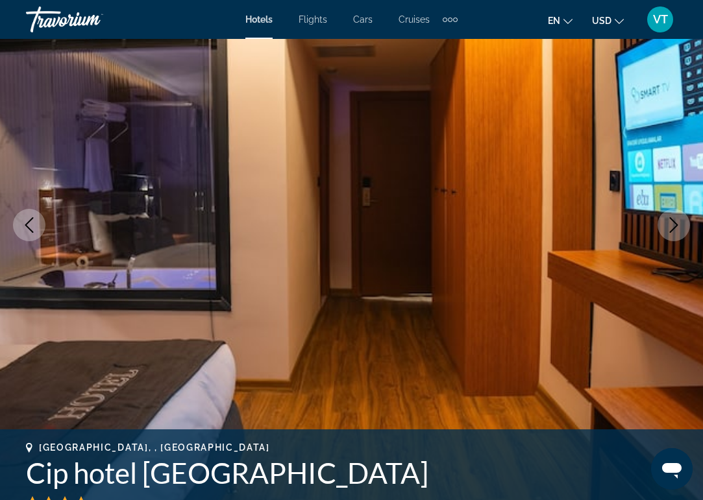
click at [680, 225] on icon "Next image" at bounding box center [674, 225] width 16 height 16
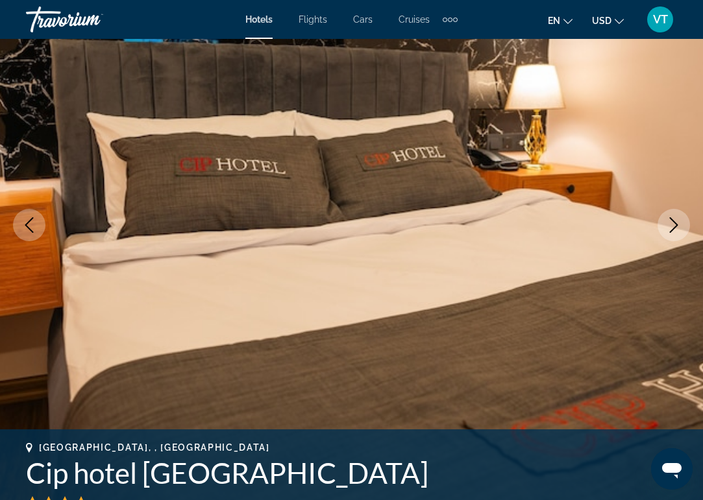
click at [680, 225] on icon "Next image" at bounding box center [674, 225] width 16 height 16
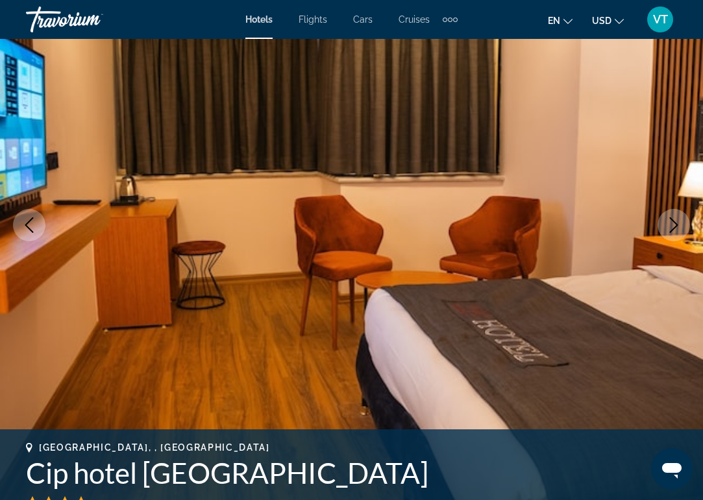
click at [680, 225] on icon "Next image" at bounding box center [674, 225] width 16 height 16
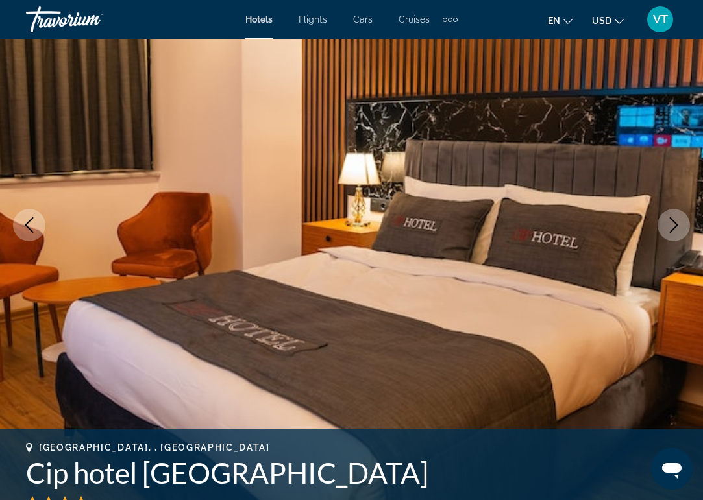
click at [680, 225] on icon "Next image" at bounding box center [674, 225] width 16 height 16
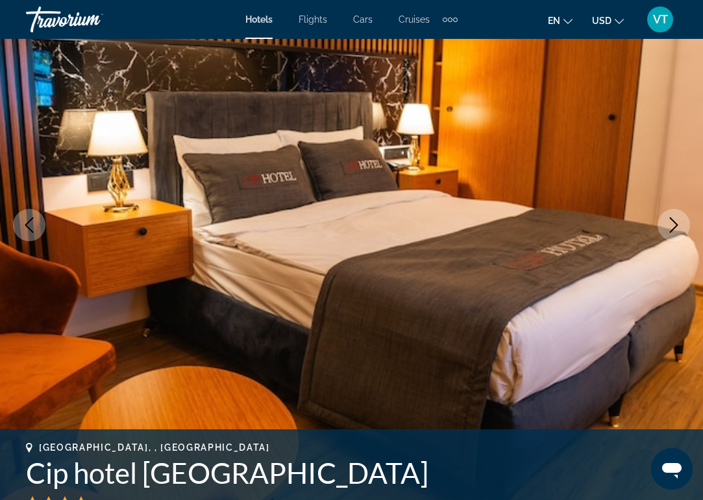
click at [680, 225] on icon "Next image" at bounding box center [674, 225] width 16 height 16
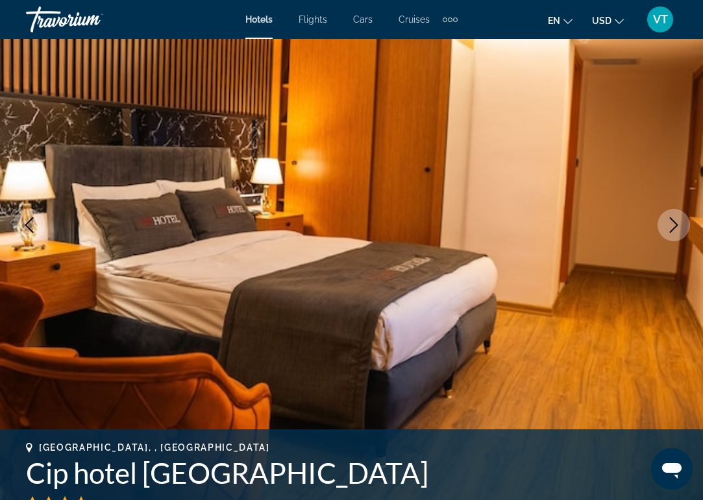
click at [680, 225] on icon "Next image" at bounding box center [674, 225] width 16 height 16
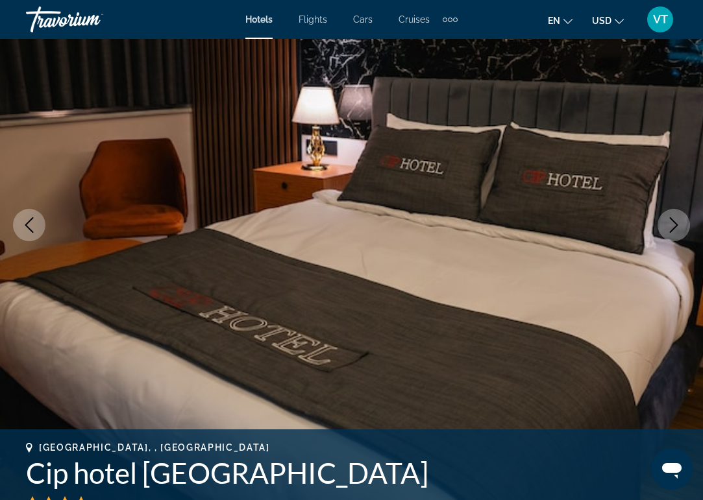
click at [680, 225] on icon "Next image" at bounding box center [674, 225] width 16 height 16
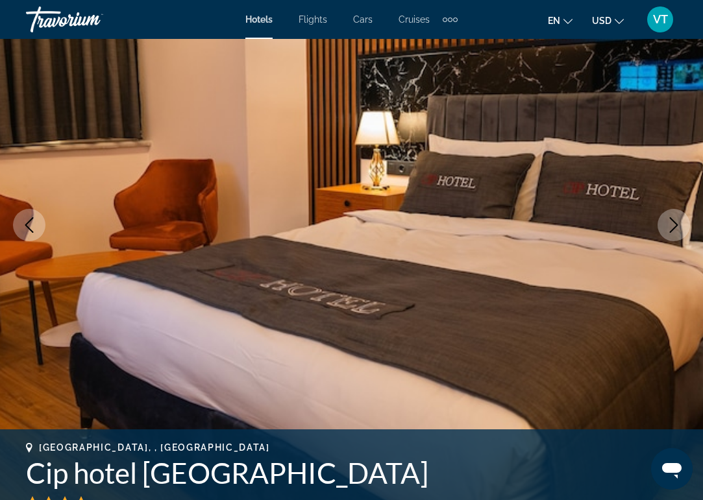
click at [680, 225] on icon "Next image" at bounding box center [674, 225] width 16 height 16
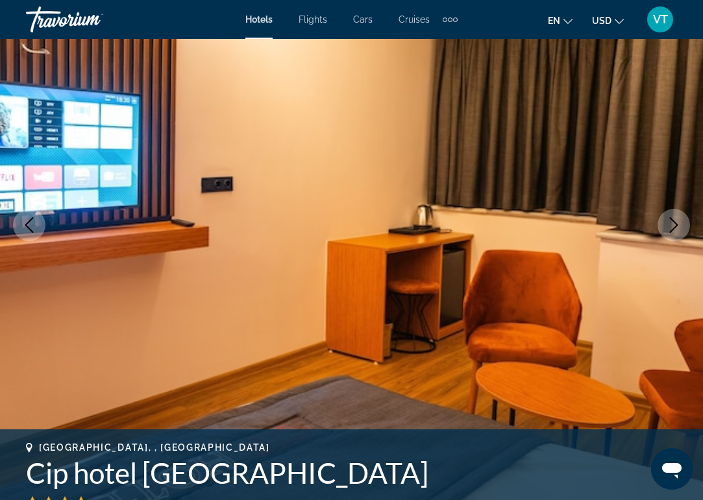
click at [680, 225] on icon "Next image" at bounding box center [674, 225] width 16 height 16
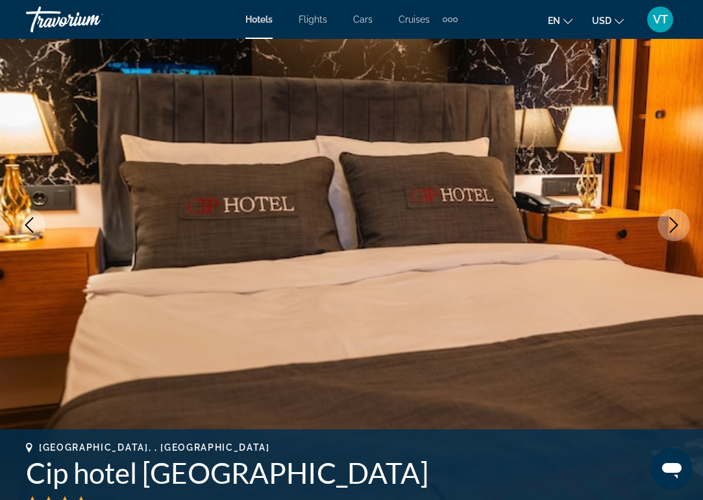
click at [680, 225] on icon "Next image" at bounding box center [674, 225] width 16 height 16
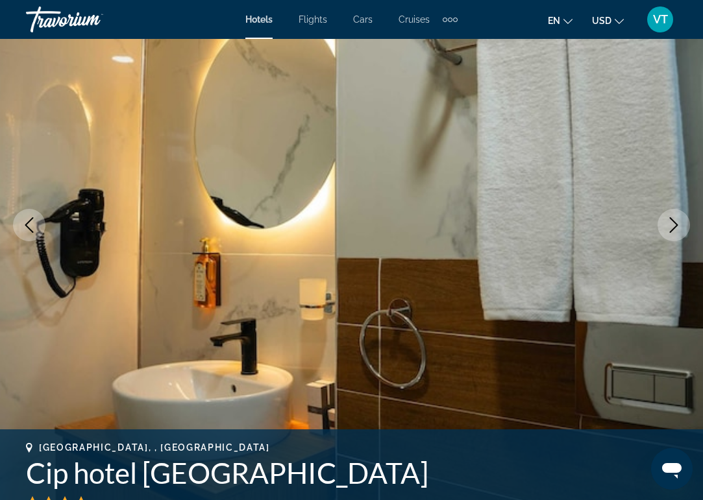
click at [680, 225] on icon "Next image" at bounding box center [674, 225] width 16 height 16
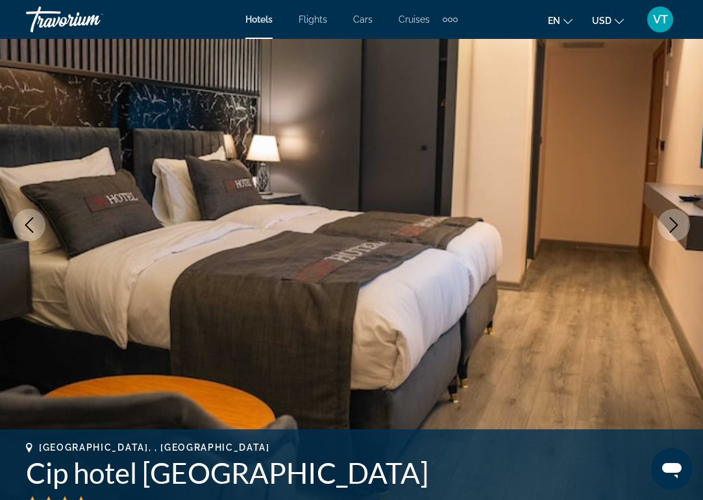
click at [680, 225] on icon "Next image" at bounding box center [674, 225] width 16 height 16
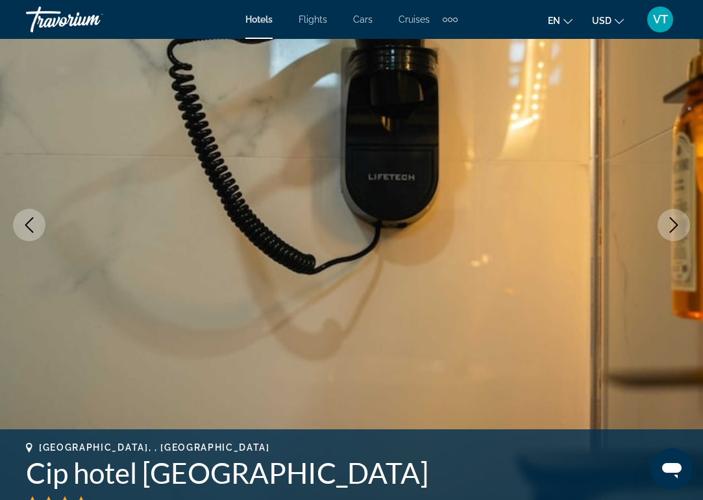
click at [680, 225] on icon "Next image" at bounding box center [674, 225] width 16 height 16
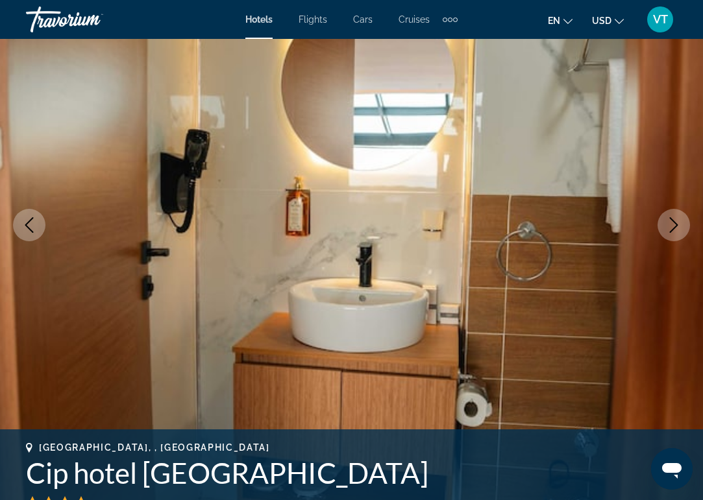
click at [680, 225] on icon "Next image" at bounding box center [674, 225] width 16 height 16
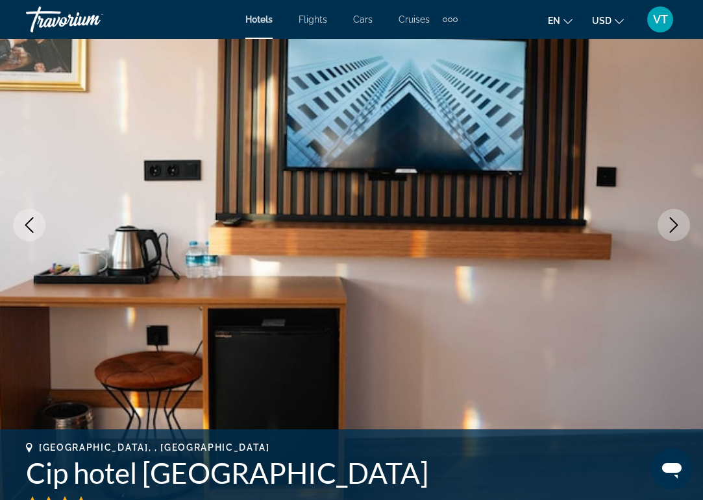
click at [680, 226] on icon "Next image" at bounding box center [674, 225] width 16 height 16
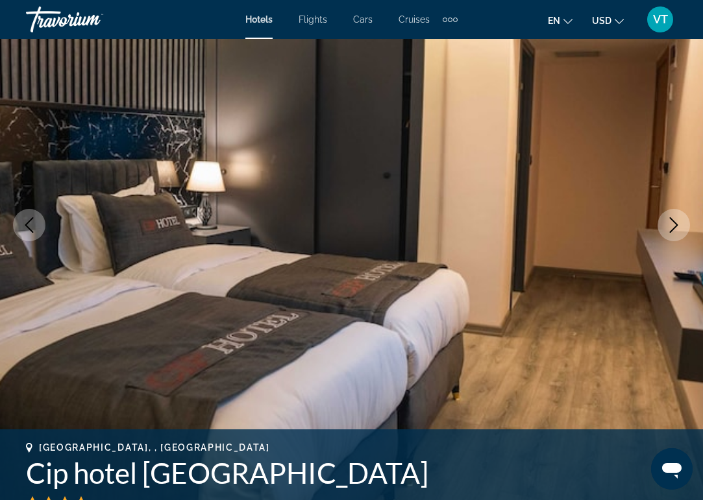
click at [680, 226] on icon "Next image" at bounding box center [674, 225] width 16 height 16
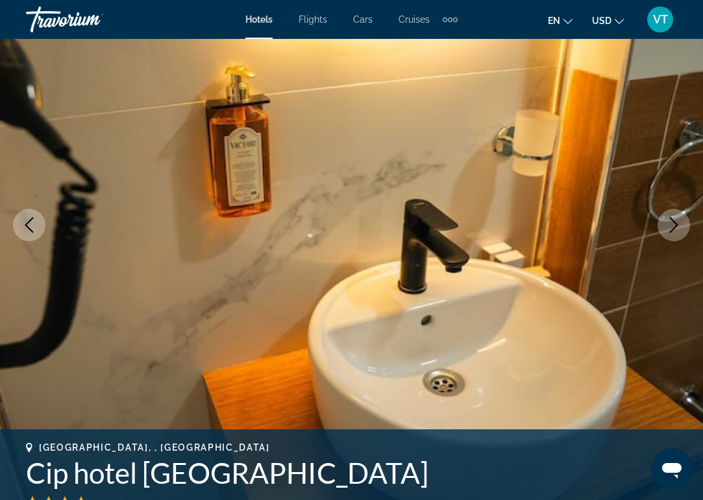
click at [680, 226] on icon "Next image" at bounding box center [674, 225] width 16 height 16
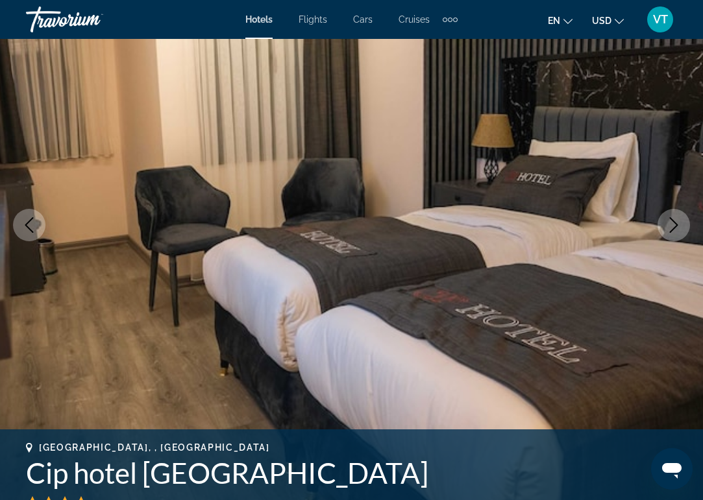
click at [680, 226] on icon "Next image" at bounding box center [674, 225] width 16 height 16
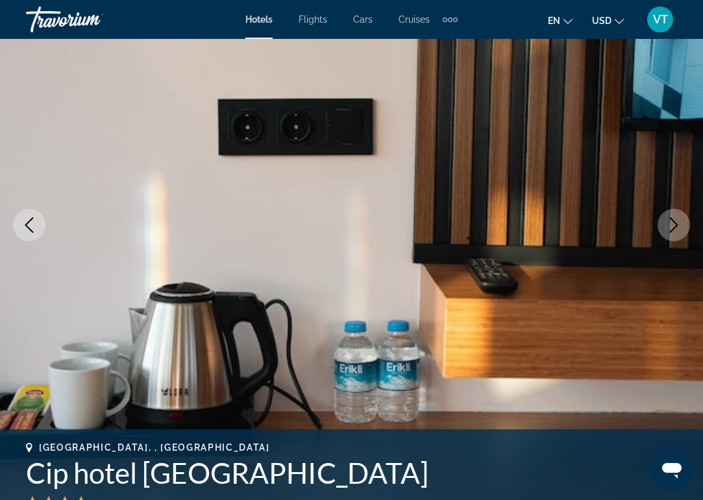
click at [680, 226] on icon "Next image" at bounding box center [674, 225] width 16 height 16
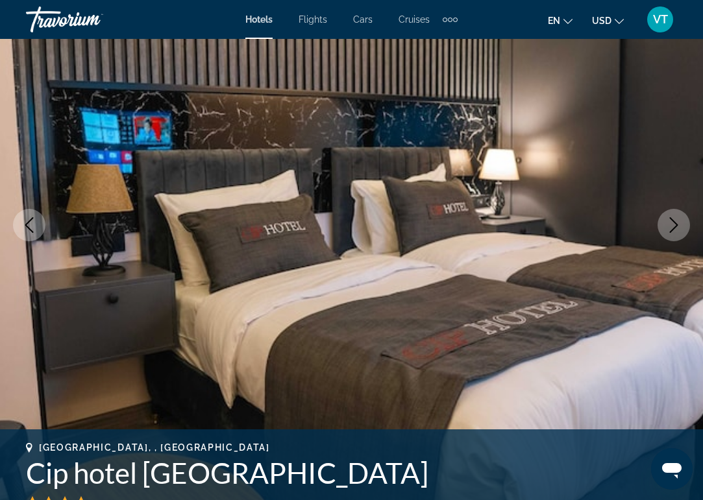
click at [680, 227] on icon "Next image" at bounding box center [674, 225] width 16 height 16
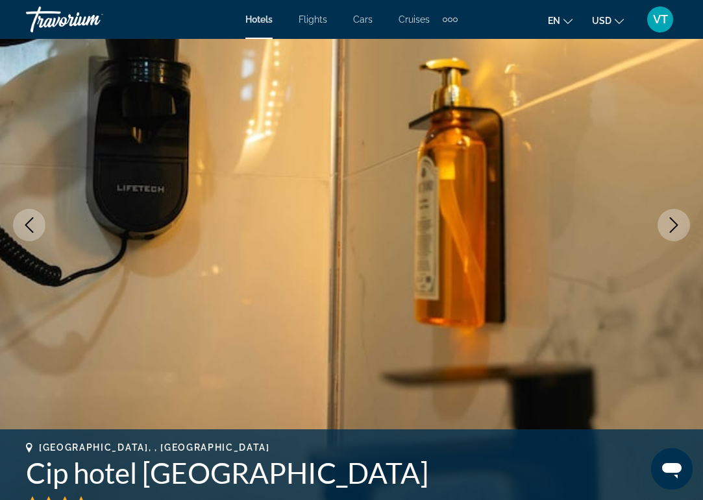
click at [680, 227] on icon "Next image" at bounding box center [674, 225] width 16 height 16
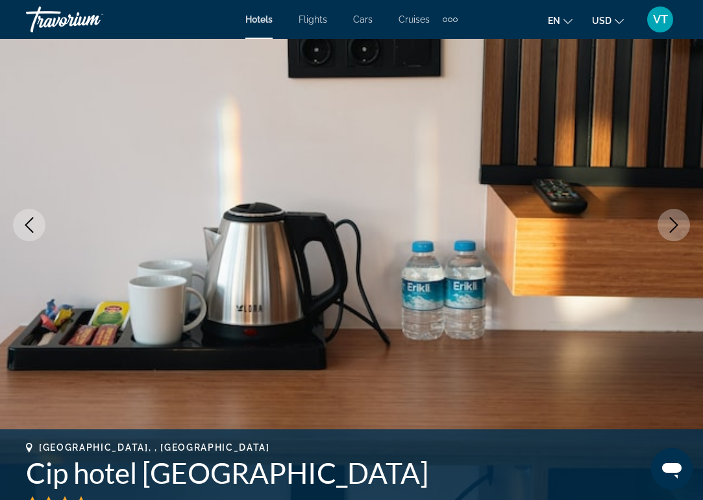
click at [680, 227] on icon "Next image" at bounding box center [674, 225] width 16 height 16
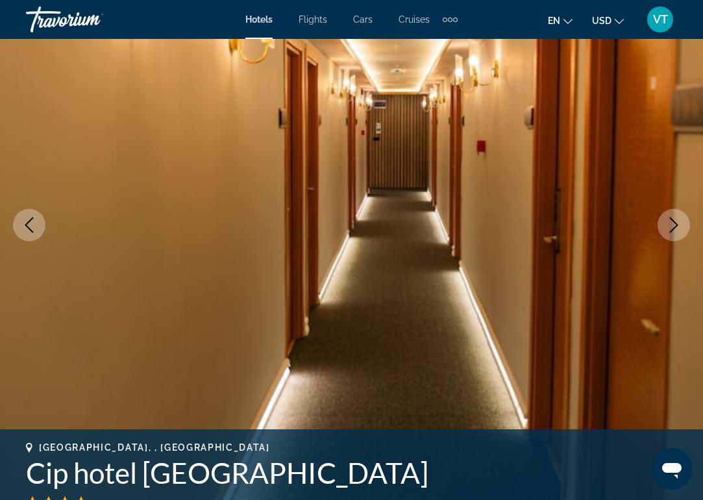
click at [680, 227] on icon "Next image" at bounding box center [674, 225] width 16 height 16
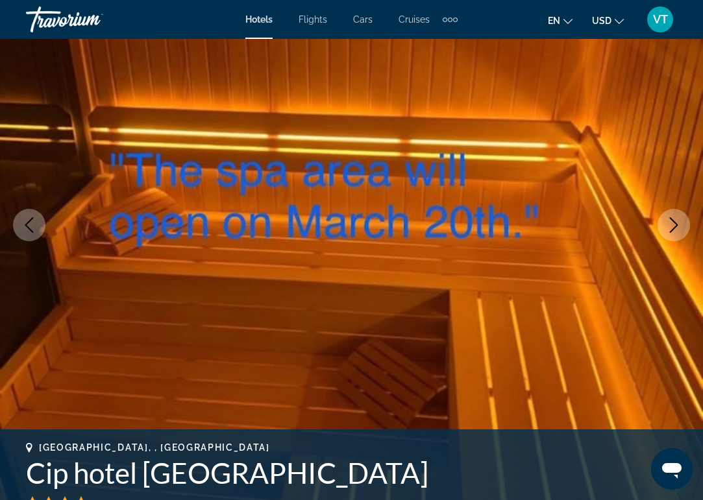
click at [680, 227] on icon "Next image" at bounding box center [674, 225] width 16 height 16
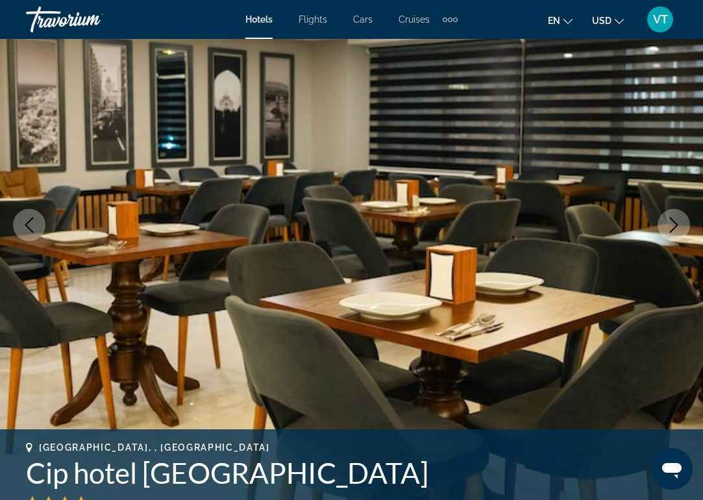
click at [680, 227] on icon "Next image" at bounding box center [674, 225] width 16 height 16
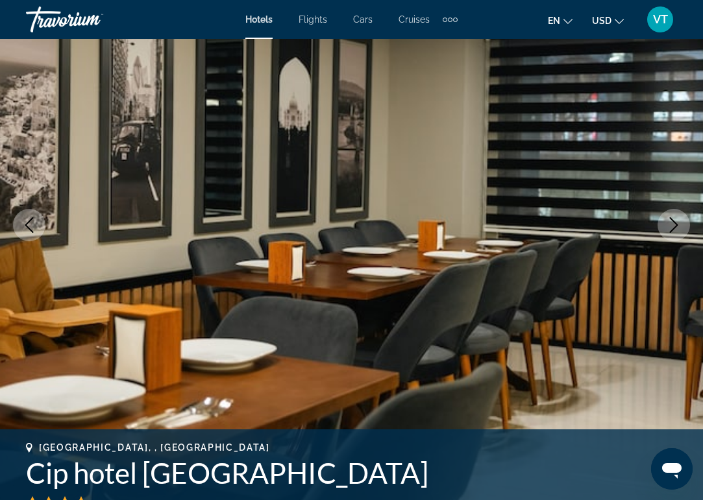
click at [680, 227] on icon "Next image" at bounding box center [674, 225] width 16 height 16
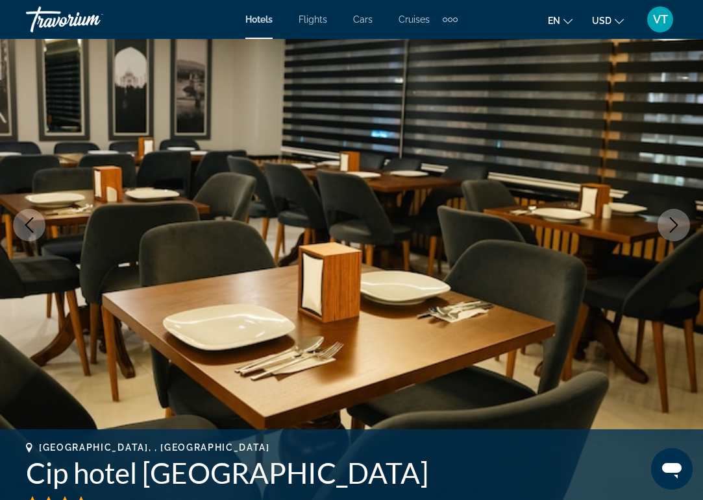
click at [680, 227] on icon "Next image" at bounding box center [674, 225] width 16 height 16
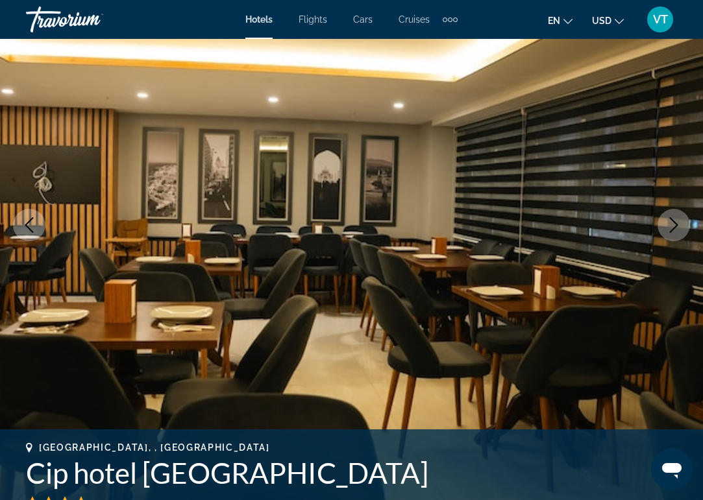
click at [680, 227] on icon "Next image" at bounding box center [674, 225] width 16 height 16
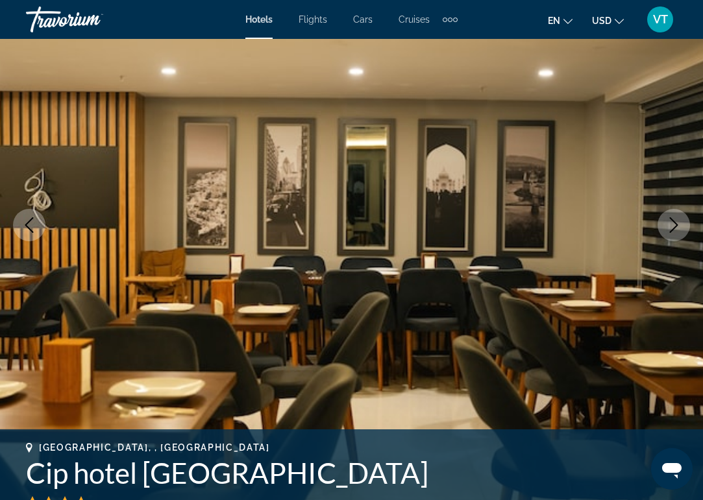
click at [680, 227] on icon "Next image" at bounding box center [674, 225] width 16 height 16
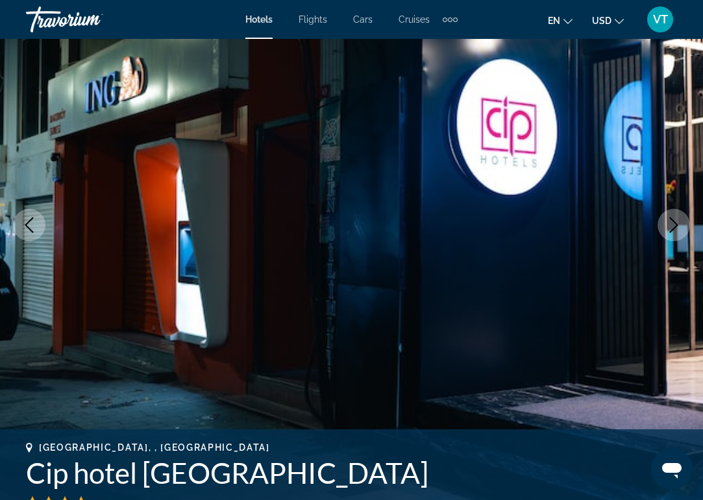
click at [680, 227] on icon "Next image" at bounding box center [674, 225] width 16 height 16
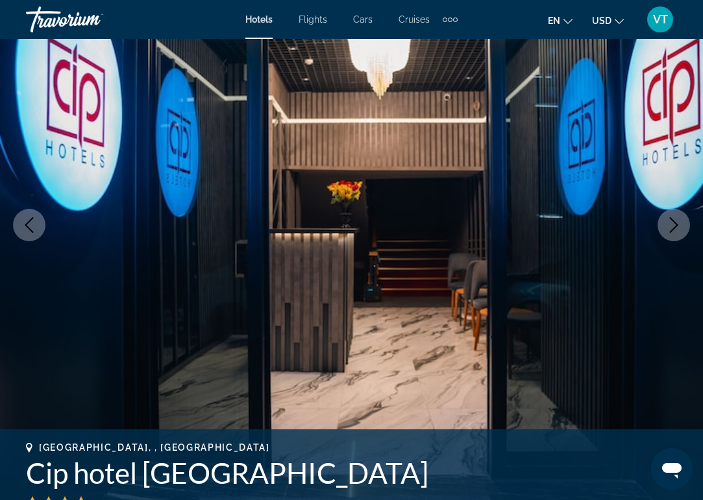
click at [680, 227] on icon "Next image" at bounding box center [674, 225] width 16 height 16
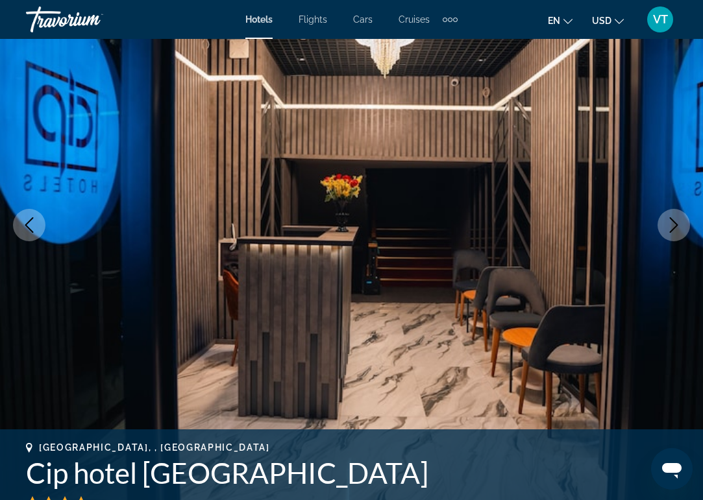
click at [680, 227] on icon "Next image" at bounding box center [674, 225] width 16 height 16
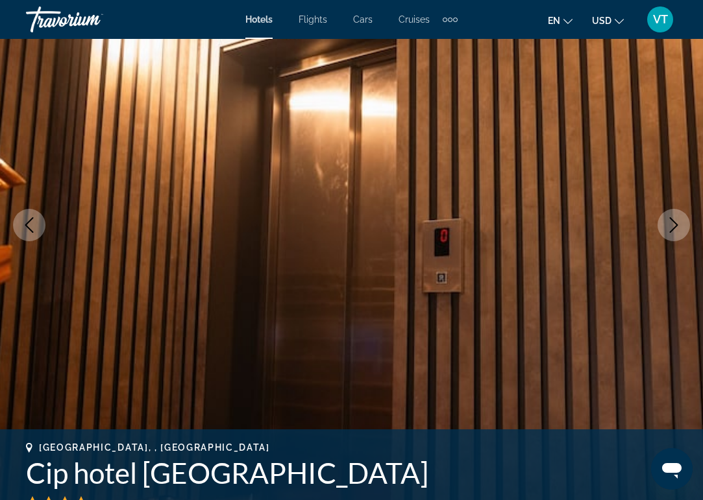
click at [680, 227] on icon "Next image" at bounding box center [674, 225] width 16 height 16
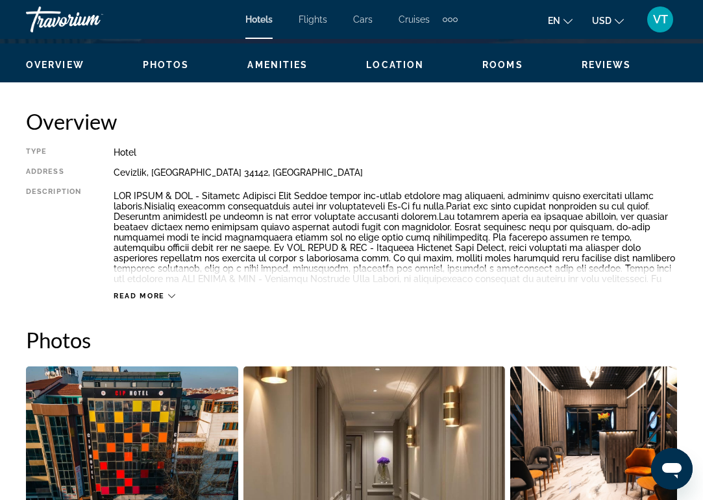
scroll to position [611, 0]
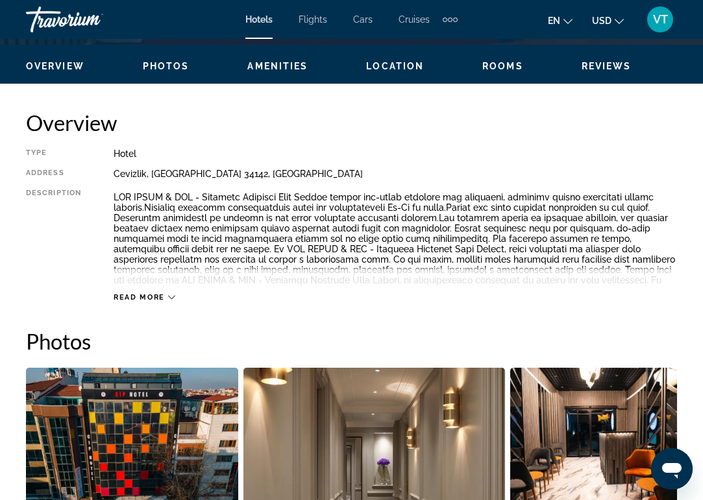
click at [139, 296] on span "Read more" at bounding box center [139, 297] width 51 height 8
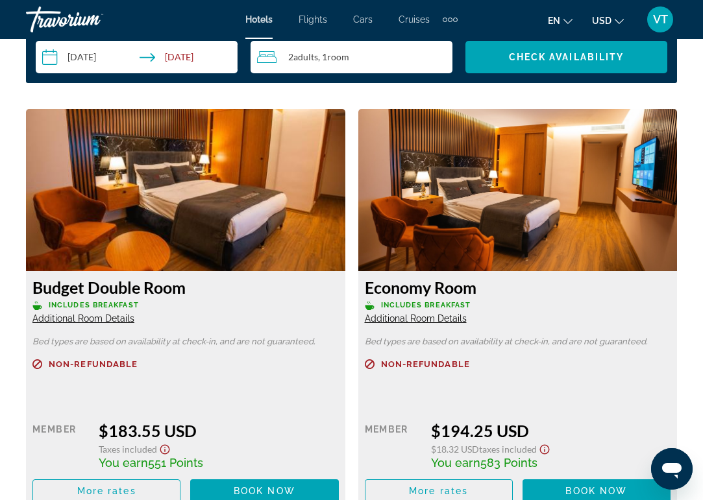
scroll to position [1988, 0]
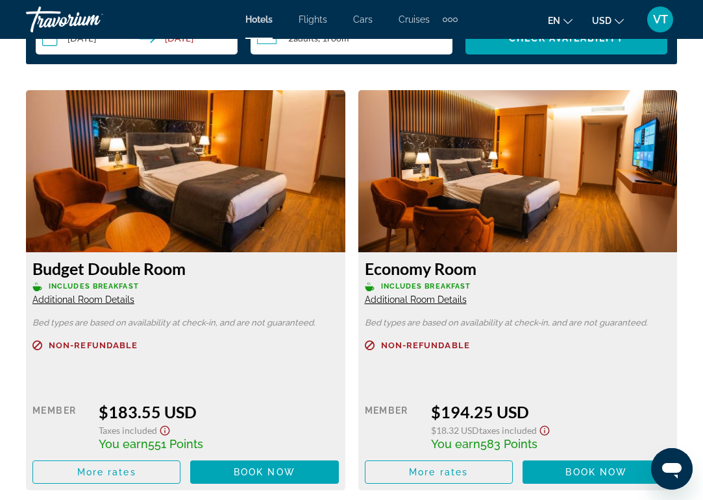
click at [106, 299] on span "Additional Room Details" at bounding box center [83, 300] width 102 height 10
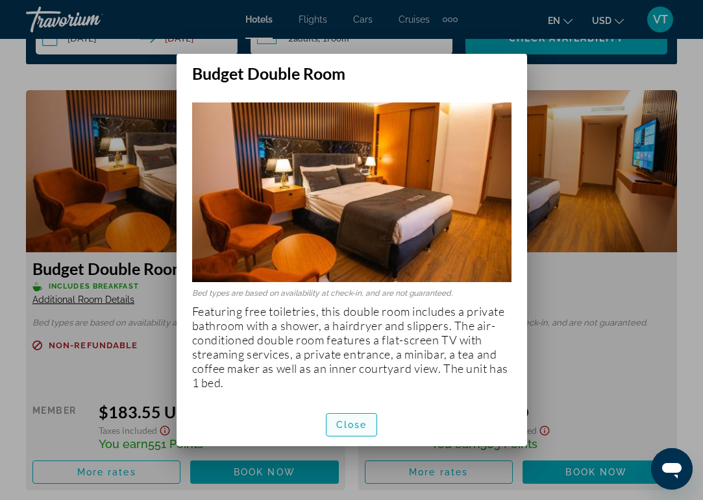
click at [354, 424] on span "Close" at bounding box center [351, 425] width 31 height 10
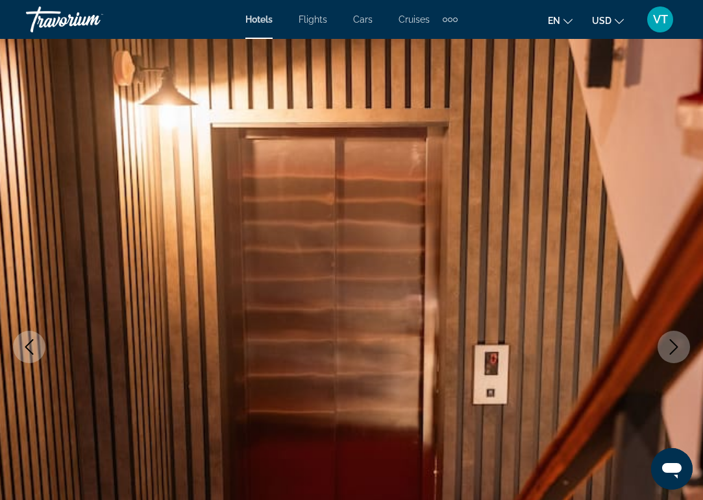
click at [669, 352] on icon "Next image" at bounding box center [674, 347] width 16 height 16
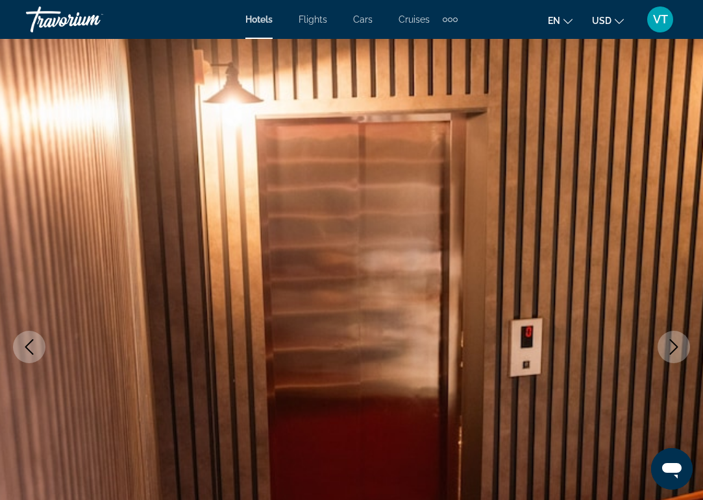
click at [669, 352] on icon "Next image" at bounding box center [674, 347] width 16 height 16
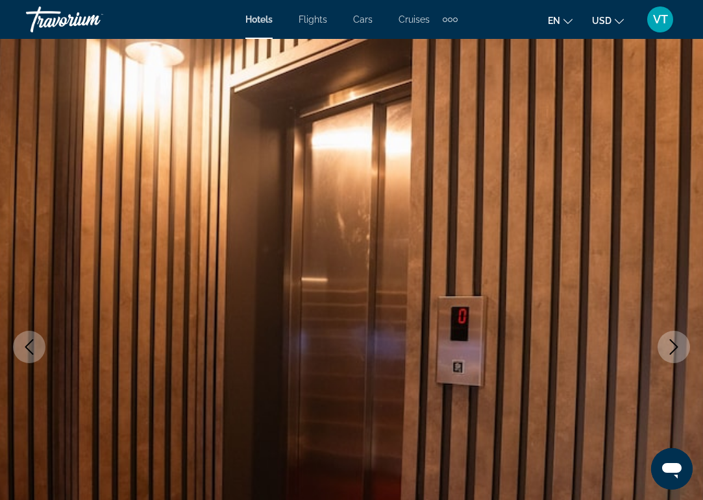
click at [669, 352] on icon "Next image" at bounding box center [674, 347] width 16 height 16
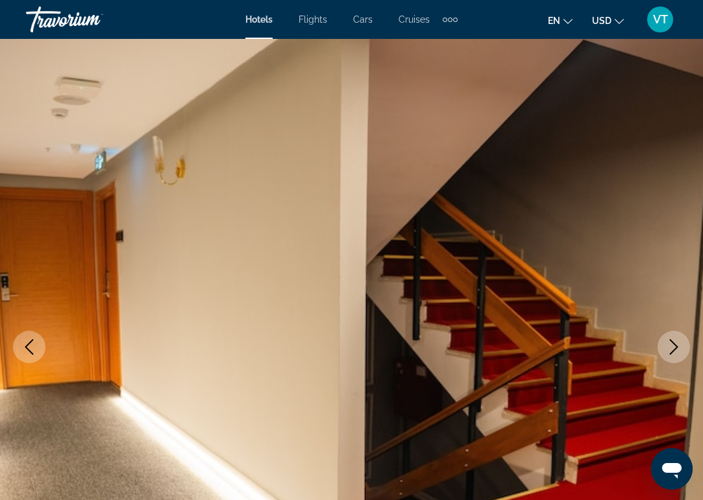
click at [669, 352] on icon "Next image" at bounding box center [674, 347] width 16 height 16
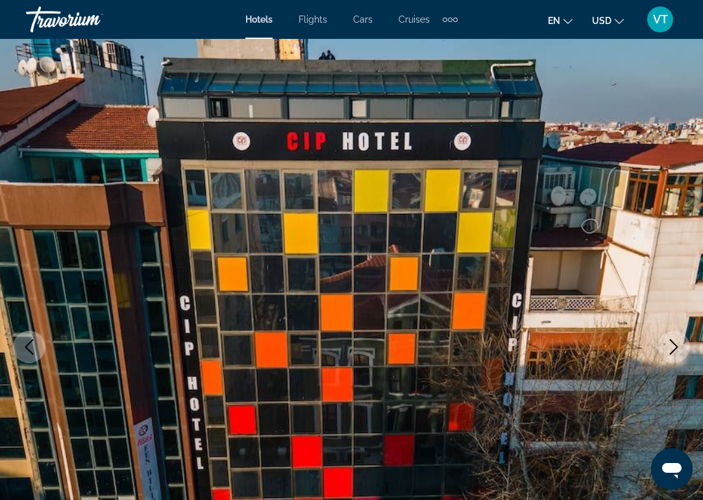
click at [669, 352] on icon "Next image" at bounding box center [674, 347] width 16 height 16
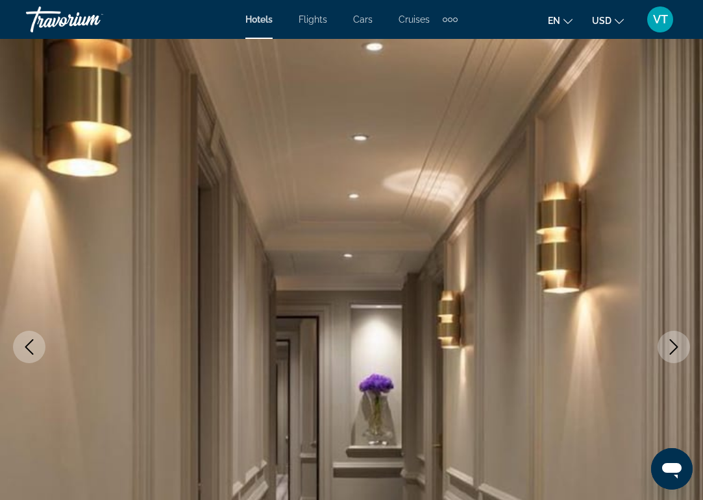
click at [669, 352] on icon "Next image" at bounding box center [674, 347] width 16 height 16
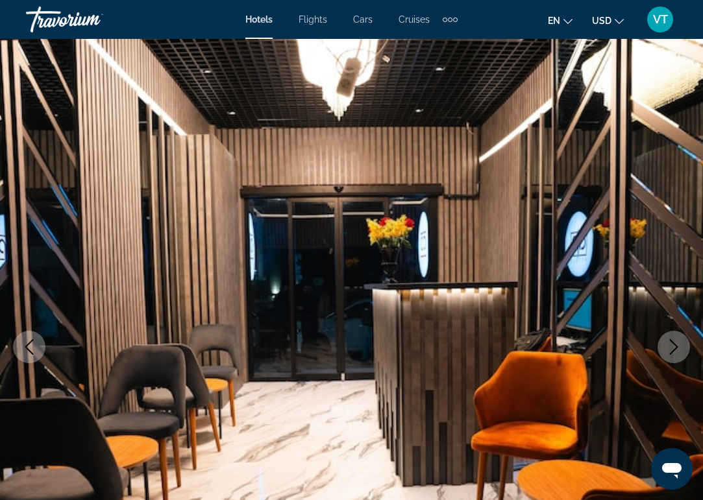
click at [669, 352] on icon "Next image" at bounding box center [674, 347] width 16 height 16
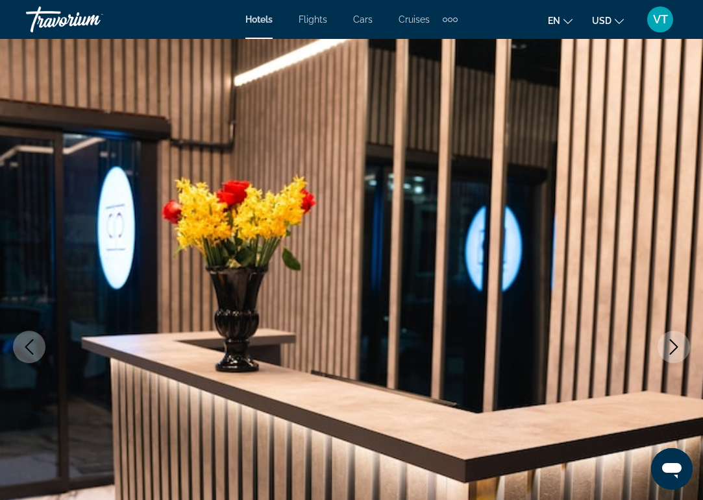
click at [669, 352] on icon "Next image" at bounding box center [674, 347] width 16 height 16
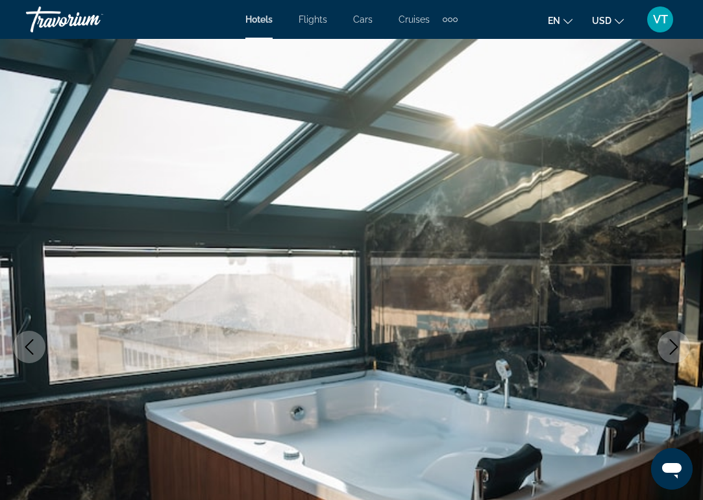
click at [669, 352] on icon "Next image" at bounding box center [674, 347] width 16 height 16
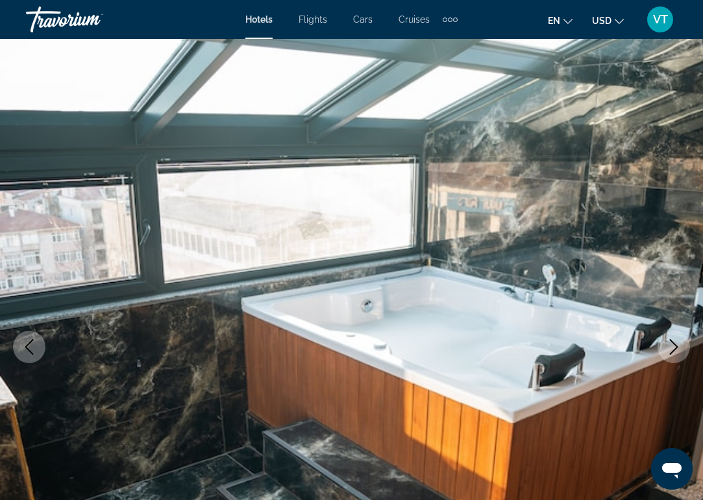
click at [669, 352] on icon "Next image" at bounding box center [674, 347] width 16 height 16
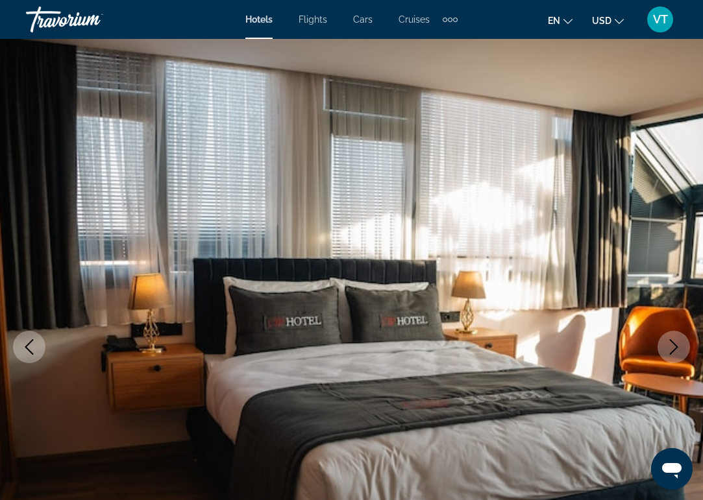
click at [669, 352] on icon "Next image" at bounding box center [674, 347] width 16 height 16
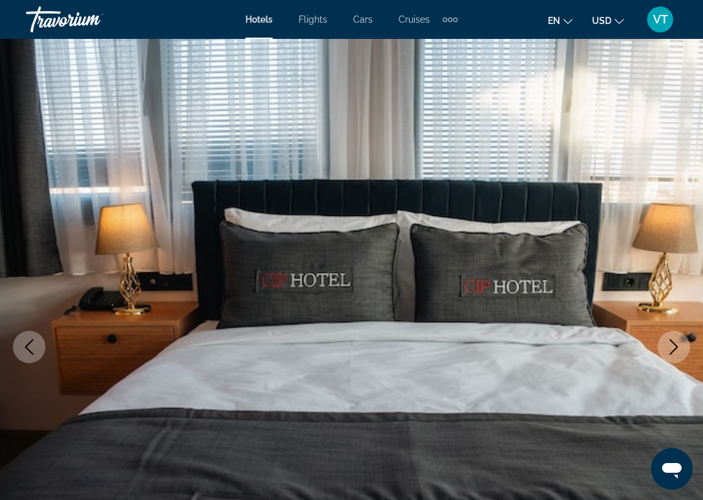
click at [669, 352] on icon "Next image" at bounding box center [674, 347] width 16 height 16
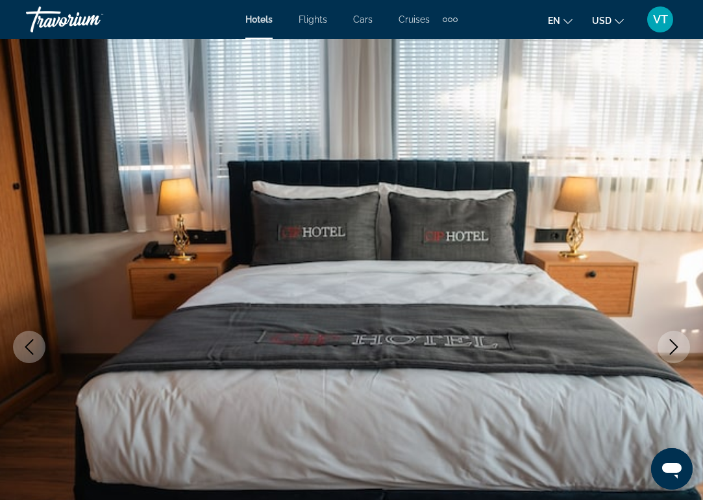
click at [669, 352] on icon "Next image" at bounding box center [674, 347] width 16 height 16
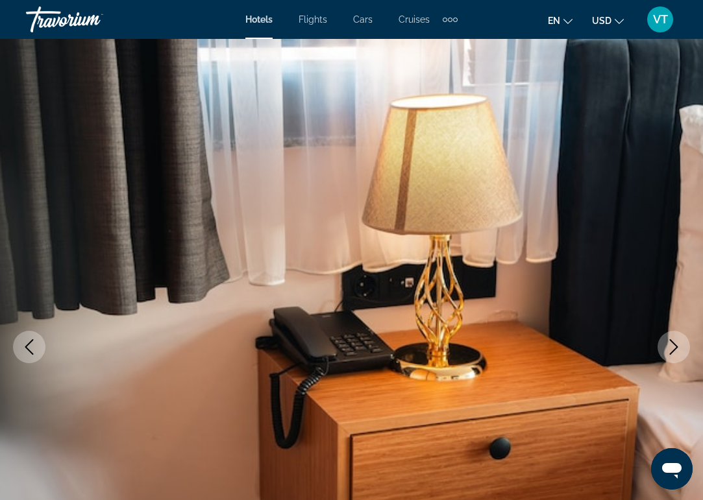
click at [669, 352] on icon "Next image" at bounding box center [674, 347] width 16 height 16
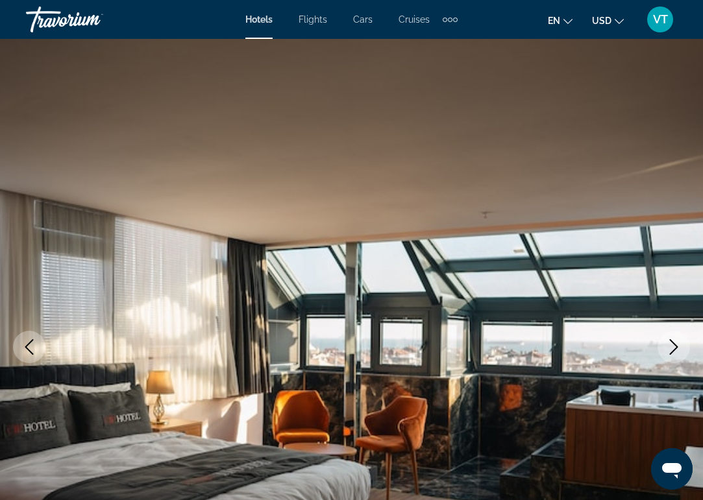
click at [669, 352] on icon "Next image" at bounding box center [674, 347] width 16 height 16
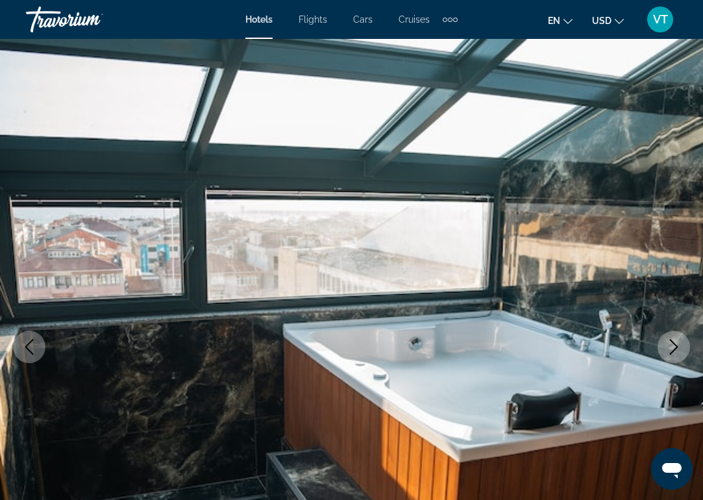
click at [669, 352] on icon "Next image" at bounding box center [674, 347] width 16 height 16
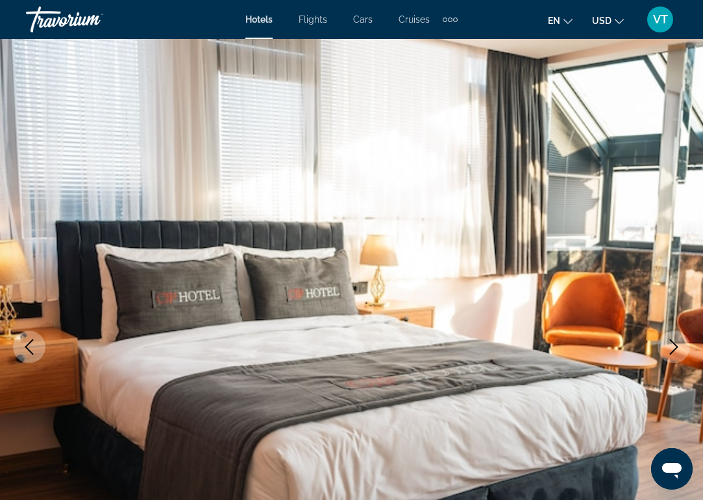
click at [669, 352] on icon "Next image" at bounding box center [674, 347] width 16 height 16
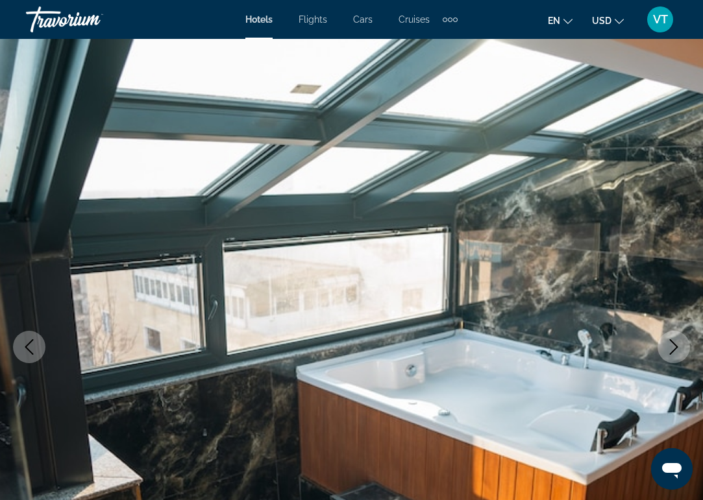
click at [669, 352] on icon "Next image" at bounding box center [674, 347] width 16 height 16
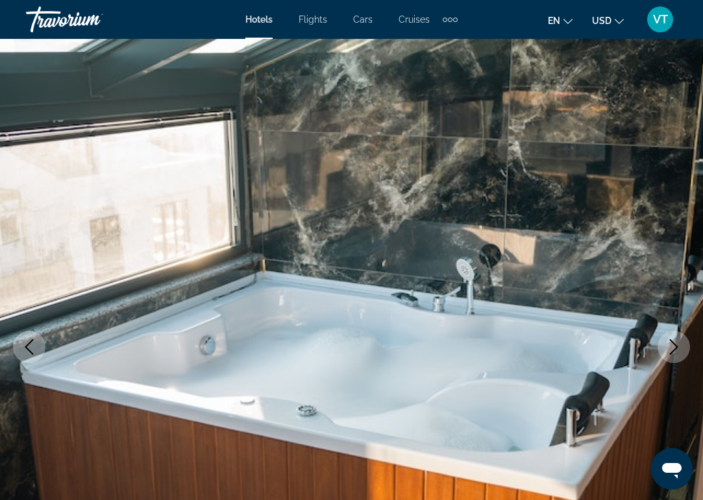
click at [669, 352] on icon "Next image" at bounding box center [674, 347] width 16 height 16
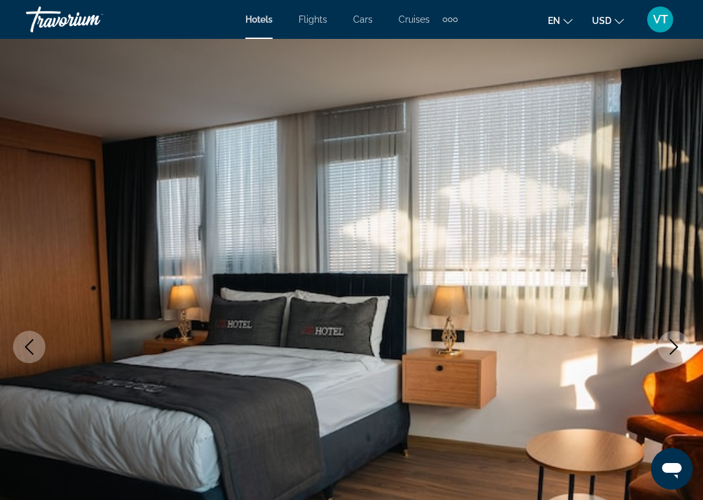
click at [669, 352] on icon "Next image" at bounding box center [674, 347] width 16 height 16
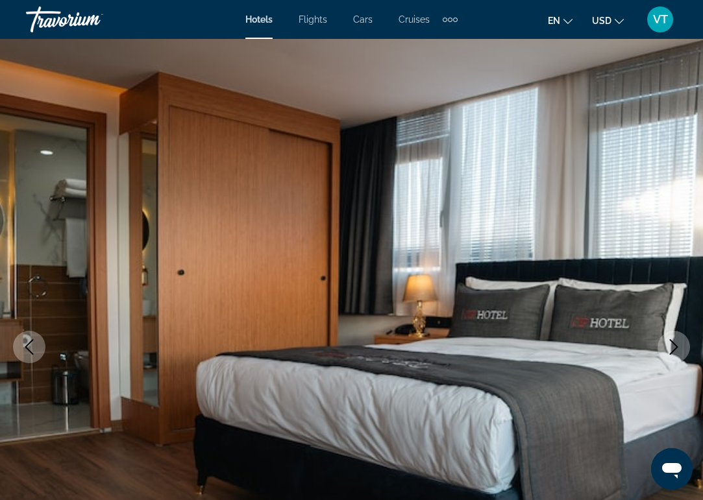
click at [669, 352] on icon "Next image" at bounding box center [674, 347] width 16 height 16
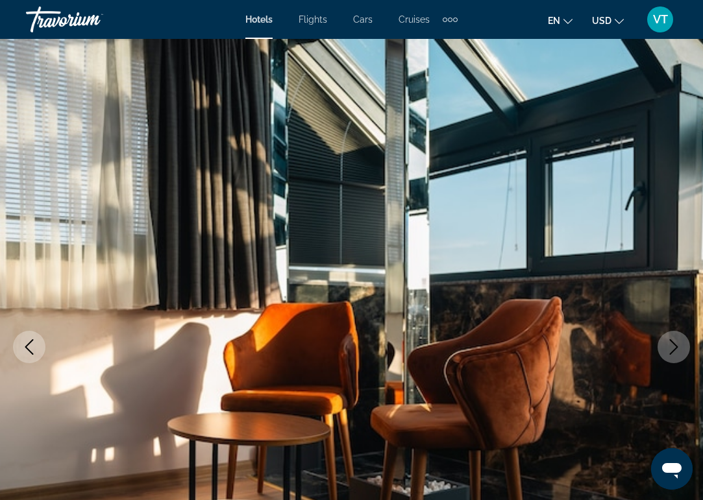
click at [669, 352] on icon "Next image" at bounding box center [674, 347] width 16 height 16
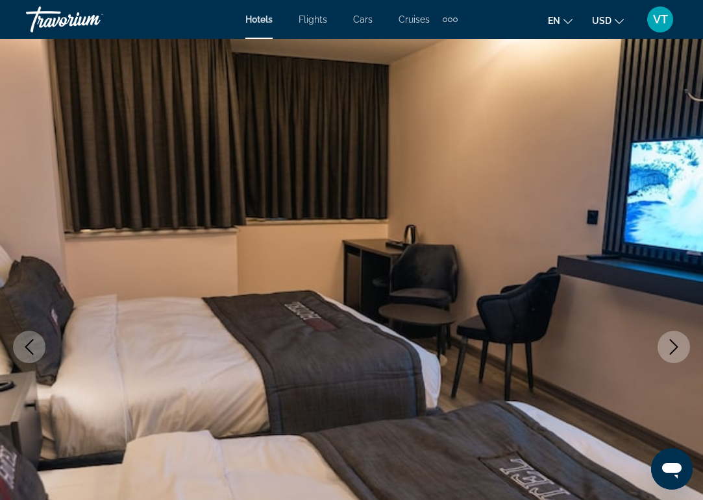
click at [669, 352] on icon "Next image" at bounding box center [674, 347] width 16 height 16
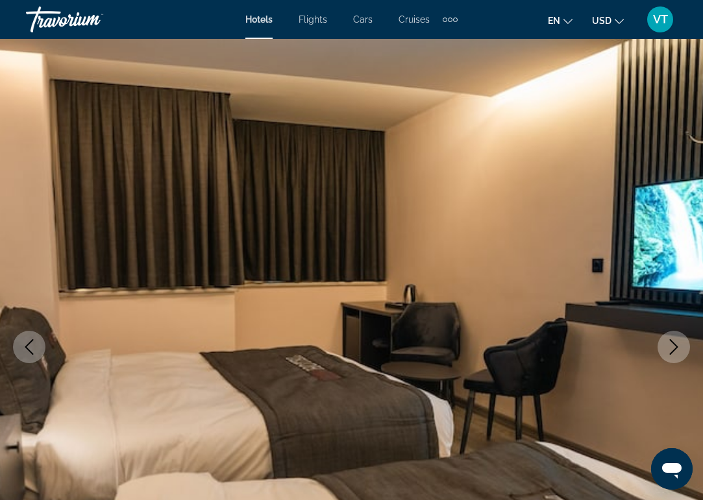
click at [669, 352] on icon "Next image" at bounding box center [674, 347] width 16 height 16
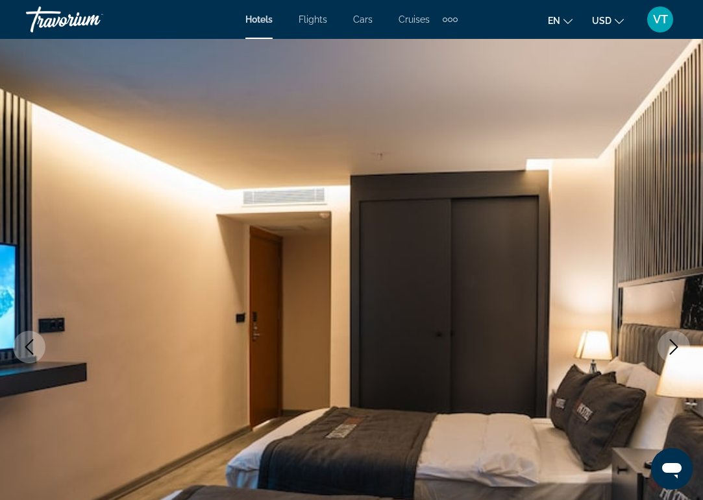
click at [669, 352] on icon "Next image" at bounding box center [674, 347] width 16 height 16
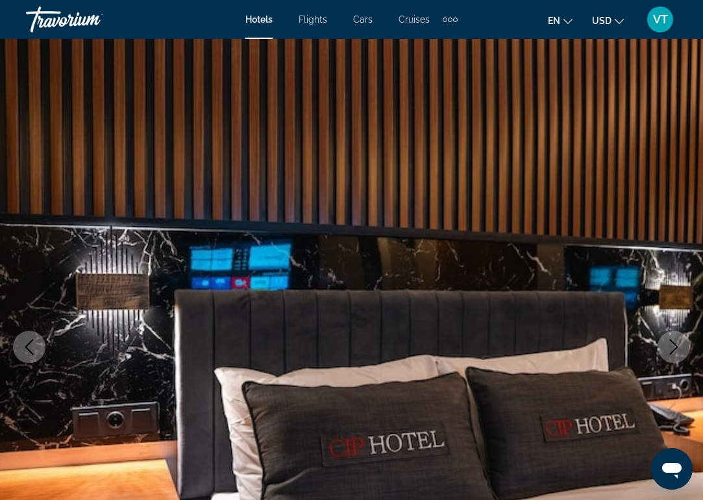
click at [669, 352] on icon "Next image" at bounding box center [674, 347] width 16 height 16
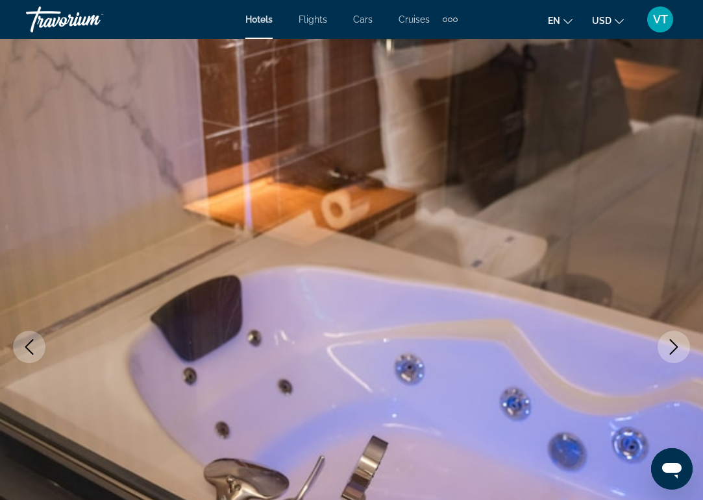
click at [669, 352] on icon "Next image" at bounding box center [674, 347] width 16 height 16
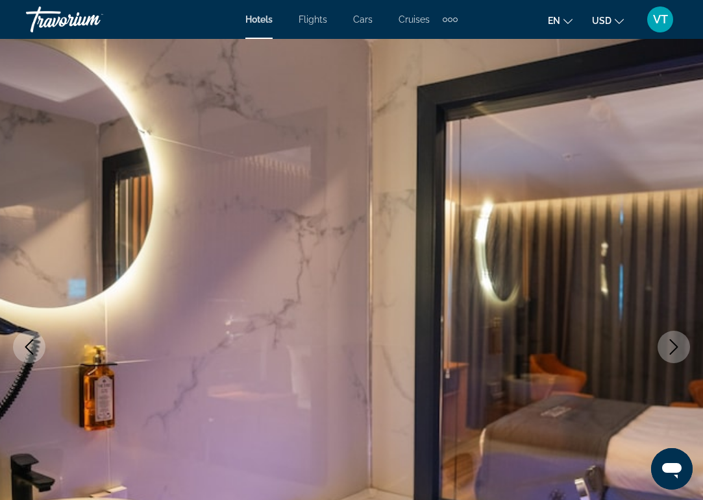
click at [669, 352] on icon "Next image" at bounding box center [674, 347] width 16 height 16
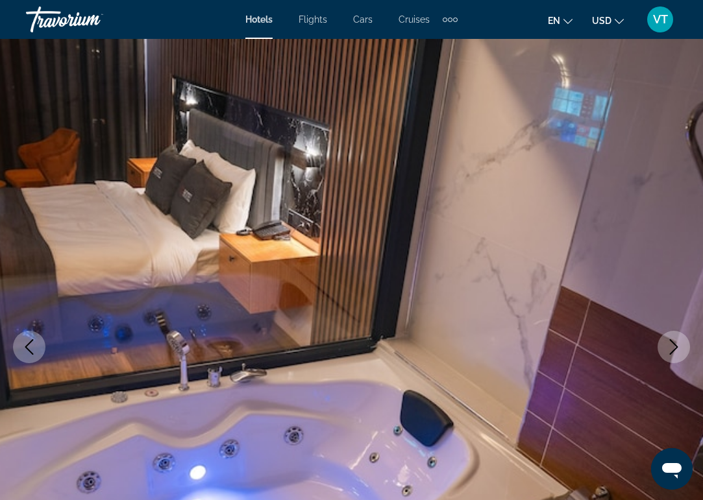
click at [669, 352] on icon "Next image" at bounding box center [674, 347] width 16 height 16
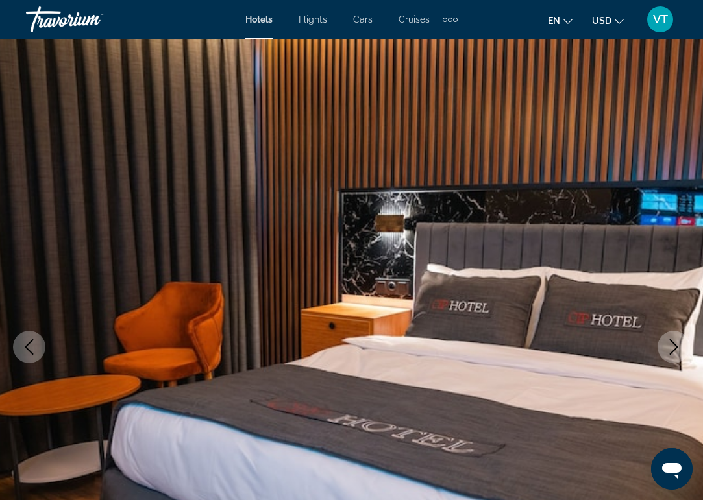
click at [669, 352] on icon "Next image" at bounding box center [674, 347] width 16 height 16
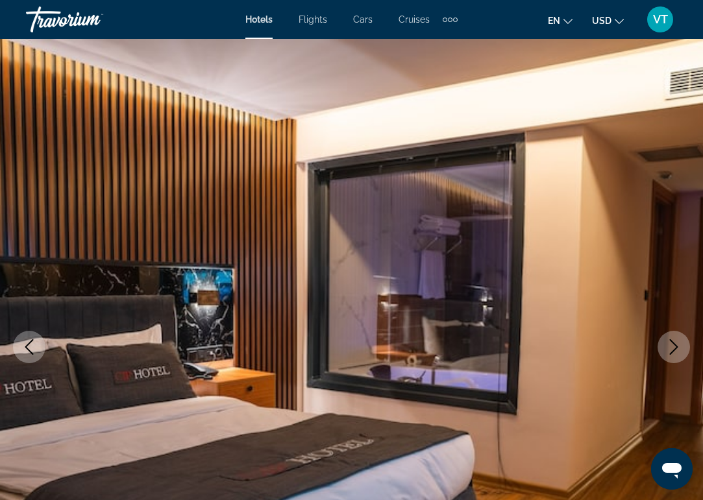
click at [669, 352] on icon "Next image" at bounding box center [674, 347] width 16 height 16
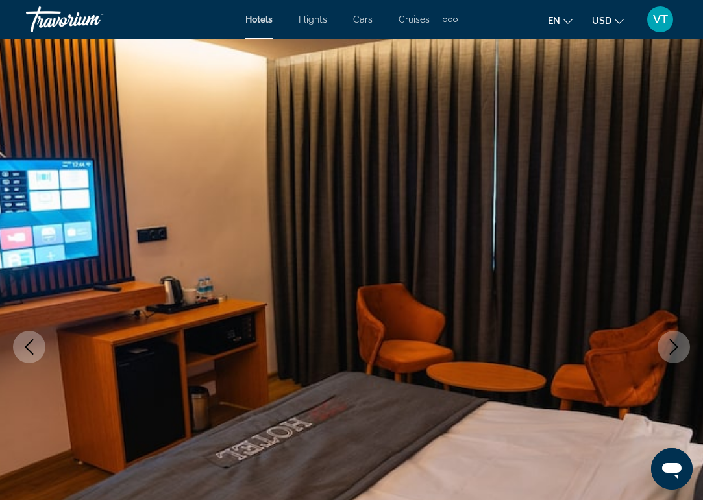
click at [669, 352] on icon "Next image" at bounding box center [674, 347] width 16 height 16
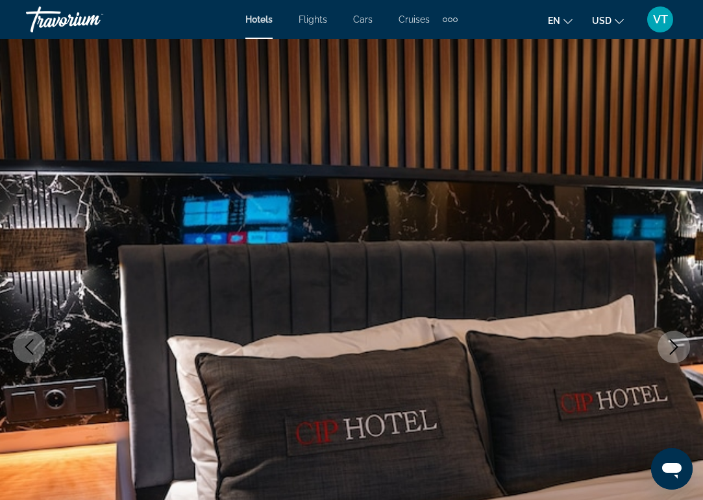
click at [669, 352] on icon "Next image" at bounding box center [674, 347] width 16 height 16
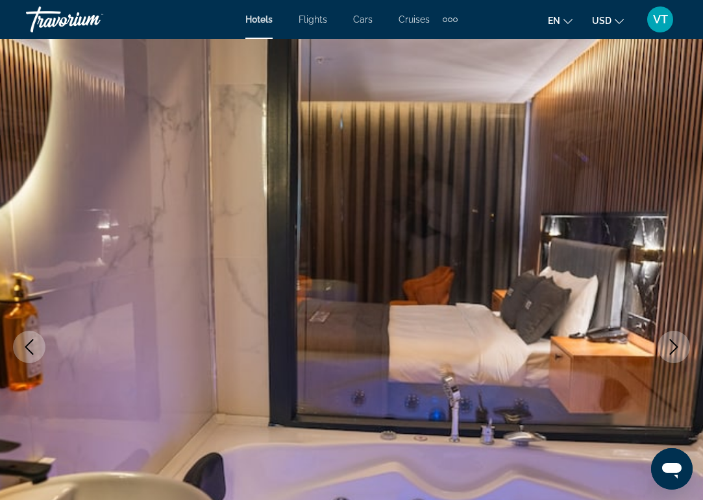
click at [669, 352] on icon "Next image" at bounding box center [674, 347] width 16 height 16
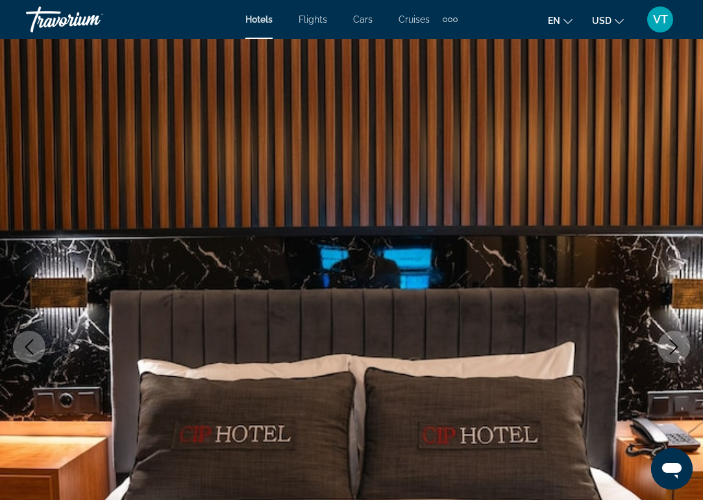
click at [669, 352] on icon "Next image" at bounding box center [674, 347] width 16 height 16
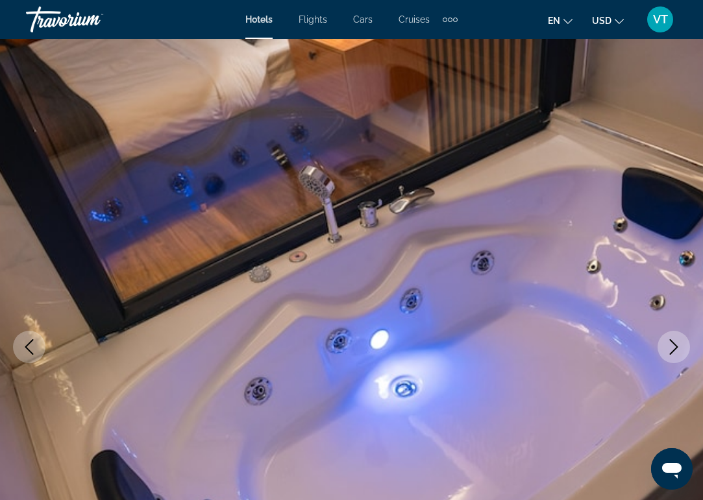
click at [669, 352] on icon "Next image" at bounding box center [674, 347] width 16 height 16
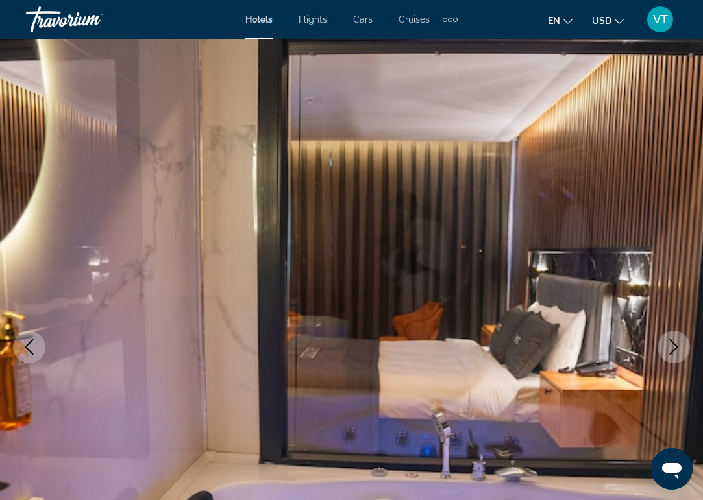
click at [669, 352] on icon "Next image" at bounding box center [674, 347] width 16 height 16
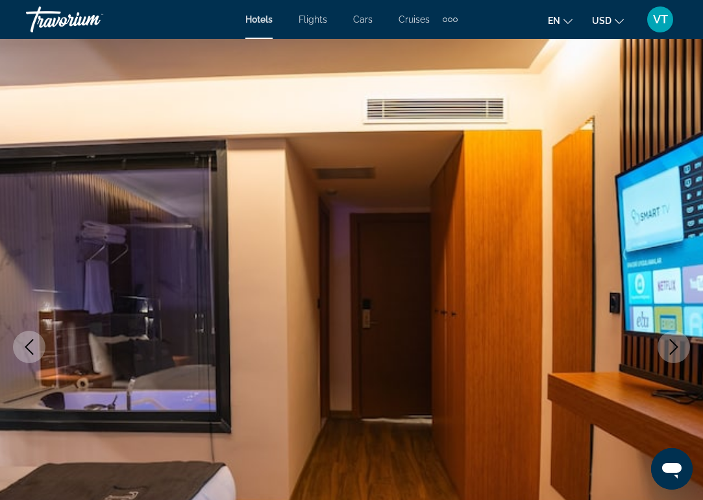
click at [669, 352] on icon "Next image" at bounding box center [674, 347] width 16 height 16
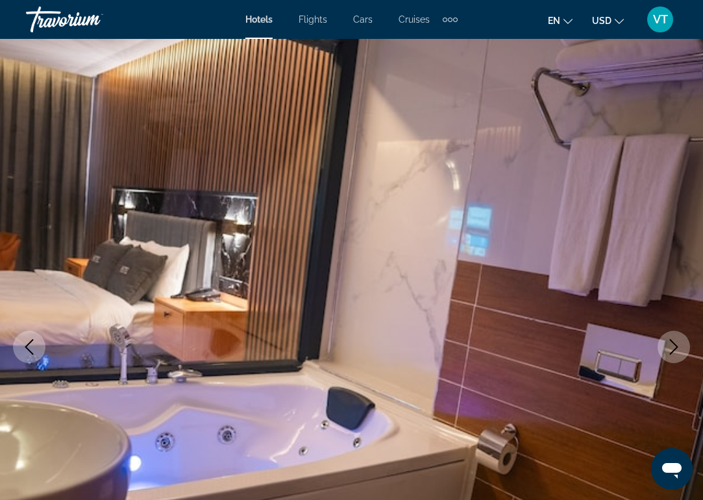
click at [669, 352] on icon "Next image" at bounding box center [674, 347] width 16 height 16
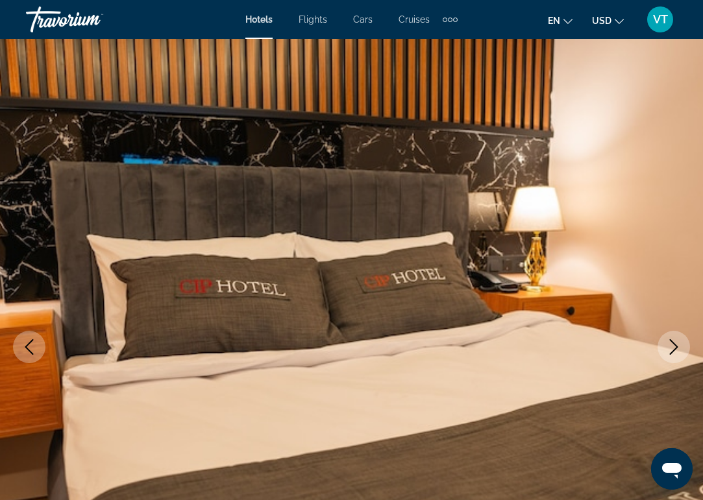
click at [669, 352] on icon "Next image" at bounding box center [674, 347] width 16 height 16
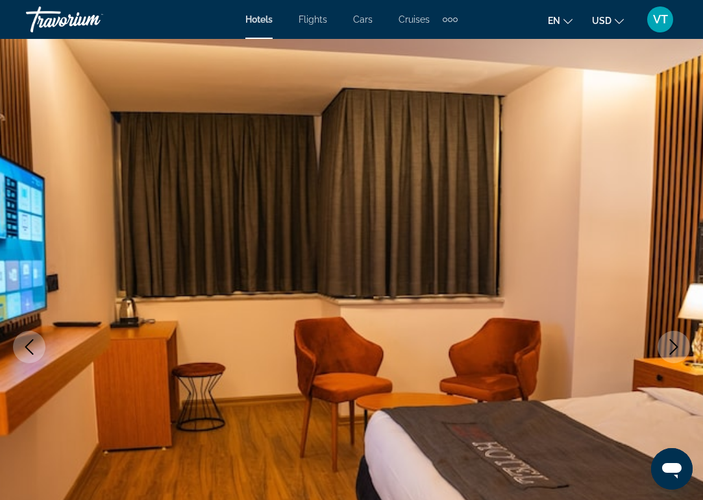
click at [669, 352] on icon "Next image" at bounding box center [674, 347] width 16 height 16
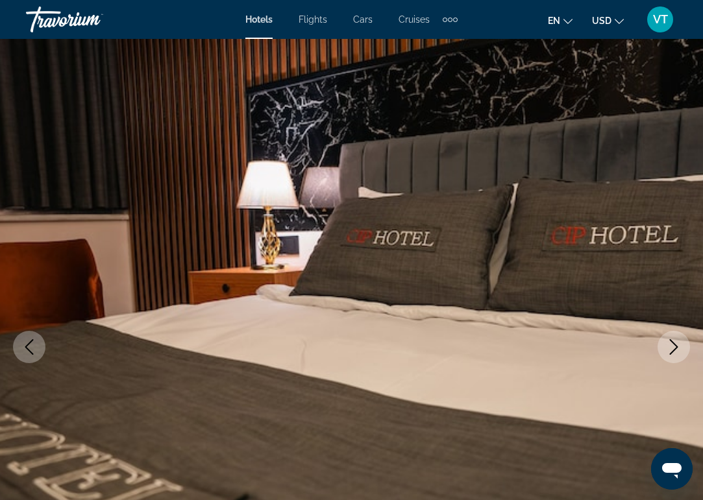
click at [669, 352] on icon "Next image" at bounding box center [674, 347] width 16 height 16
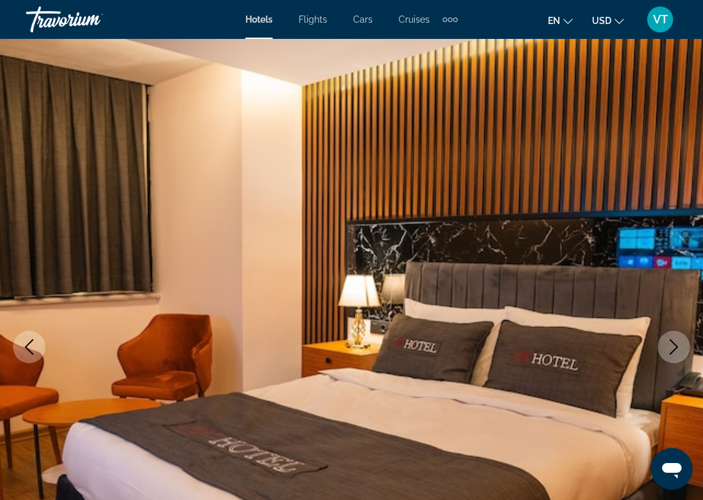
click at [669, 352] on icon "Next image" at bounding box center [674, 347] width 16 height 16
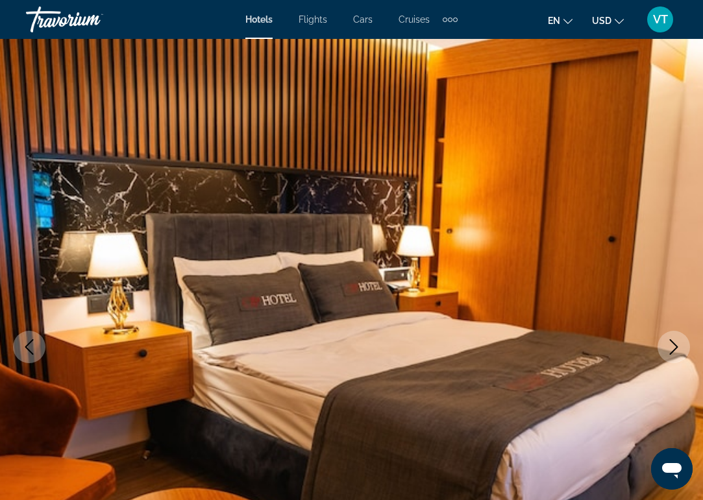
click at [669, 352] on icon "Next image" at bounding box center [674, 347] width 16 height 16
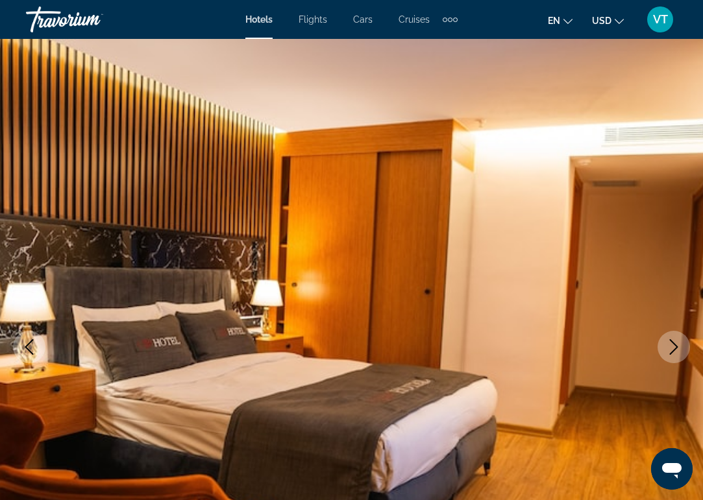
click at [669, 352] on icon "Next image" at bounding box center [674, 347] width 16 height 16
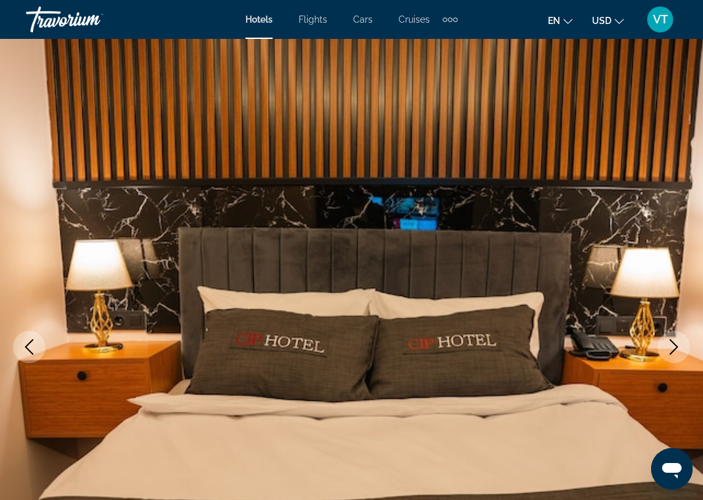
click at [669, 352] on icon "Next image" at bounding box center [674, 347] width 16 height 16
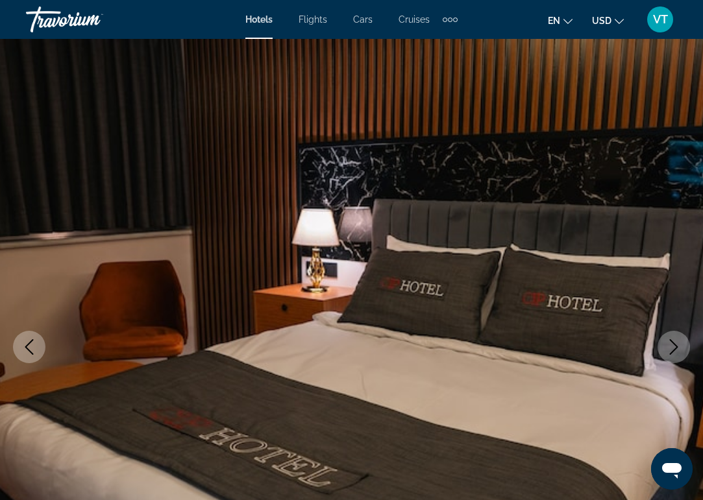
click at [669, 352] on icon "Next image" at bounding box center [674, 347] width 16 height 16
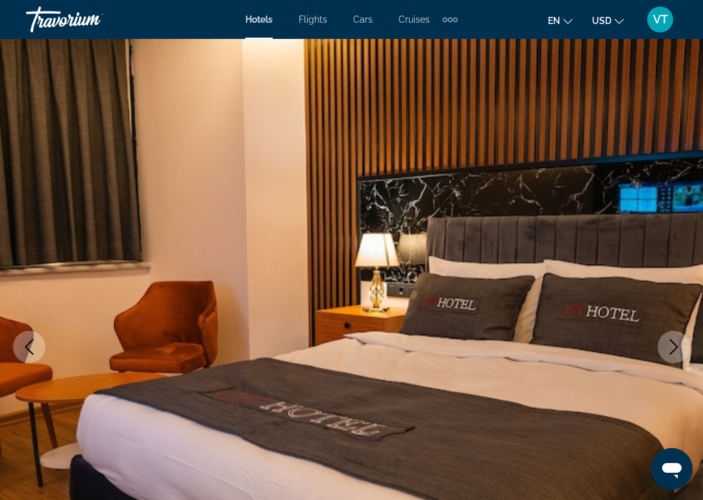
click at [669, 352] on icon "Next image" at bounding box center [674, 347] width 16 height 16
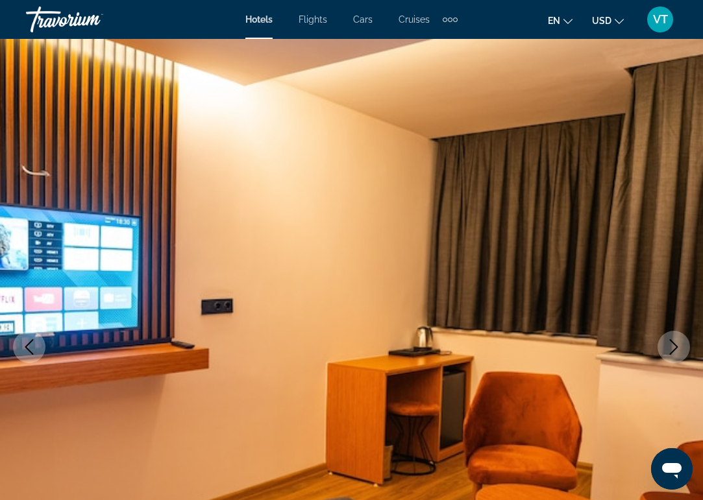
click at [669, 352] on icon "Next image" at bounding box center [674, 347] width 16 height 16
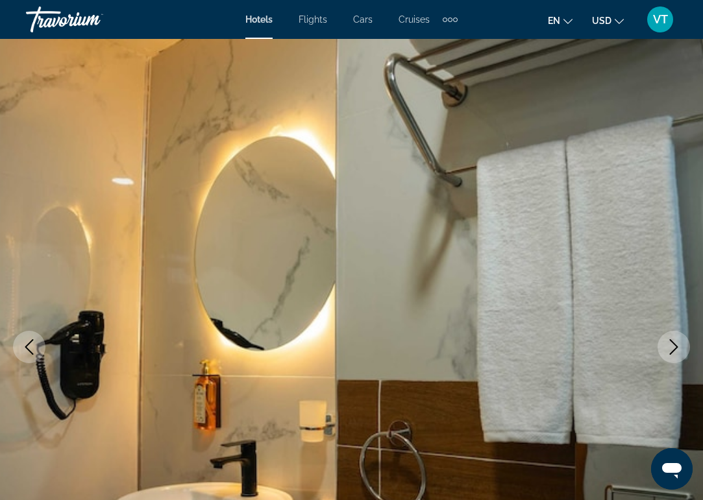
click at [669, 352] on icon "Next image" at bounding box center [674, 347] width 16 height 16
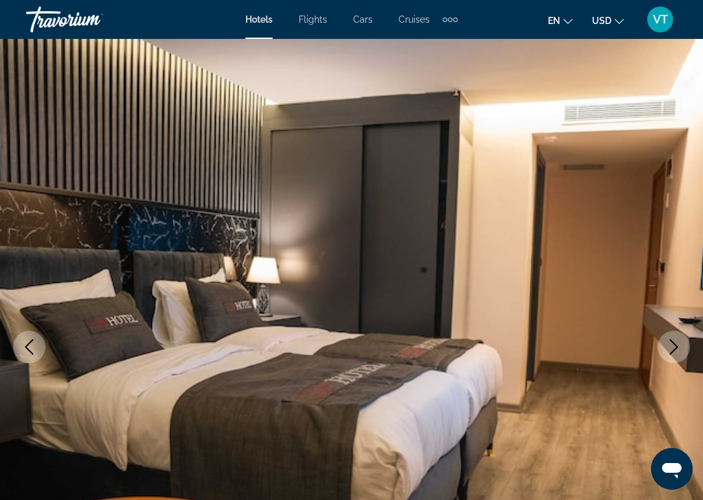
click at [669, 352] on icon "Next image" at bounding box center [674, 347] width 16 height 16
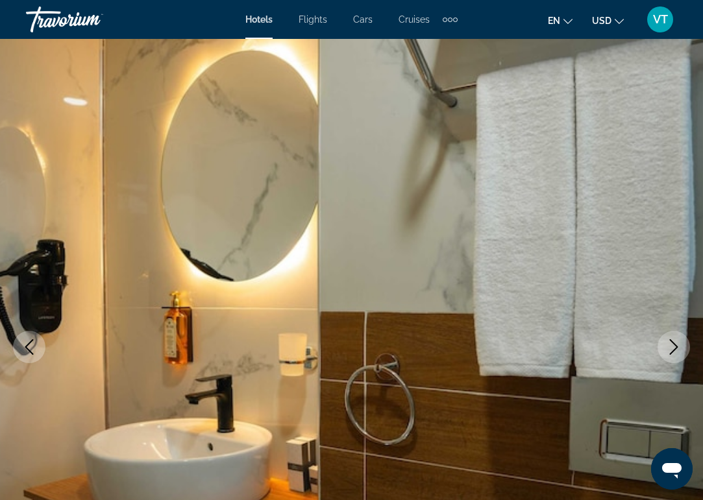
click at [669, 352] on icon "Next image" at bounding box center [674, 347] width 16 height 16
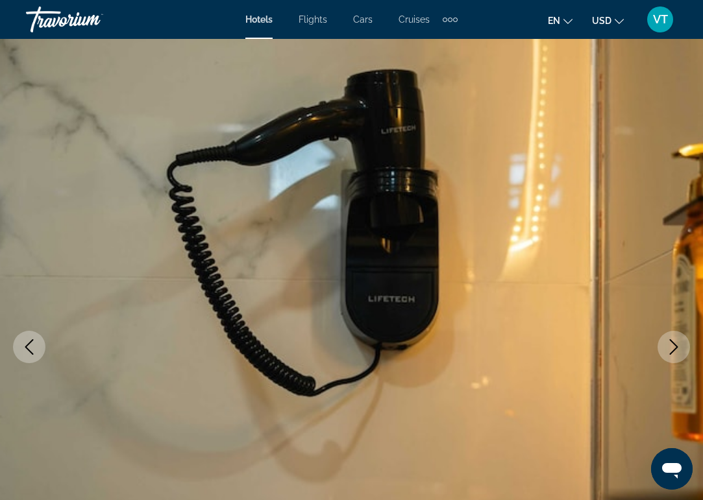
click at [669, 352] on icon "Next image" at bounding box center [674, 347] width 16 height 16
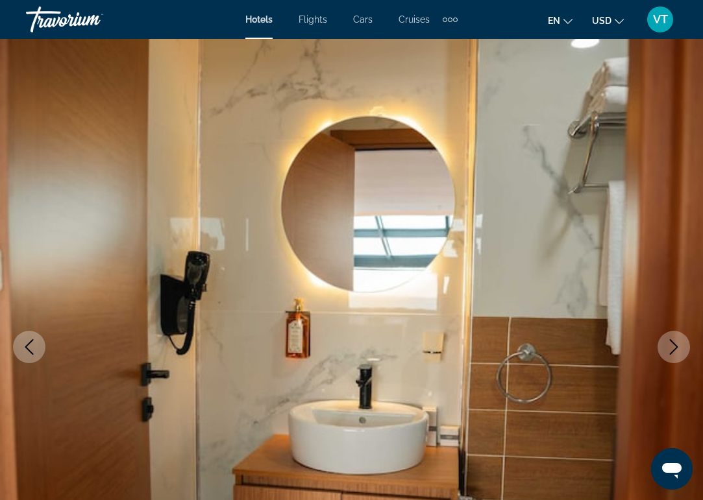
click at [669, 352] on icon "Next image" at bounding box center [674, 347] width 16 height 16
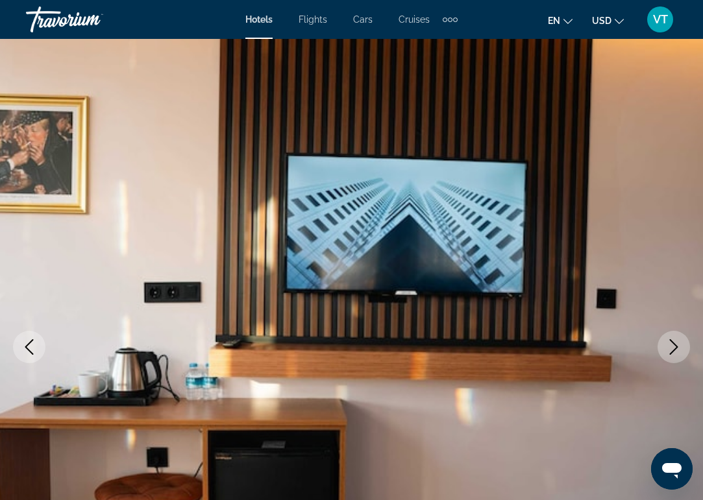
click at [669, 352] on icon "Next image" at bounding box center [674, 347] width 16 height 16
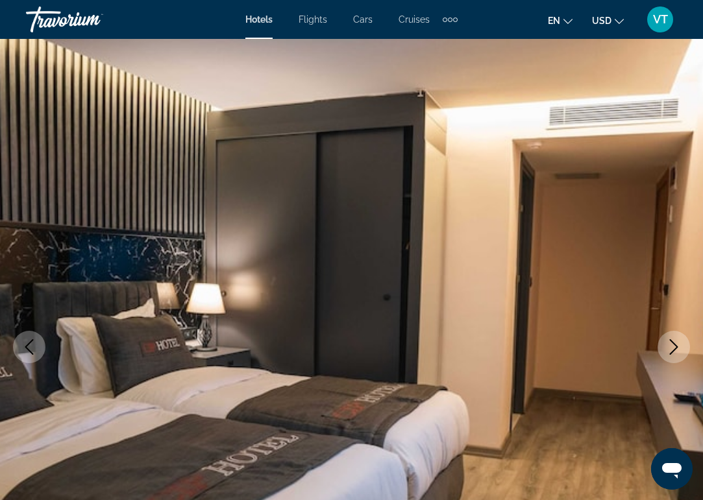
click at [669, 352] on icon "Next image" at bounding box center [674, 347] width 16 height 16
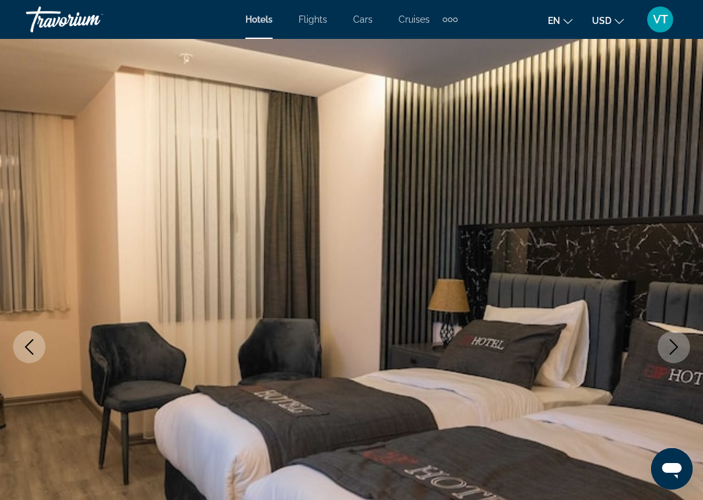
click at [669, 352] on icon "Next image" at bounding box center [674, 347] width 16 height 16
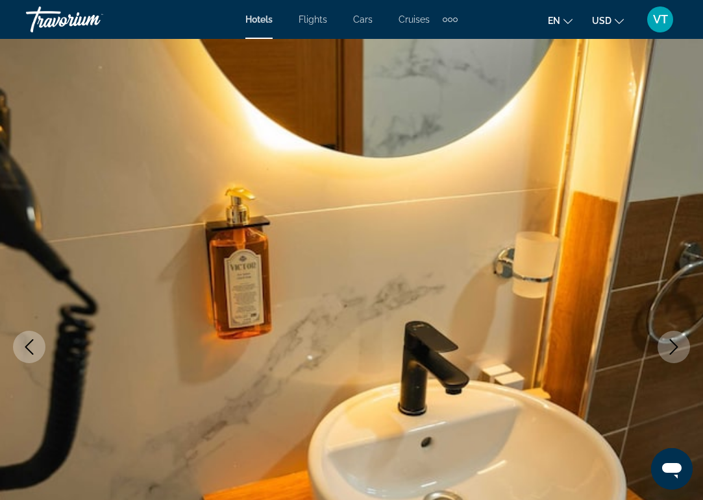
click at [669, 352] on icon "Next image" at bounding box center [674, 347] width 16 height 16
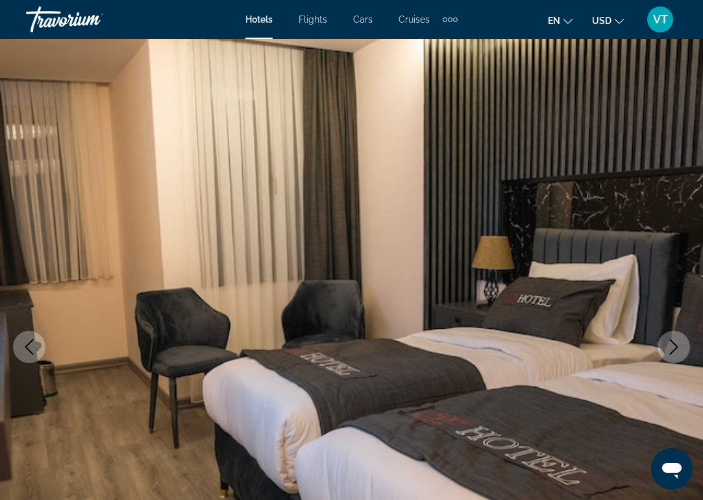
click at [669, 352] on icon "Next image" at bounding box center [674, 347] width 16 height 16
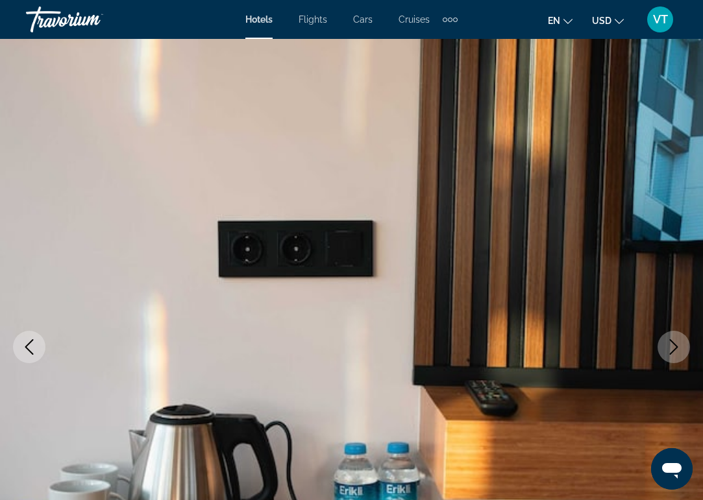
click at [669, 352] on icon "Next image" at bounding box center [674, 347] width 16 height 16
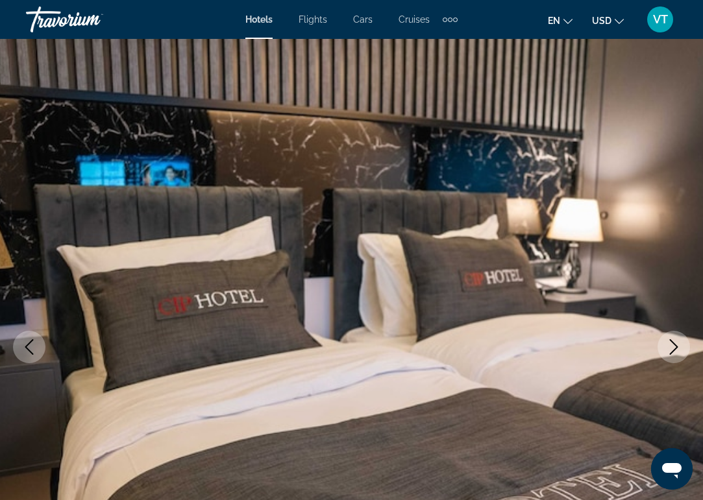
click at [669, 352] on icon "Next image" at bounding box center [674, 347] width 16 height 16
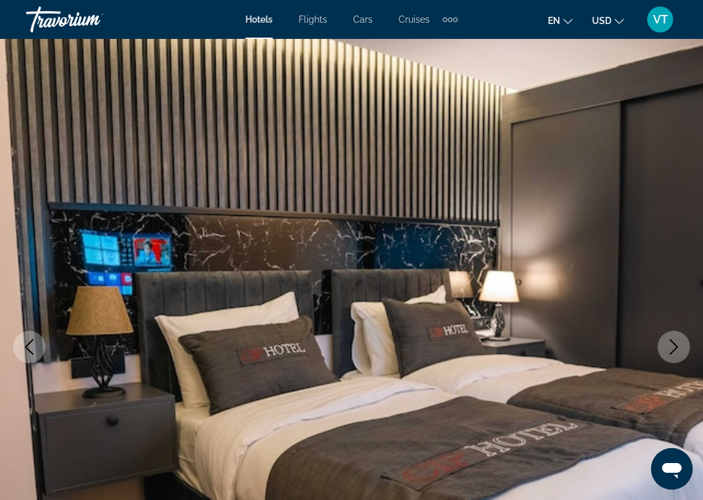
click at [669, 352] on icon "Next image" at bounding box center [674, 347] width 16 height 16
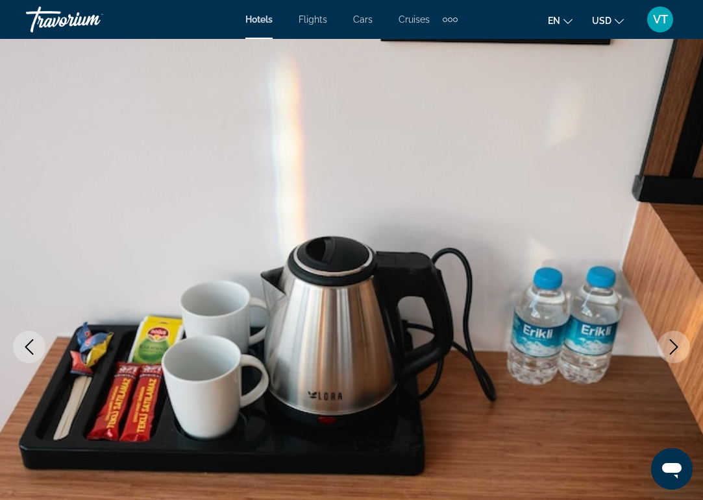
click at [669, 352] on icon "Next image" at bounding box center [674, 347] width 16 height 16
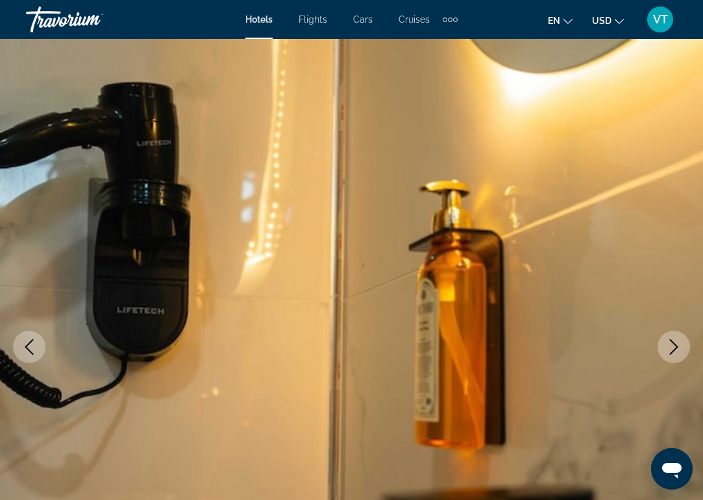
click at [669, 352] on icon "Next image" at bounding box center [674, 347] width 16 height 16
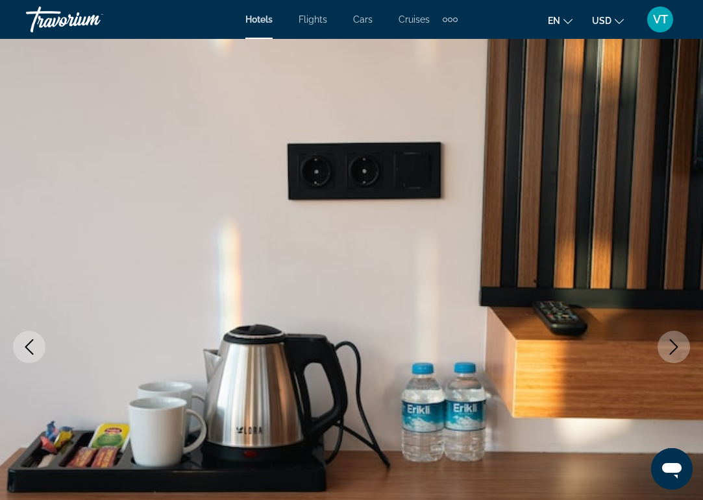
click at [669, 352] on icon "Next image" at bounding box center [674, 347] width 16 height 16
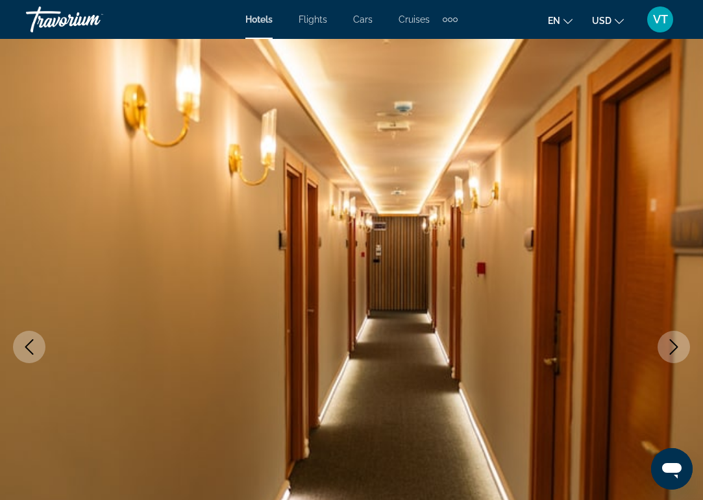
click at [669, 352] on icon "Next image" at bounding box center [674, 347] width 16 height 16
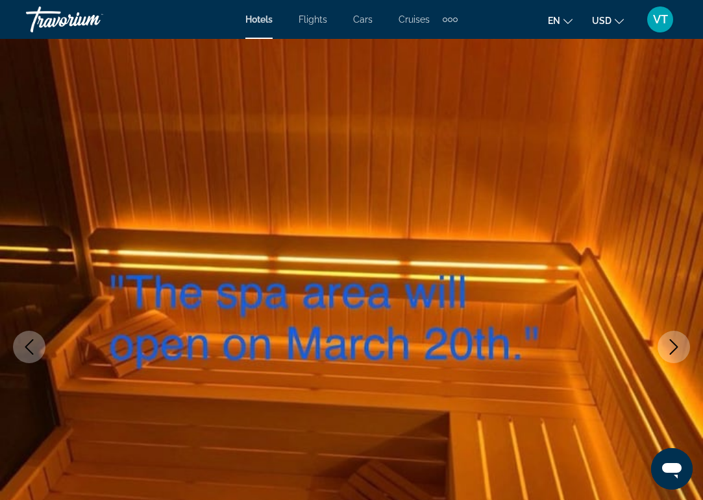
click at [669, 352] on icon "Next image" at bounding box center [674, 347] width 16 height 16
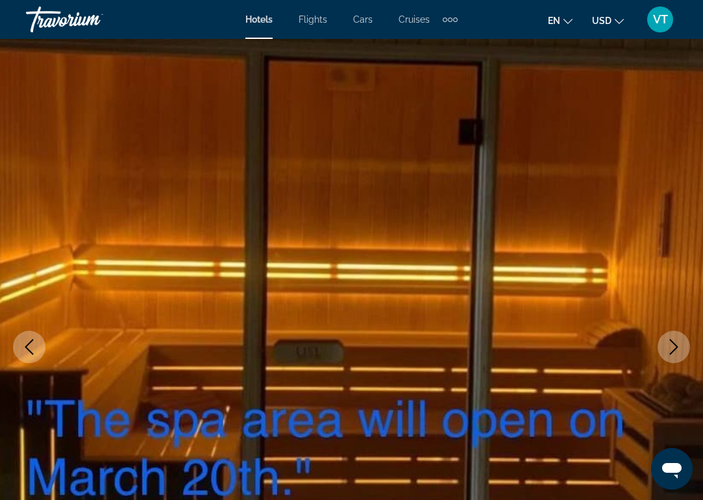
click at [669, 352] on icon "Next image" at bounding box center [674, 347] width 16 height 16
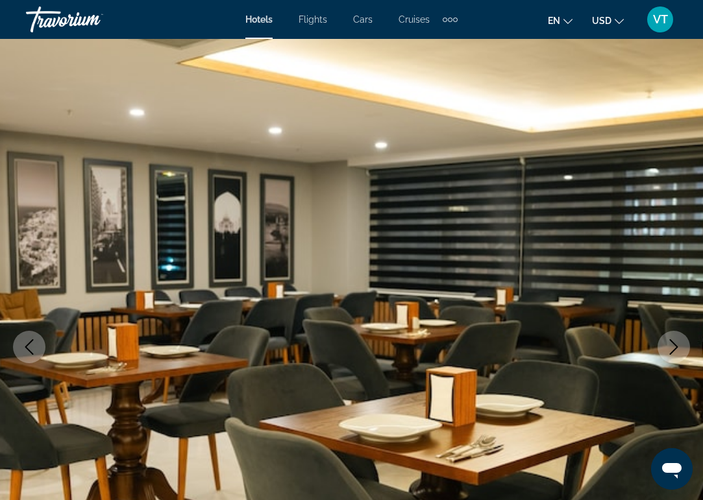
click at [669, 352] on icon "Next image" at bounding box center [674, 347] width 16 height 16
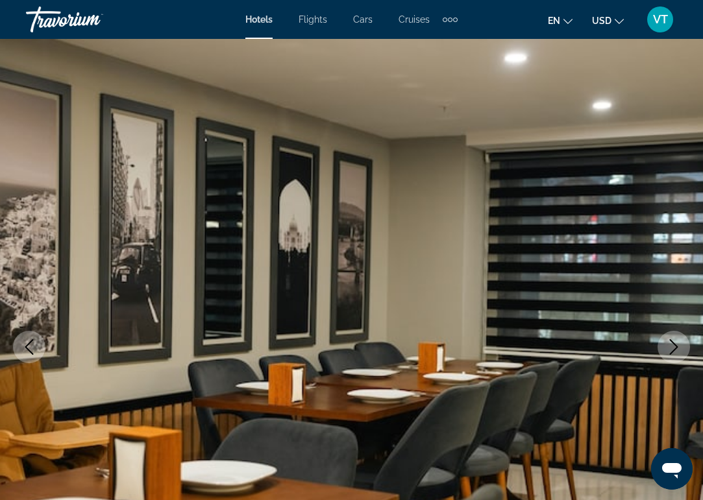
click at [669, 352] on icon "Next image" at bounding box center [674, 347] width 16 height 16
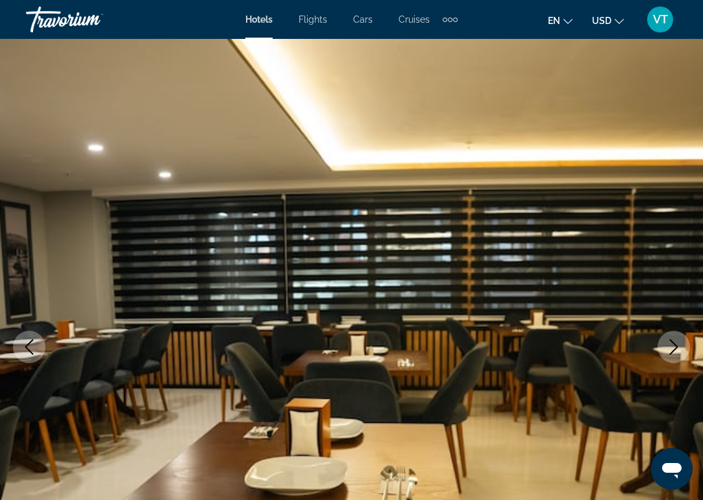
click at [669, 352] on icon "Next image" at bounding box center [674, 347] width 16 height 16
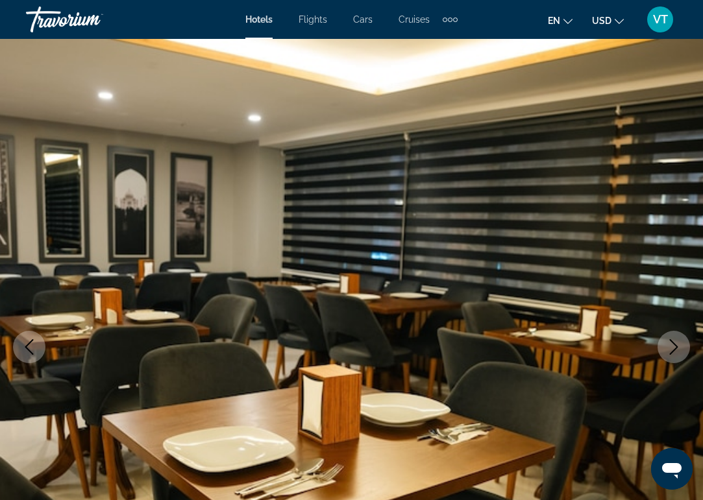
click at [669, 352] on icon "Next image" at bounding box center [674, 347] width 16 height 16
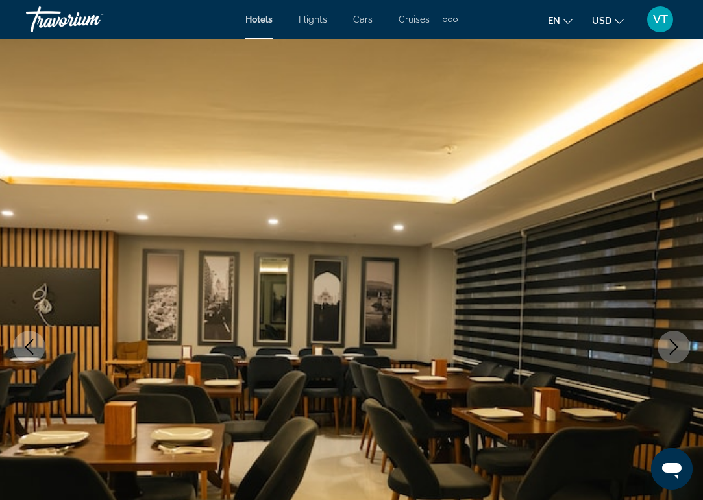
click at [669, 352] on icon "Next image" at bounding box center [674, 347] width 16 height 16
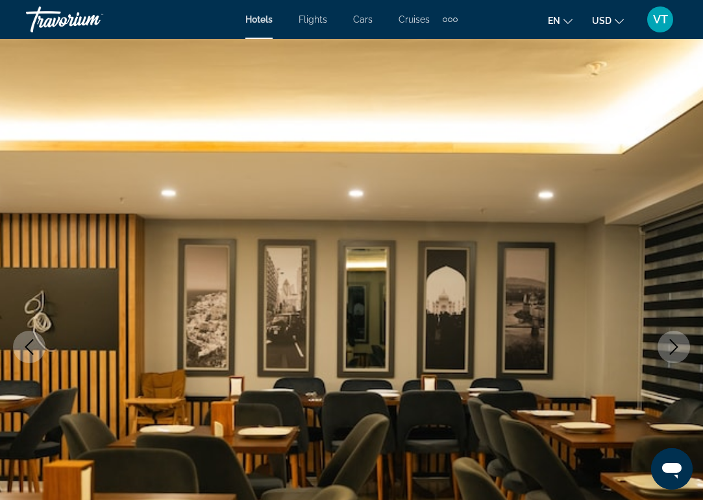
click at [669, 352] on icon "Next image" at bounding box center [674, 347] width 16 height 16
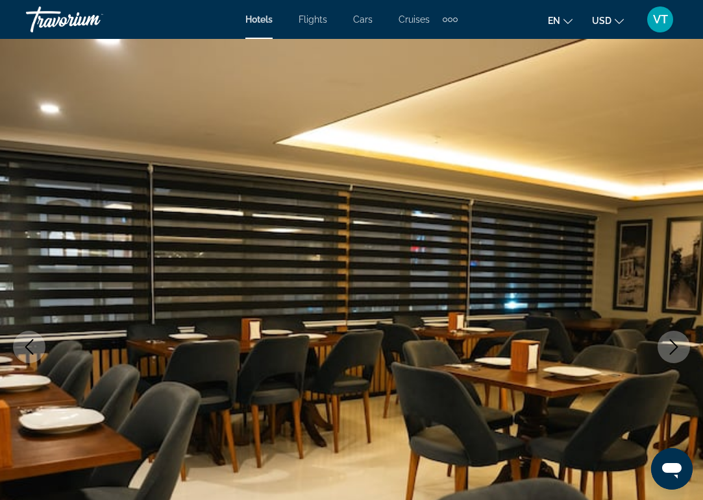
click at [669, 352] on icon "Next image" at bounding box center [674, 347] width 16 height 16
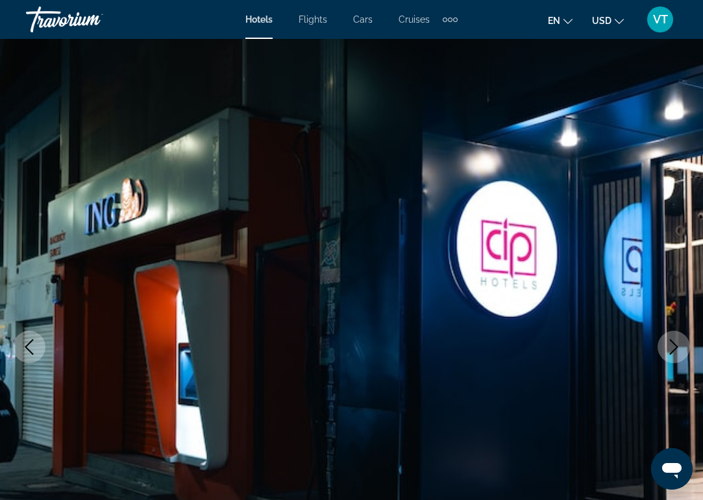
click at [669, 352] on icon "Next image" at bounding box center [674, 347] width 16 height 16
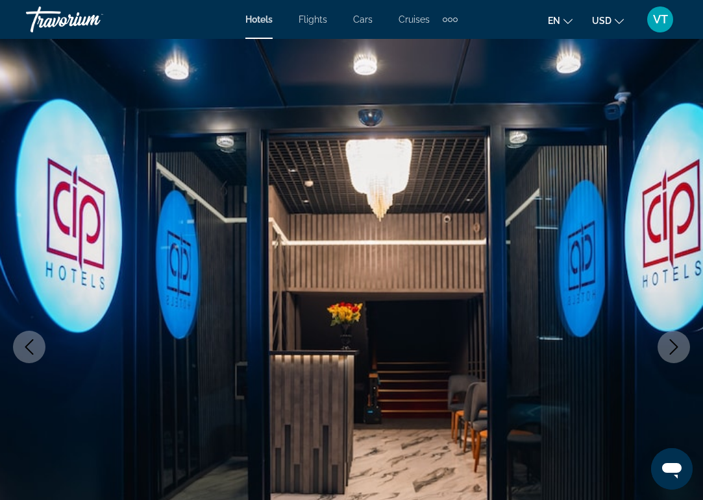
click at [669, 352] on icon "Next image" at bounding box center [674, 347] width 16 height 16
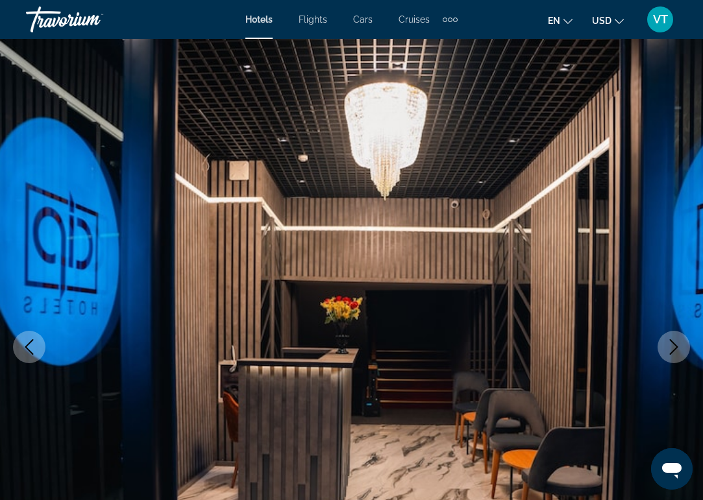
click at [669, 352] on icon "Next image" at bounding box center [674, 347] width 16 height 16
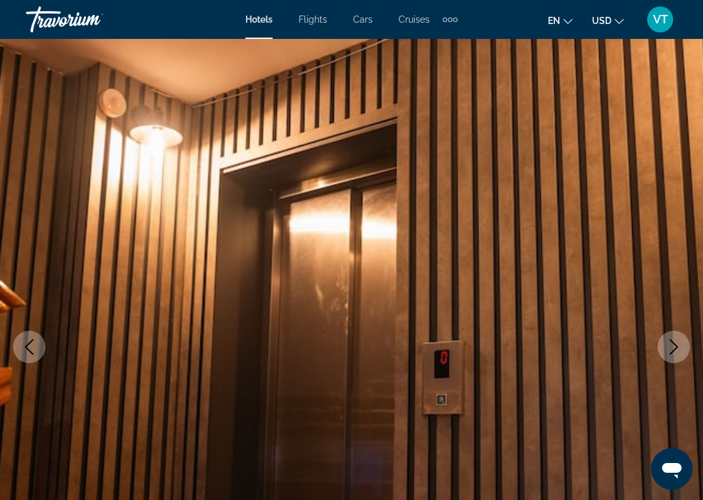
click at [669, 352] on icon "Next image" at bounding box center [674, 347] width 16 height 16
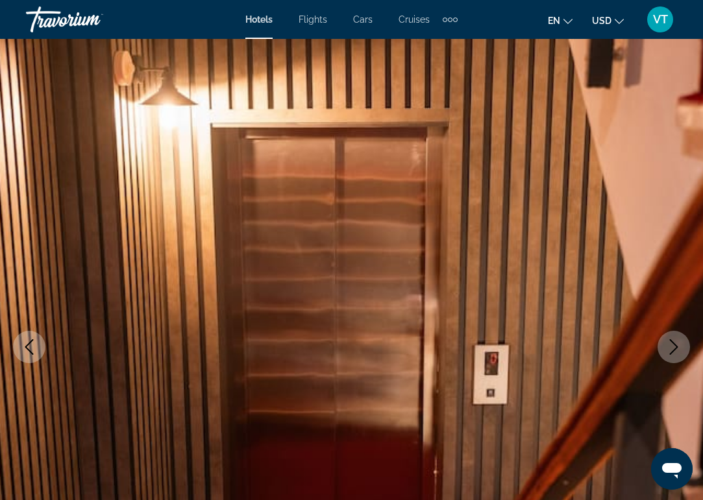
click at [669, 352] on icon "Next image" at bounding box center [674, 347] width 16 height 16
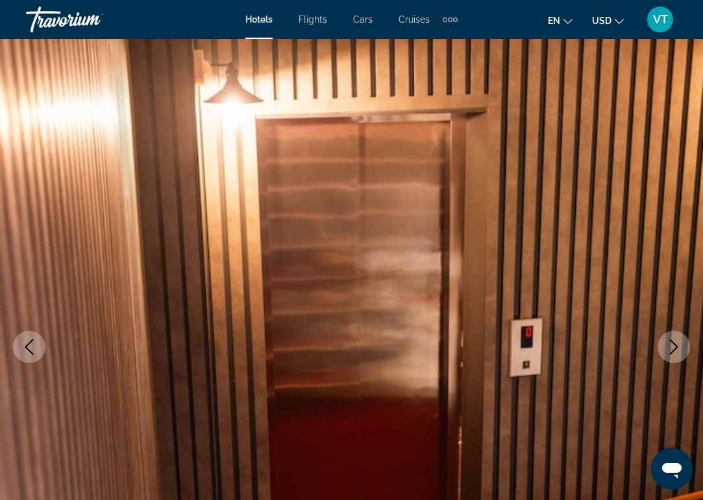
click at [669, 352] on icon "Next image" at bounding box center [674, 347] width 16 height 16
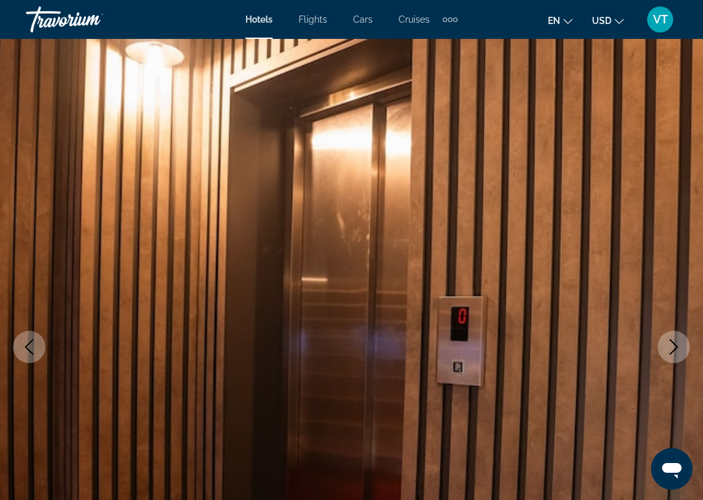
click at [669, 352] on icon "Next image" at bounding box center [674, 347] width 16 height 16
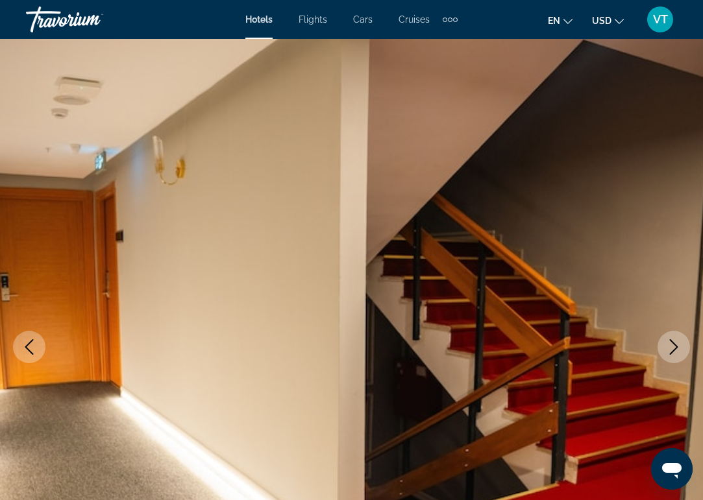
click at [669, 352] on icon "Next image" at bounding box center [674, 347] width 16 height 16
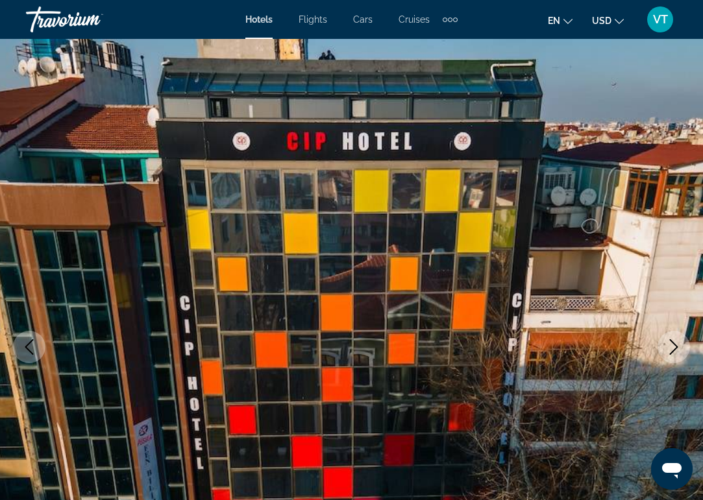
click at [669, 352] on icon "Next image" at bounding box center [674, 347] width 16 height 16
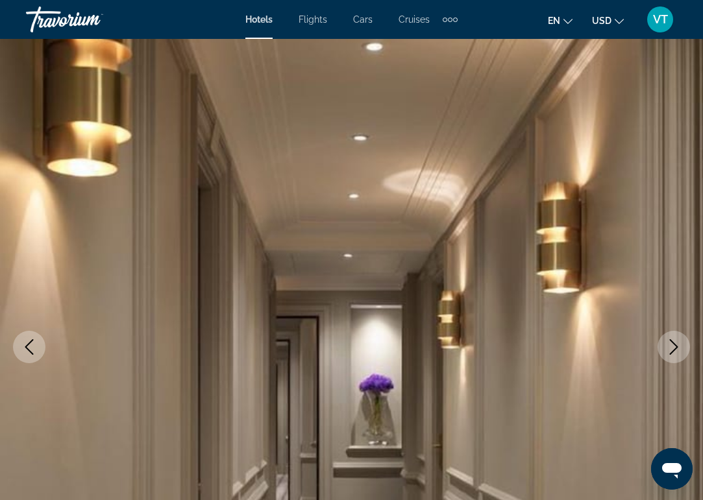
click at [669, 352] on icon "Next image" at bounding box center [674, 347] width 16 height 16
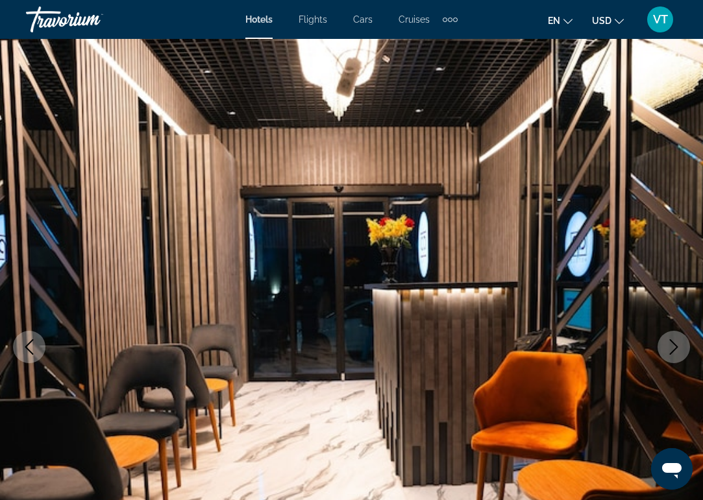
click at [669, 352] on icon "Next image" at bounding box center [674, 347] width 16 height 16
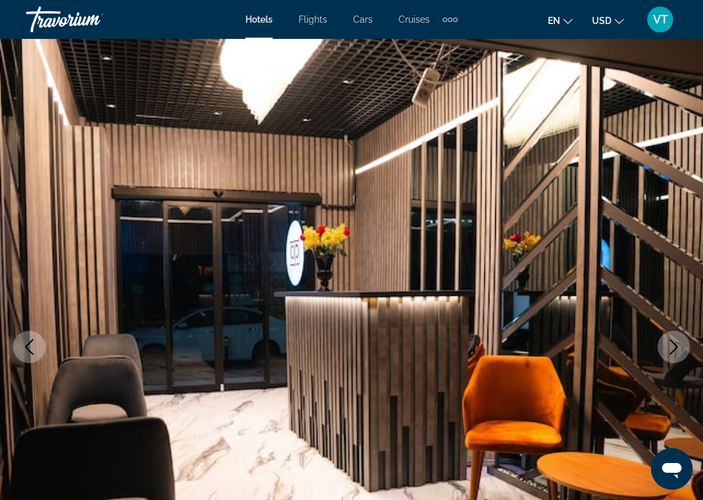
click at [669, 352] on icon "Next image" at bounding box center [674, 347] width 16 height 16
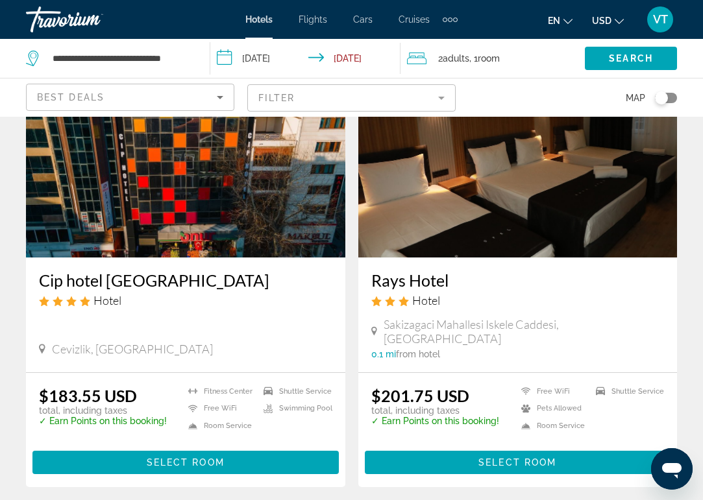
scroll to position [113, 0]
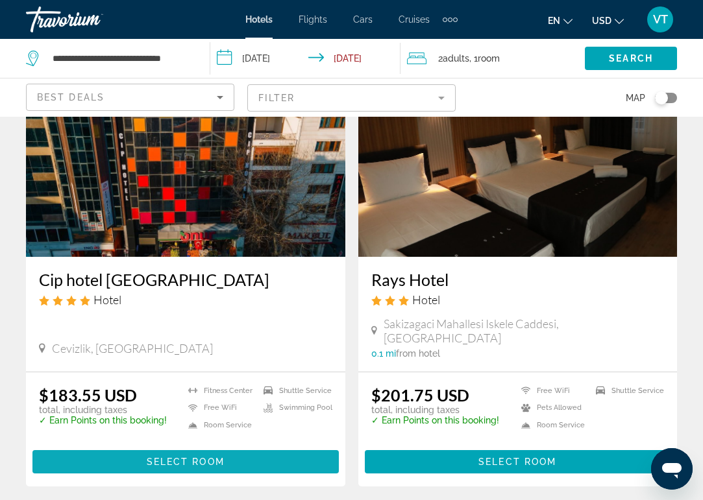
click at [218, 457] on span "Select Room" at bounding box center [186, 462] width 78 height 10
